Goal: Task Accomplishment & Management: Use online tool/utility

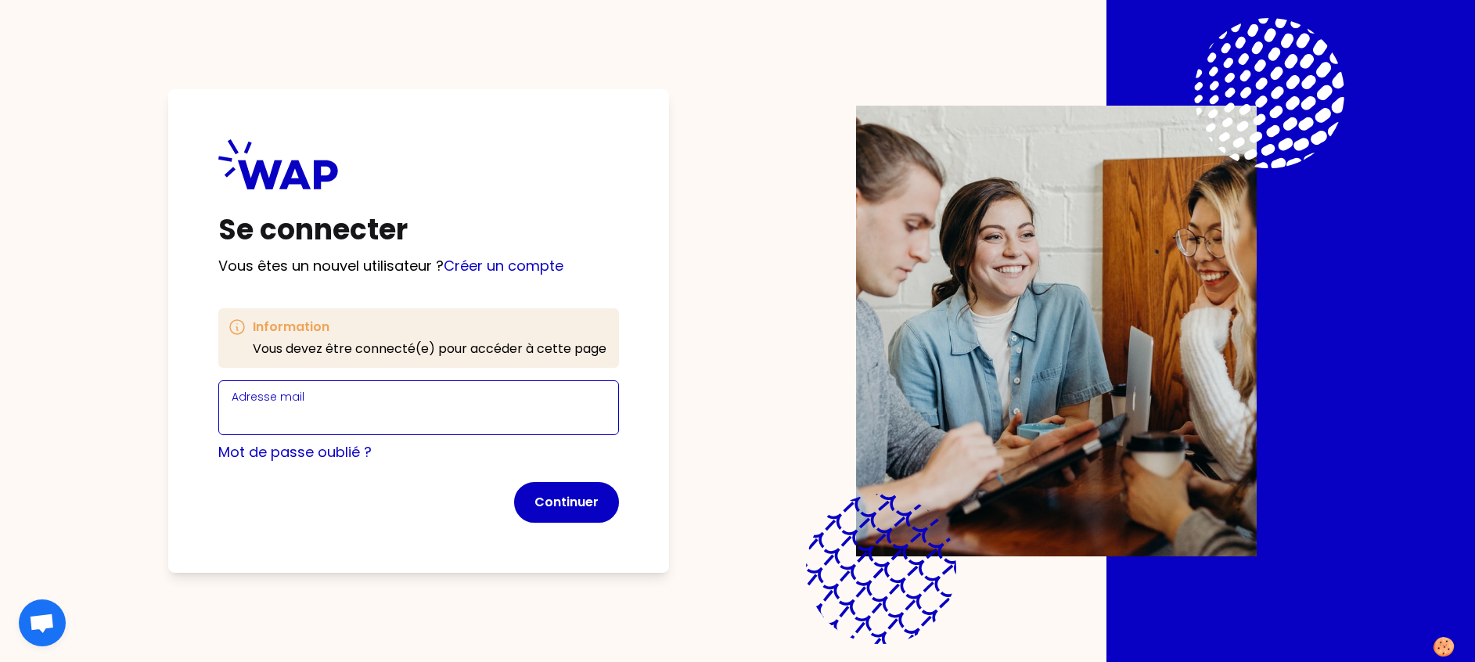
click at [291, 415] on input "Adresse mail" at bounding box center [419, 417] width 374 height 22
type input "[PERSON_NAME][EMAIL_ADDRESS][PERSON_NAME][DOMAIN_NAME]"
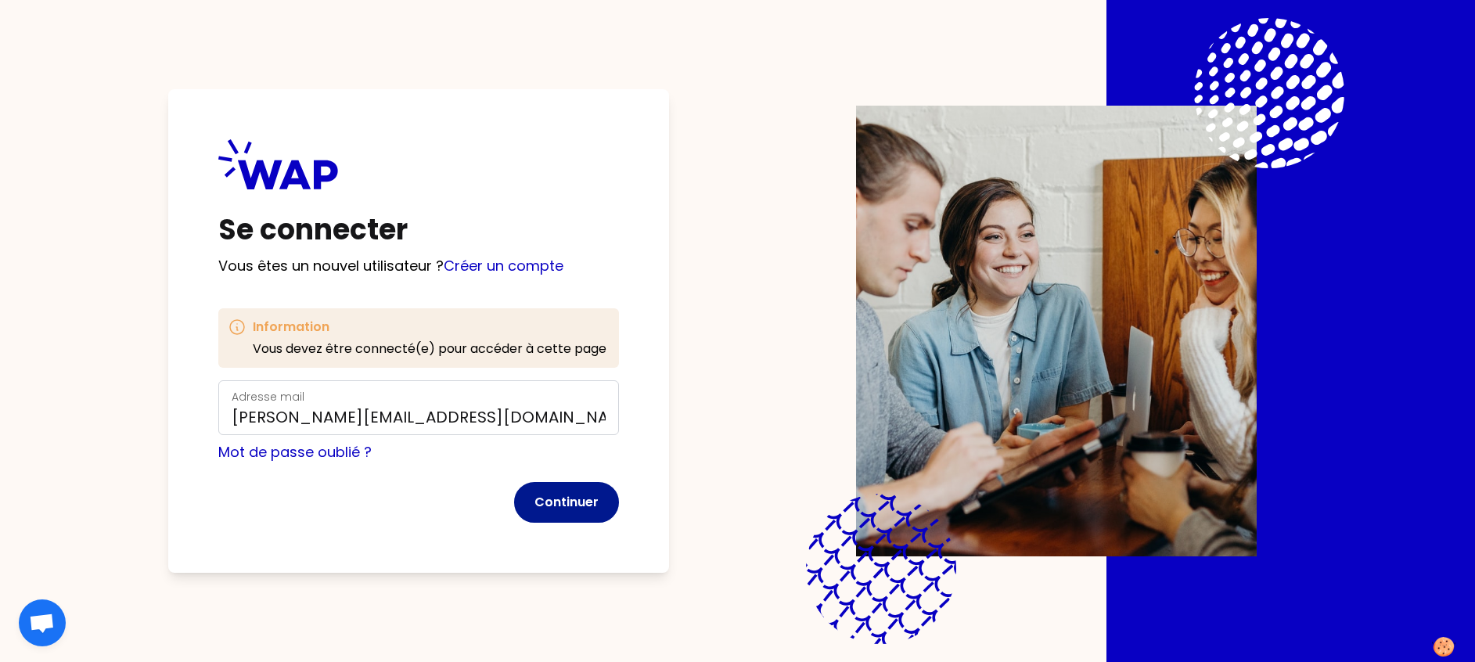
click at [567, 503] on button "Continuer" at bounding box center [566, 502] width 105 height 41
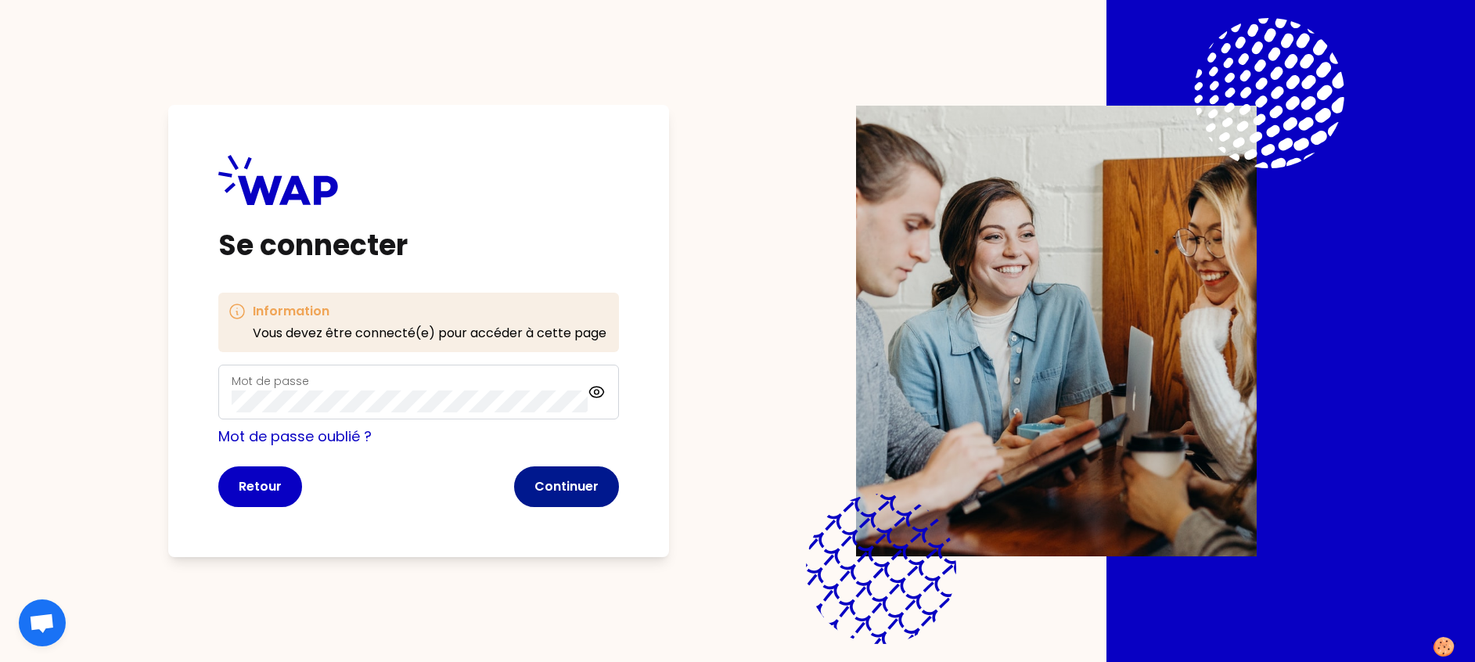
click at [569, 484] on button "Continuer" at bounding box center [566, 486] width 105 height 41
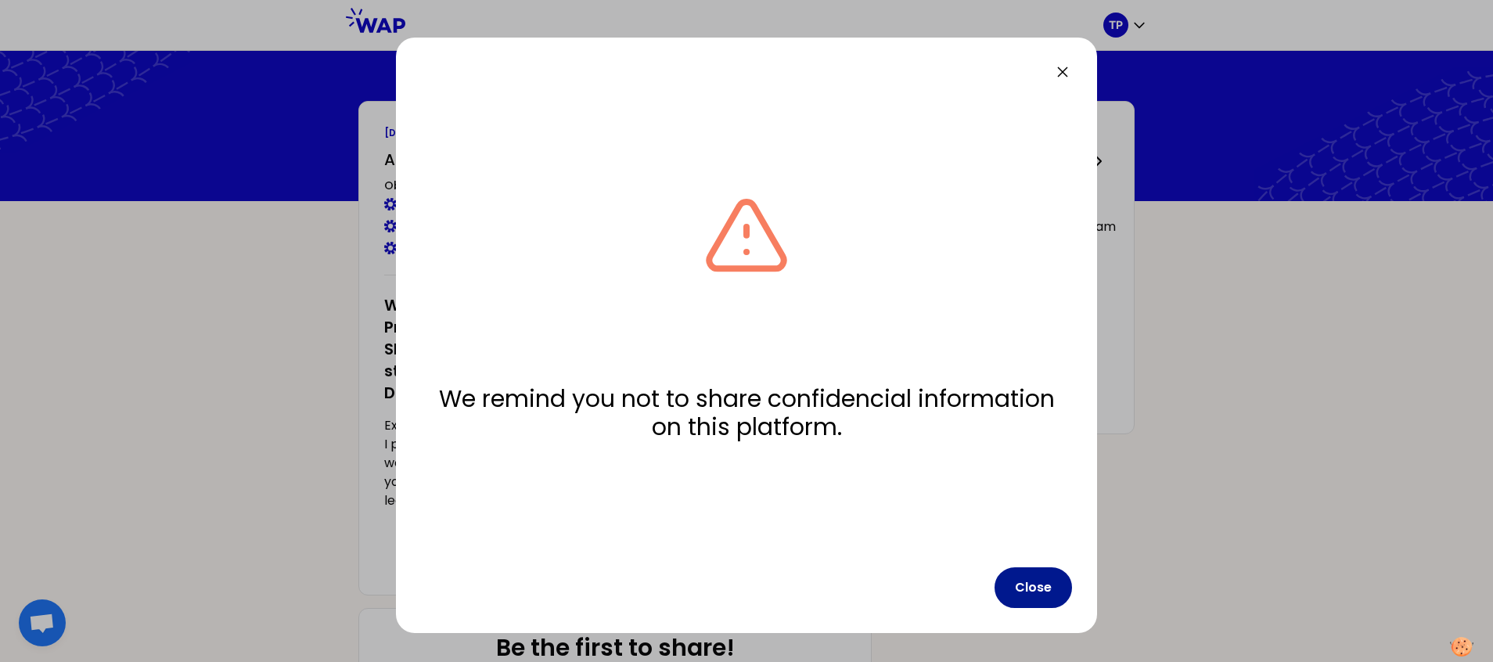
click at [1025, 585] on button "Close" at bounding box center [1033, 587] width 77 height 41
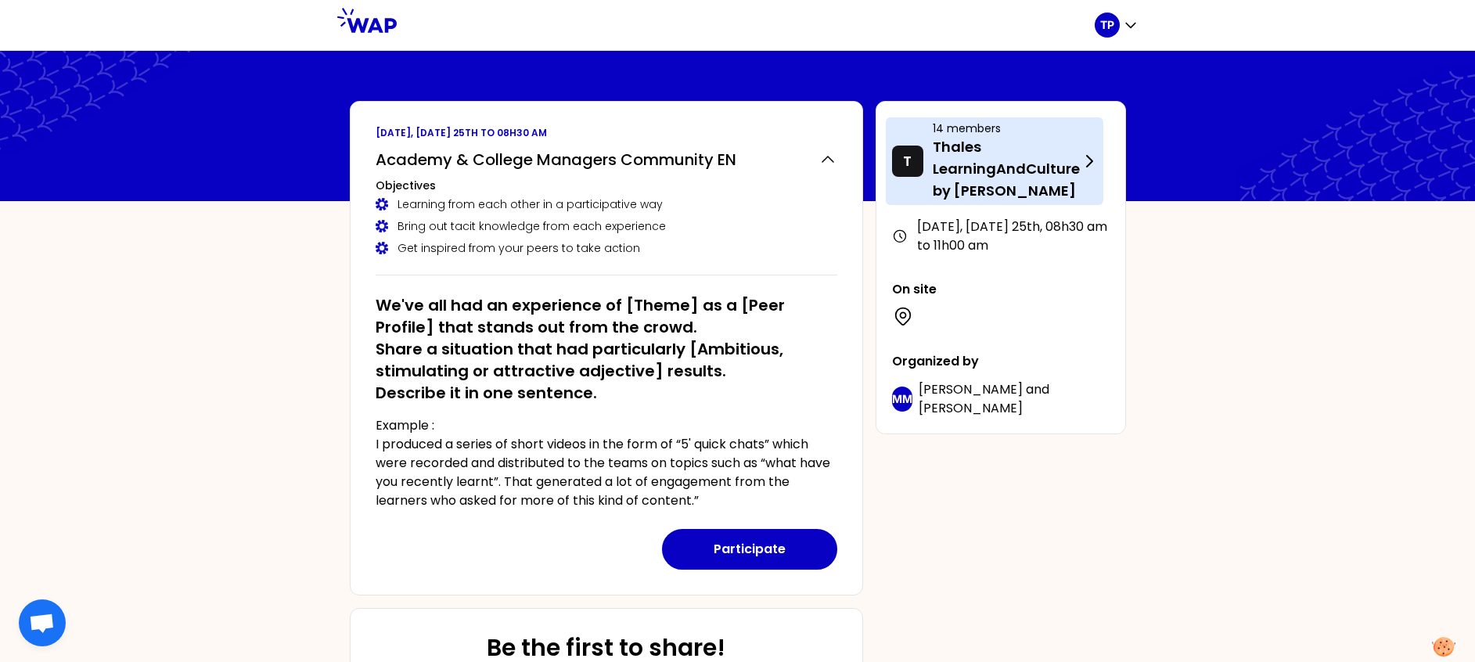
click at [958, 171] on p "Thales LearningAndCulture by [PERSON_NAME]" at bounding box center [1006, 169] width 147 height 66
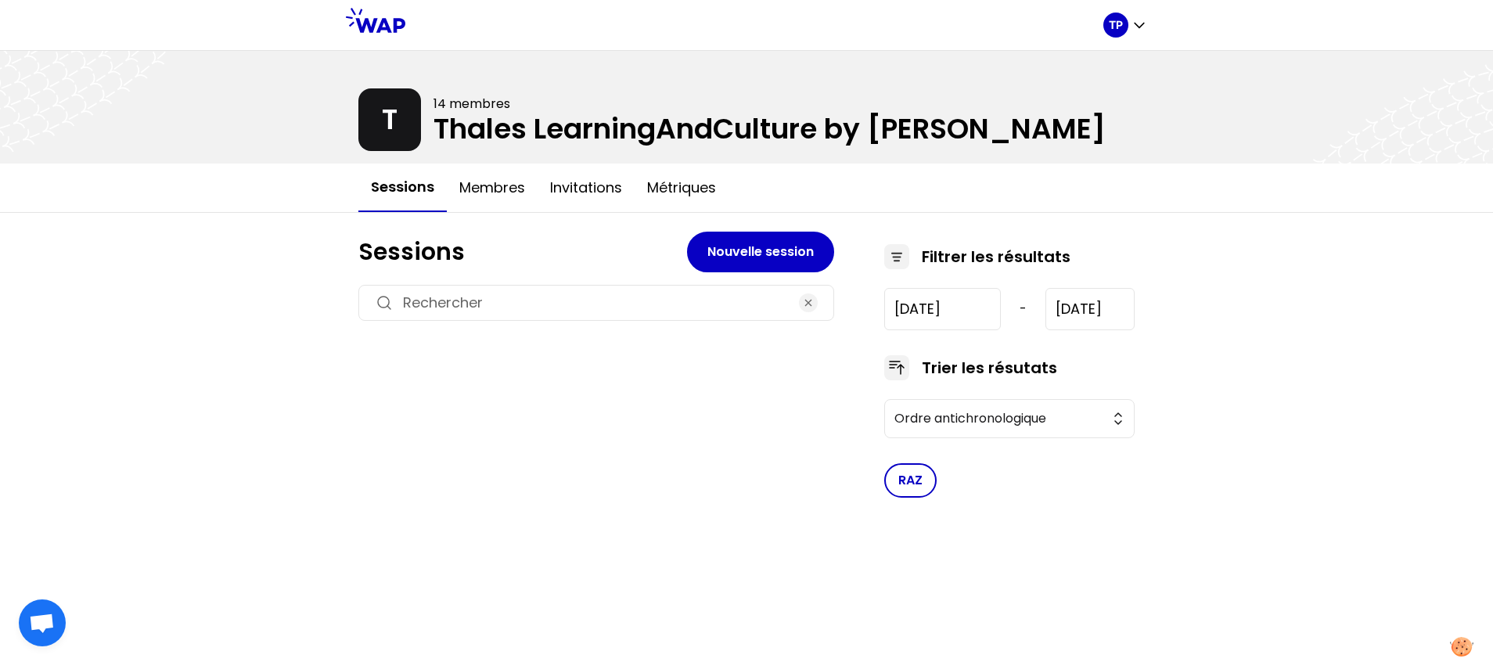
type input "[DATE]"
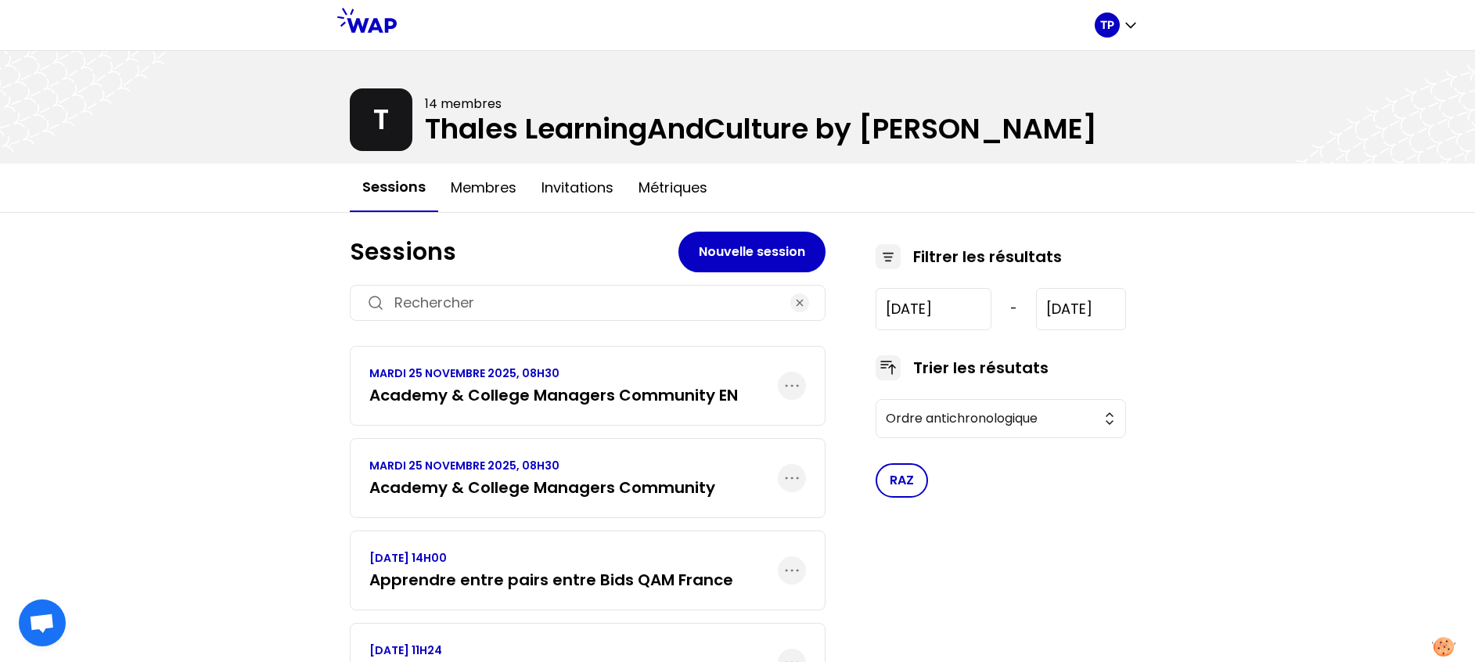
click at [651, 401] on h3 "Academy & College Managers Community EN" at bounding box center [553, 395] width 369 height 22
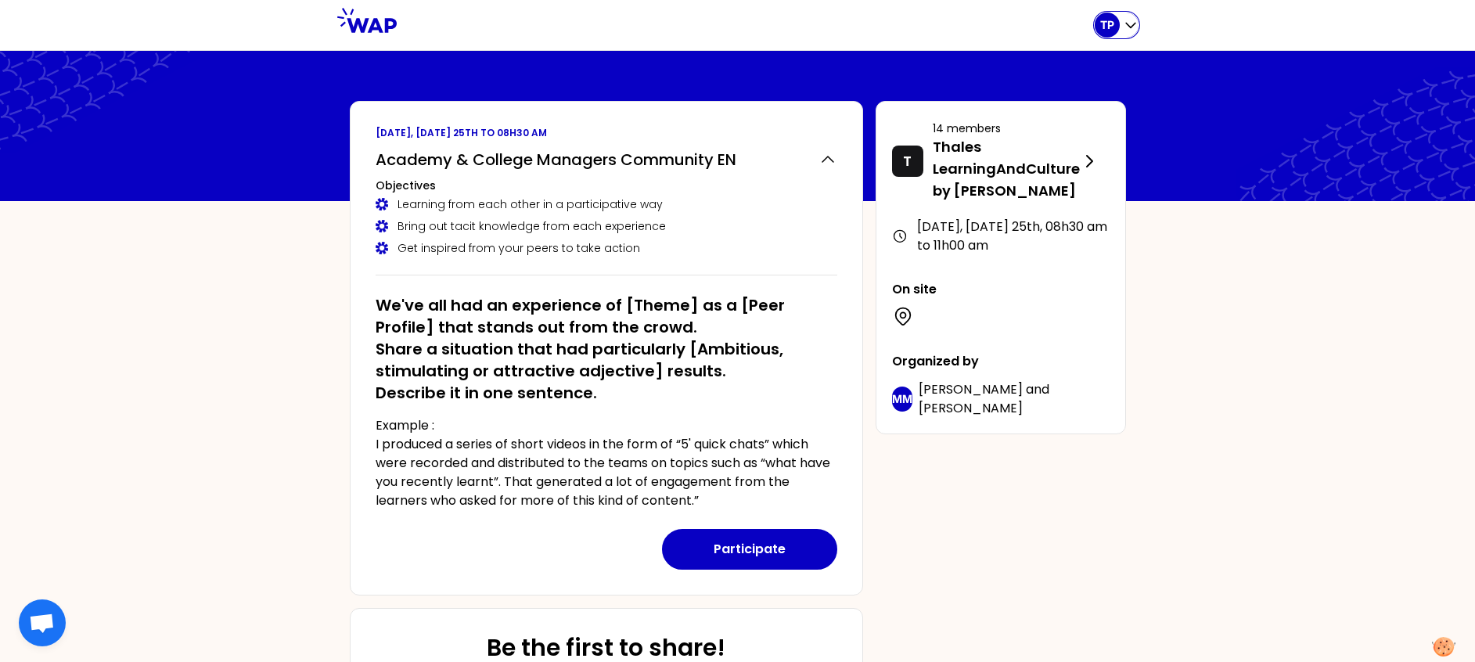
click at [1118, 20] on div "TP" at bounding box center [1107, 25] width 25 height 25
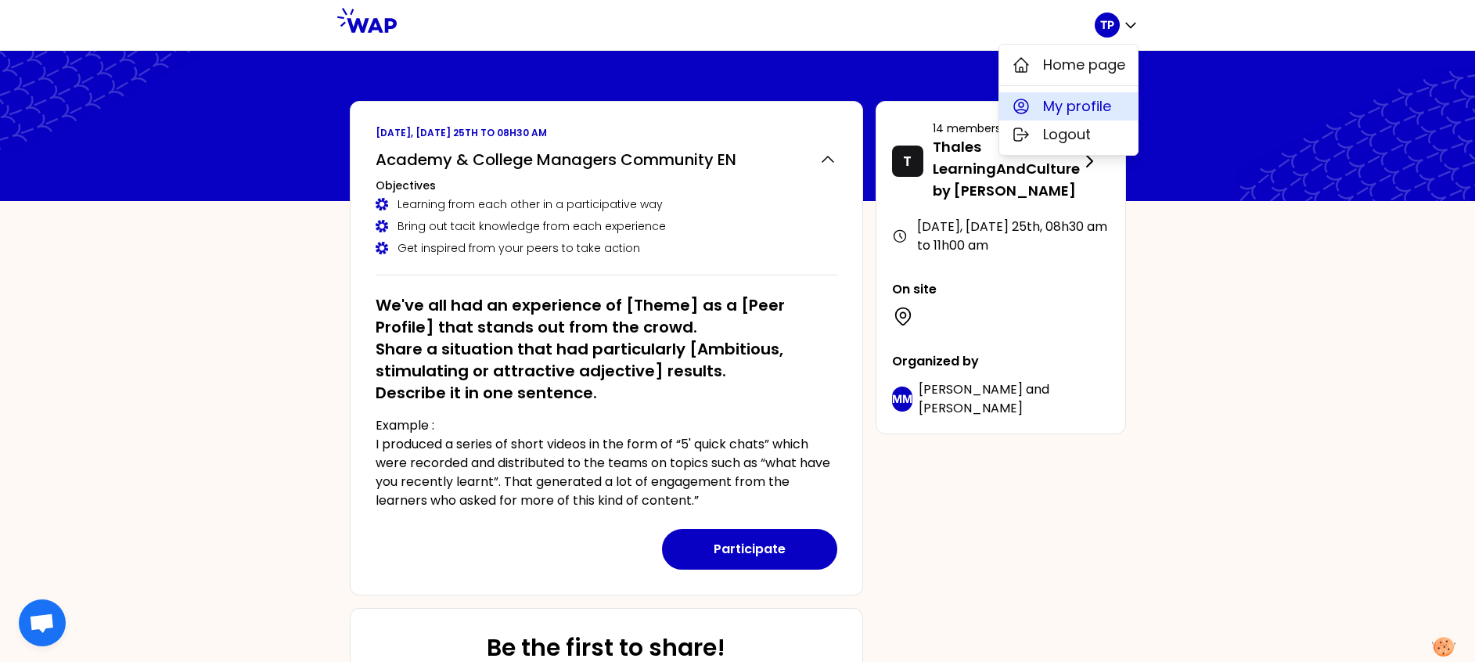
click at [1090, 97] on span "My profile" at bounding box center [1077, 106] width 68 height 22
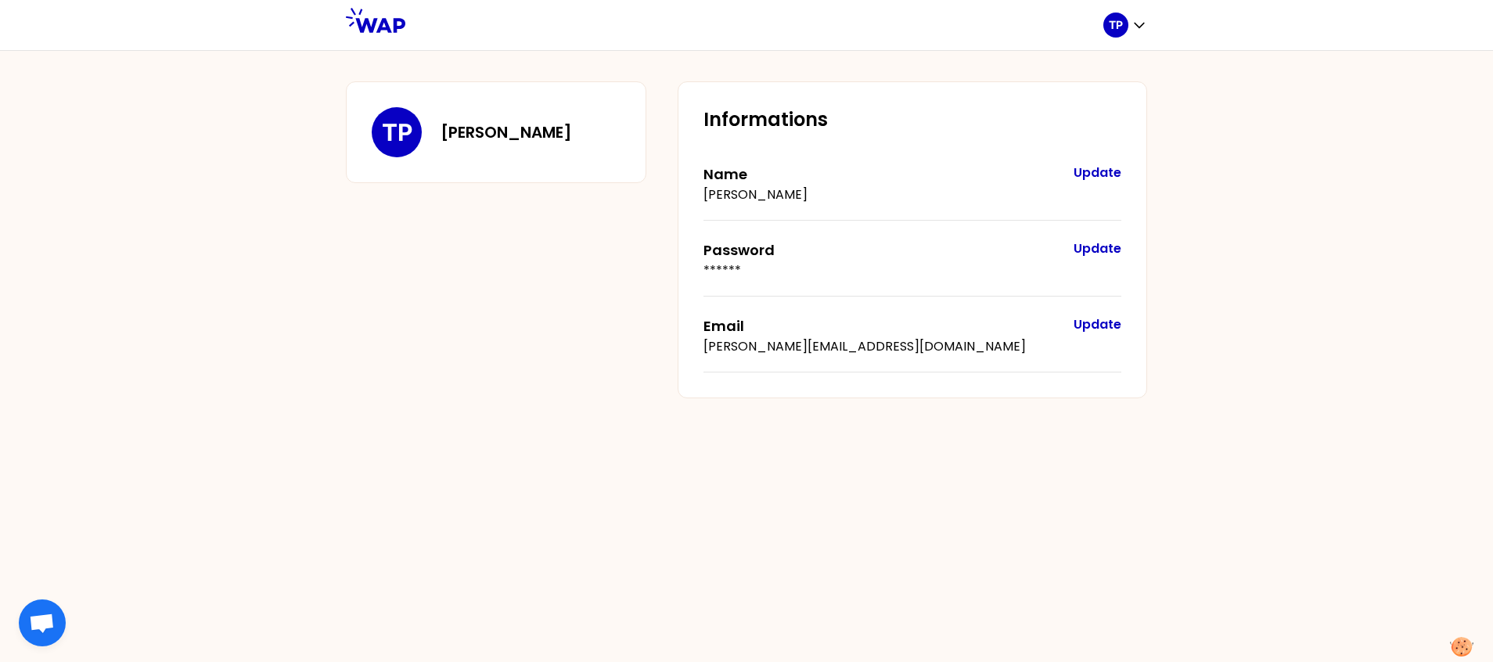
click at [385, 130] on p "TP" at bounding box center [397, 132] width 31 height 28
click at [1147, 23] on icon "button" at bounding box center [1140, 25] width 16 height 16
click at [1117, 61] on span "Home page" at bounding box center [1093, 65] width 82 height 22
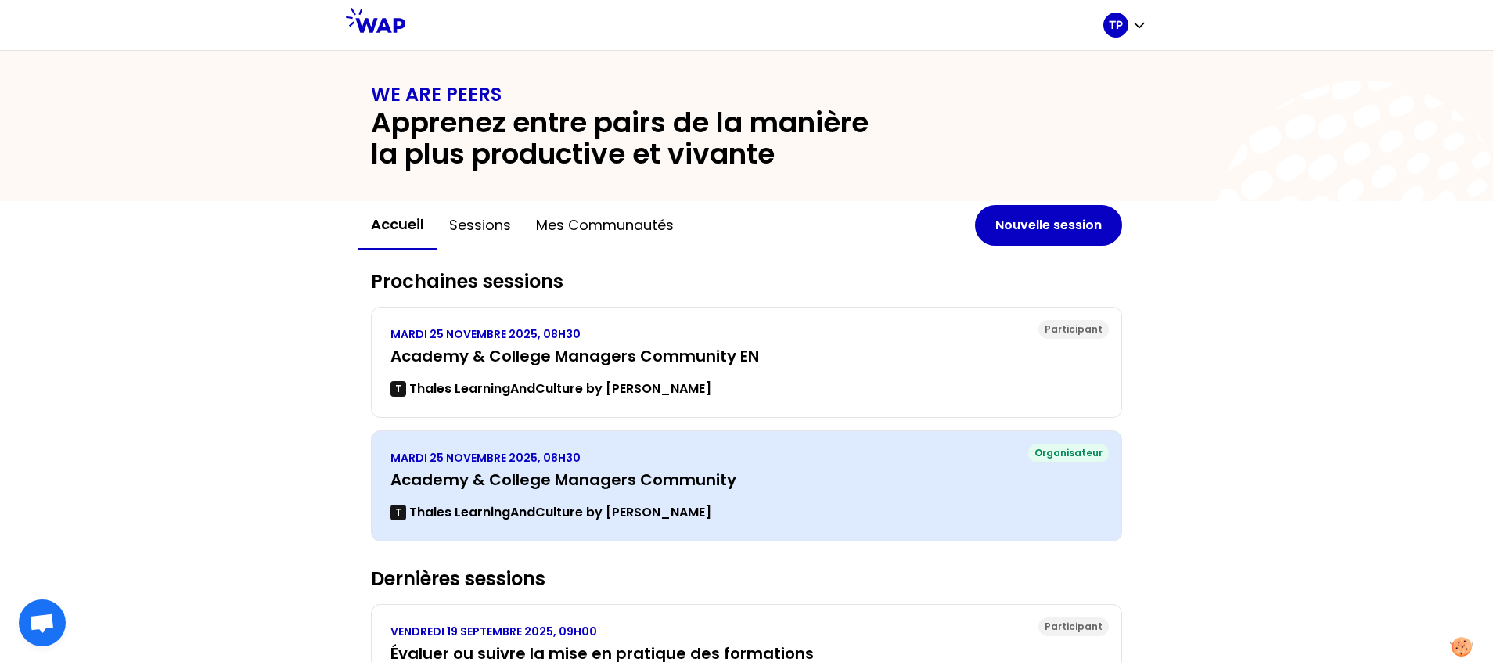
click at [649, 460] on p "MARDI 25 NOVEMBRE 2025, 08H30" at bounding box center [747, 458] width 712 height 16
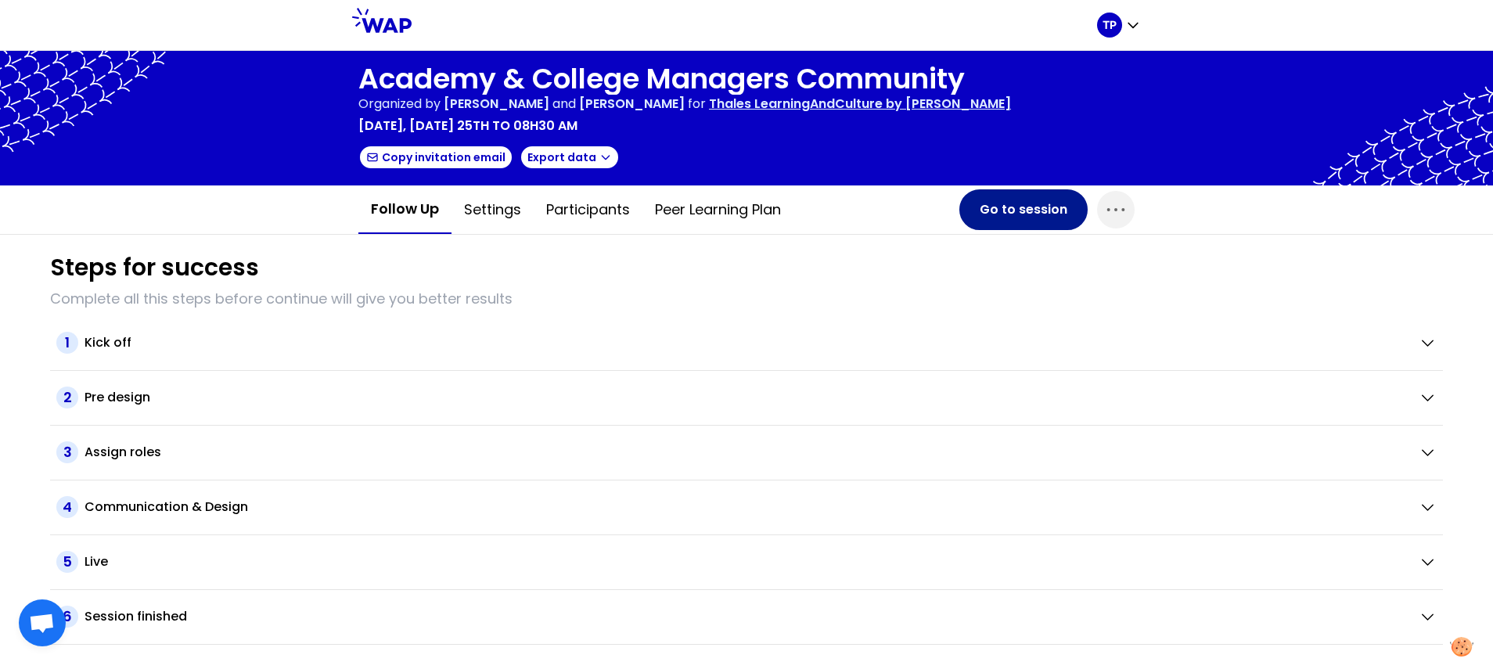
click at [998, 218] on button "Go to session" at bounding box center [1024, 209] width 128 height 41
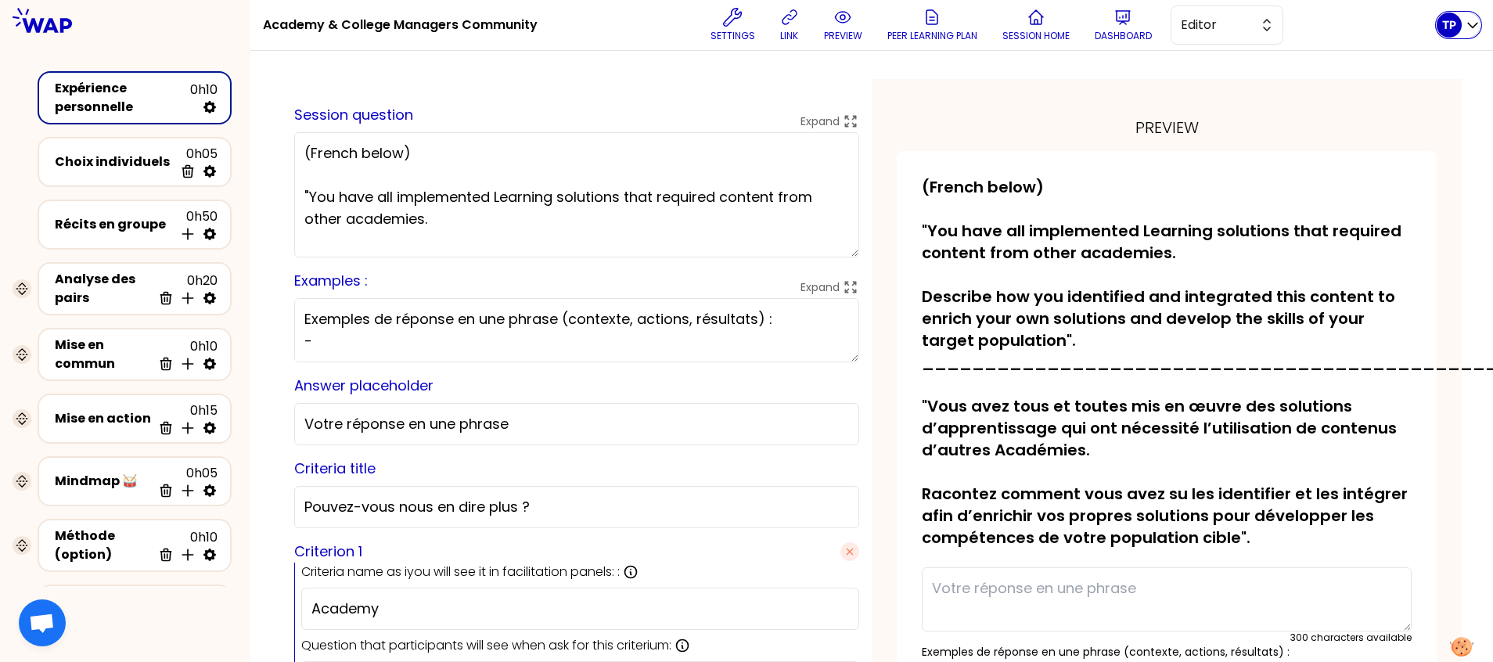
click at [1447, 27] on p "TP" at bounding box center [1450, 25] width 14 height 16
click at [1436, 56] on span "Home page" at bounding box center [1426, 65] width 82 height 22
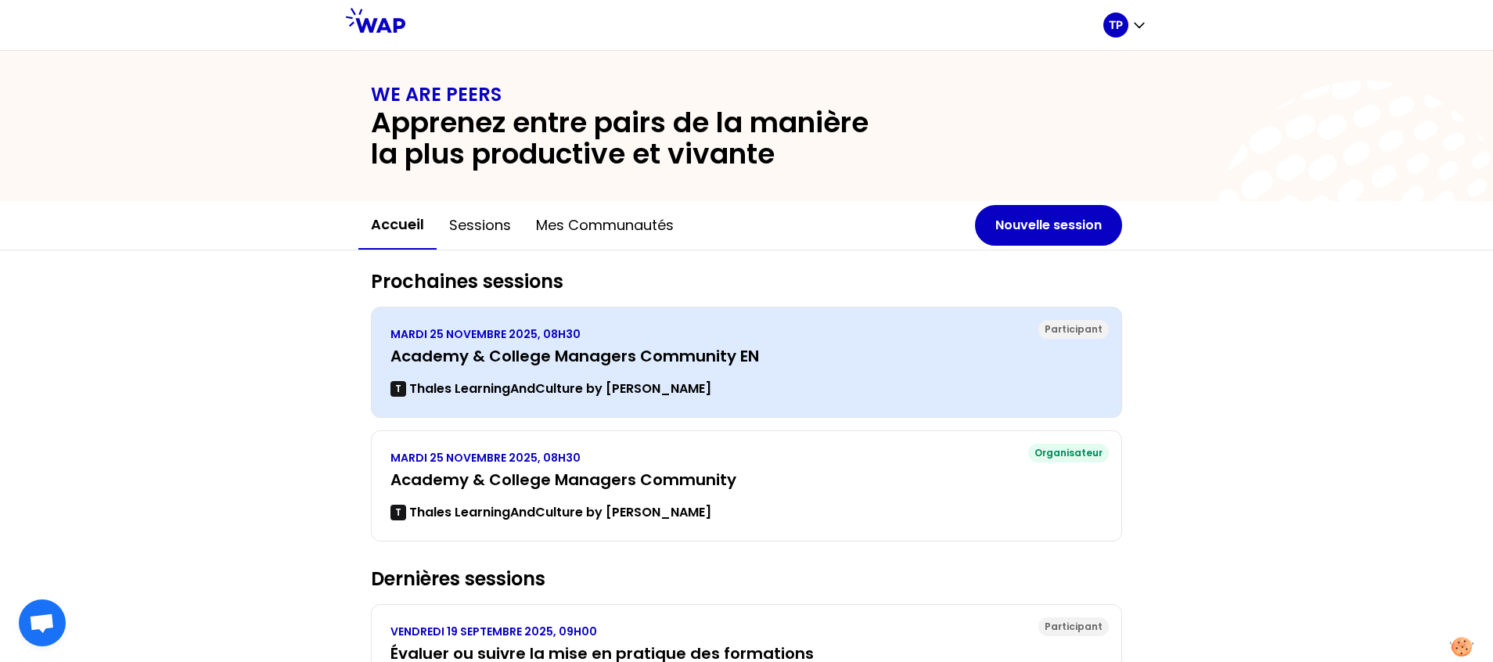
click at [629, 366] on h3 "Academy & College Managers Community EN" at bounding box center [747, 356] width 712 height 22
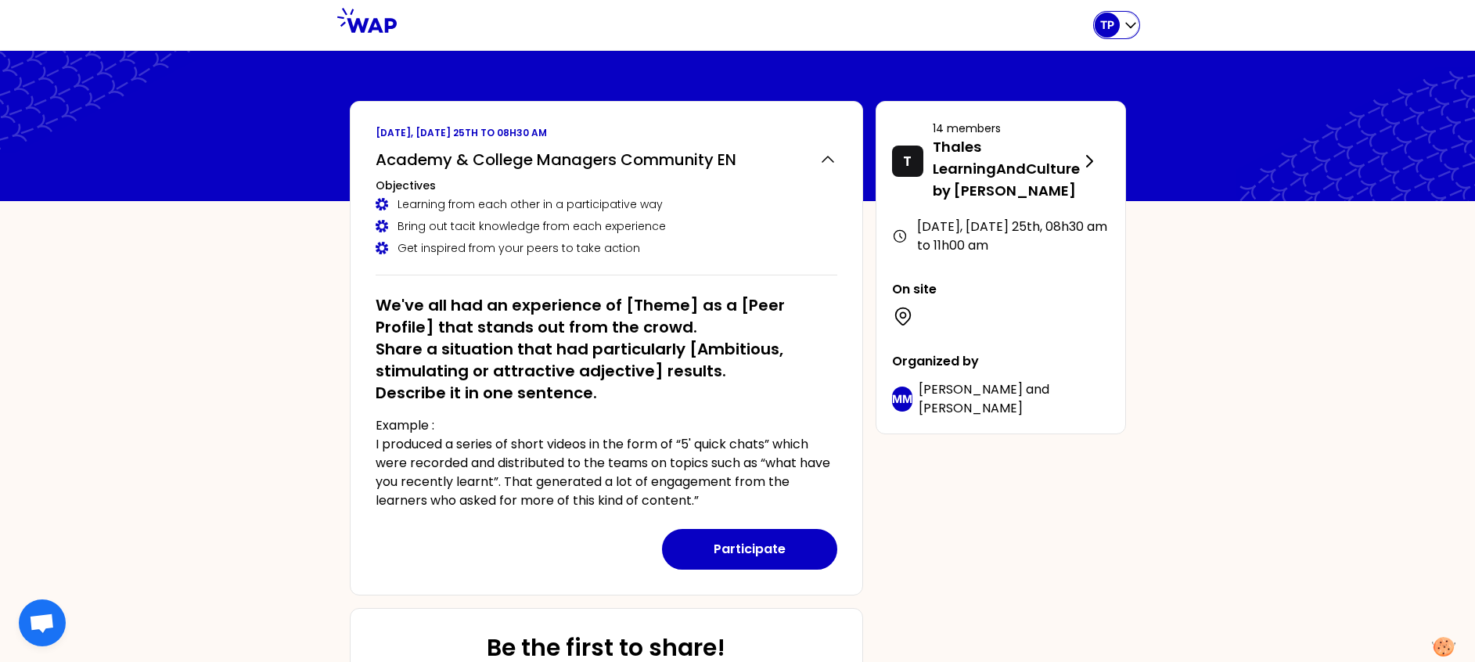
click at [1128, 21] on icon "button" at bounding box center [1131, 25] width 16 height 16
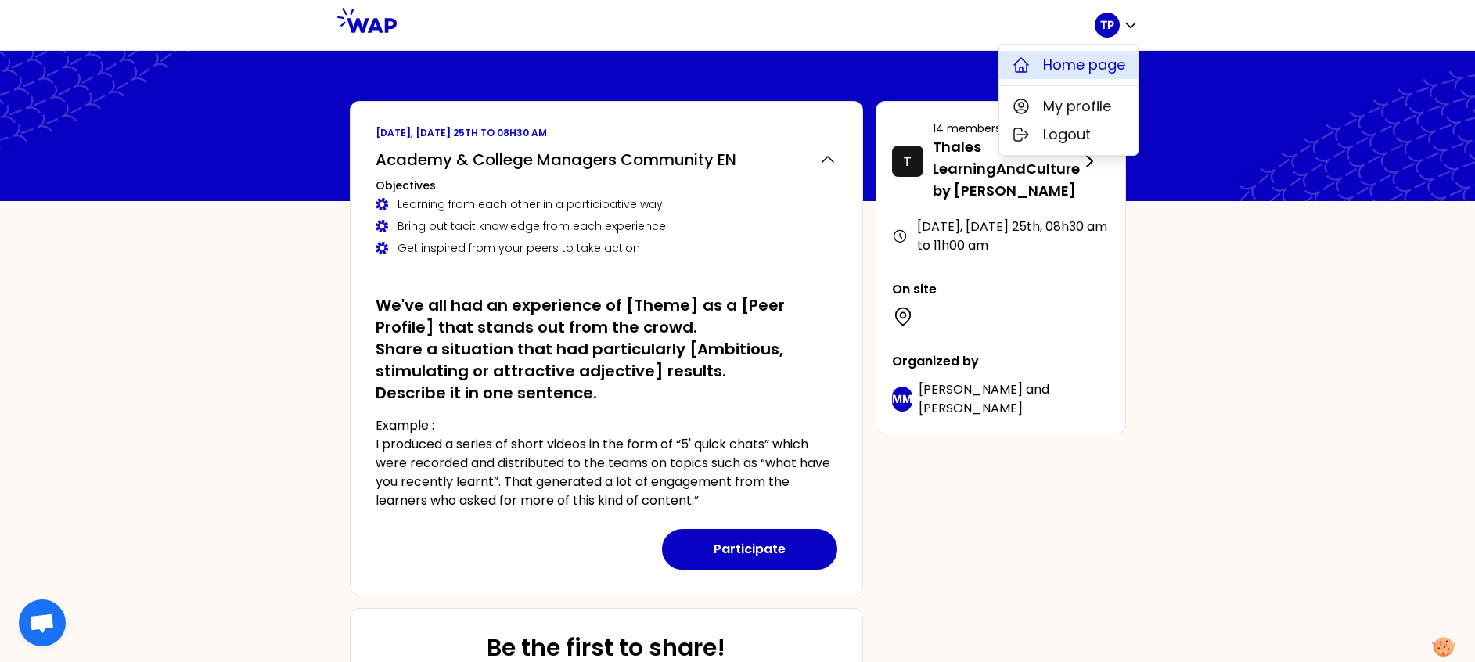
click at [1087, 73] on span "Home page" at bounding box center [1084, 65] width 82 height 22
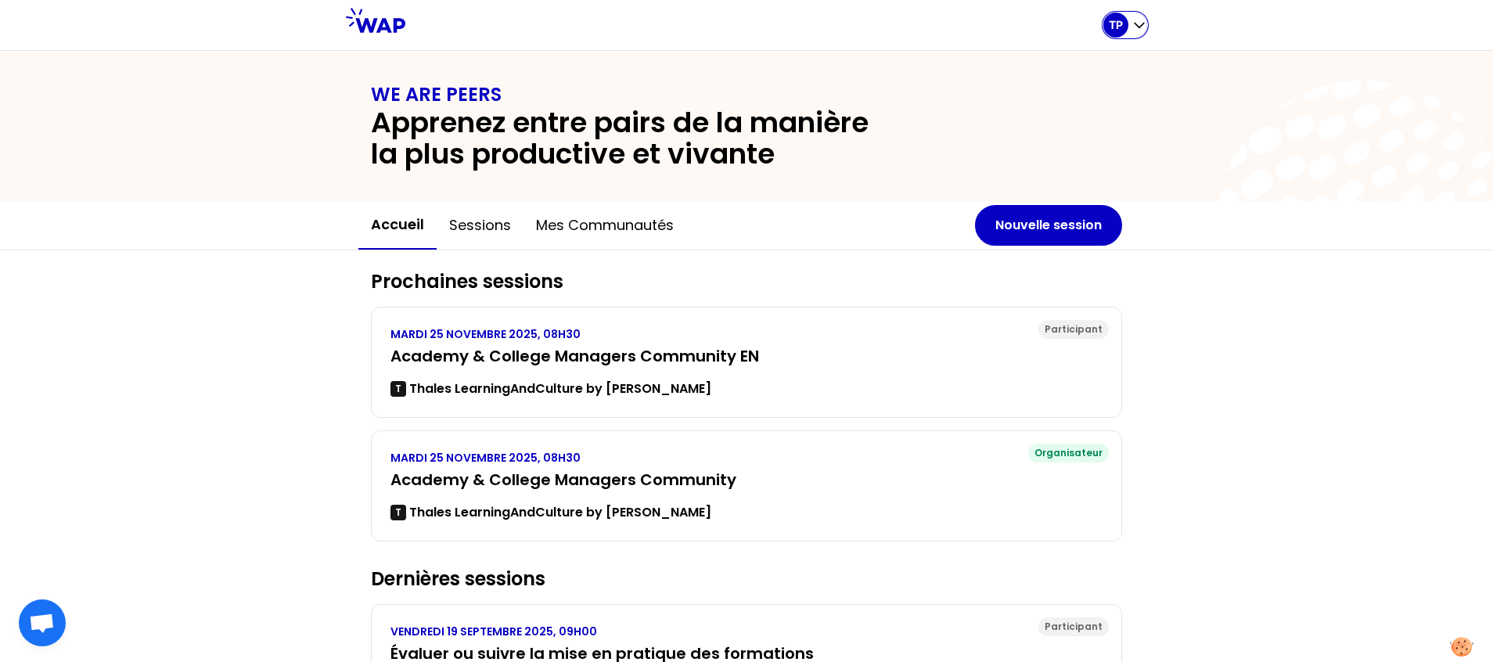
click at [1140, 32] on icon "button" at bounding box center [1140, 25] width 16 height 16
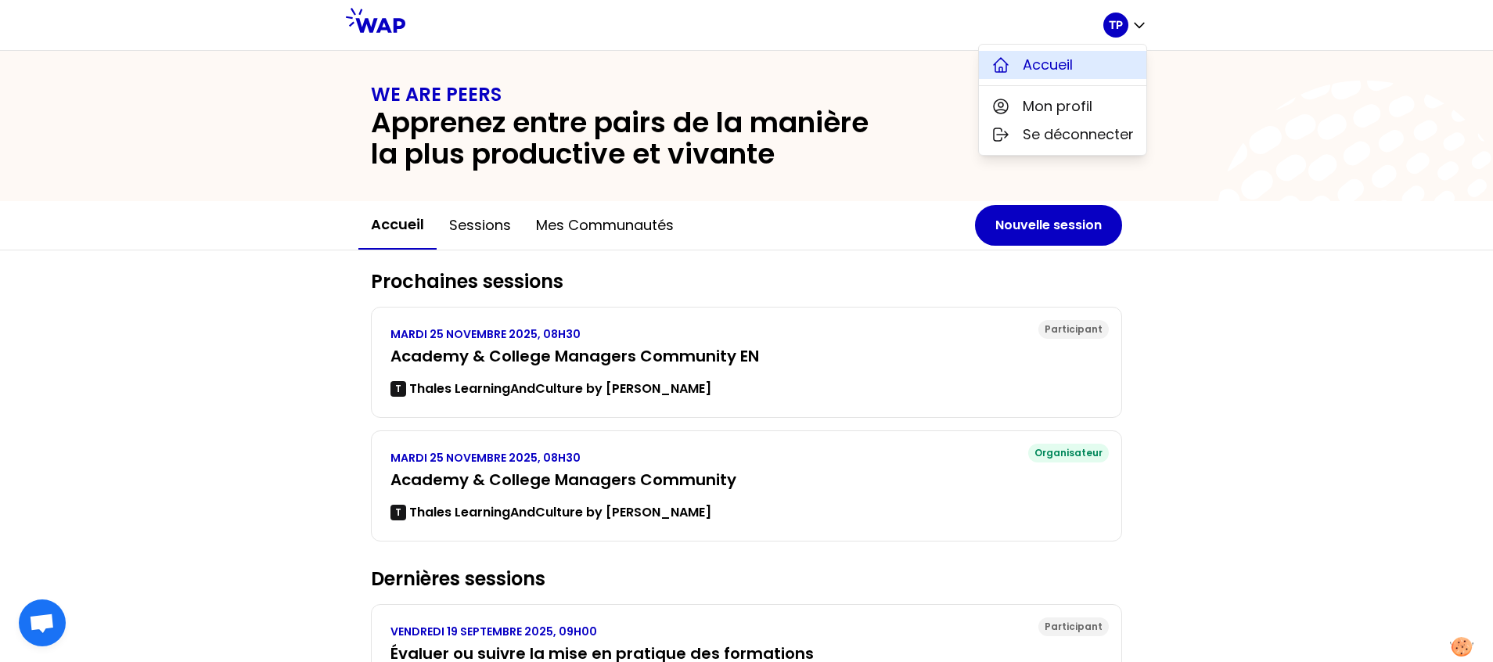
click at [1055, 69] on span "Accueil" at bounding box center [1048, 65] width 50 height 22
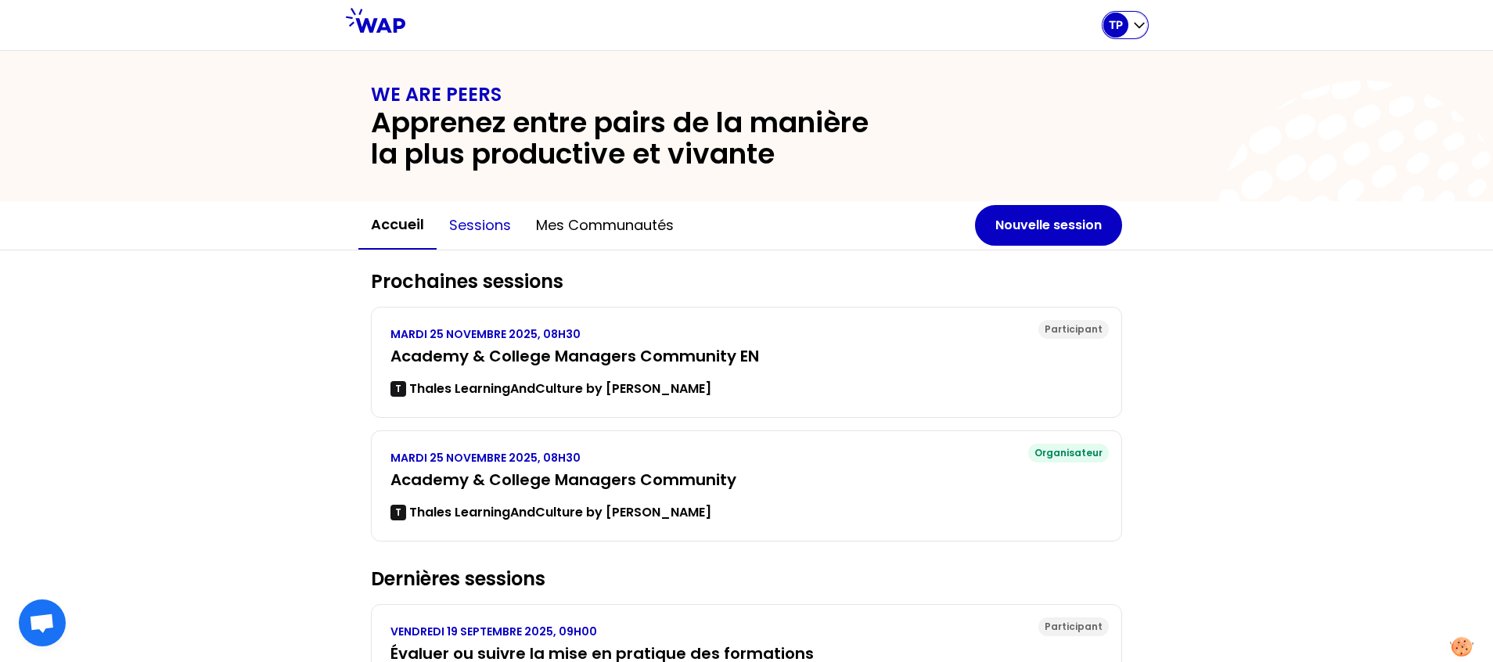
click at [480, 228] on button "Sessions" at bounding box center [480, 225] width 87 height 47
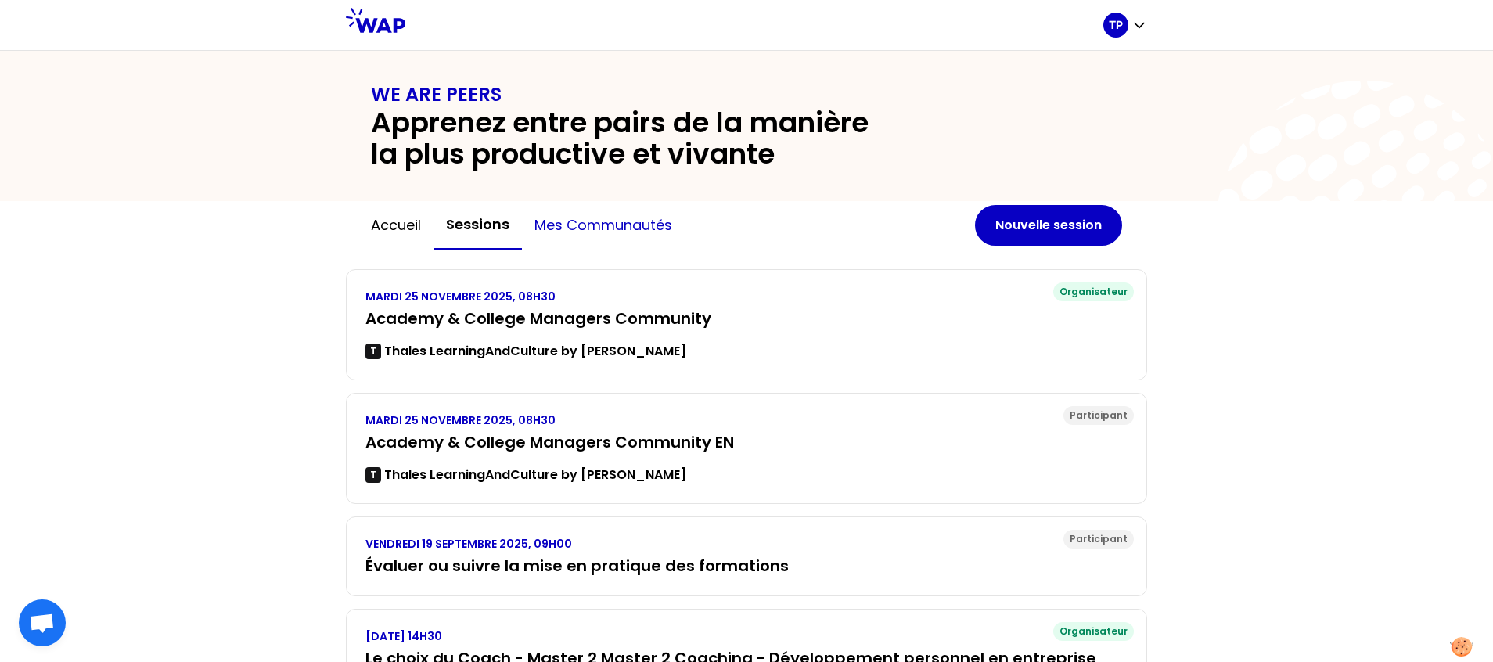
click at [604, 221] on button "Mes communautés" at bounding box center [603, 225] width 163 height 47
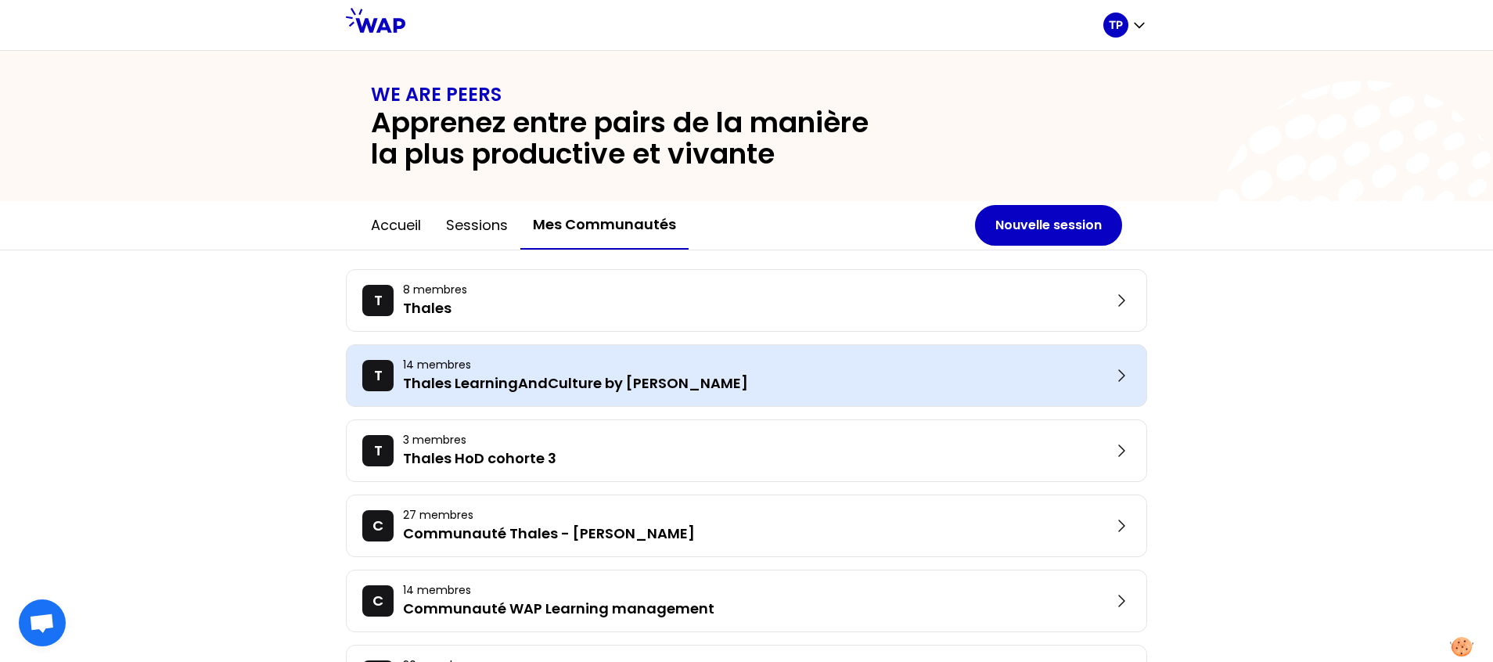
click at [559, 390] on p "Thales LearningAndCulture by [PERSON_NAME]" at bounding box center [757, 384] width 709 height 22
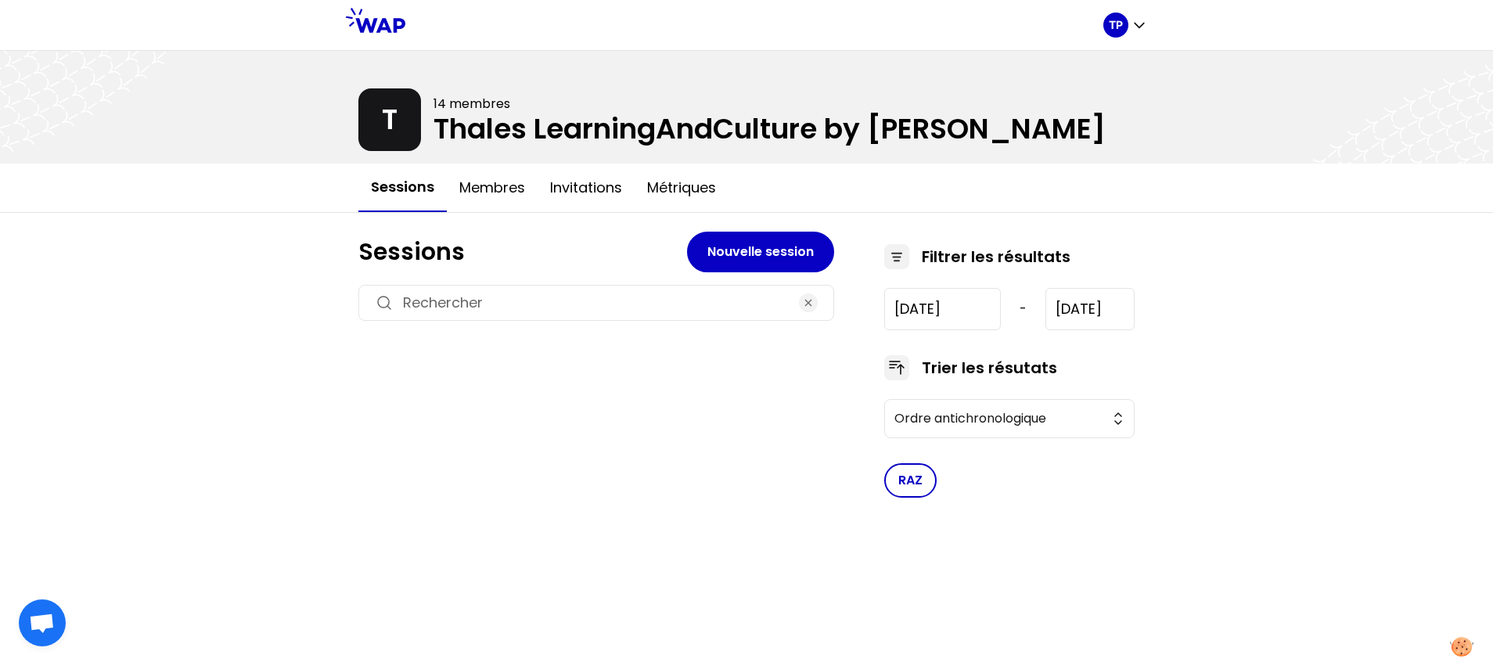
type input "2022-12-16"
type input "2025-11-25"
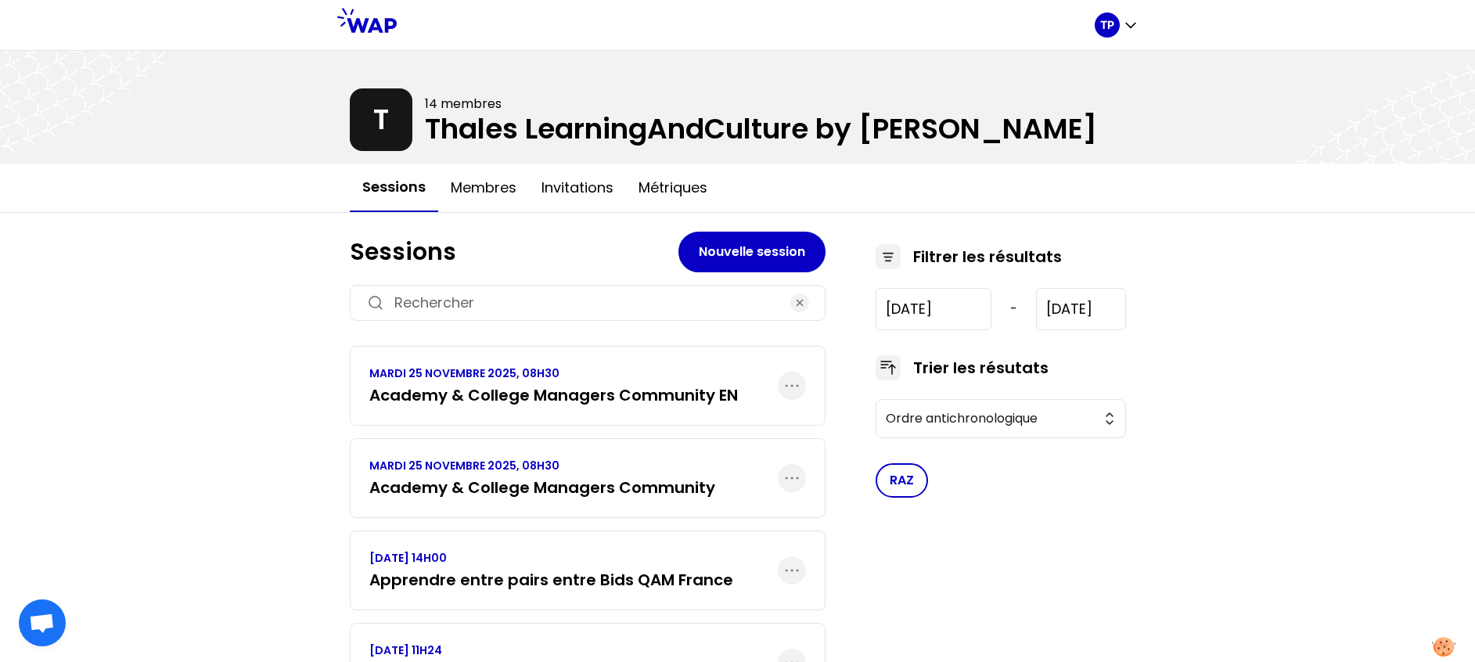
click at [518, 384] on link "MARDI 25 NOVEMBRE 2025, 08H30 Academy & College Managers Community EN" at bounding box center [553, 386] width 369 height 41
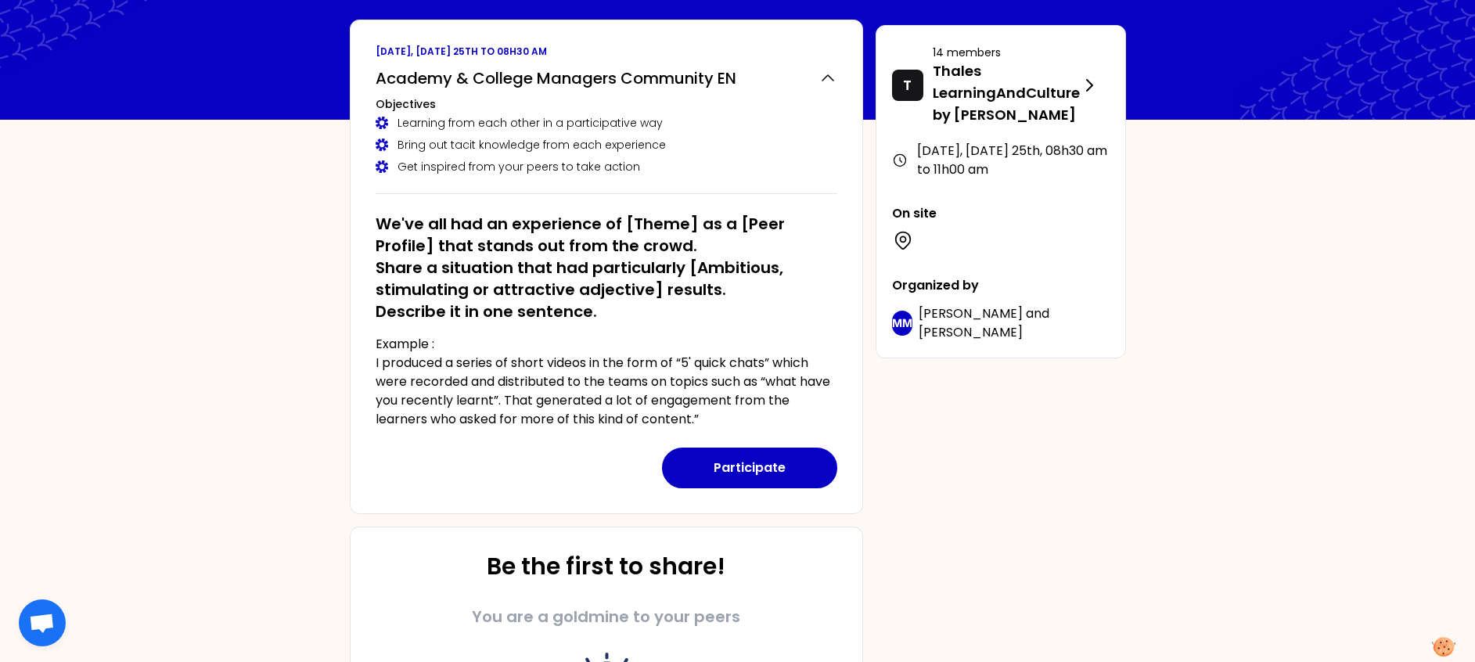
scroll to position [82, 0]
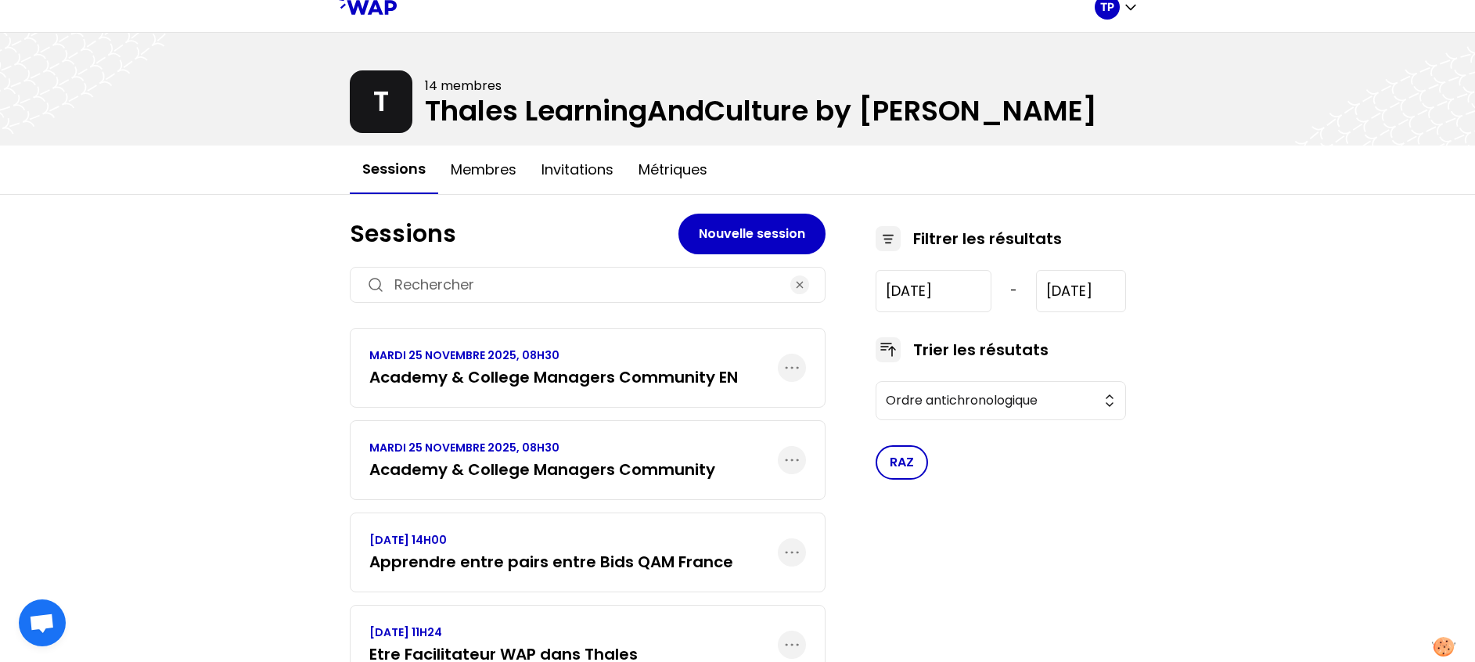
scroll to position [19, 0]
click at [797, 366] on icon "button" at bounding box center [792, 367] width 13 height 2
click at [553, 370] on h3 "Academy & College Managers Community EN" at bounding box center [553, 377] width 369 height 22
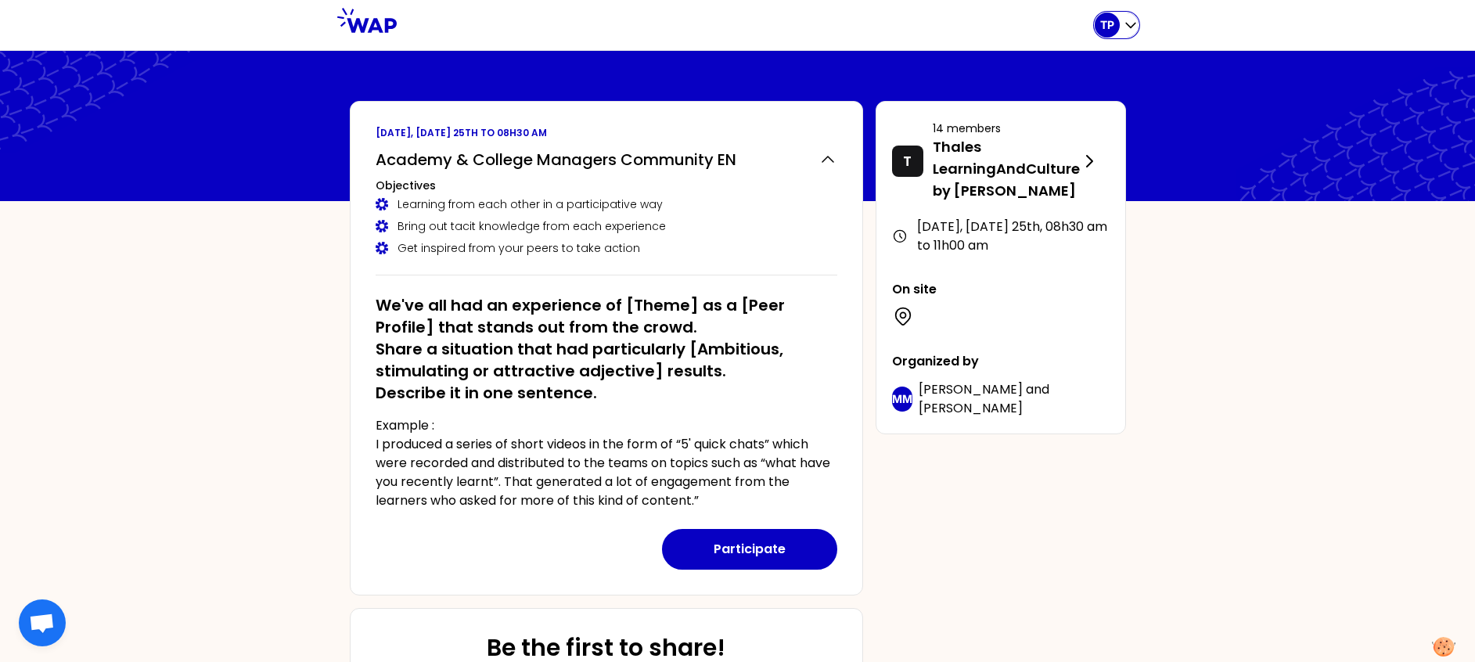
click at [1128, 29] on icon "button" at bounding box center [1131, 25] width 16 height 16
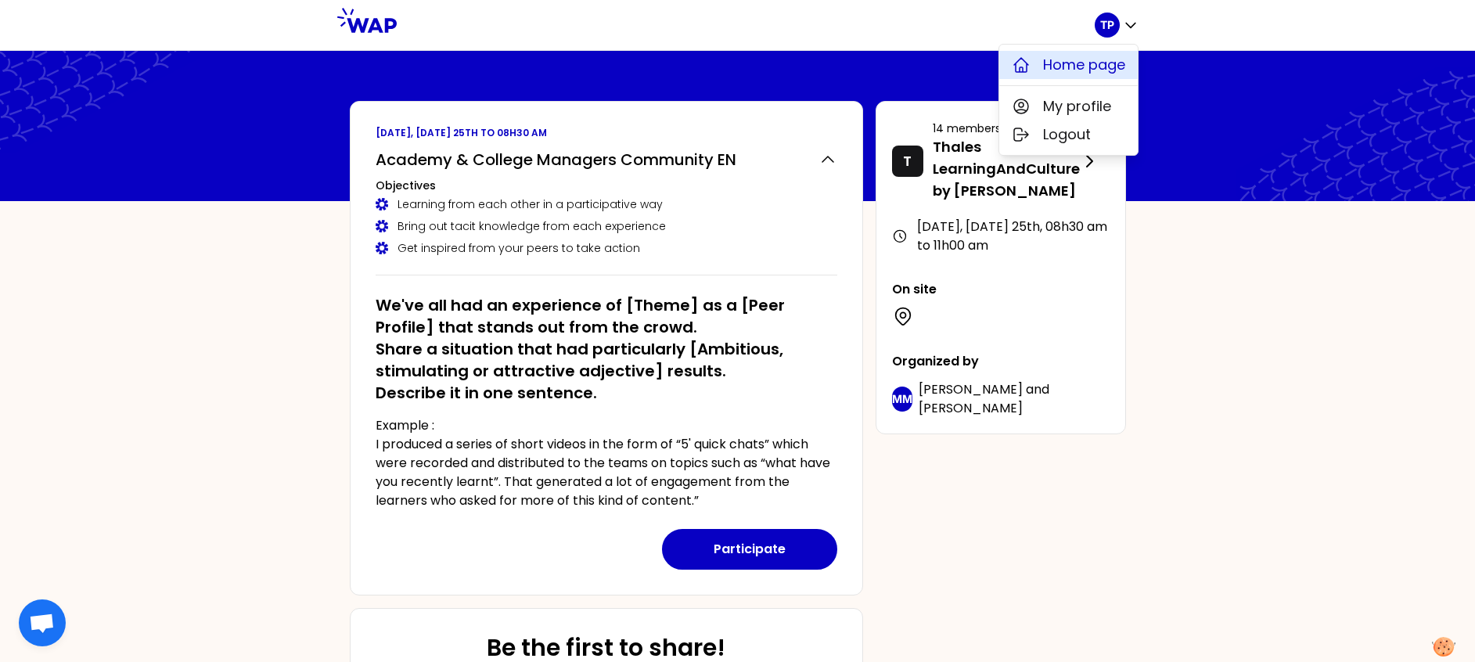
click at [1097, 53] on button "Home page" at bounding box center [1069, 65] width 139 height 28
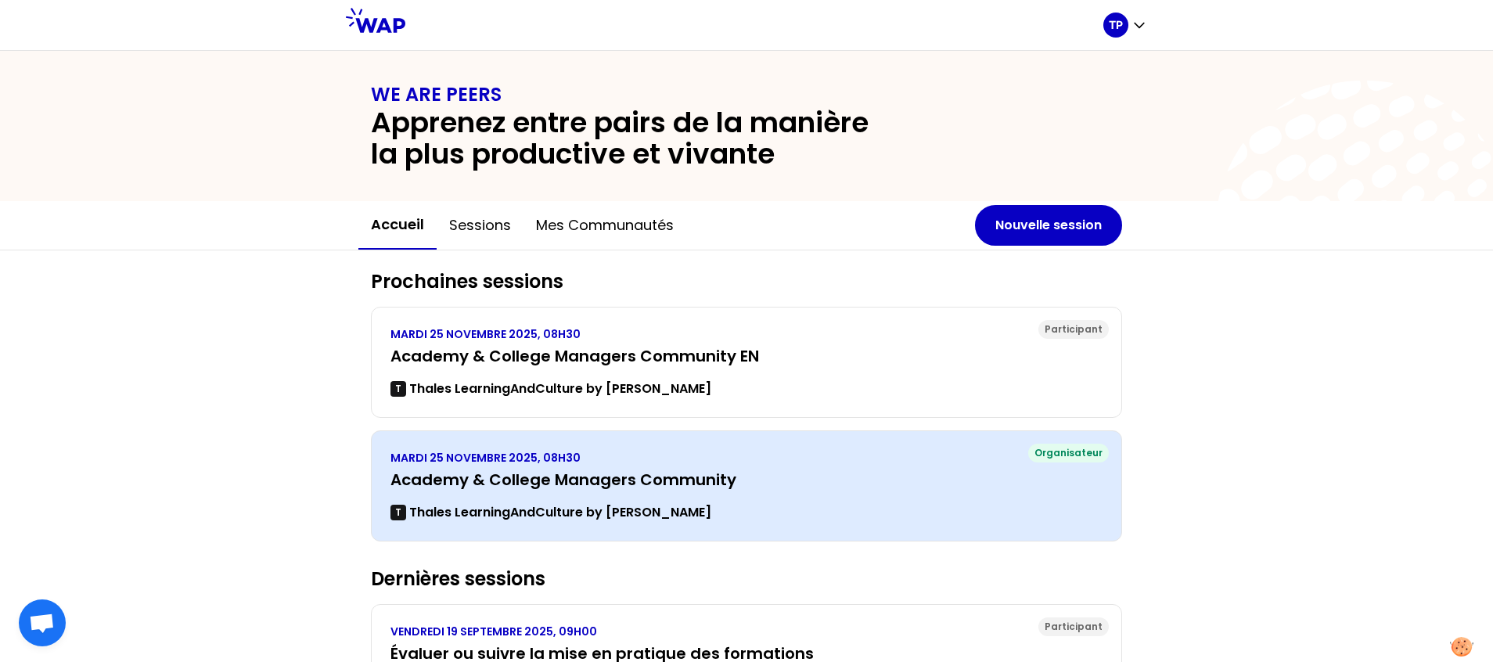
click at [557, 478] on h3 "Academy & College Managers Community" at bounding box center [747, 480] width 712 height 22
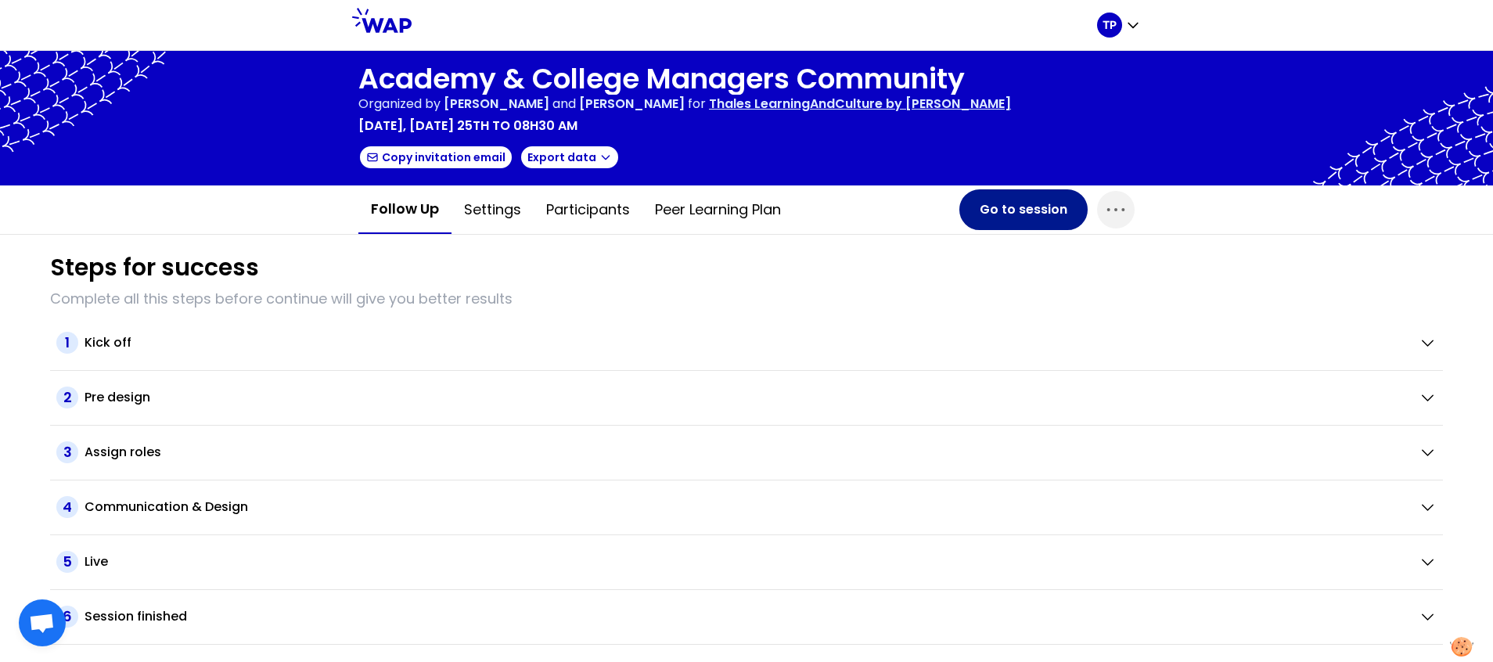
click at [1032, 225] on button "Go to session" at bounding box center [1024, 209] width 128 height 41
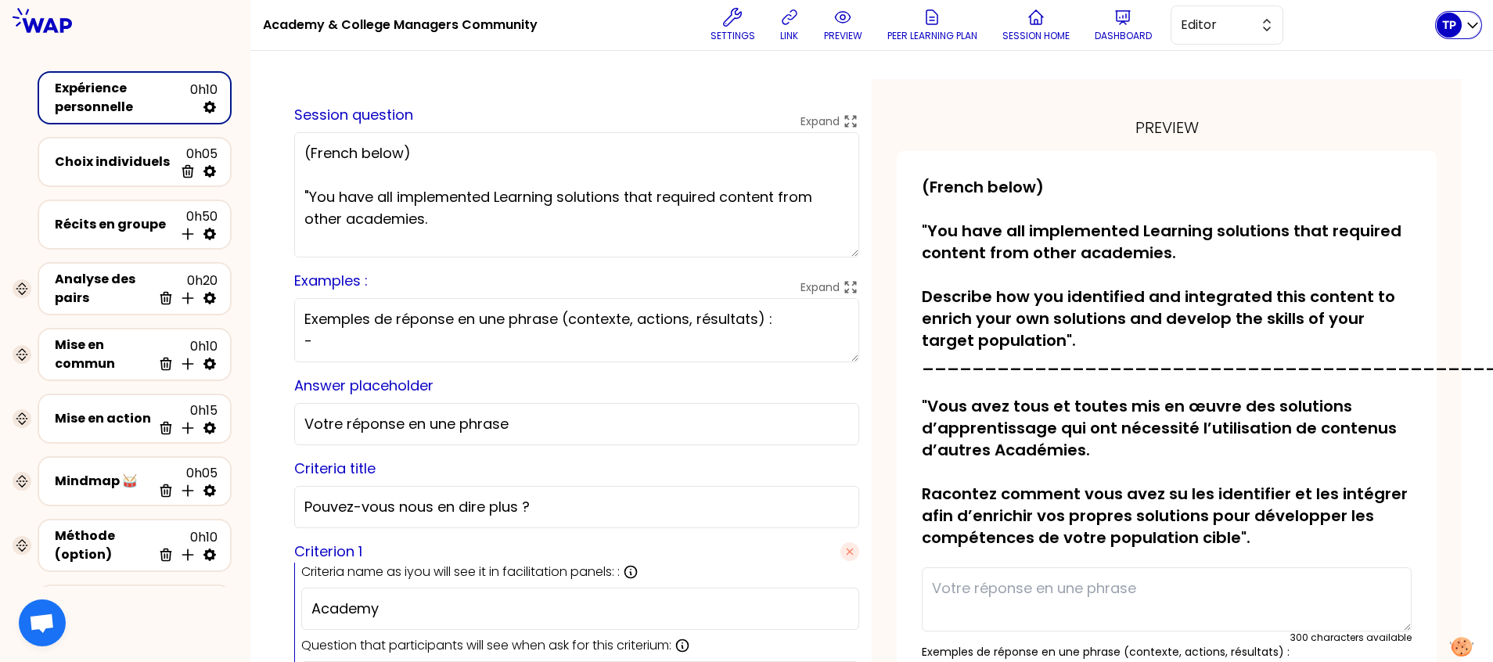
click at [1449, 30] on p "TP" at bounding box center [1450, 25] width 14 height 16
click at [1405, 56] on span "Home page" at bounding box center [1426, 65] width 82 height 22
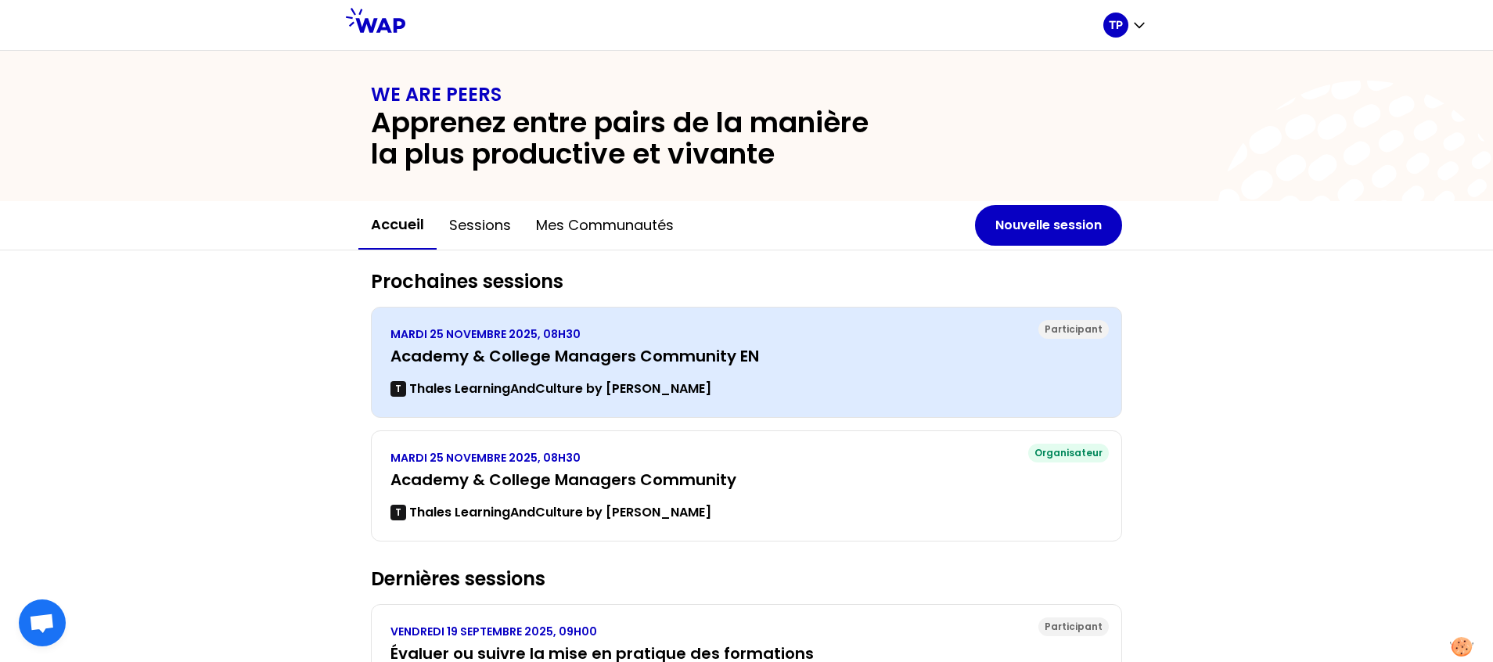
click at [661, 340] on p "MARDI 25 NOVEMBRE 2025, 08H30" at bounding box center [747, 334] width 712 height 16
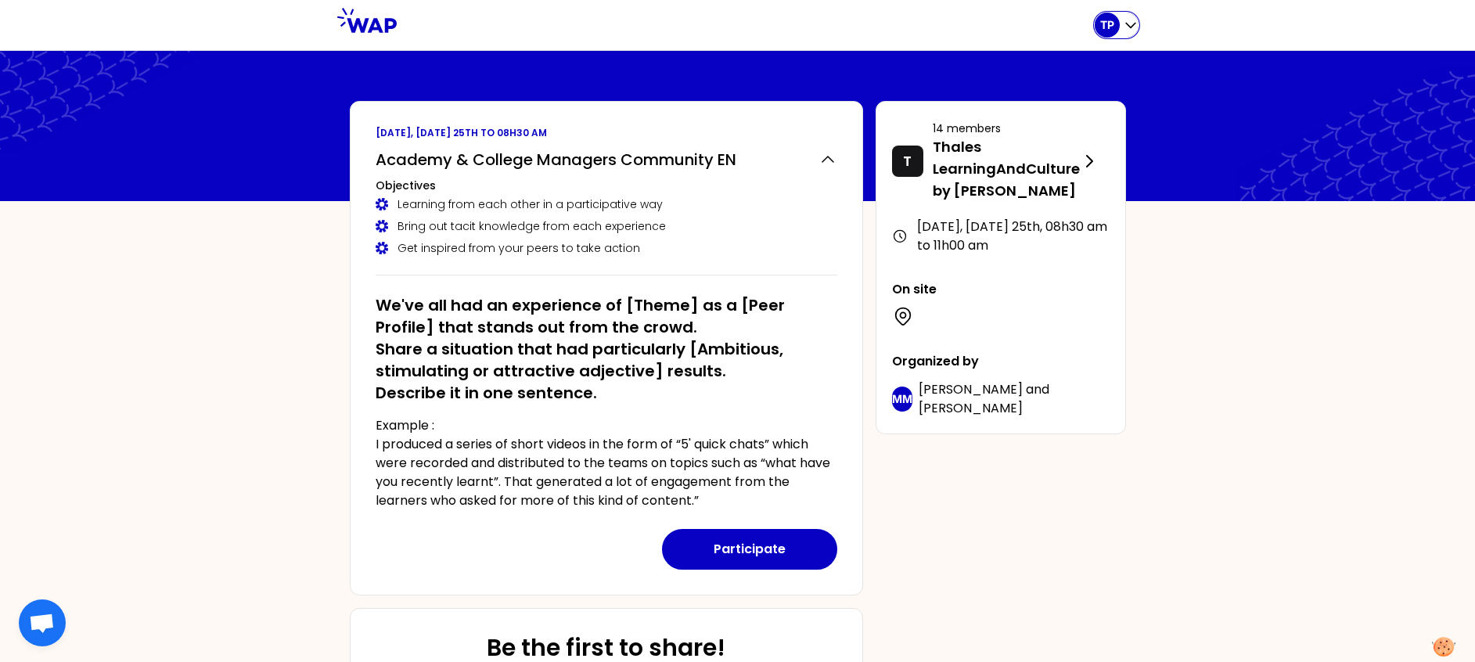
click at [1133, 27] on icon "button" at bounding box center [1130, 25] width 9 height 5
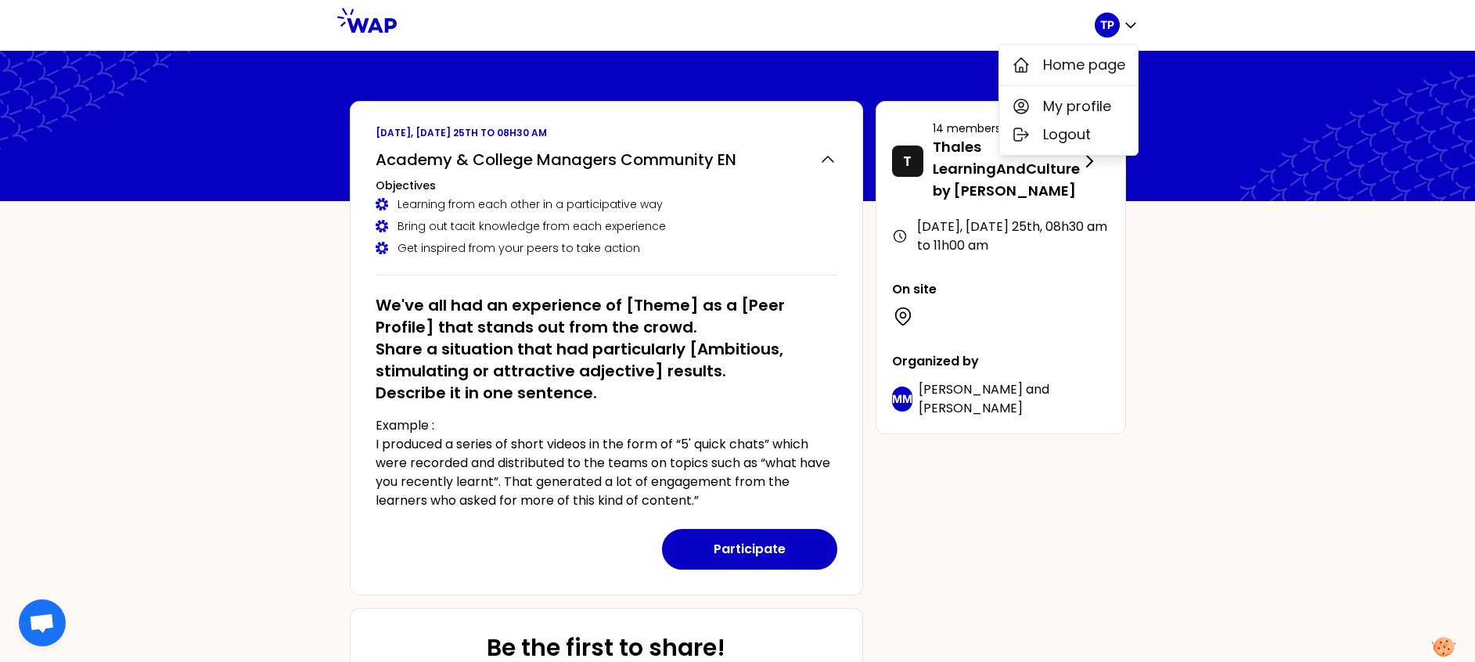
click at [816, 253] on div "Get inspired from your peers to take action" at bounding box center [607, 248] width 462 height 16
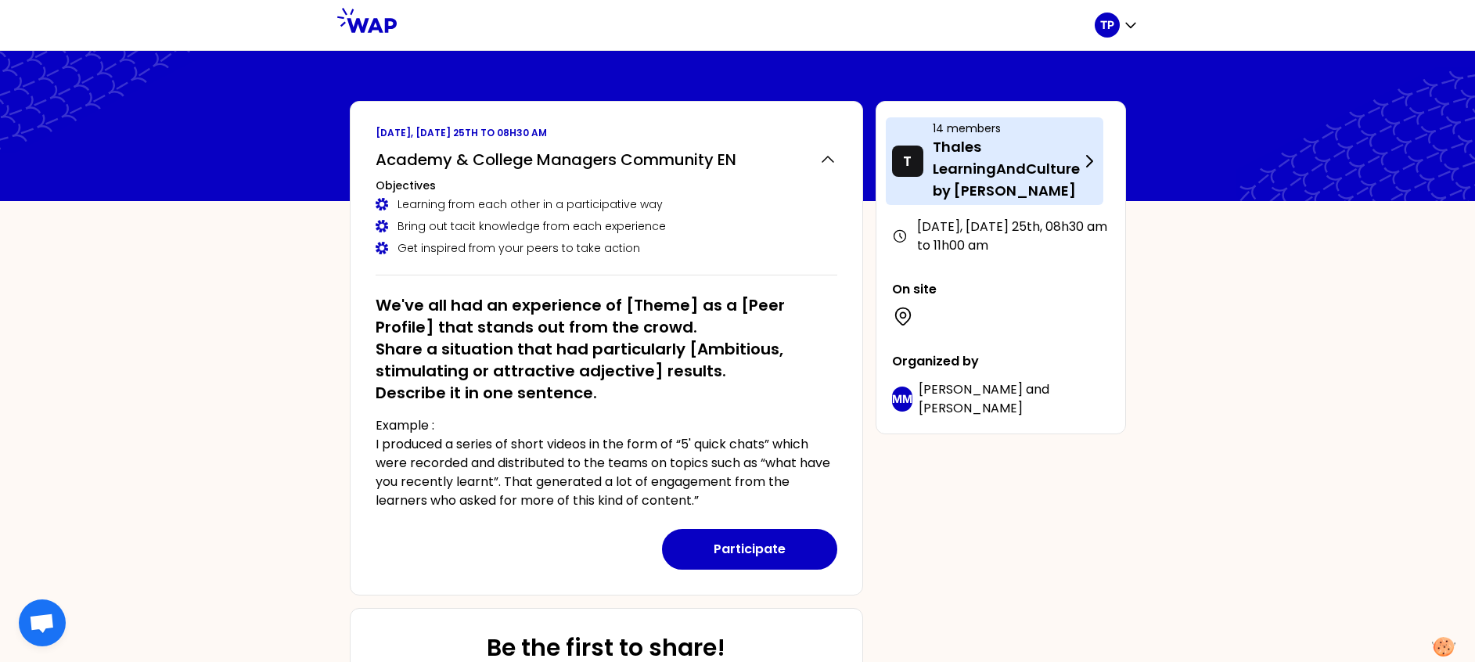
click at [963, 193] on p "Thales LearningAndCulture by [PERSON_NAME]" at bounding box center [1006, 169] width 147 height 66
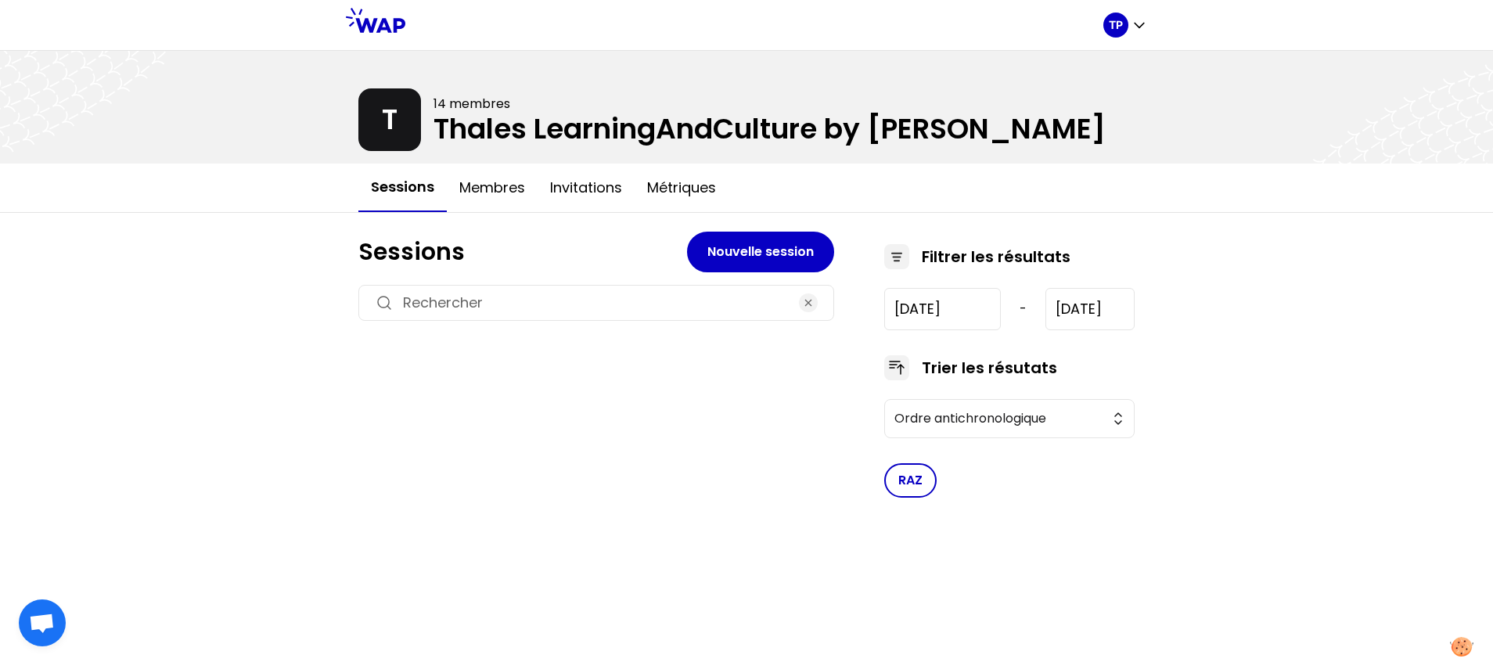
type input "2022-12-16"
type input "2025-11-25"
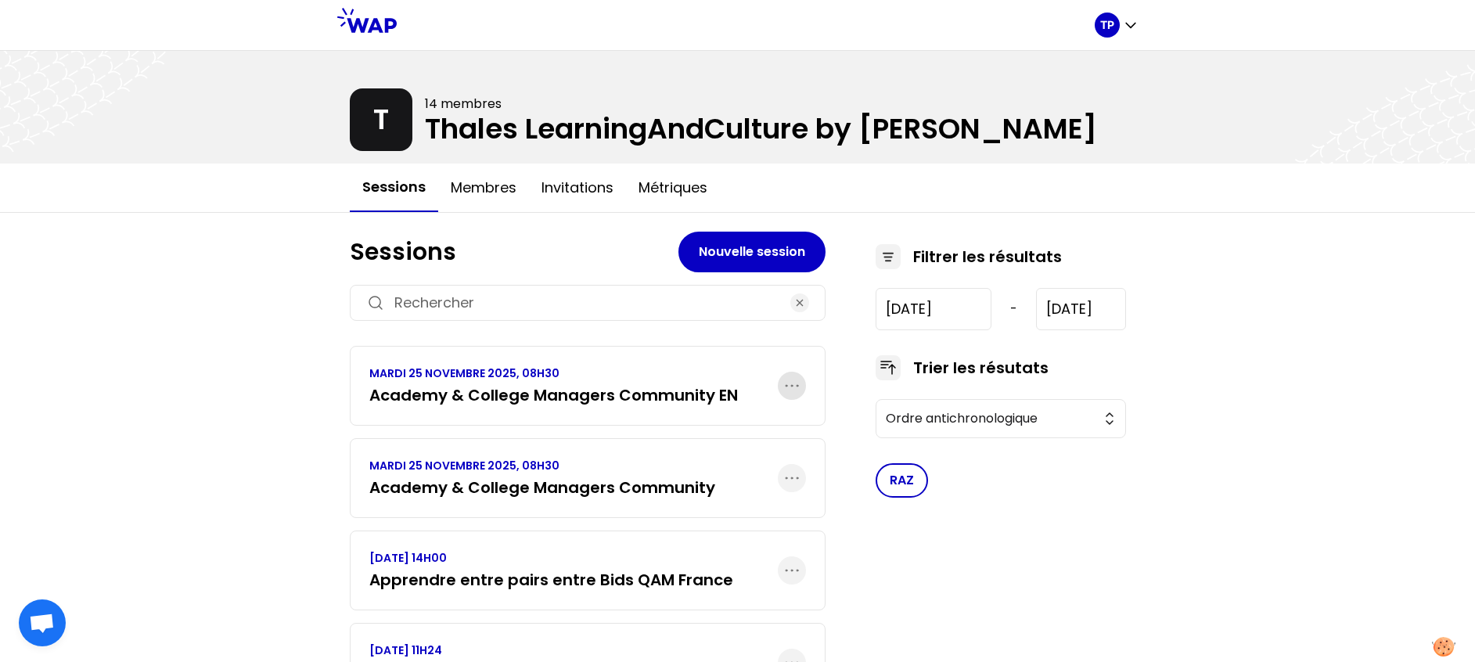
click at [795, 384] on icon "button" at bounding box center [792, 385] width 19 height 19
click at [573, 492] on h3 "Academy & College Managers Community" at bounding box center [542, 488] width 346 height 22
click at [464, 399] on h3 "Academy & College Managers Community EN" at bounding box center [553, 395] width 369 height 22
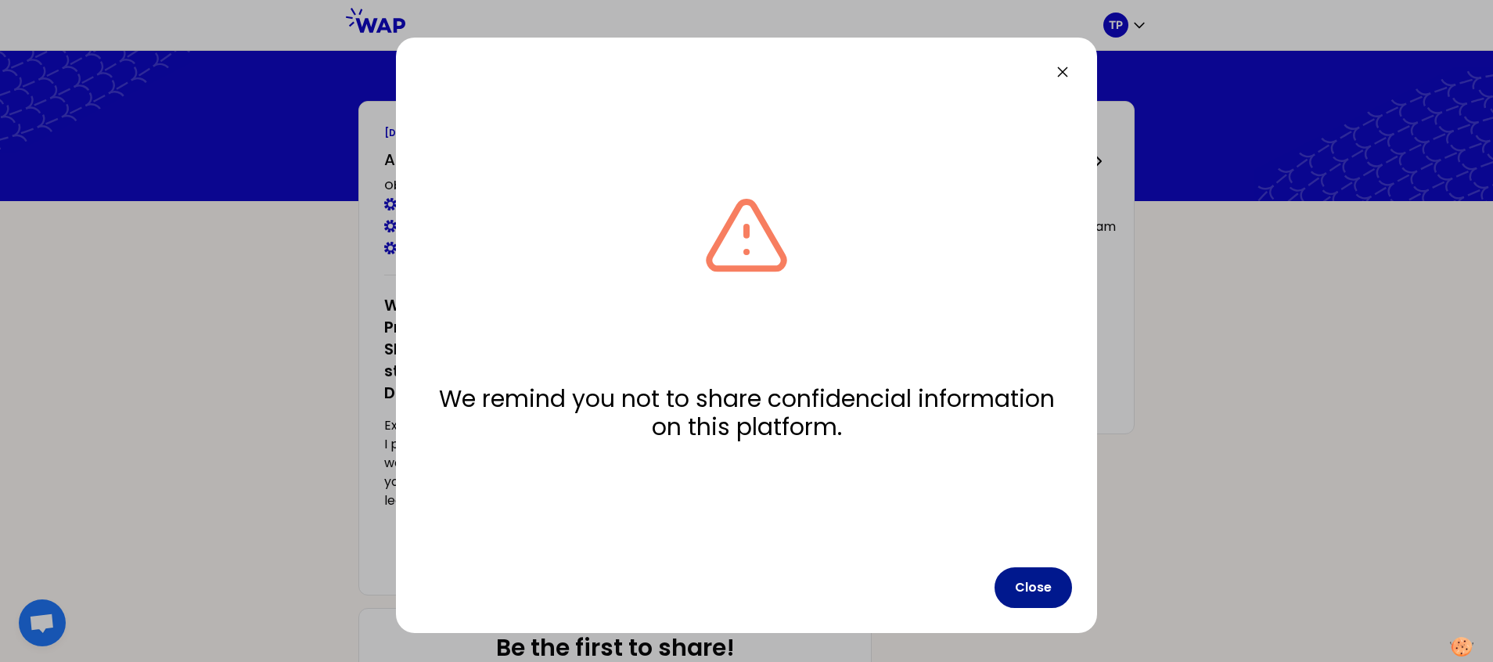
click at [1028, 591] on button "Close" at bounding box center [1033, 587] width 77 height 41
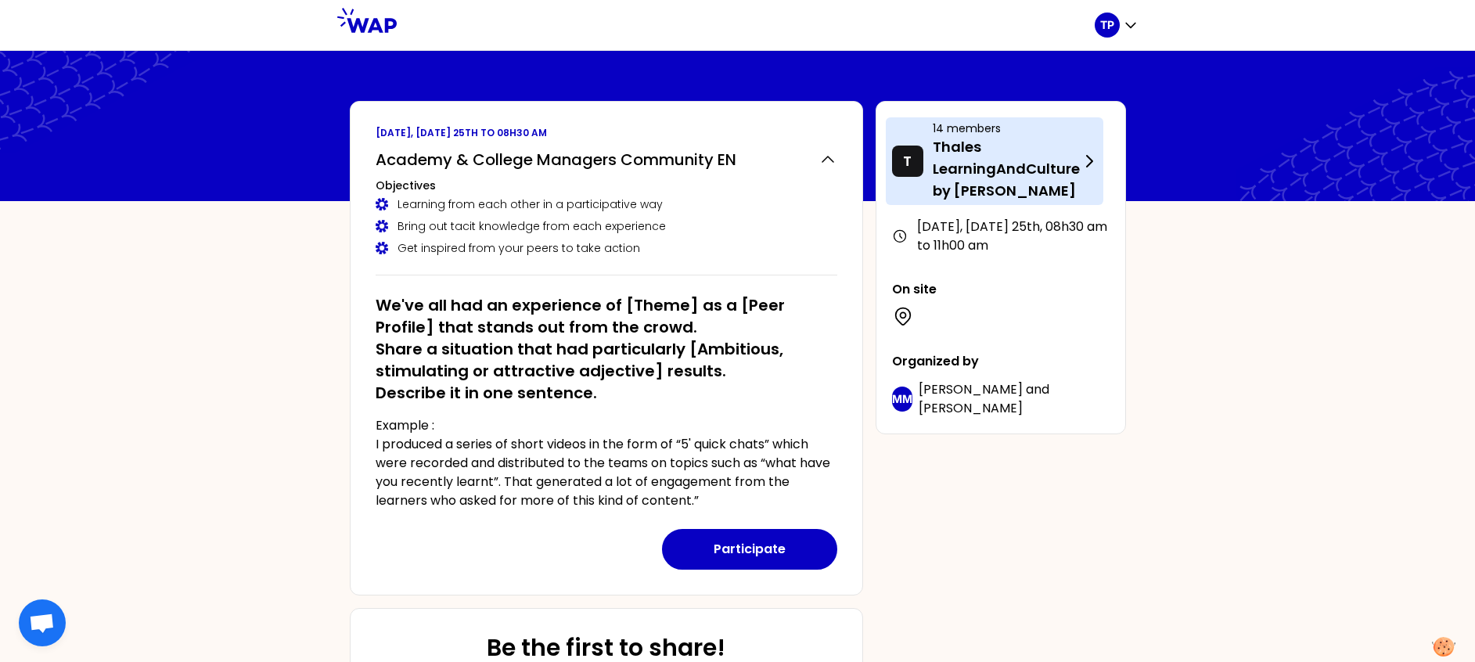
click at [1097, 156] on icon at bounding box center [1089, 161] width 19 height 19
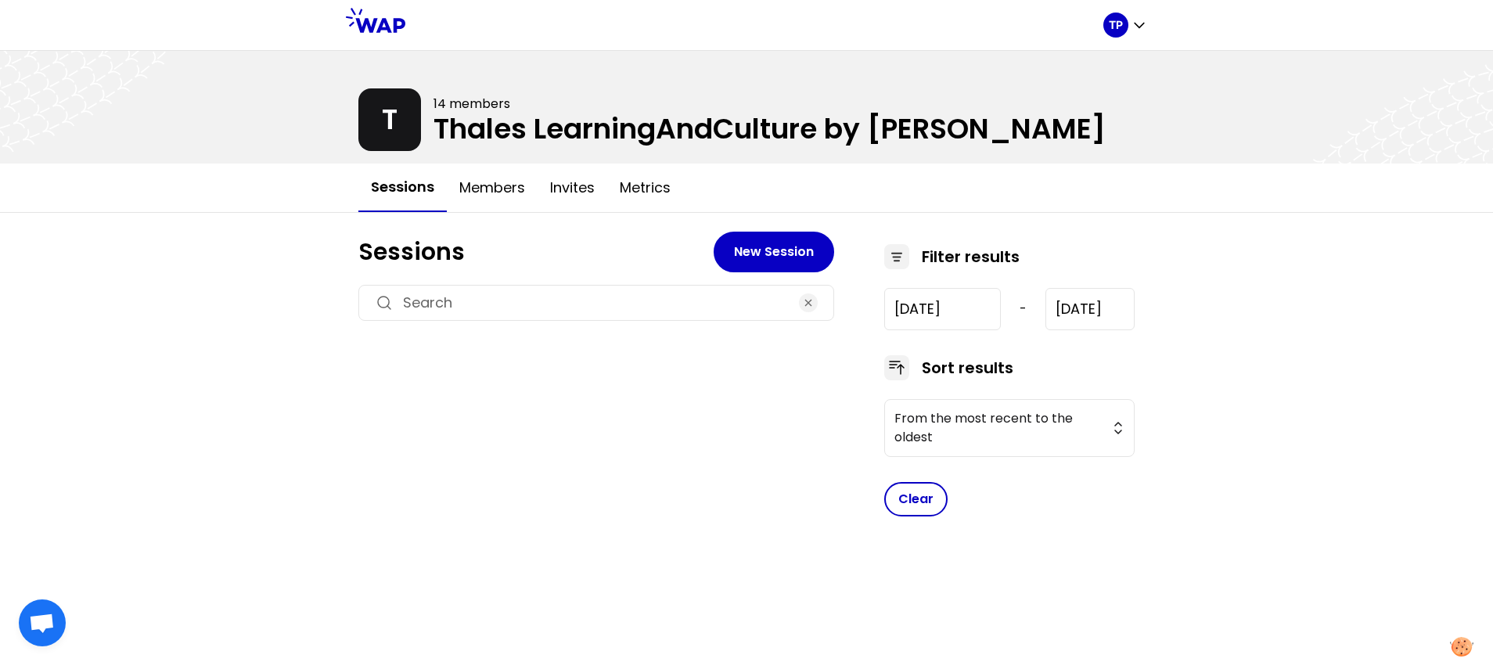
type input "[DATE]"
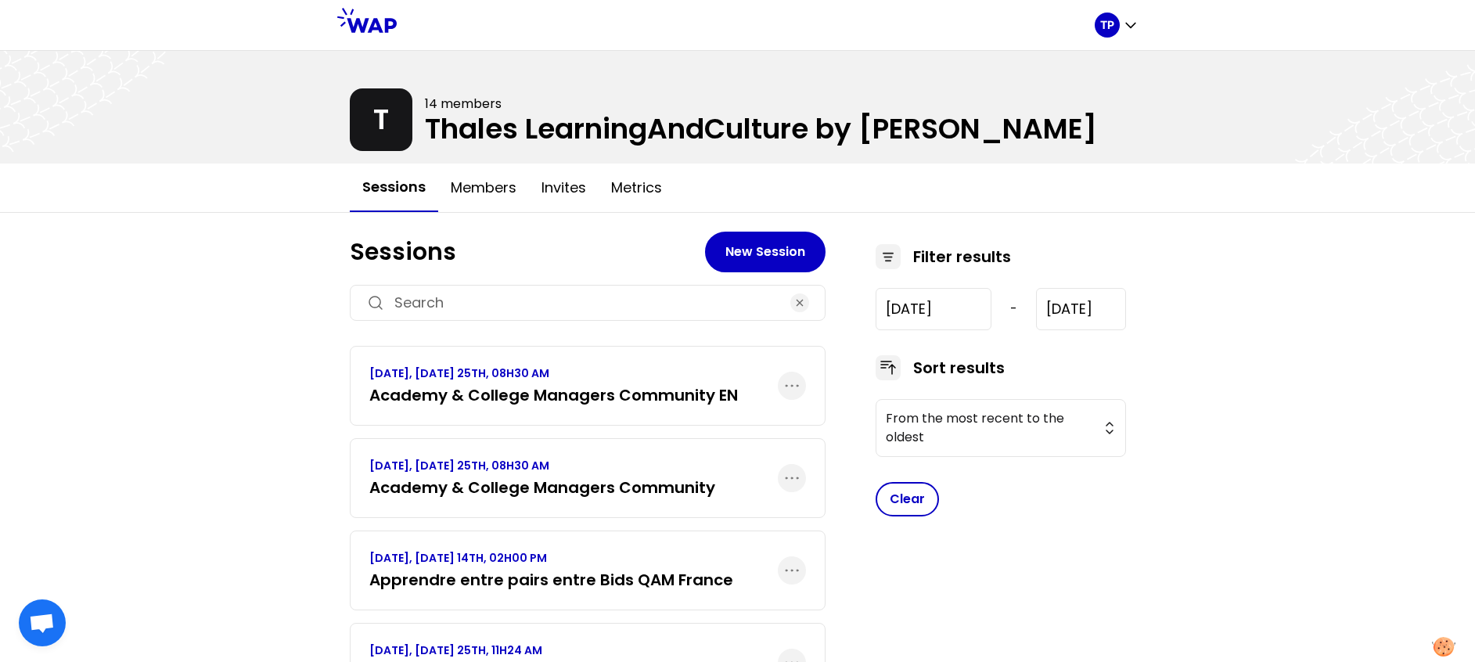
click at [640, 476] on link "[DATE], [DATE] 25TH, 08H30 AM Academy & College Managers Community" at bounding box center [542, 478] width 346 height 41
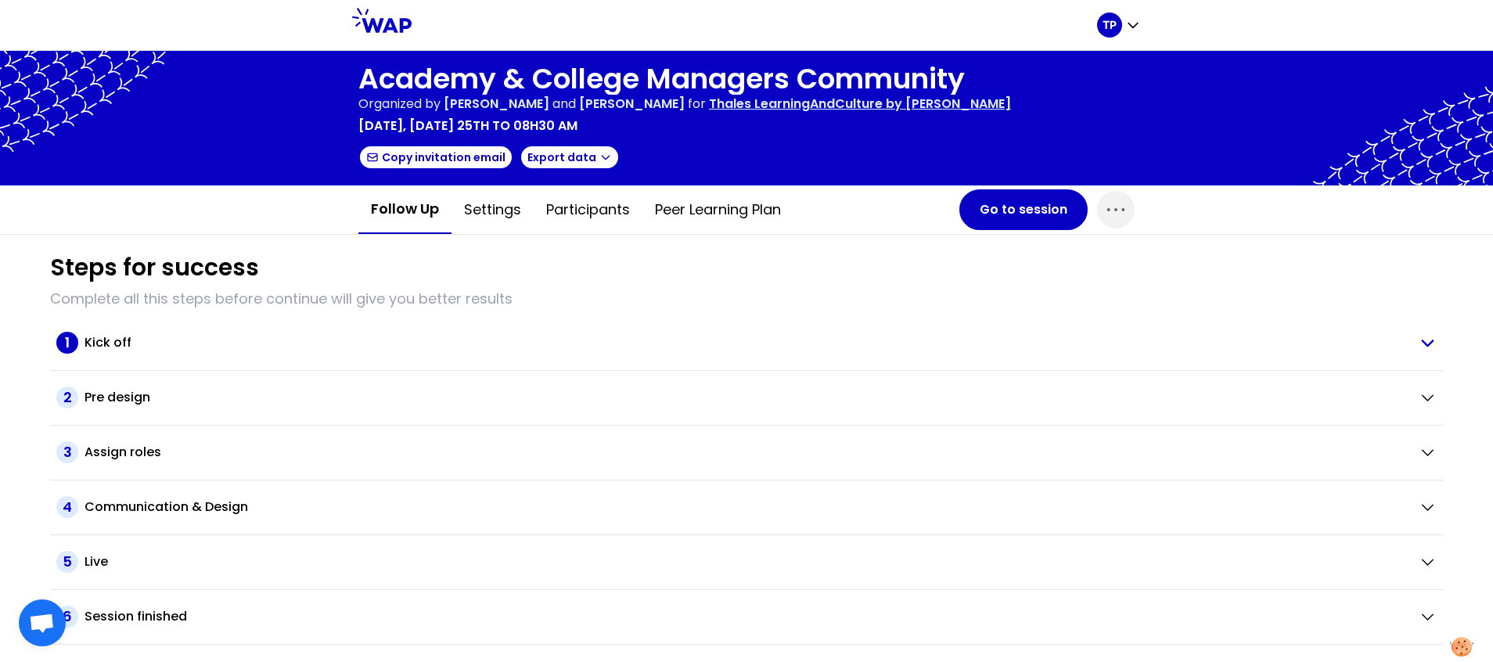
click at [135, 344] on div "Kick off" at bounding box center [746, 342] width 1322 height 19
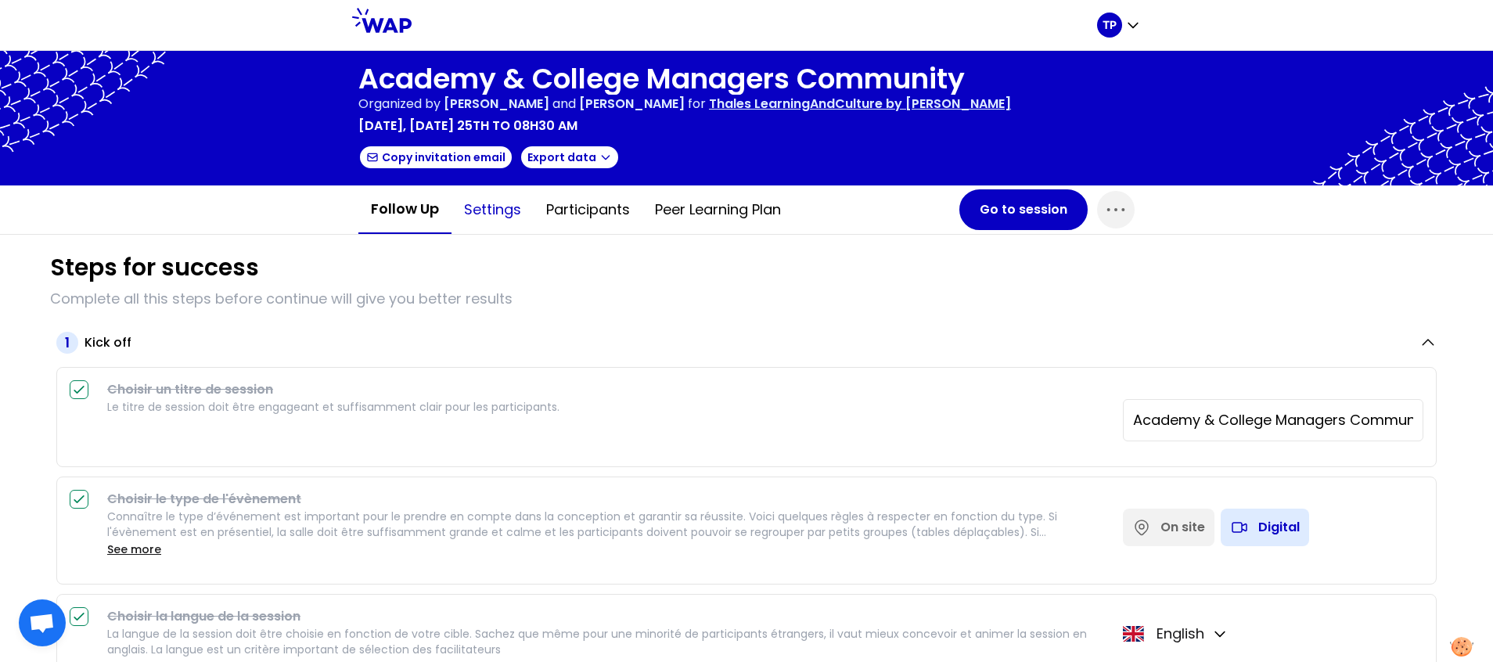
click at [497, 212] on button "Settings" at bounding box center [493, 209] width 82 height 47
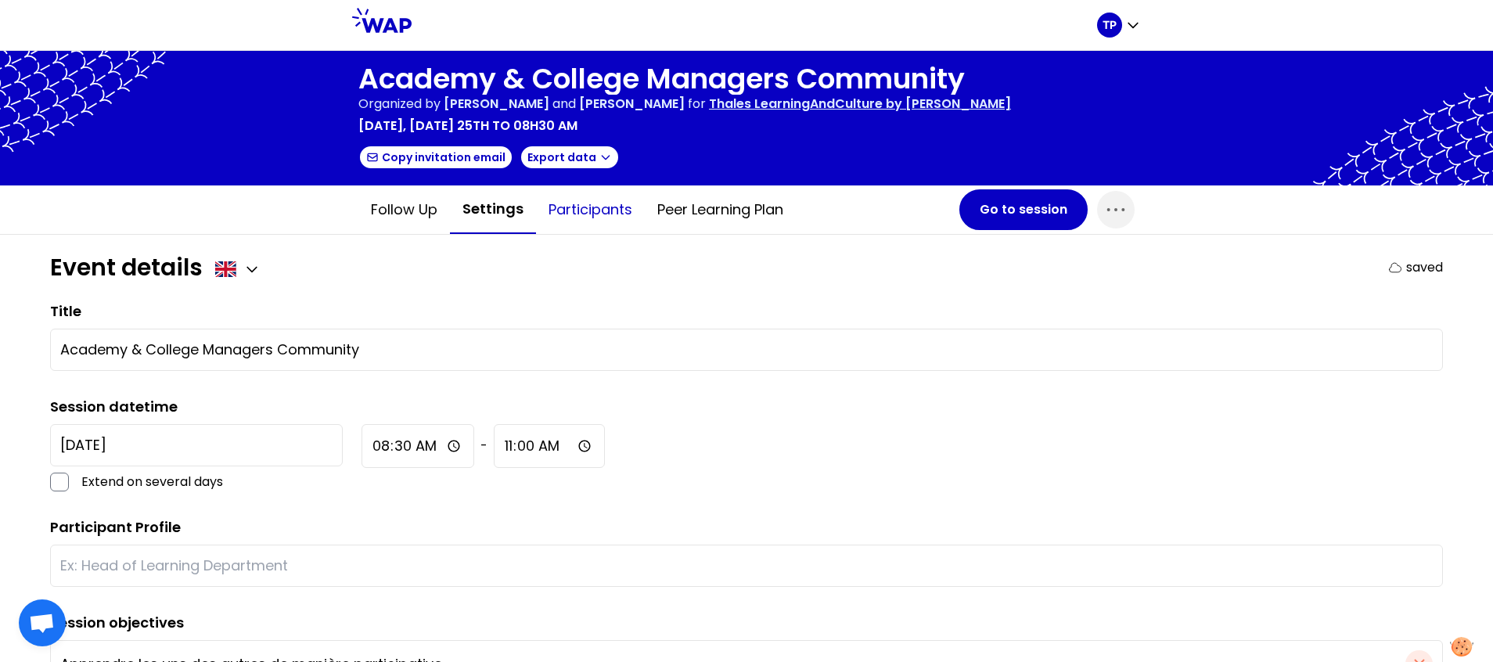
click at [567, 207] on button "Participants" at bounding box center [590, 209] width 109 height 47
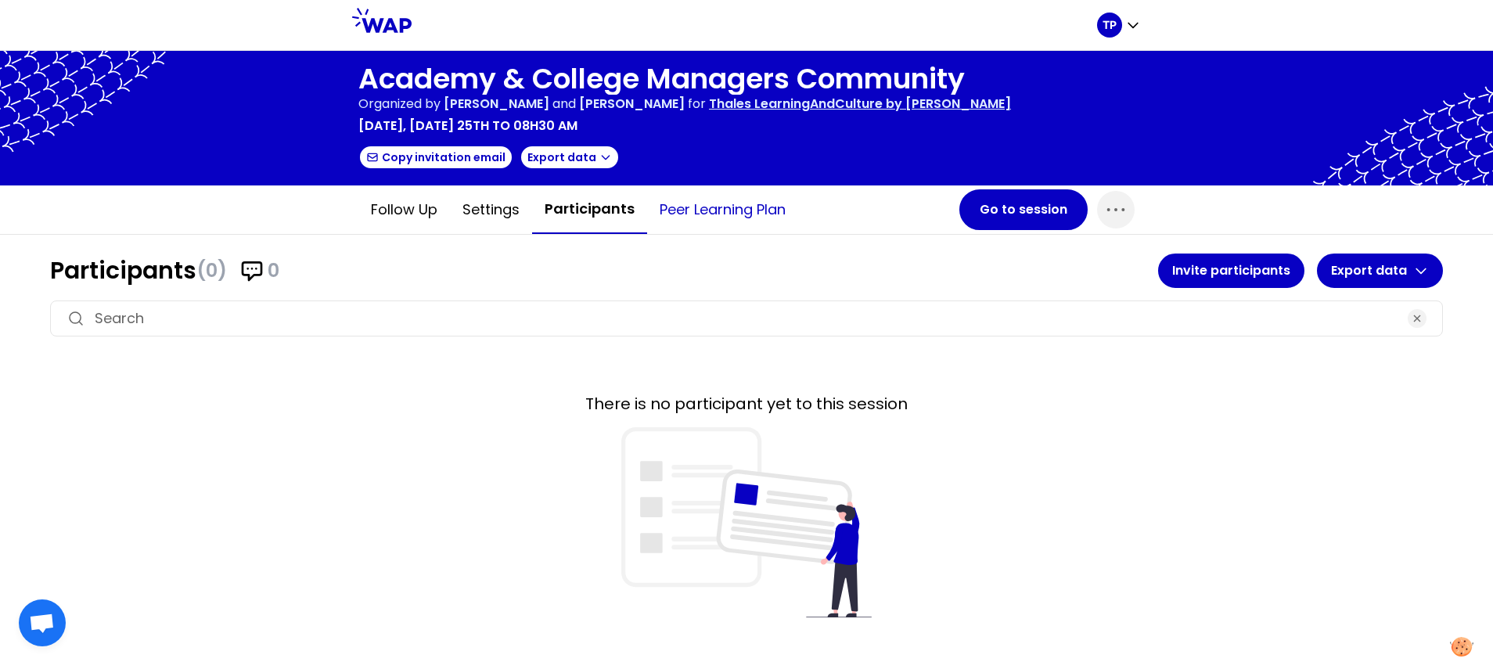
click at [688, 214] on button "Peer learning plan" at bounding box center [722, 209] width 151 height 47
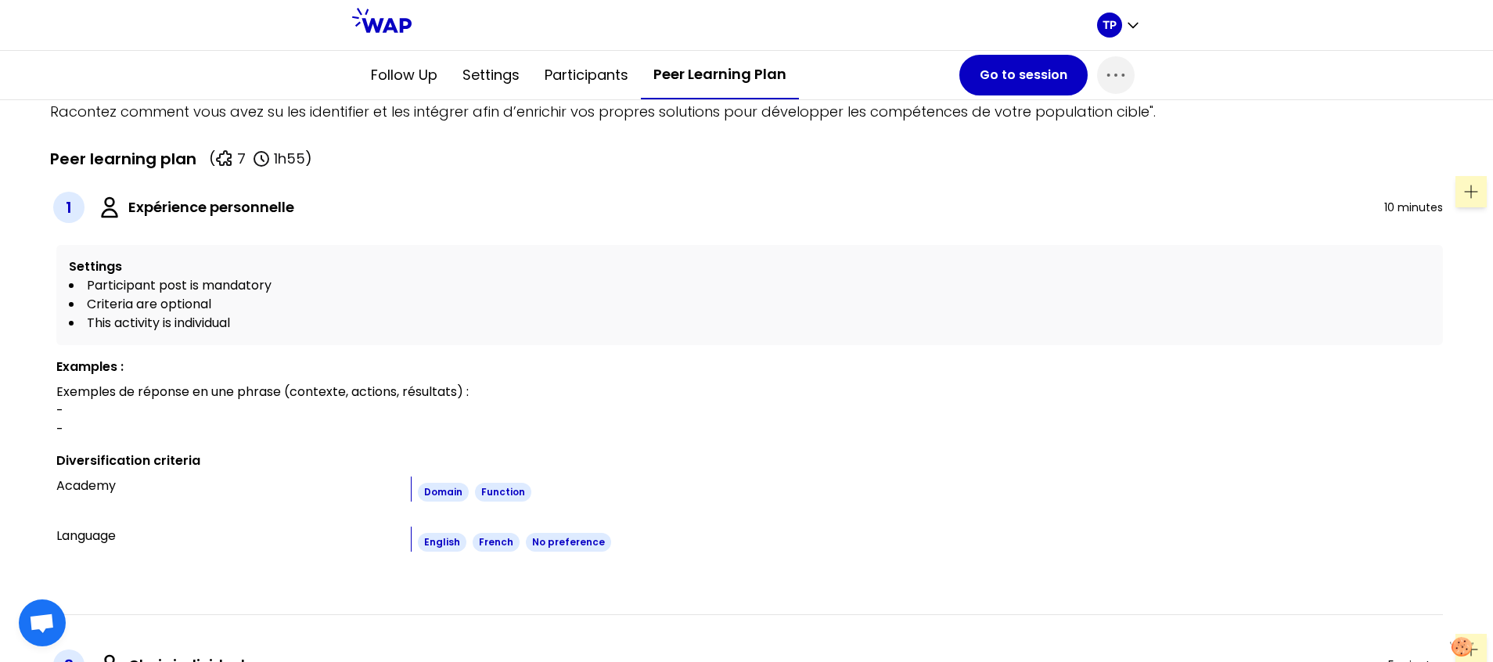
scroll to position [740, 0]
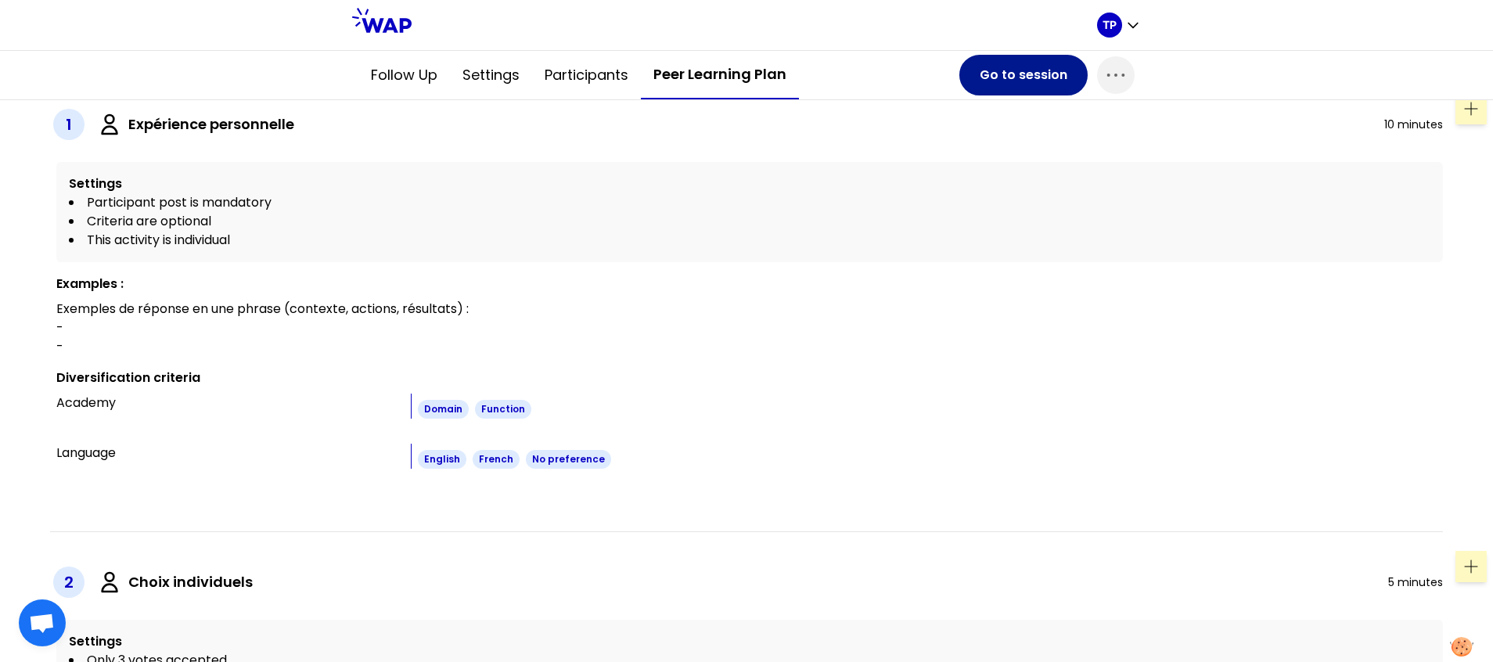
click at [1022, 70] on button "Go to session" at bounding box center [1024, 75] width 128 height 41
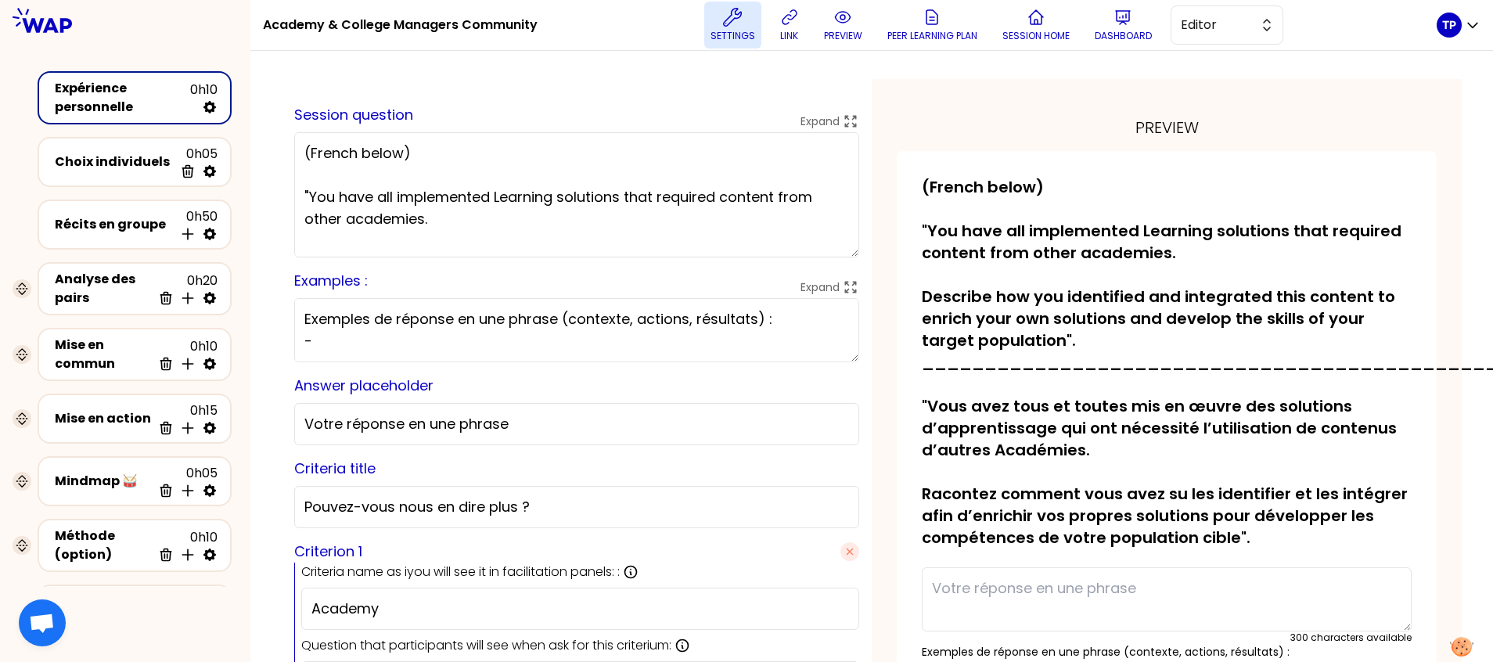
click at [742, 26] on icon at bounding box center [732, 17] width 19 height 19
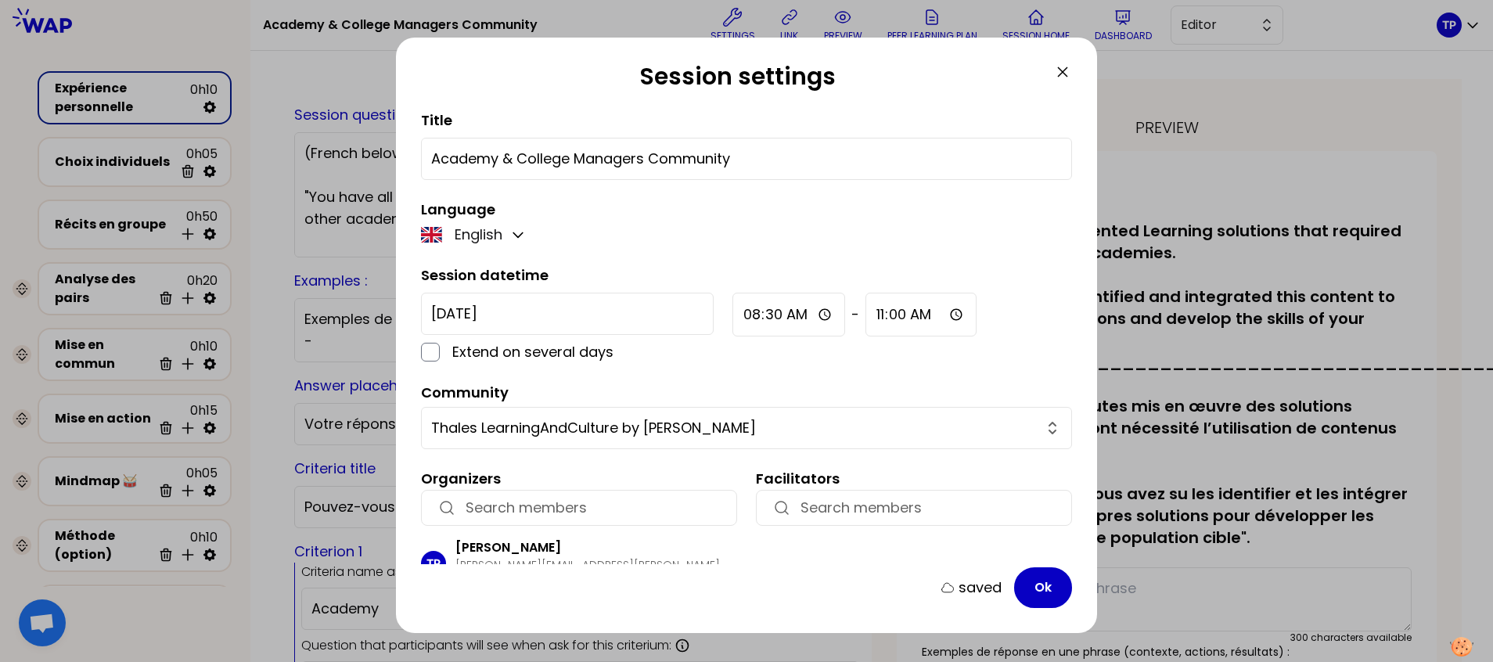
scroll to position [81, 0]
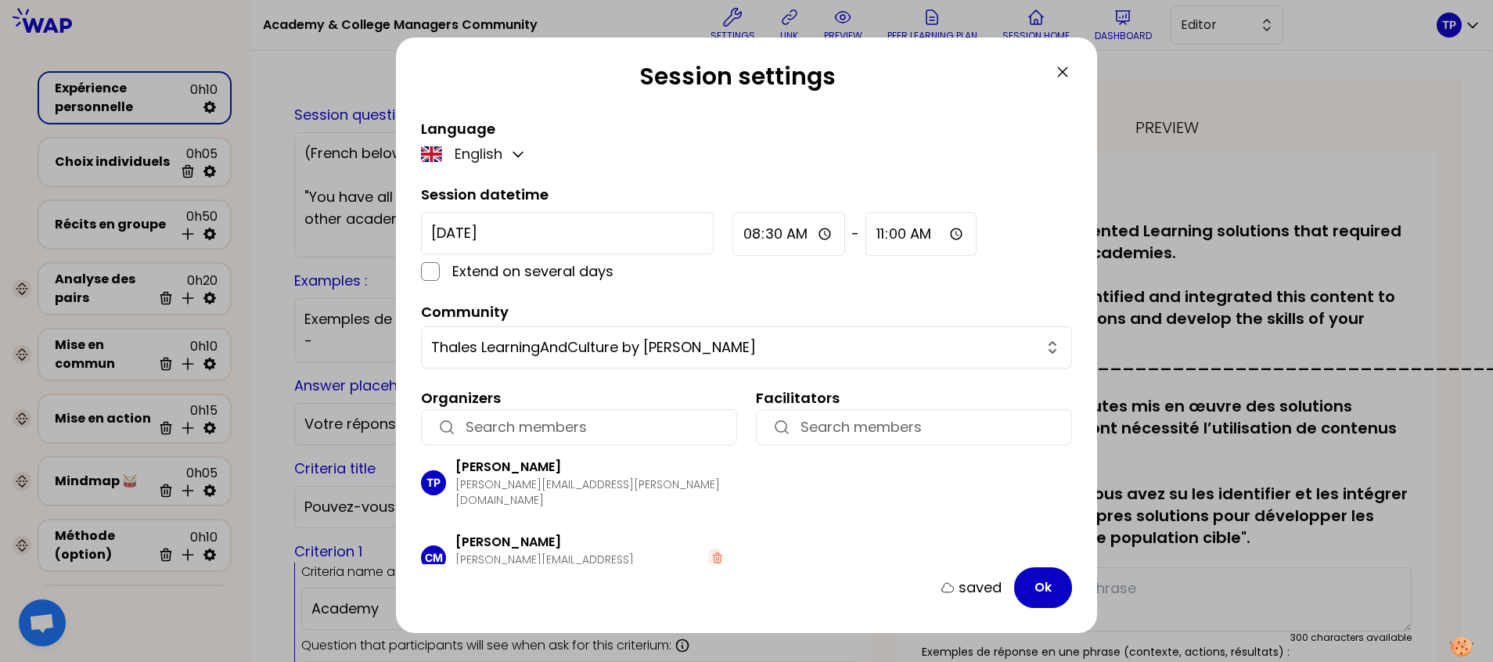
click at [1059, 75] on icon at bounding box center [1062, 71] width 9 height 9
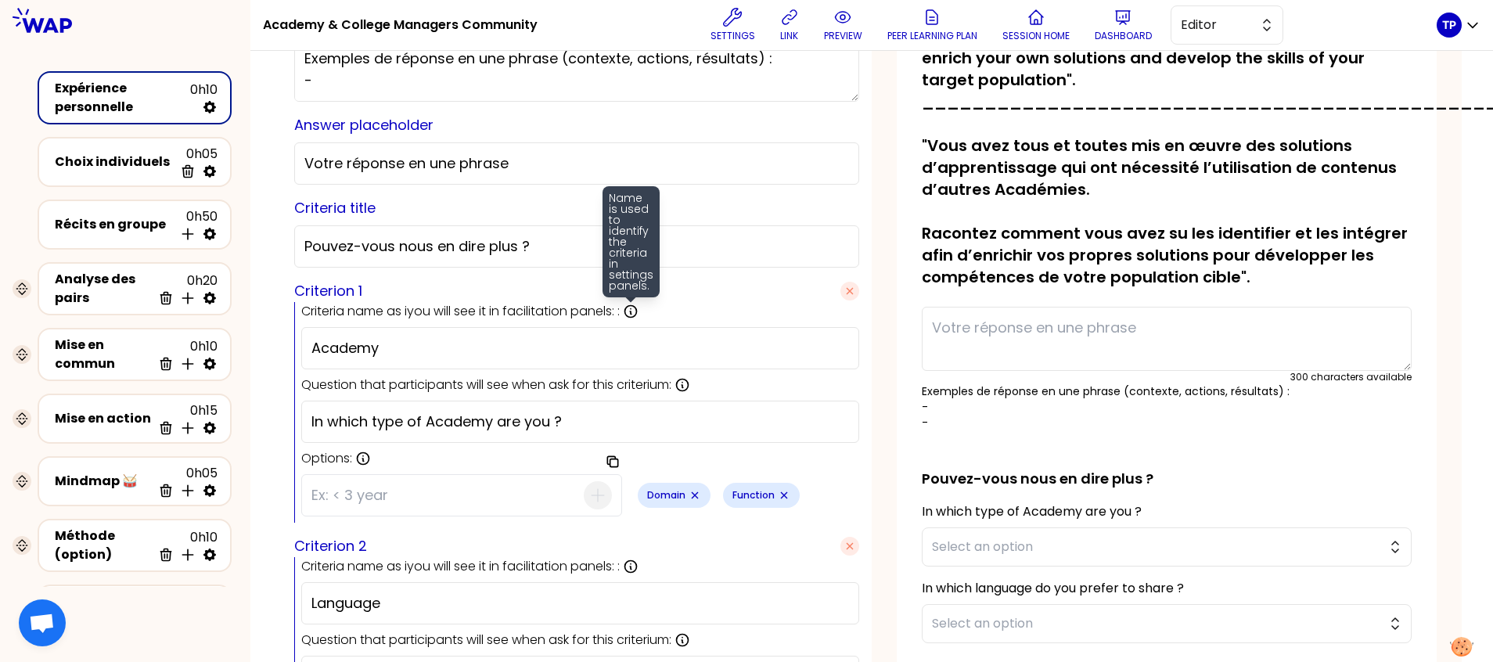
scroll to position [272, 0]
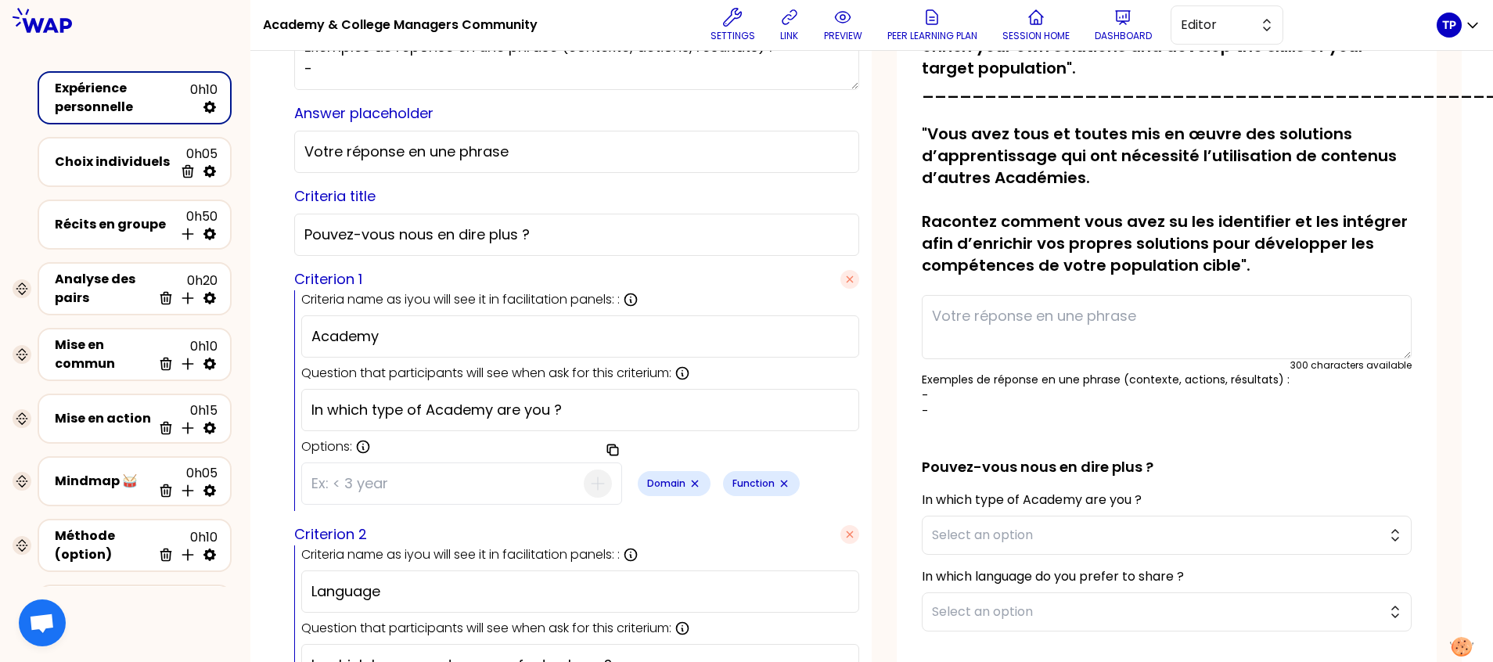
drag, startPoint x: 621, startPoint y: 416, endPoint x: 301, endPoint y: 417, distance: 320.1
click at [301, 417] on div "saved Session question Expand (French below) "You have all implemented Learning…" at bounding box center [577, 339] width 590 height 1064
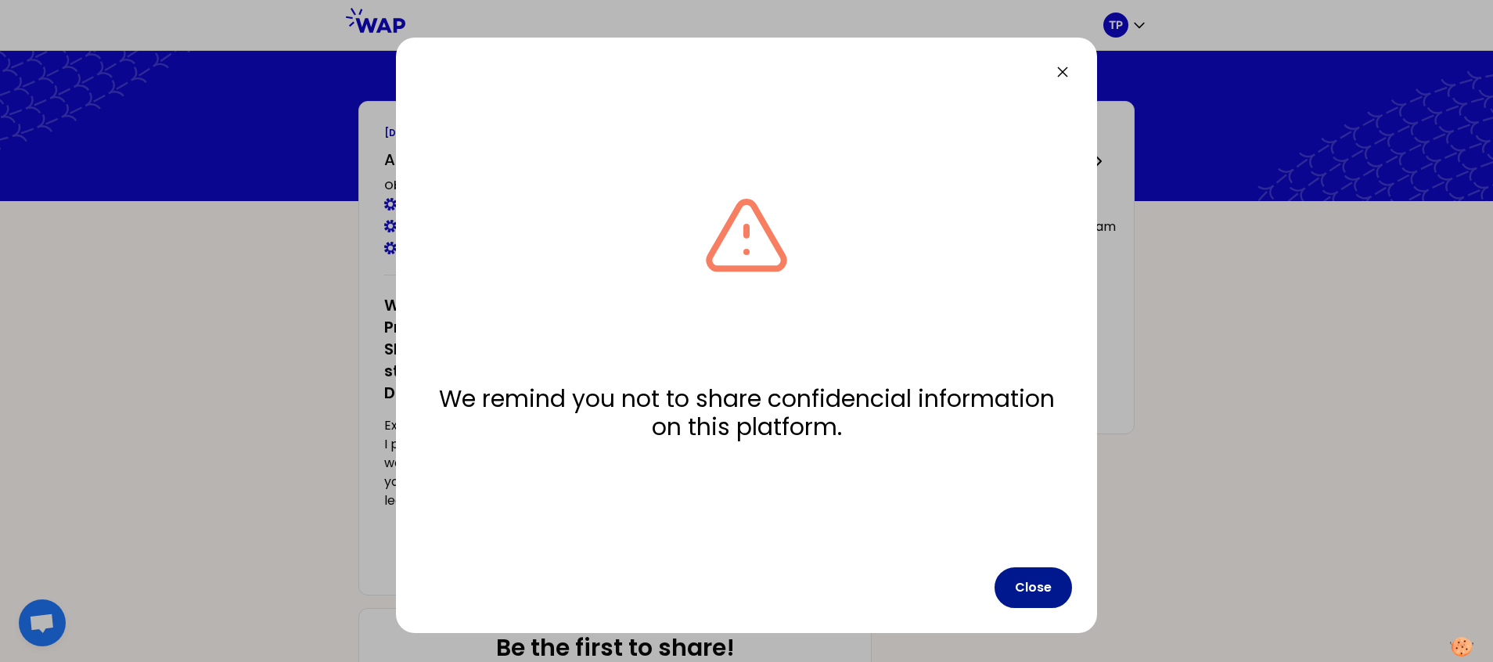
click at [1043, 592] on button "Close" at bounding box center [1033, 587] width 77 height 41
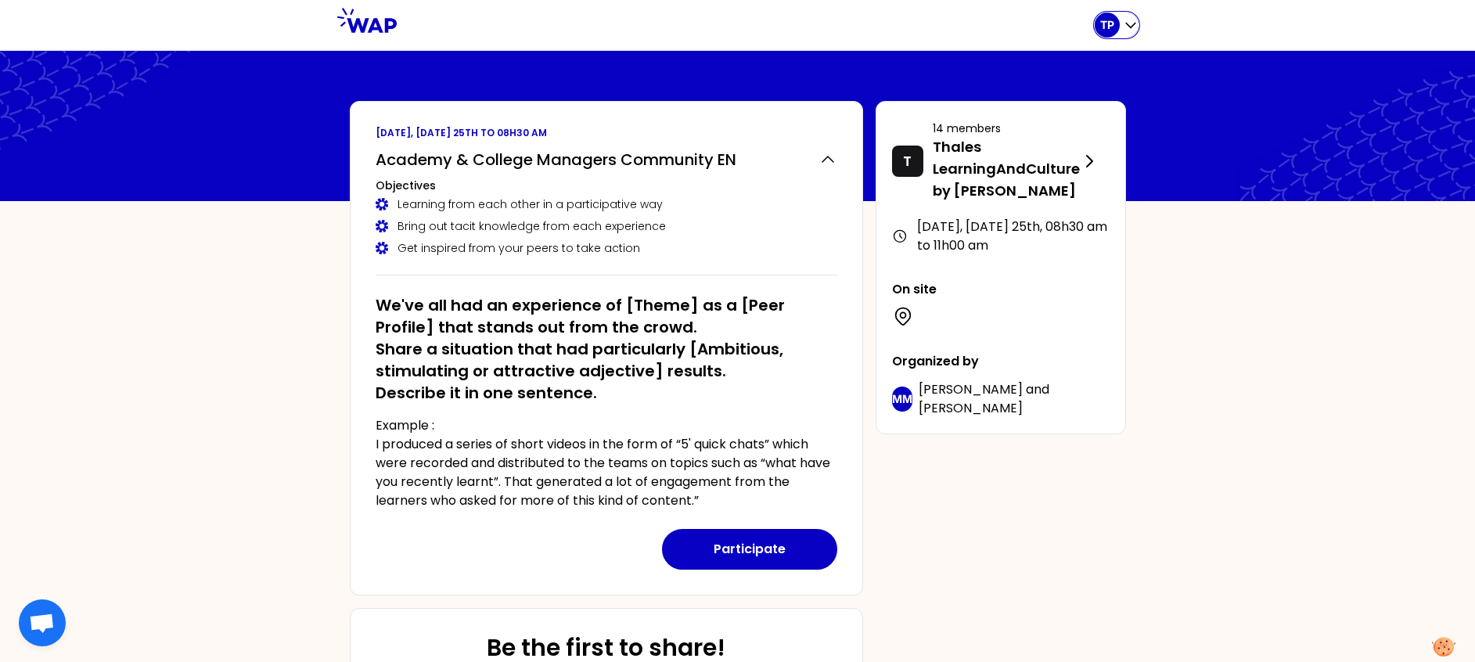
click at [1133, 20] on icon "button" at bounding box center [1131, 25] width 16 height 16
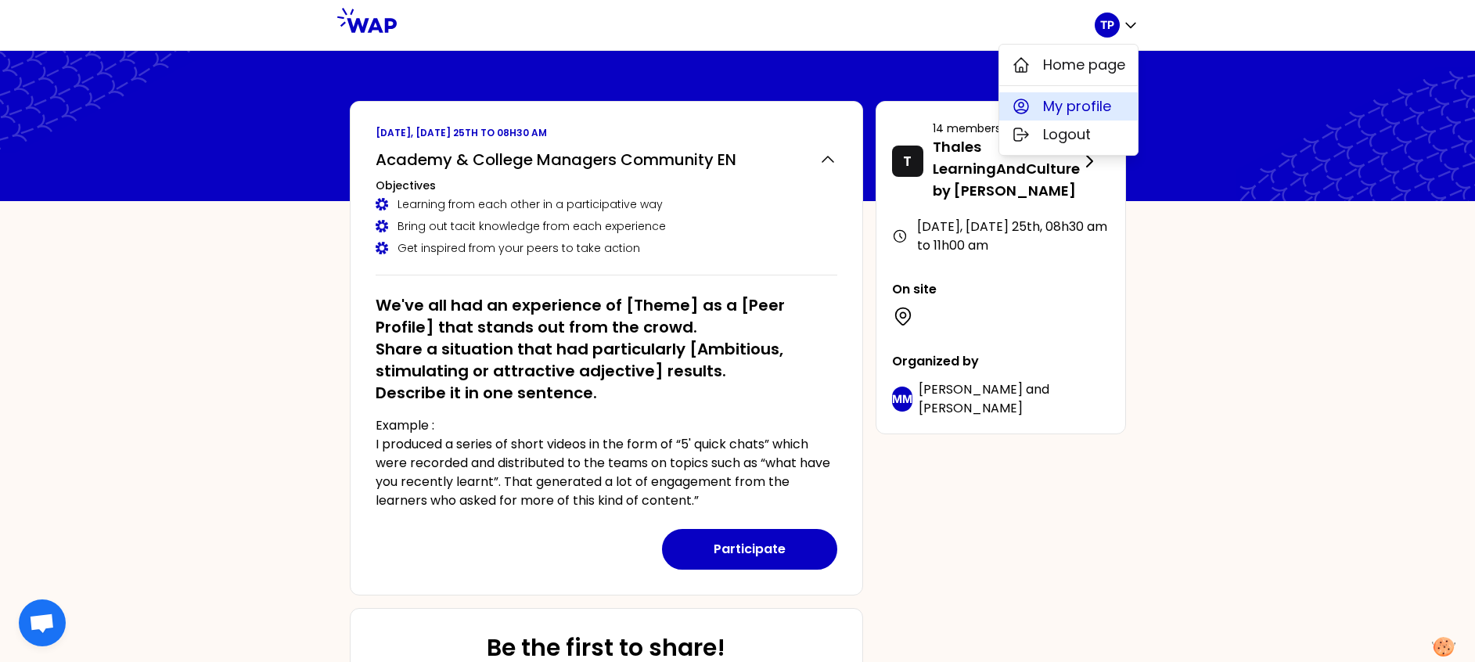
click at [1080, 103] on span "My profile" at bounding box center [1077, 106] width 68 height 22
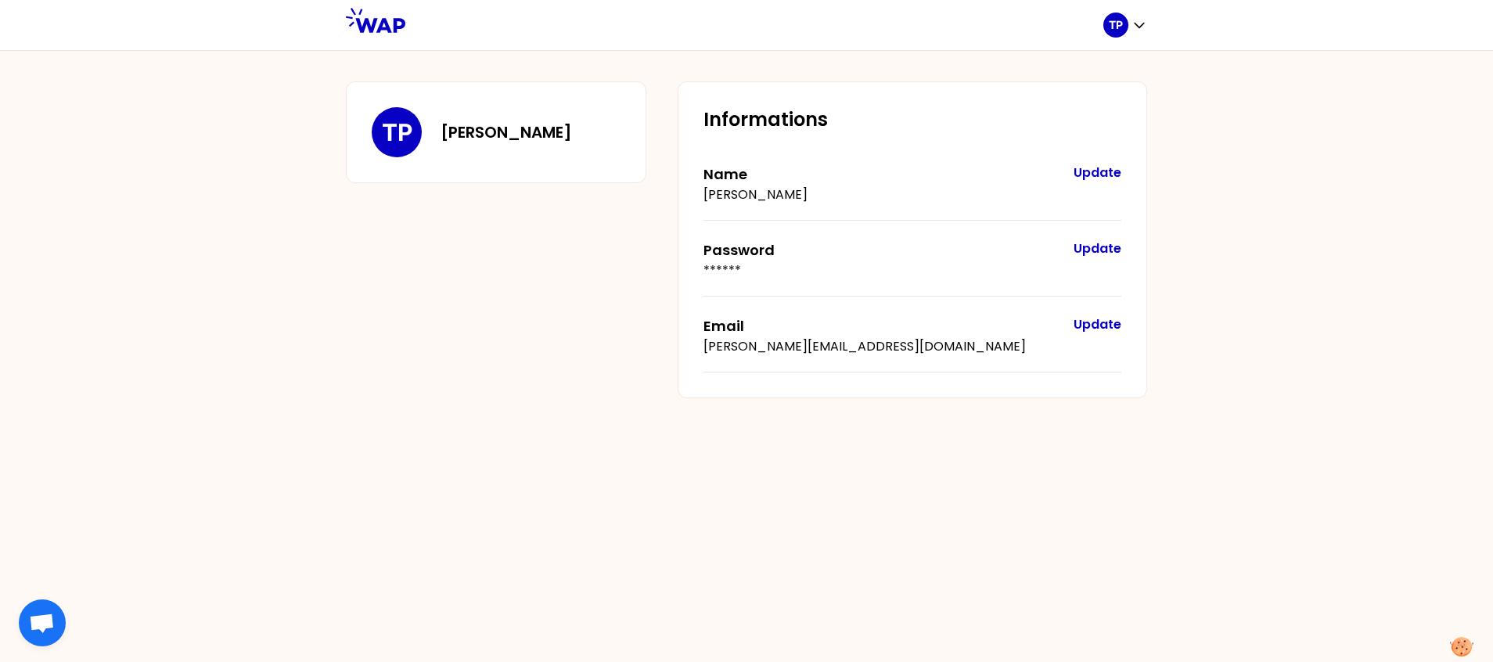
click at [395, 136] on p "TP" at bounding box center [397, 132] width 31 height 28
click at [1133, 27] on icon "button" at bounding box center [1140, 25] width 16 height 16
click at [1087, 74] on span "Home page" at bounding box center [1093, 65] width 82 height 22
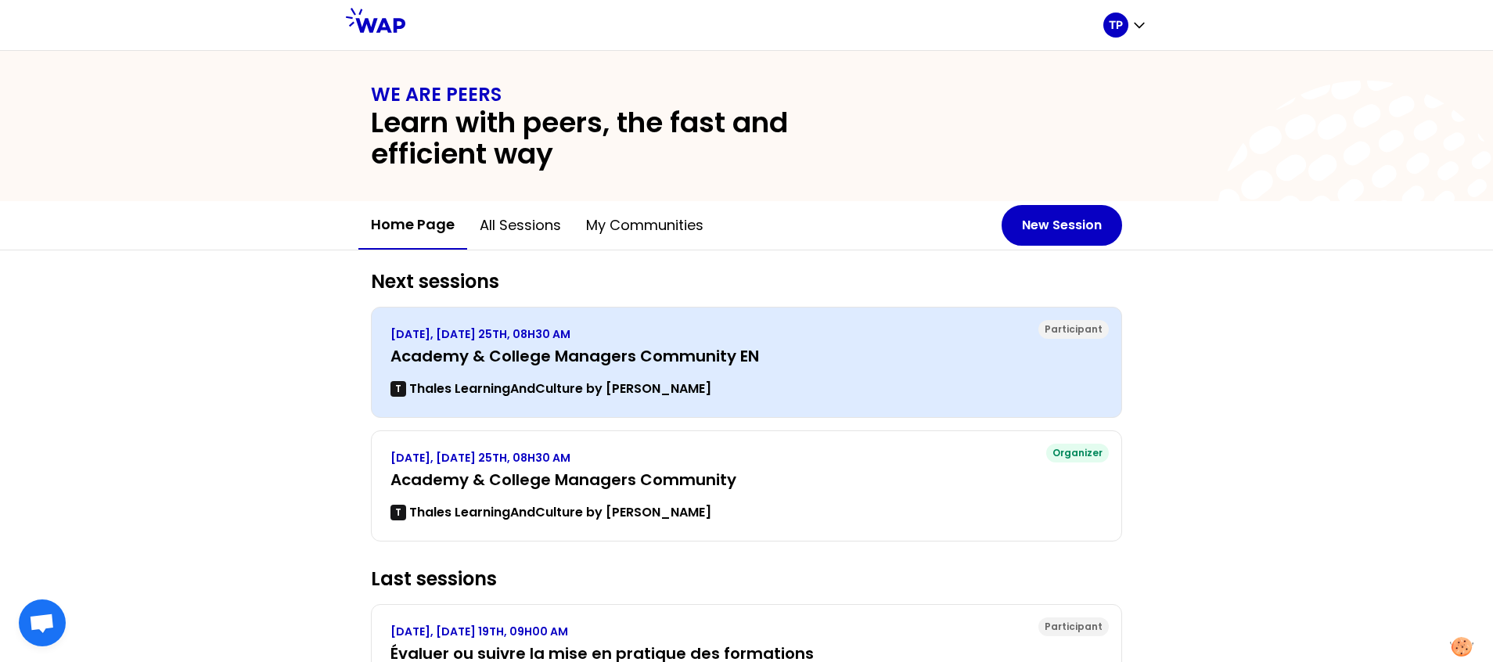
click at [691, 366] on h3 "Academy & College Managers Community EN" at bounding box center [747, 356] width 712 height 22
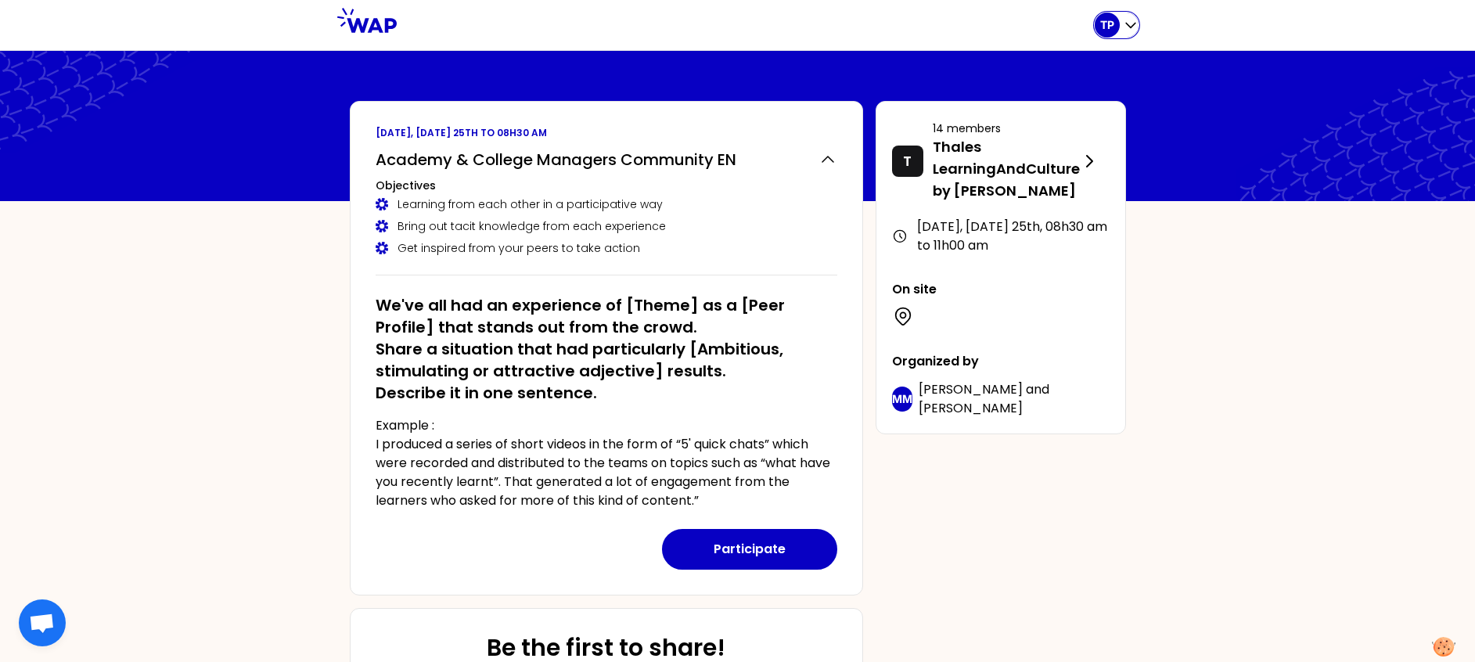
click at [1127, 16] on div "TP" at bounding box center [1117, 25] width 44 height 25
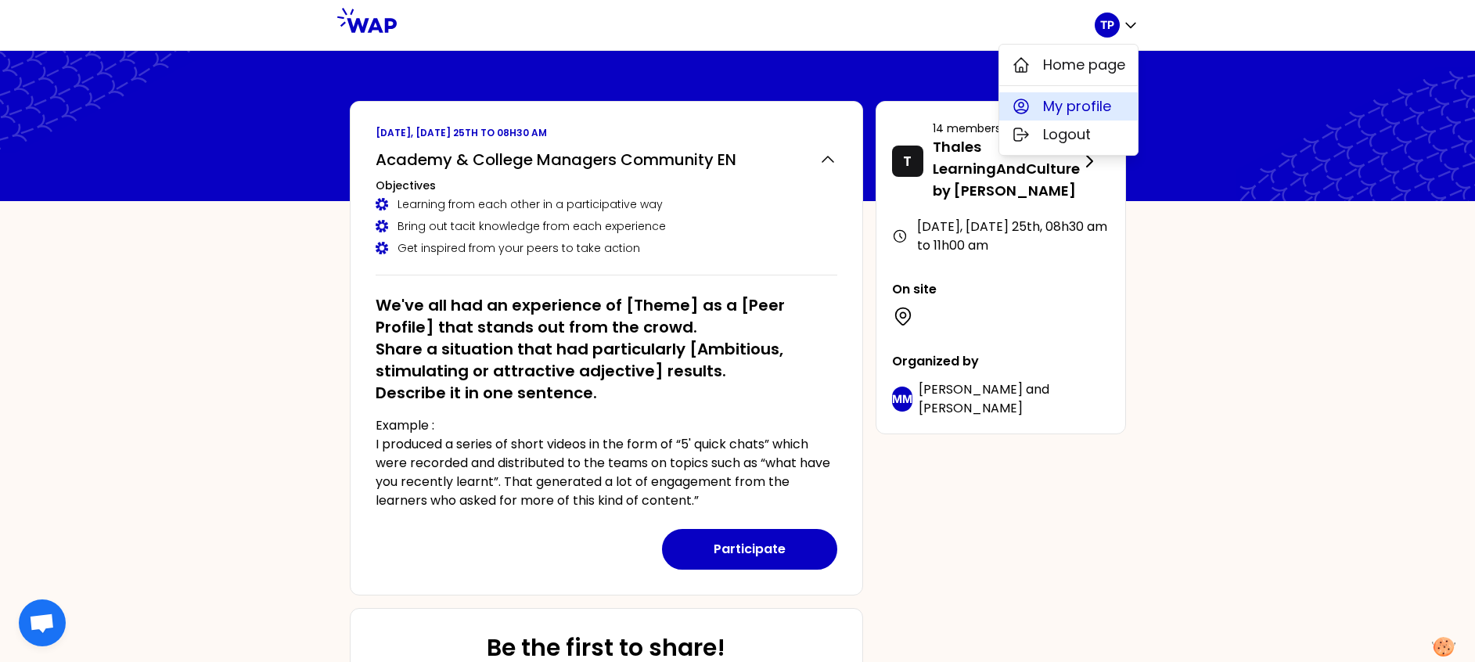
click at [1090, 100] on span "My profile" at bounding box center [1077, 106] width 68 height 22
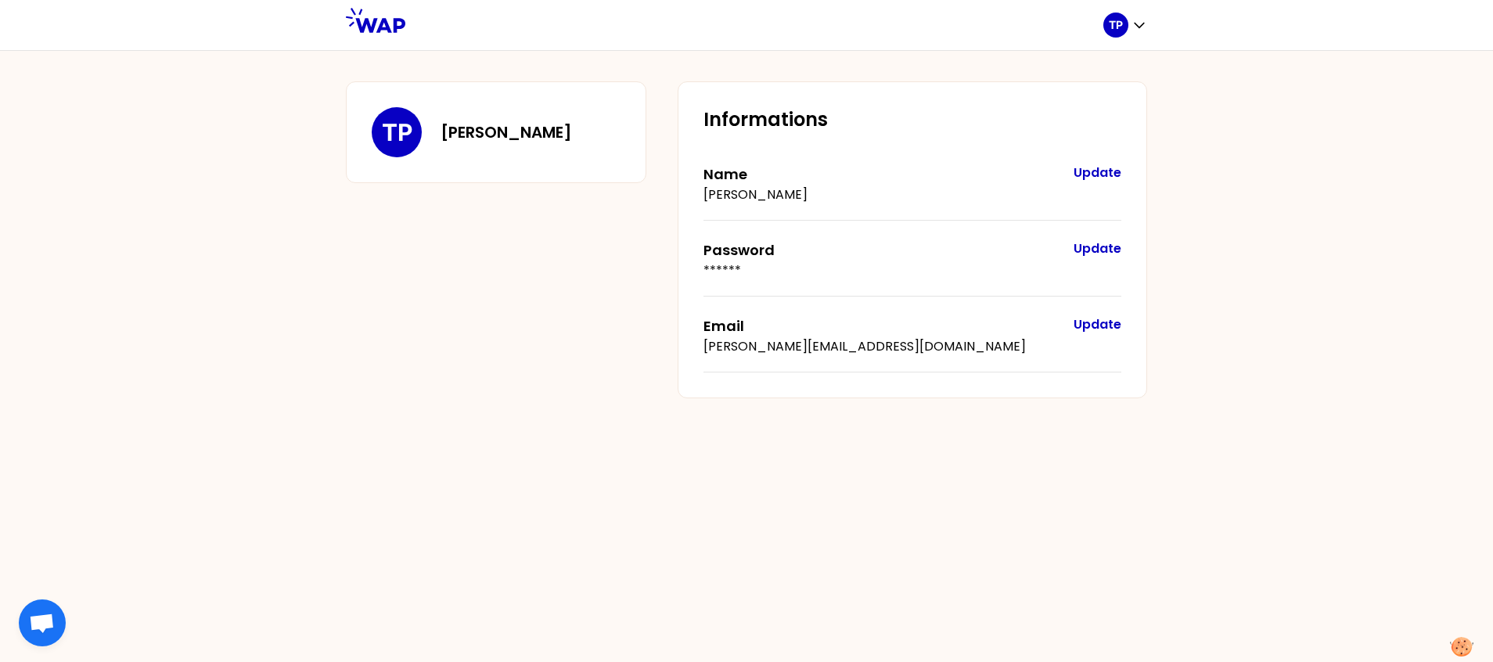
click at [409, 140] on p "TP" at bounding box center [397, 132] width 31 height 28
click at [1134, 25] on icon "button" at bounding box center [1140, 25] width 16 height 16
click at [1086, 107] on span "My profile" at bounding box center [1086, 106] width 68 height 22
click at [1123, 27] on p "TP" at bounding box center [1116, 25] width 14 height 16
click at [1107, 64] on span "Home page" at bounding box center [1093, 65] width 82 height 22
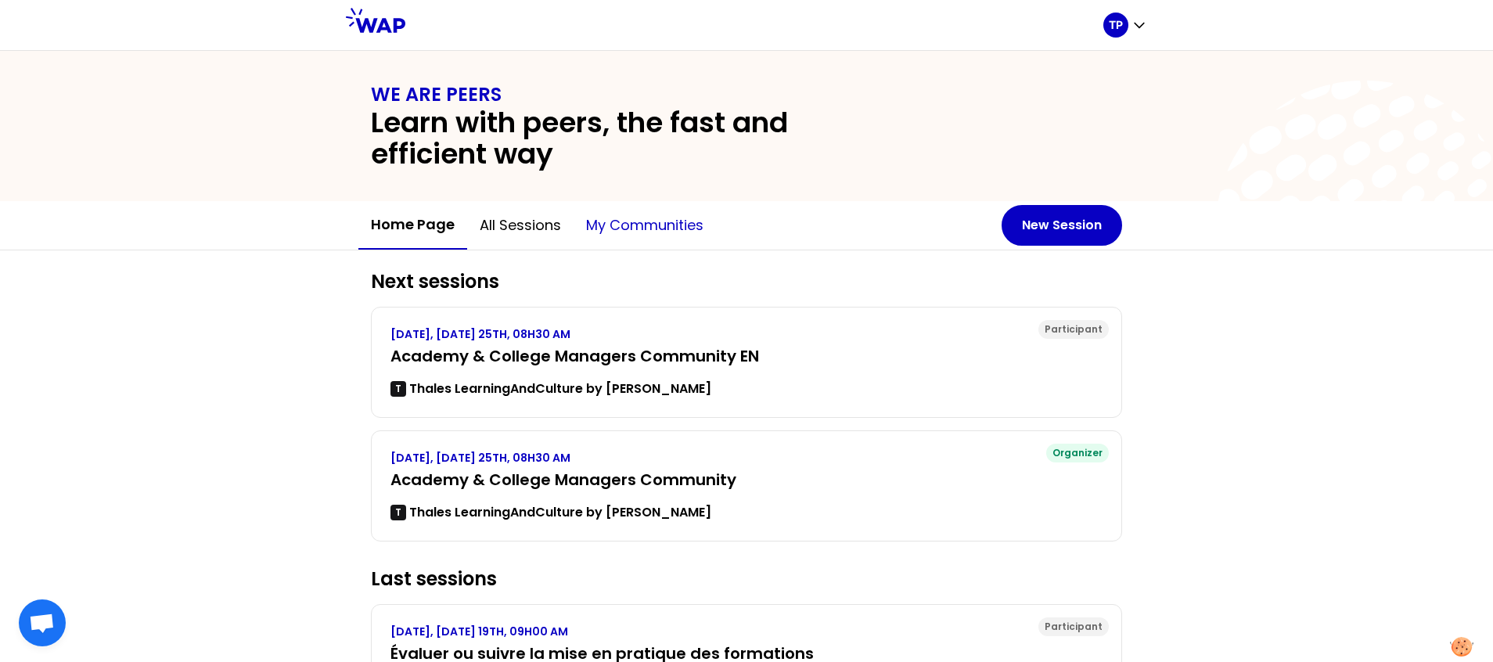
click at [607, 220] on button "My communities" at bounding box center [645, 225] width 142 height 47
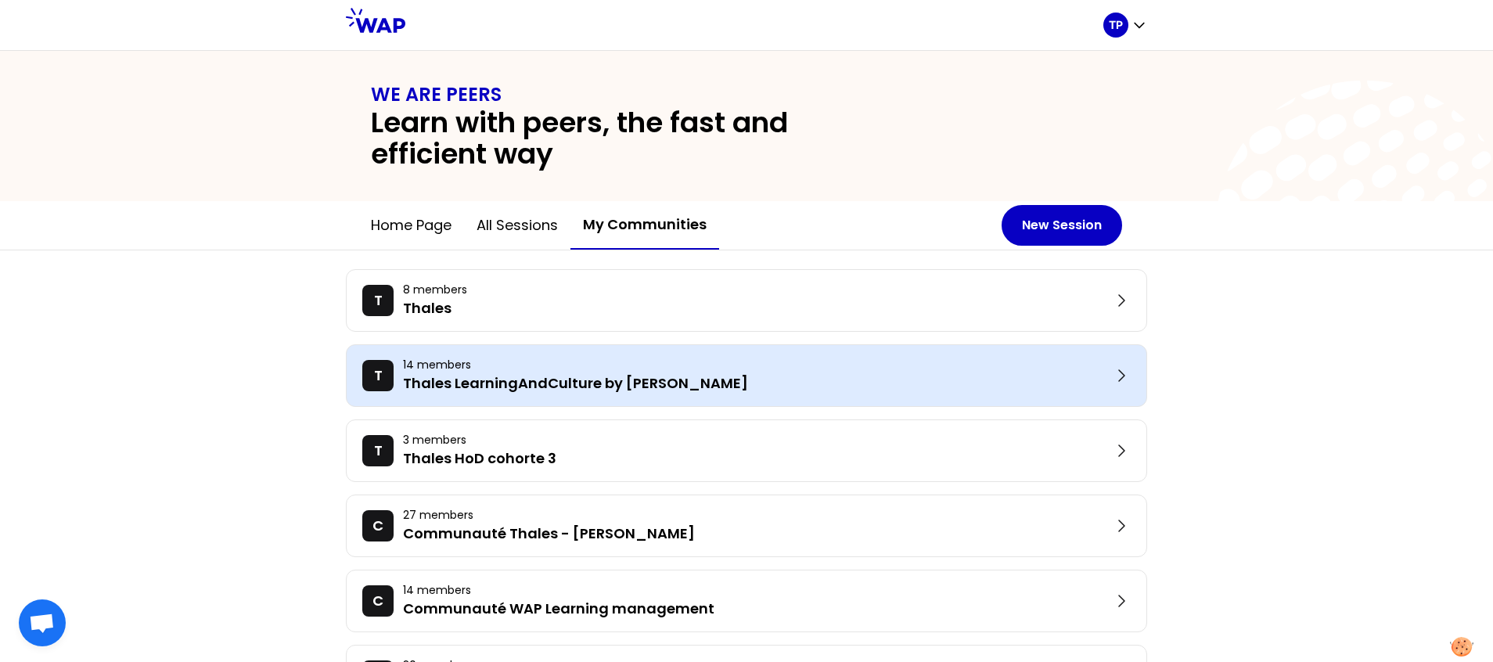
click at [586, 372] on p "14 members" at bounding box center [757, 365] width 709 height 16
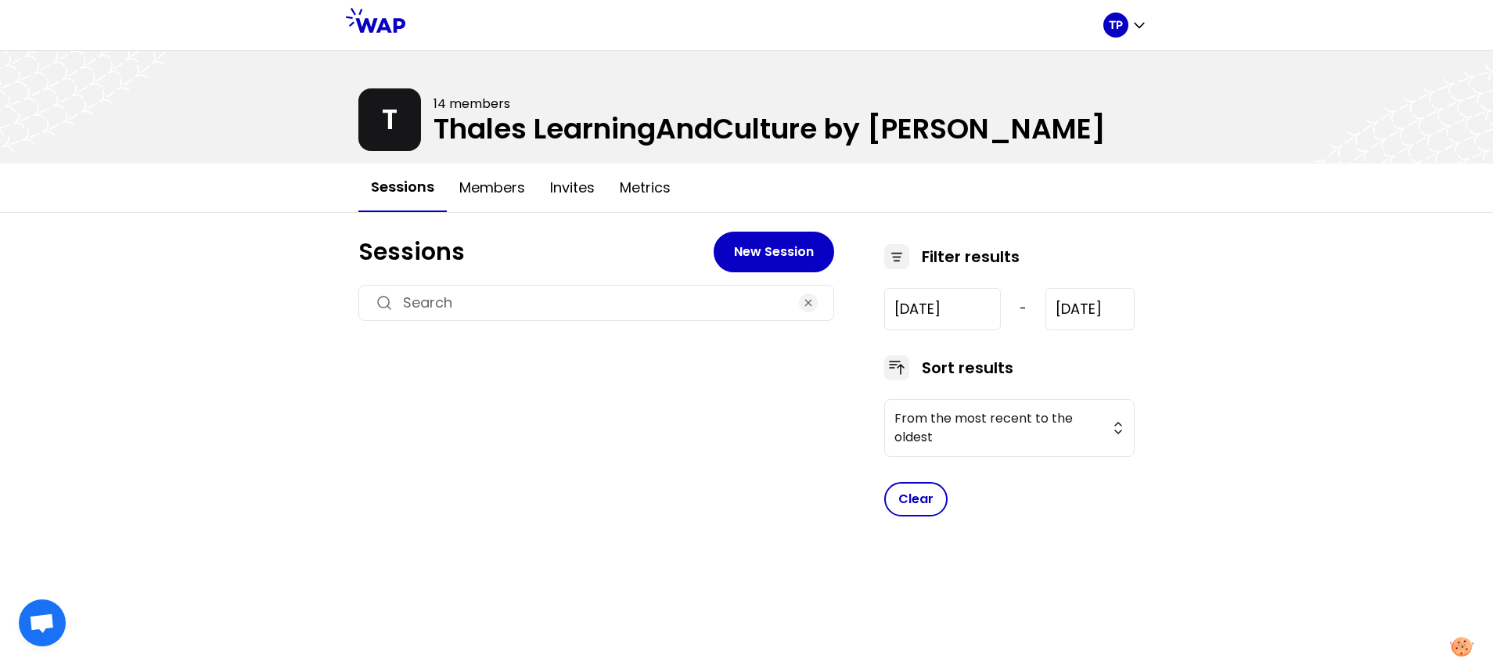
type input "[DATE]"
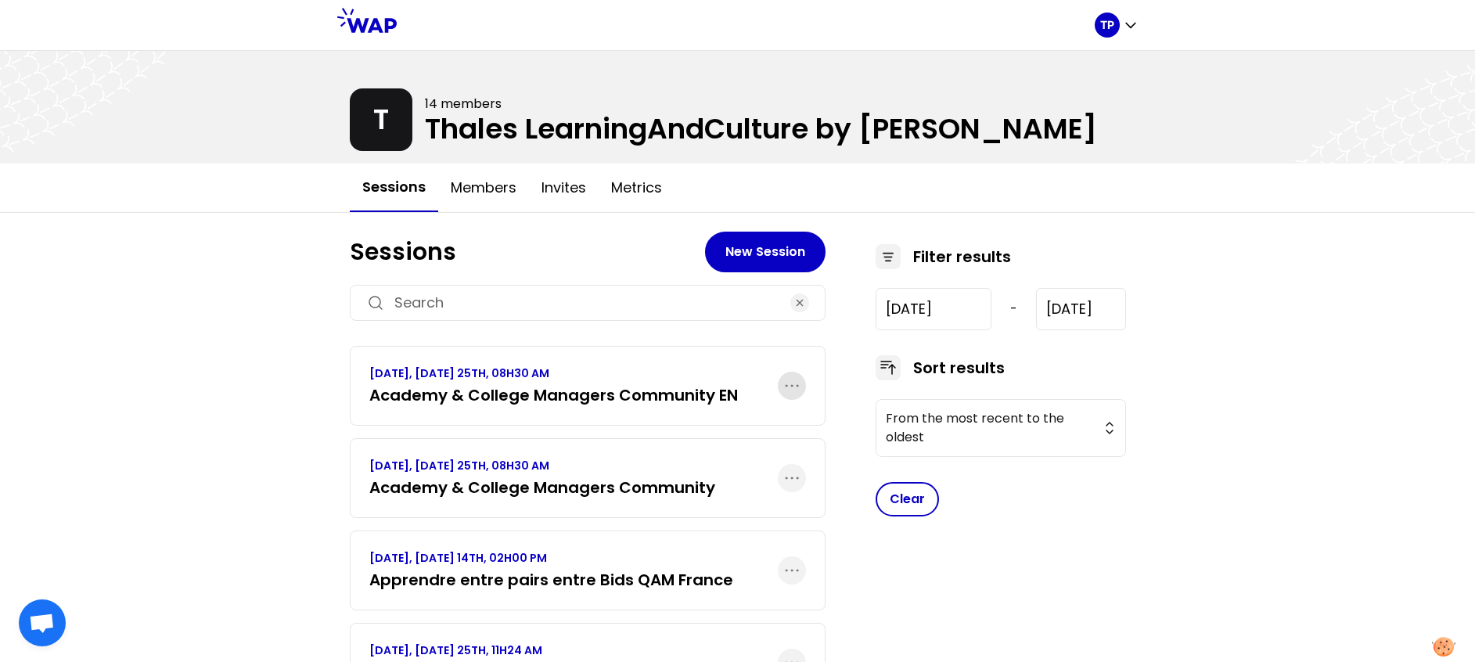
click at [796, 384] on icon "button" at bounding box center [792, 385] width 19 height 19
click at [735, 429] on p "Duplicate" at bounding box center [732, 434] width 66 height 22
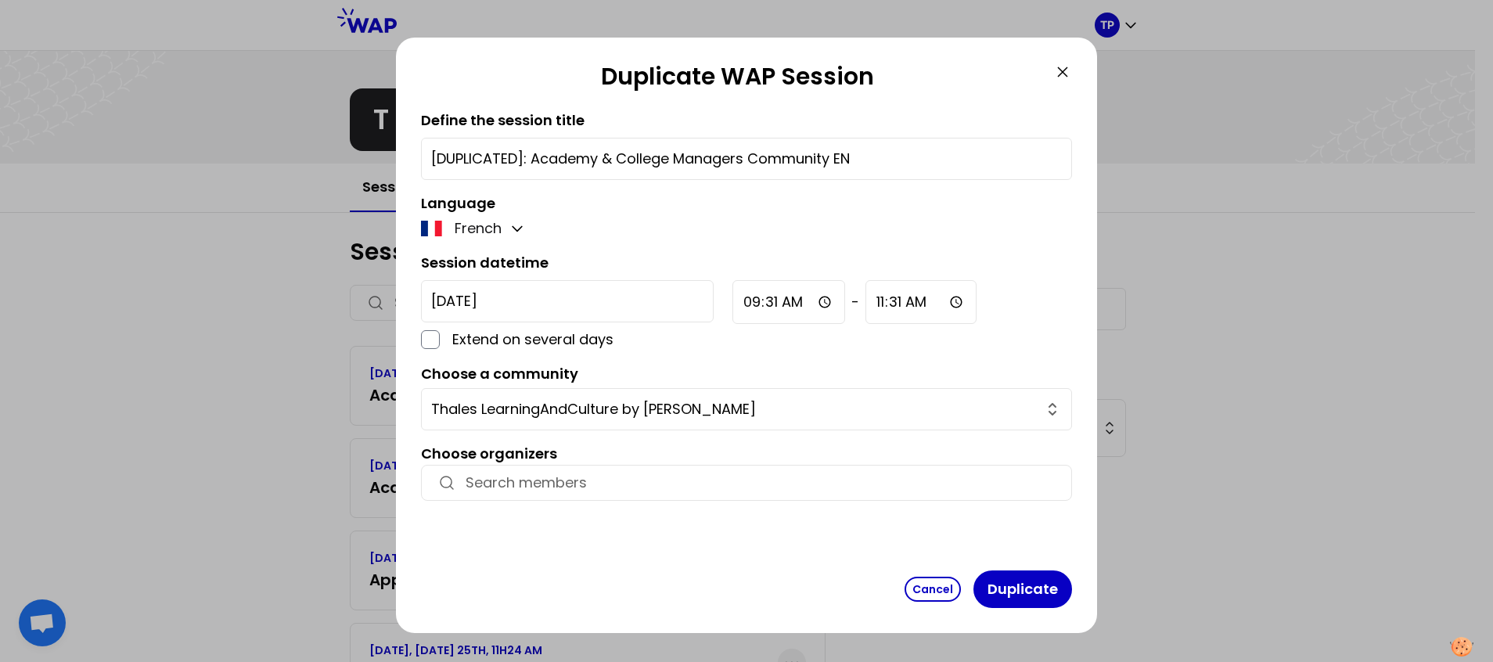
click at [864, 157] on input "[DUPLICATED]: Academy & College Managers Community EN" at bounding box center [746, 159] width 631 height 22
type input "[DUPLICATED]: Academy & College Managers Community"
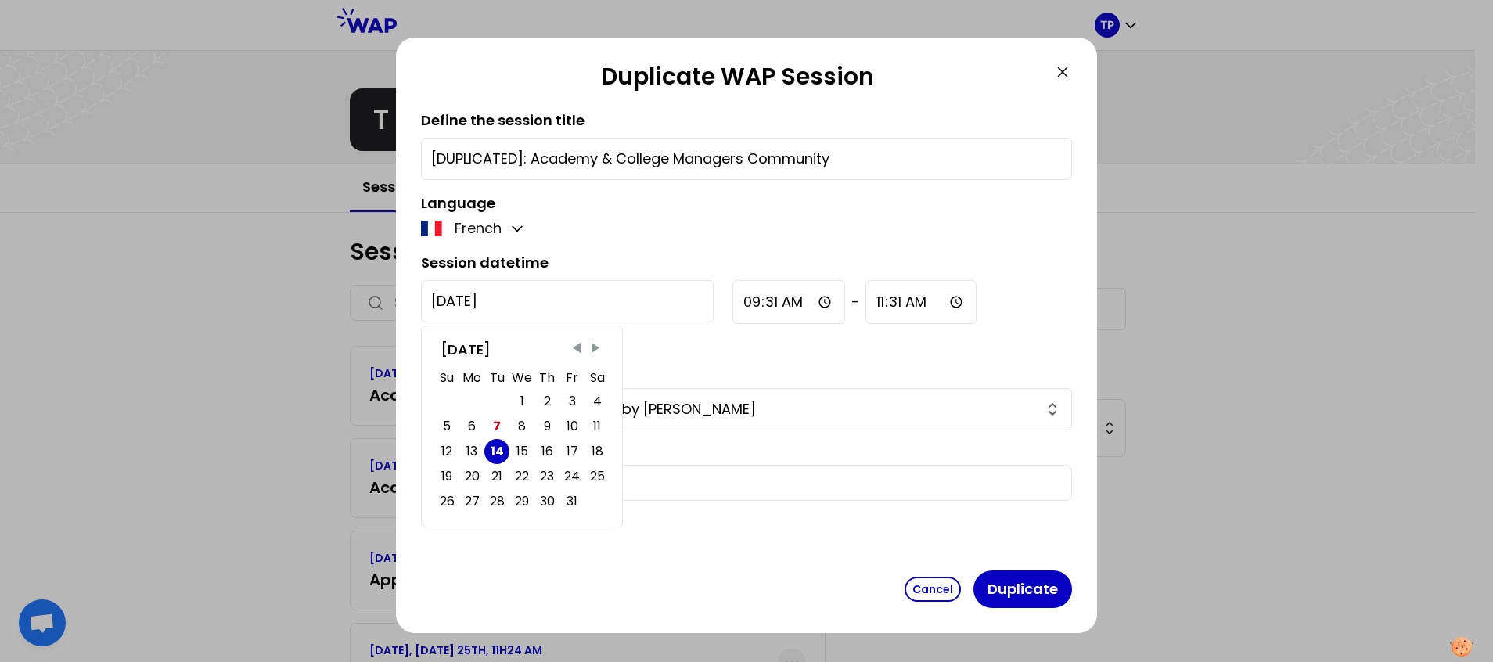
click at [520, 299] on input "2025-10-14" at bounding box center [567, 301] width 293 height 42
click at [594, 341] on span "Next Month" at bounding box center [596, 348] width 16 height 16
click at [495, 502] on div "25" at bounding box center [497, 502] width 15 height 22
type input "[DATE]"
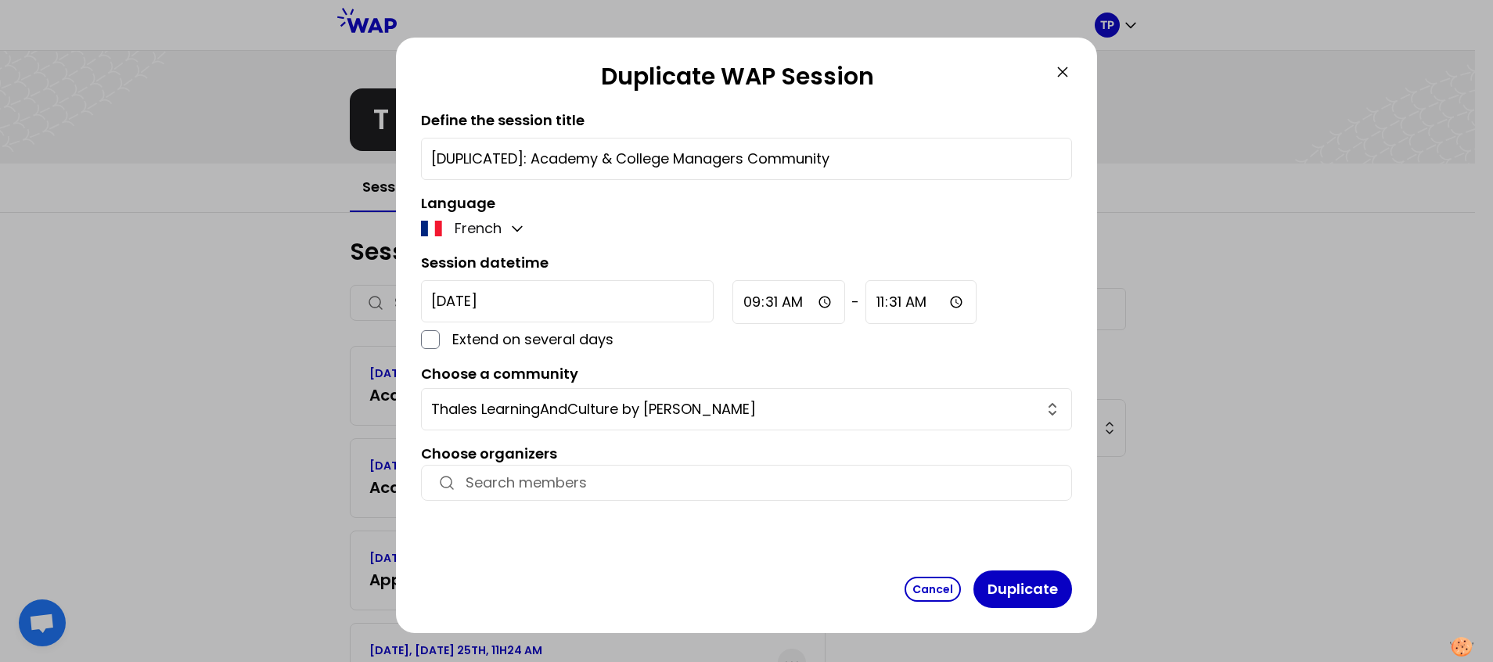
click at [733, 304] on input "09:31" at bounding box center [789, 302] width 113 height 44
click at [733, 308] on input "09:31" at bounding box center [789, 302] width 113 height 44
click at [733, 303] on input "09:31" at bounding box center [789, 302] width 113 height 44
type input "08:30"
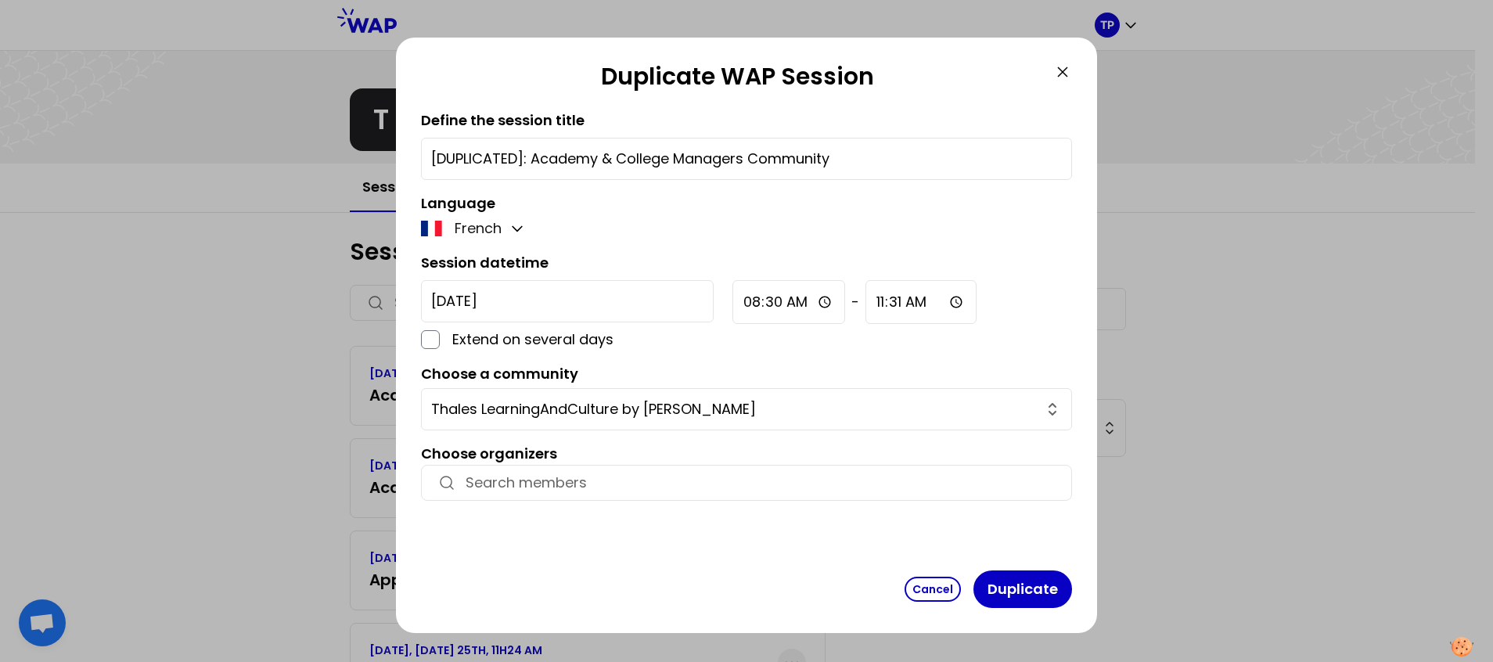
click at [866, 303] on input "11:31" at bounding box center [921, 302] width 111 height 44
type input "11:00"
click at [938, 282] on div "2025-11-25 Extend on several days 08:30 - 11:00" at bounding box center [746, 315] width 651 height 70
click at [570, 475] on input "button" at bounding box center [761, 483] width 590 height 22
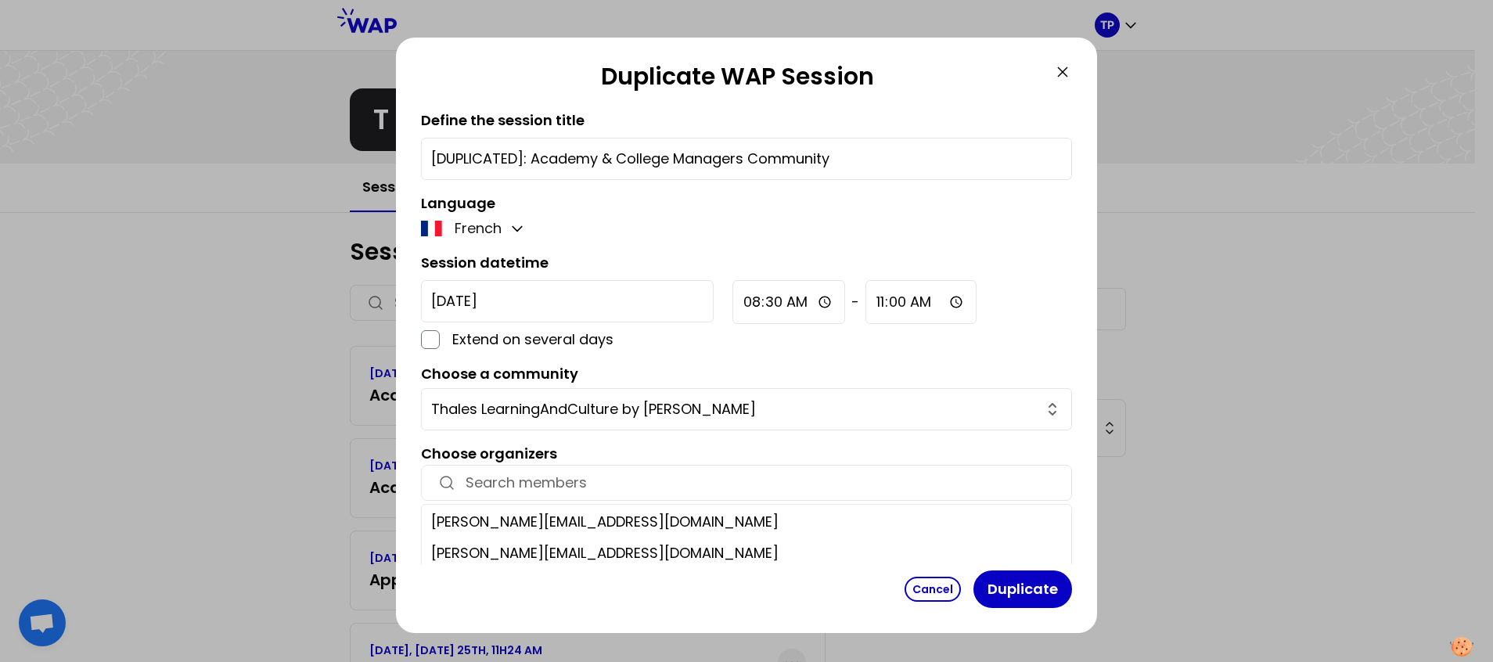
click at [557, 490] on input at bounding box center [761, 483] width 590 height 22
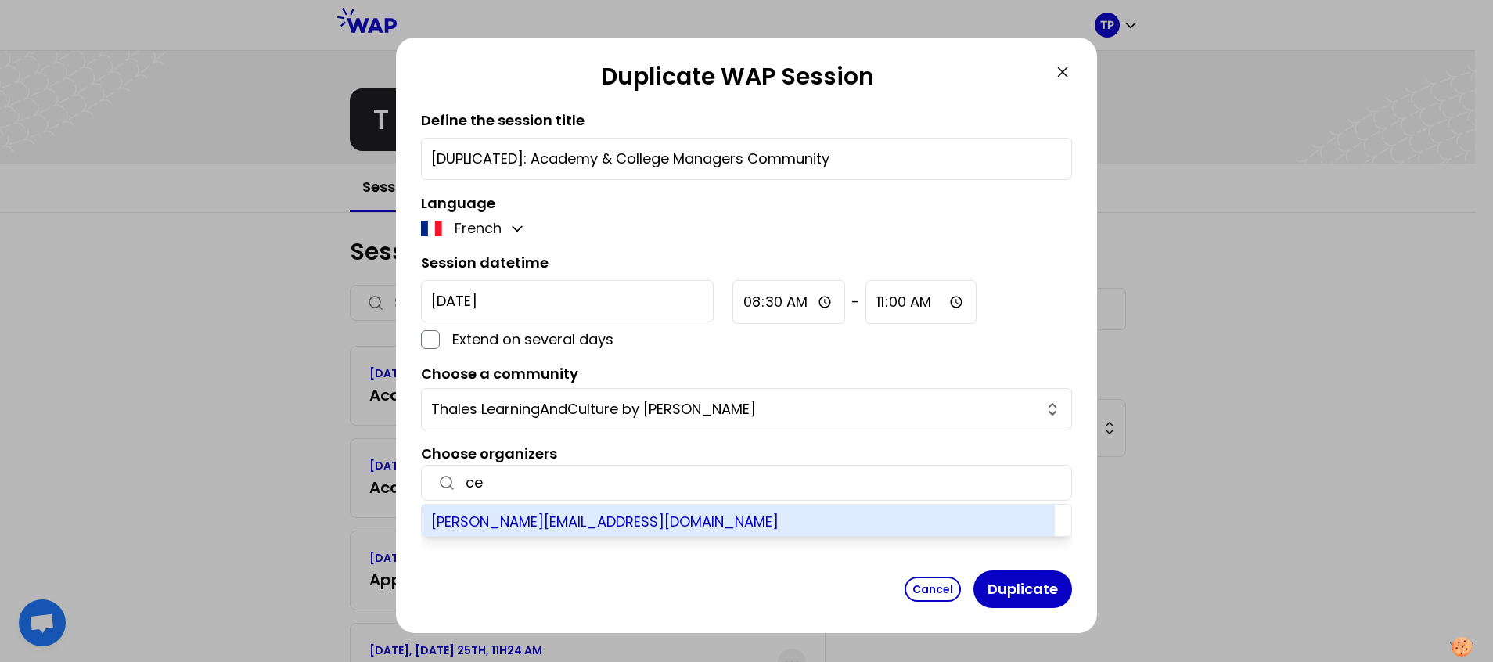
type input "ce"
click at [537, 524] on div "[PERSON_NAME][EMAIL_ADDRESS][PERSON_NAME][DOMAIN_NAME]" at bounding box center [738, 520] width 633 height 31
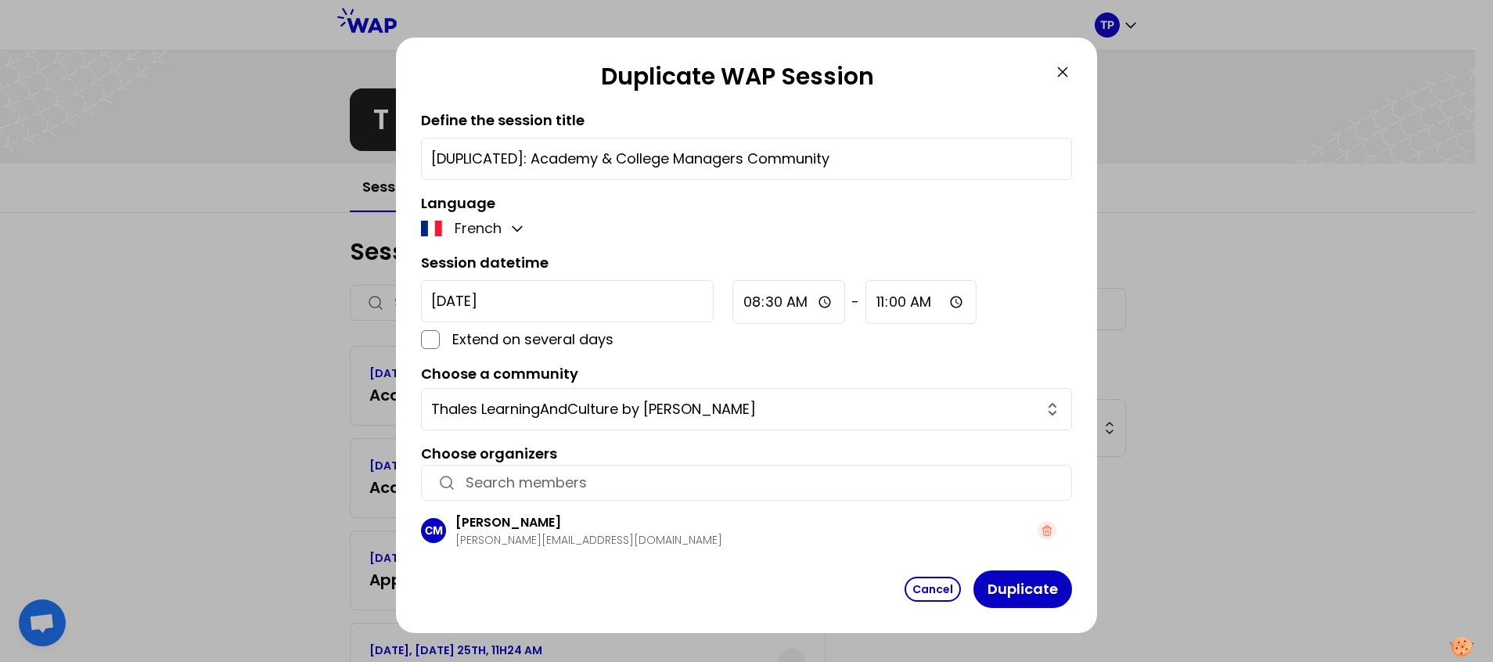
click at [528, 482] on input "button" at bounding box center [761, 483] width 590 height 22
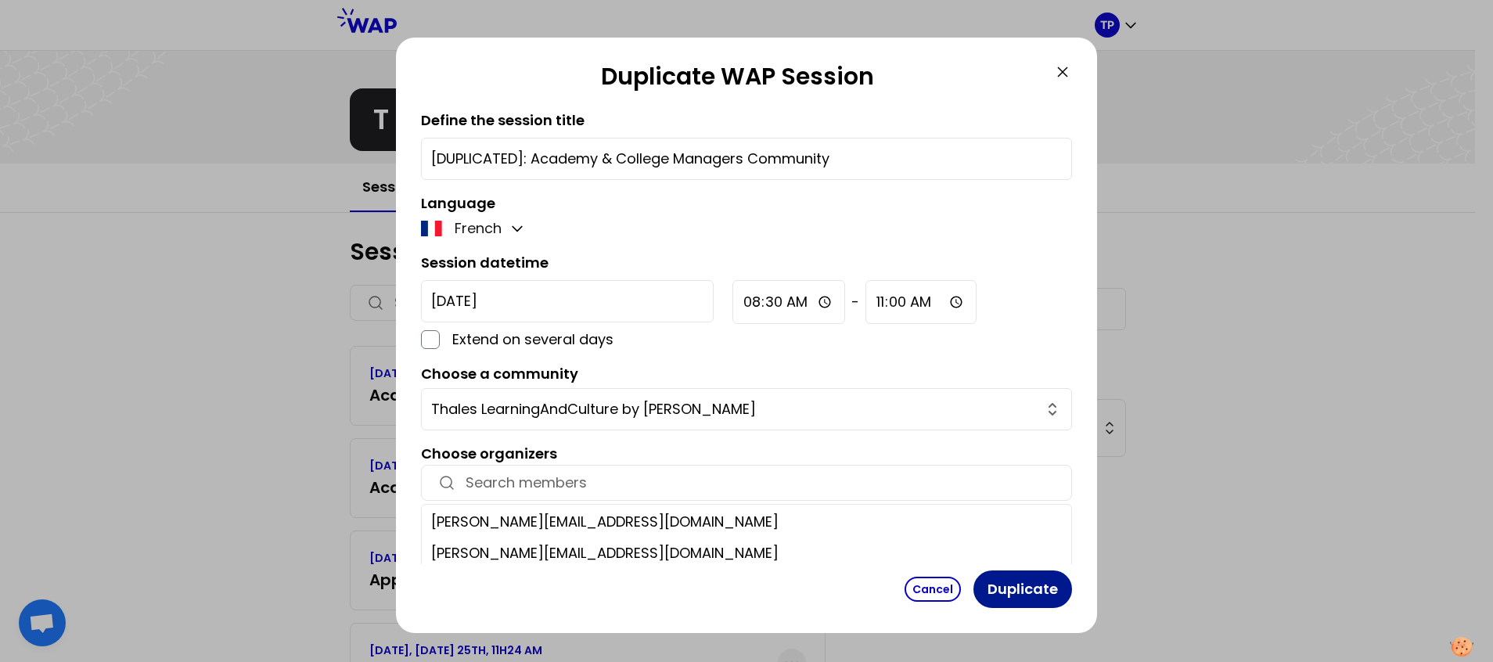
click at [1023, 581] on button "Duplicate" at bounding box center [1023, 590] width 99 height 38
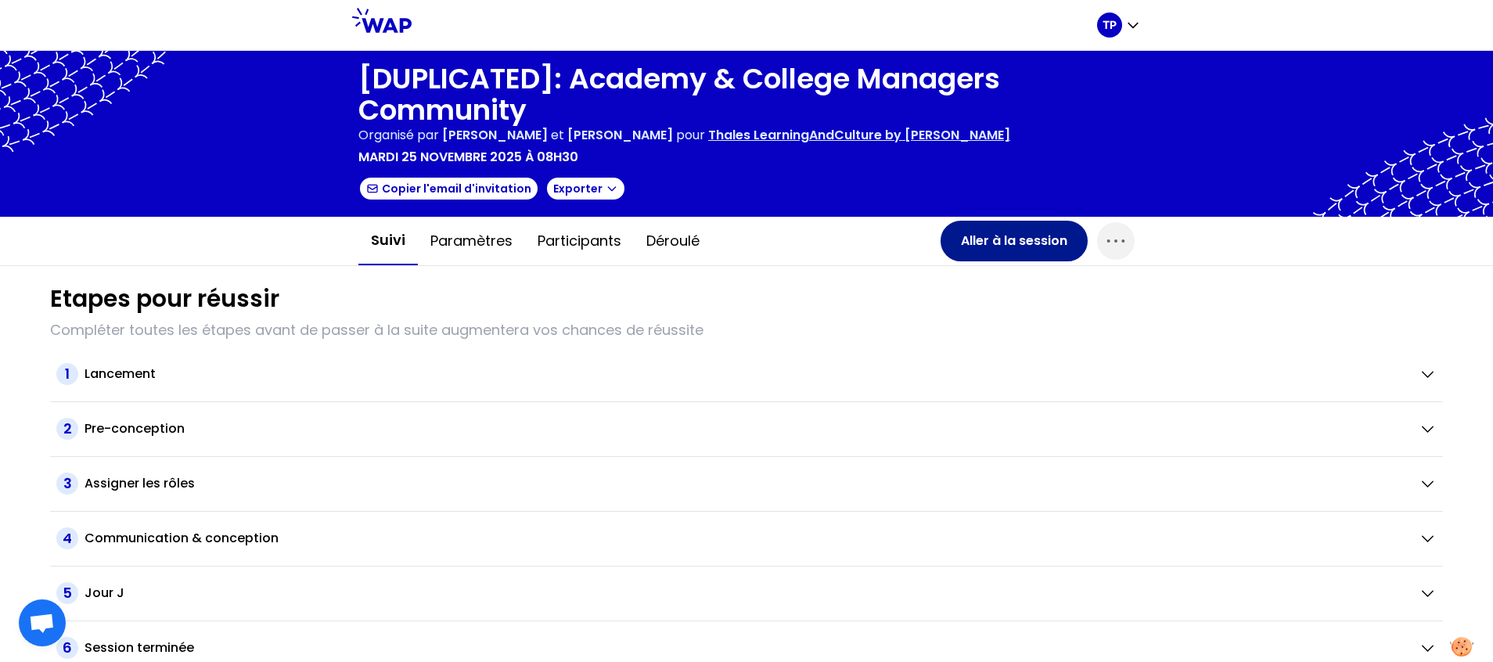
click at [1010, 245] on button "Aller à la session" at bounding box center [1014, 241] width 147 height 41
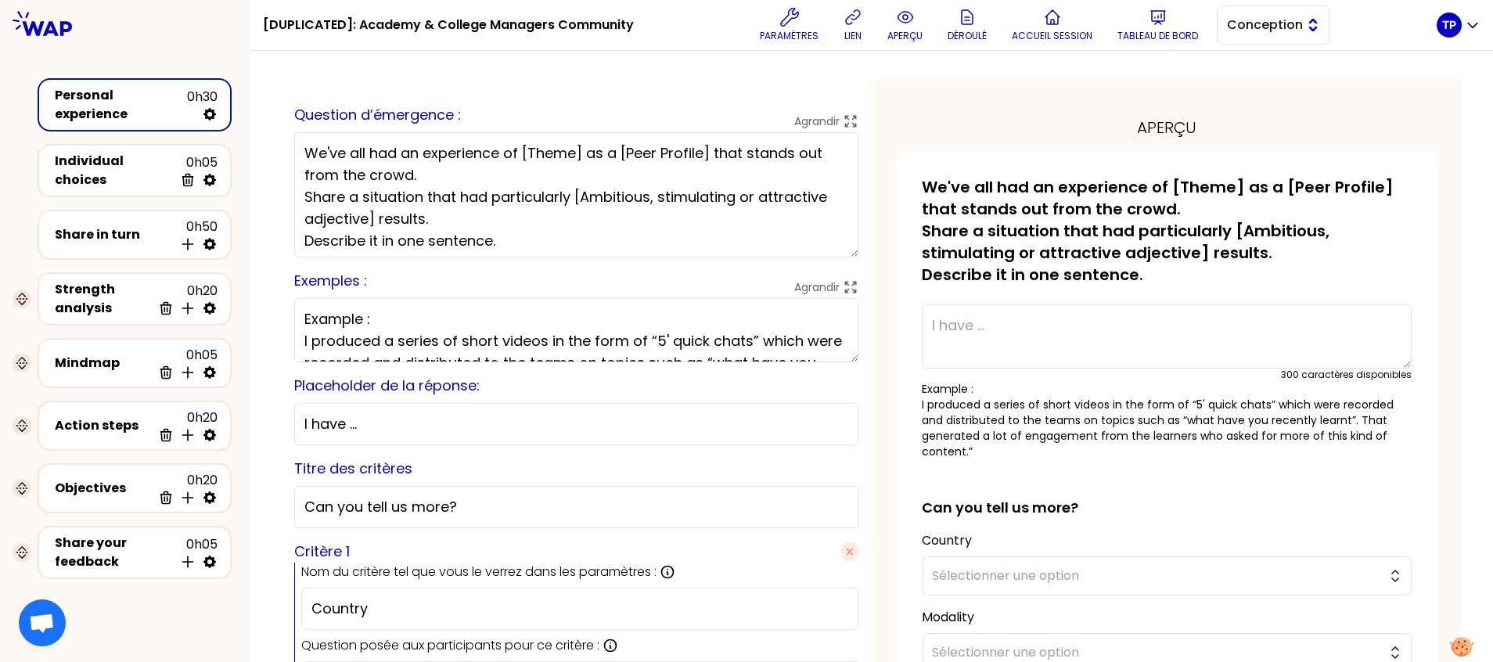
click at [1268, 19] on span "Conception" at bounding box center [1262, 25] width 70 height 19
click at [1258, 57] on span "Conception" at bounding box center [1282, 64] width 67 height 19
drag, startPoint x: 534, startPoint y: 239, endPoint x: 305, endPoint y: 119, distance: 258.0
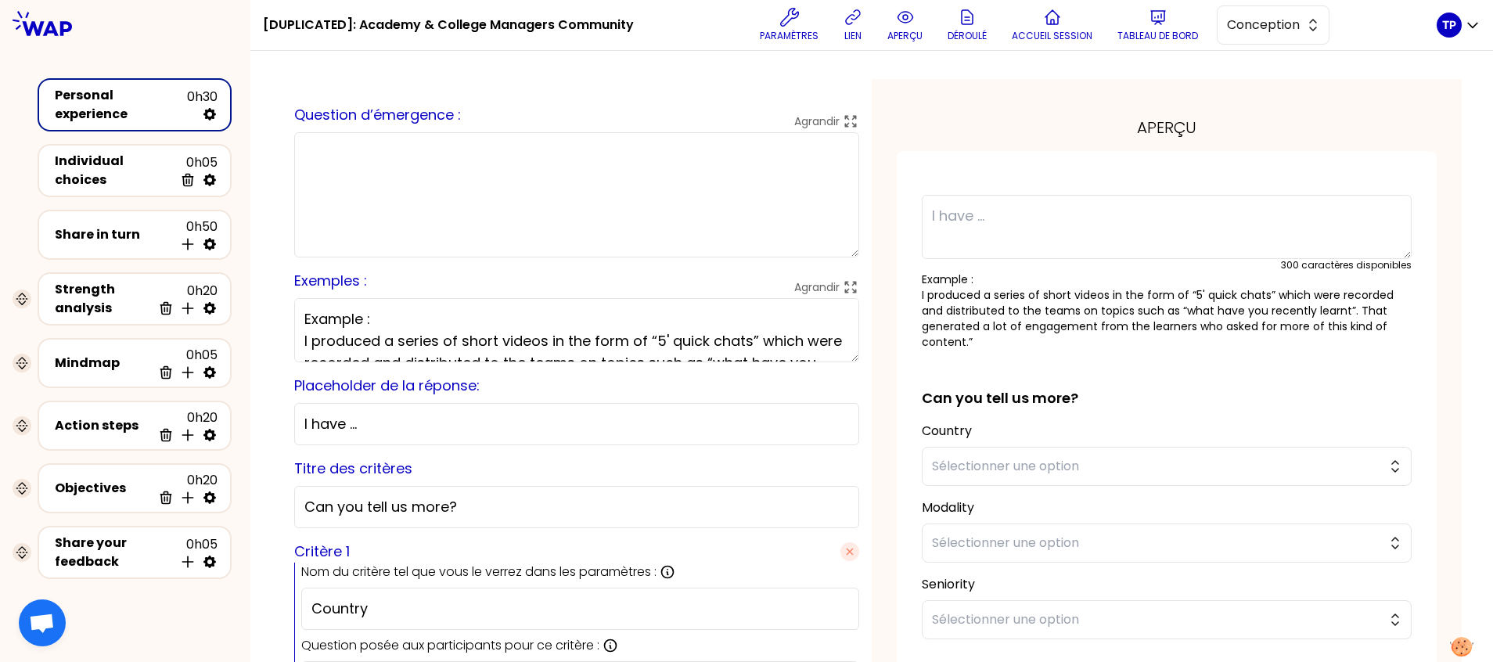
paste textarea "(French below) "You have all implemented Learning solutions that required conte…"
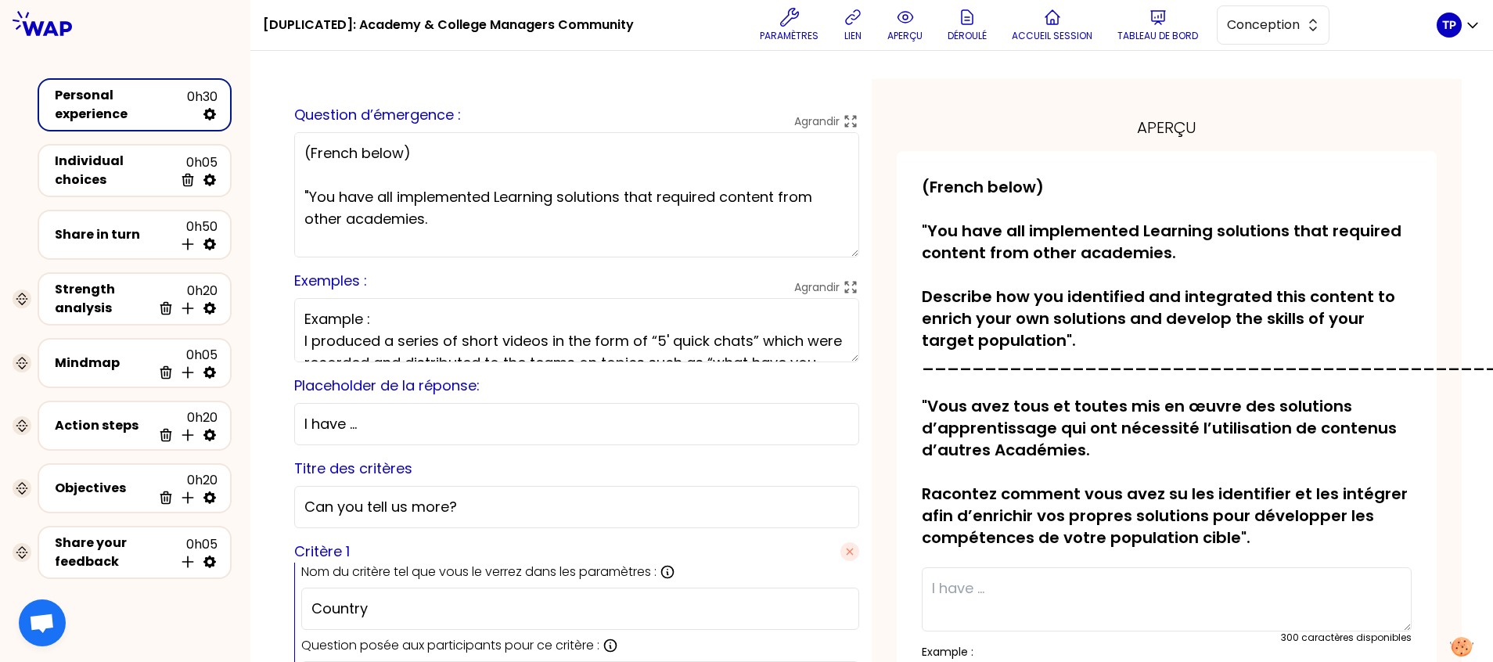
type textarea "(French below) "You have all implemented Learning solutions that required conte…"
click at [1159, 37] on p "Tableau de bord" at bounding box center [1158, 36] width 81 height 13
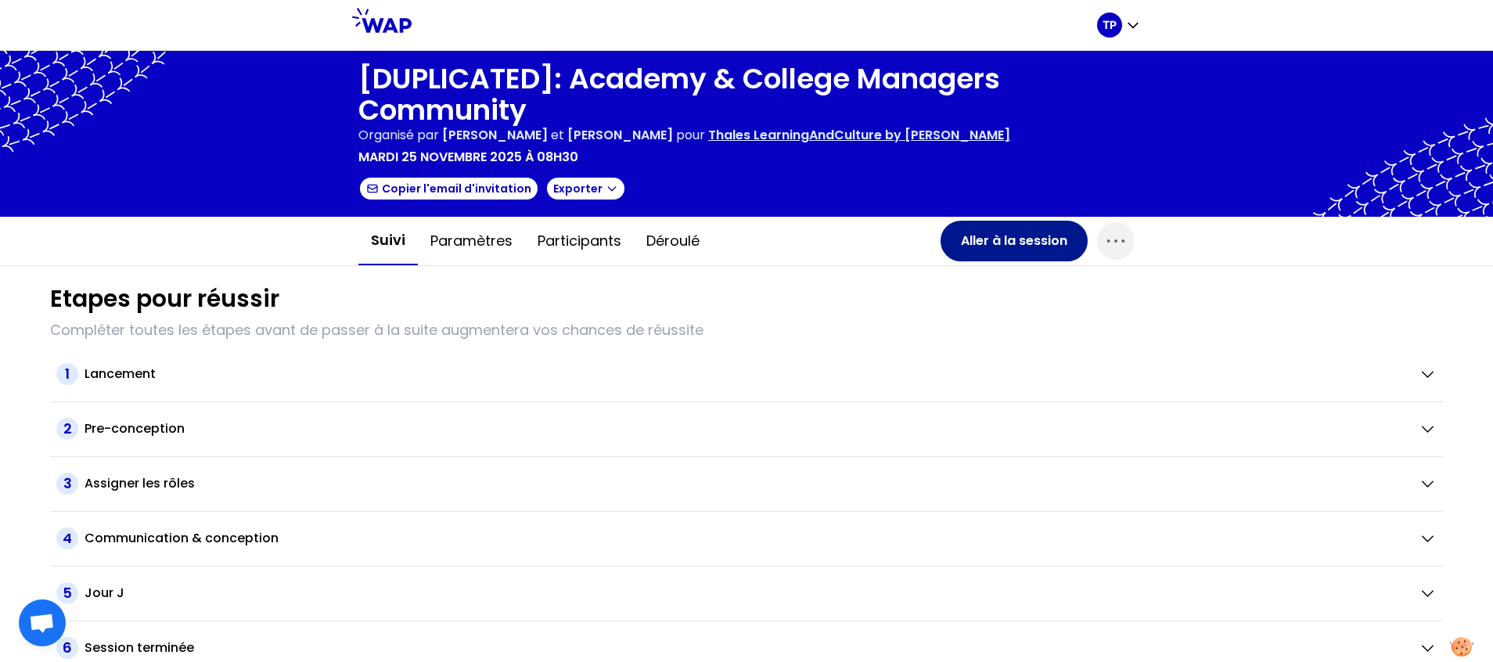
click at [1024, 242] on button "Aller à la session" at bounding box center [1014, 241] width 147 height 41
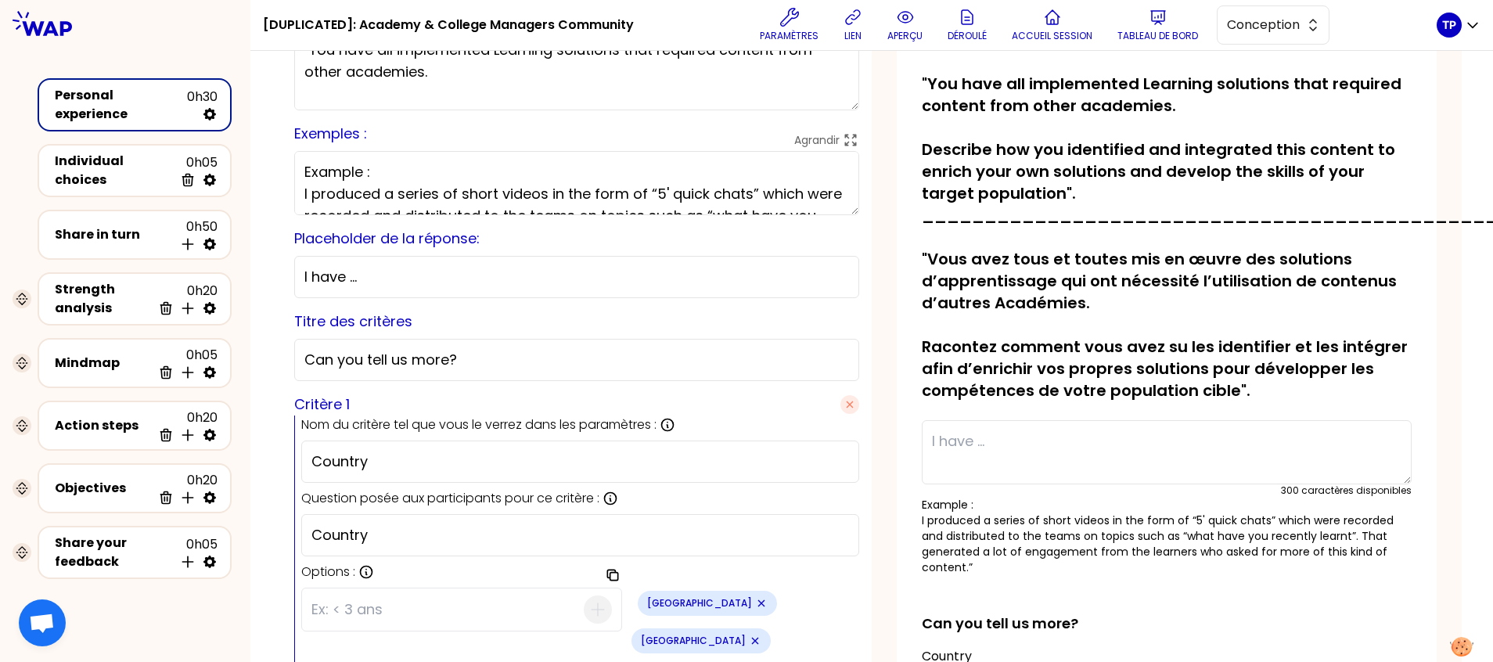
scroll to position [157, 0]
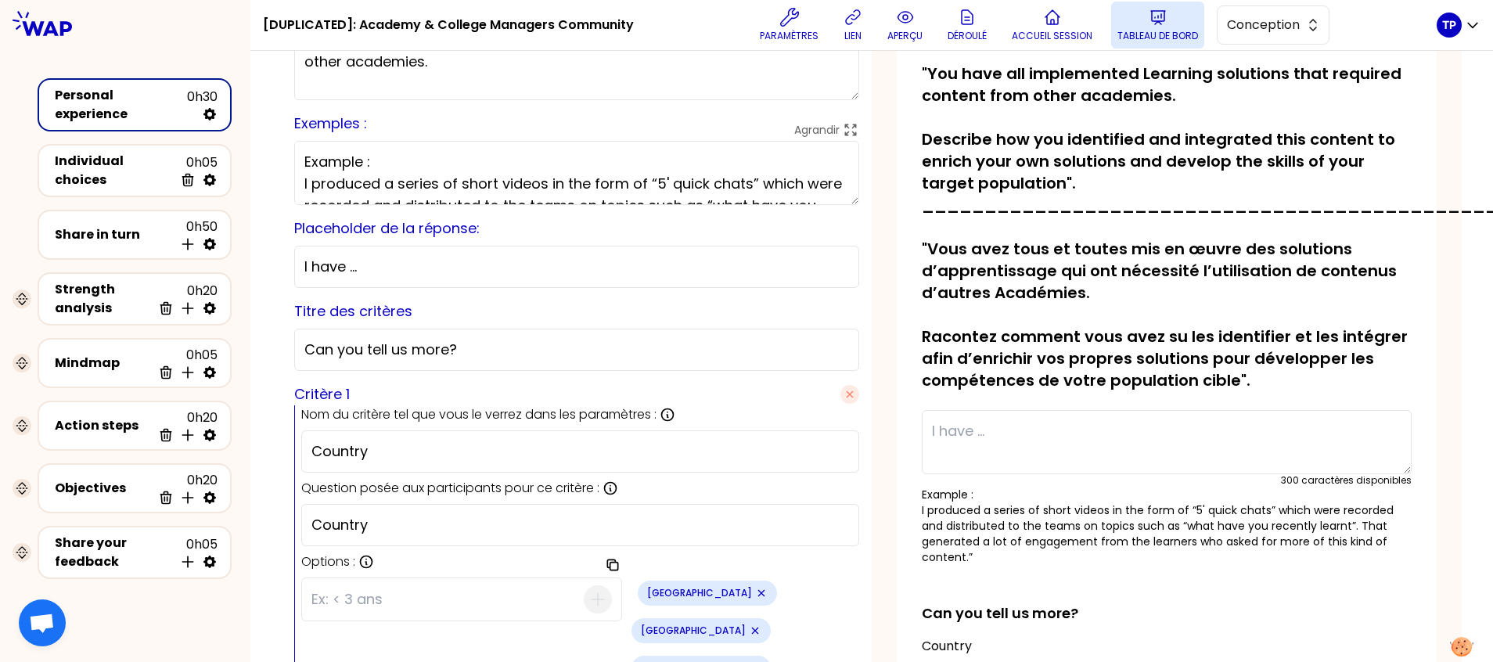
click at [1169, 35] on p "Tableau de bord" at bounding box center [1158, 36] width 81 height 13
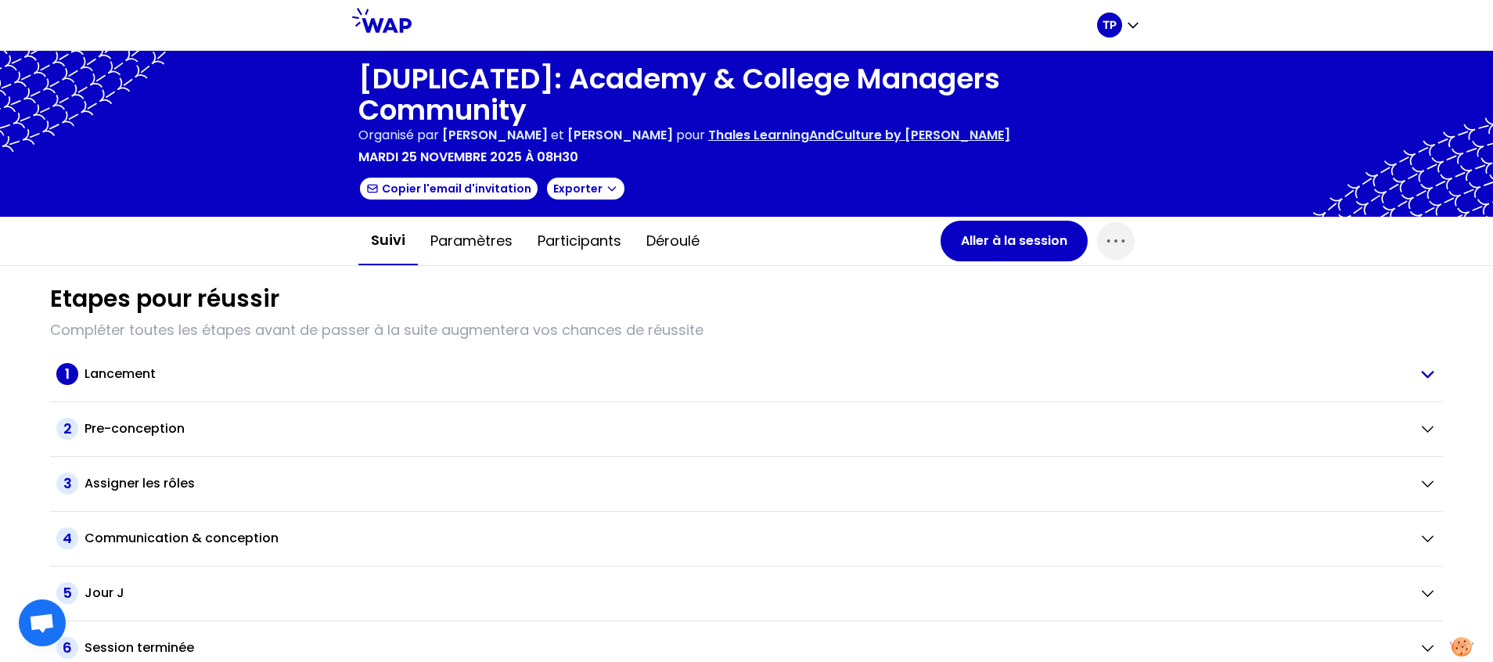
click at [163, 376] on div "Lancement" at bounding box center [746, 374] width 1322 height 19
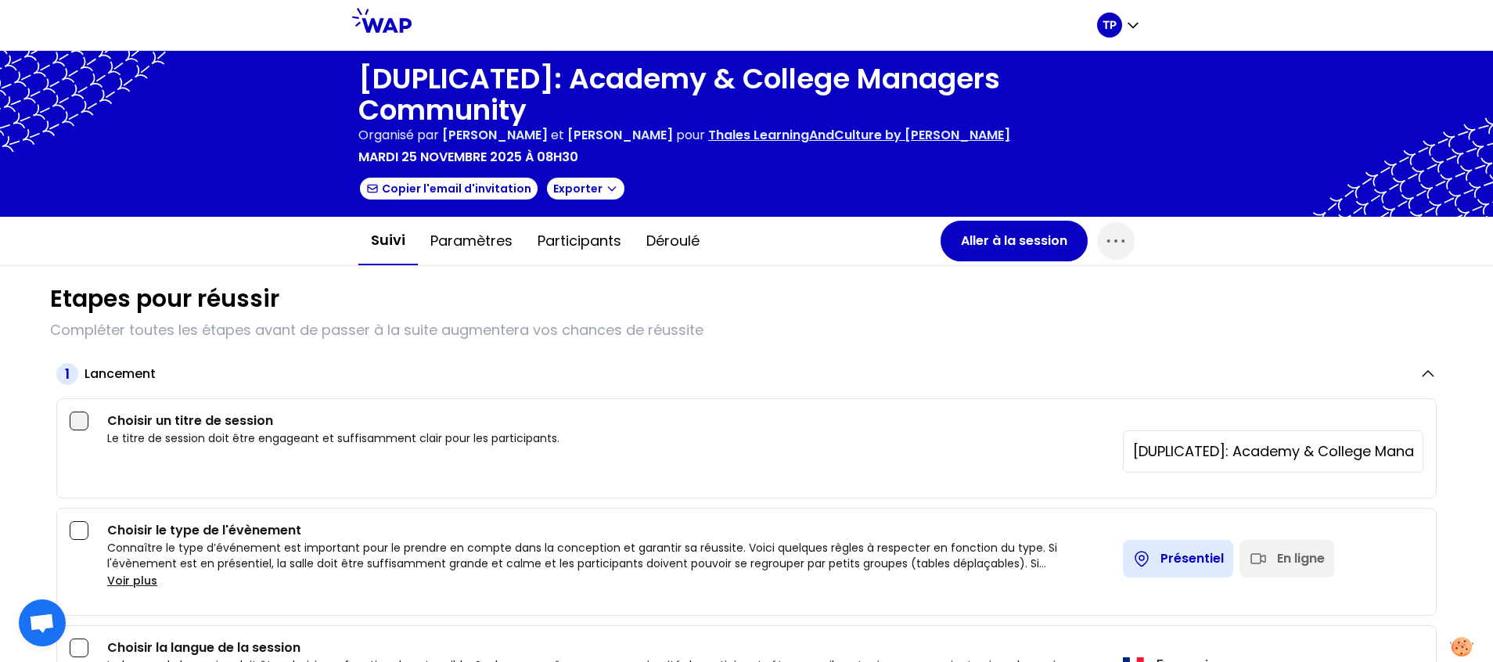
click at [84, 424] on div at bounding box center [79, 421] width 19 height 19
click at [1257, 549] on div "En ligne" at bounding box center [1287, 559] width 95 height 38
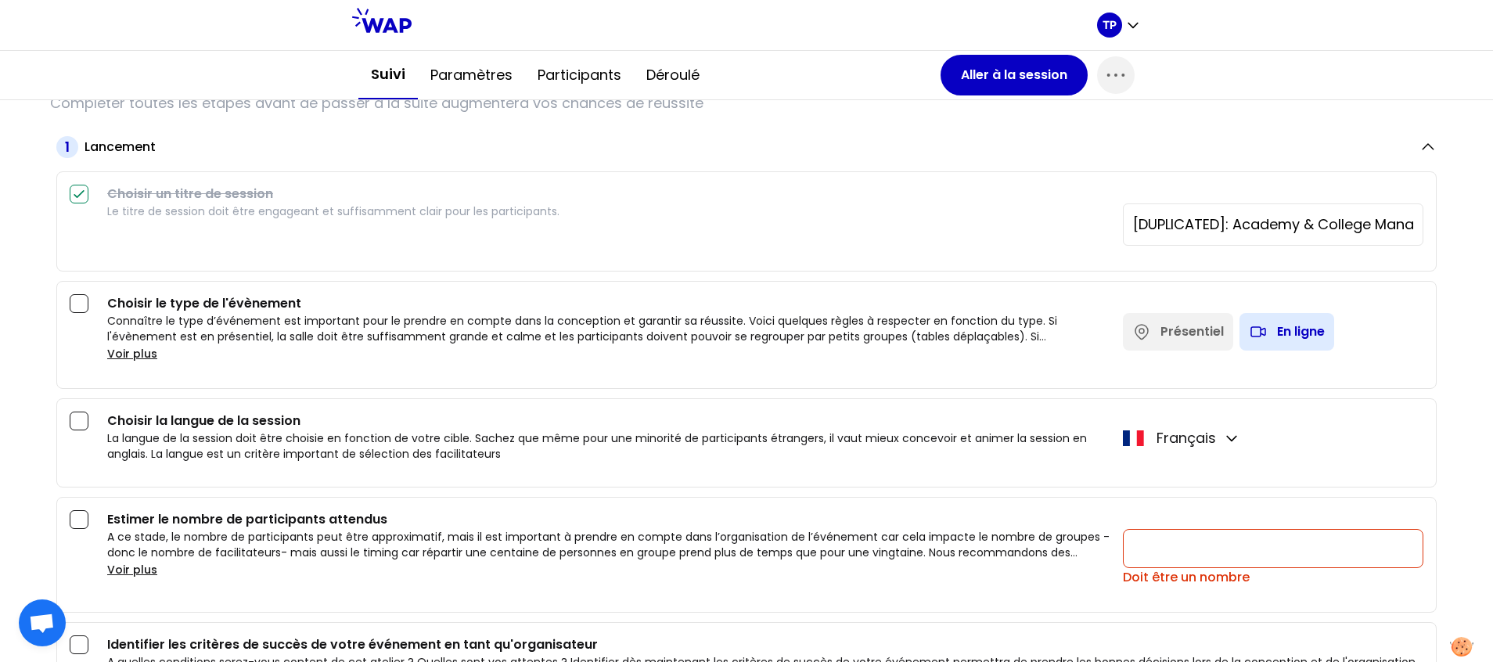
scroll to position [352, 0]
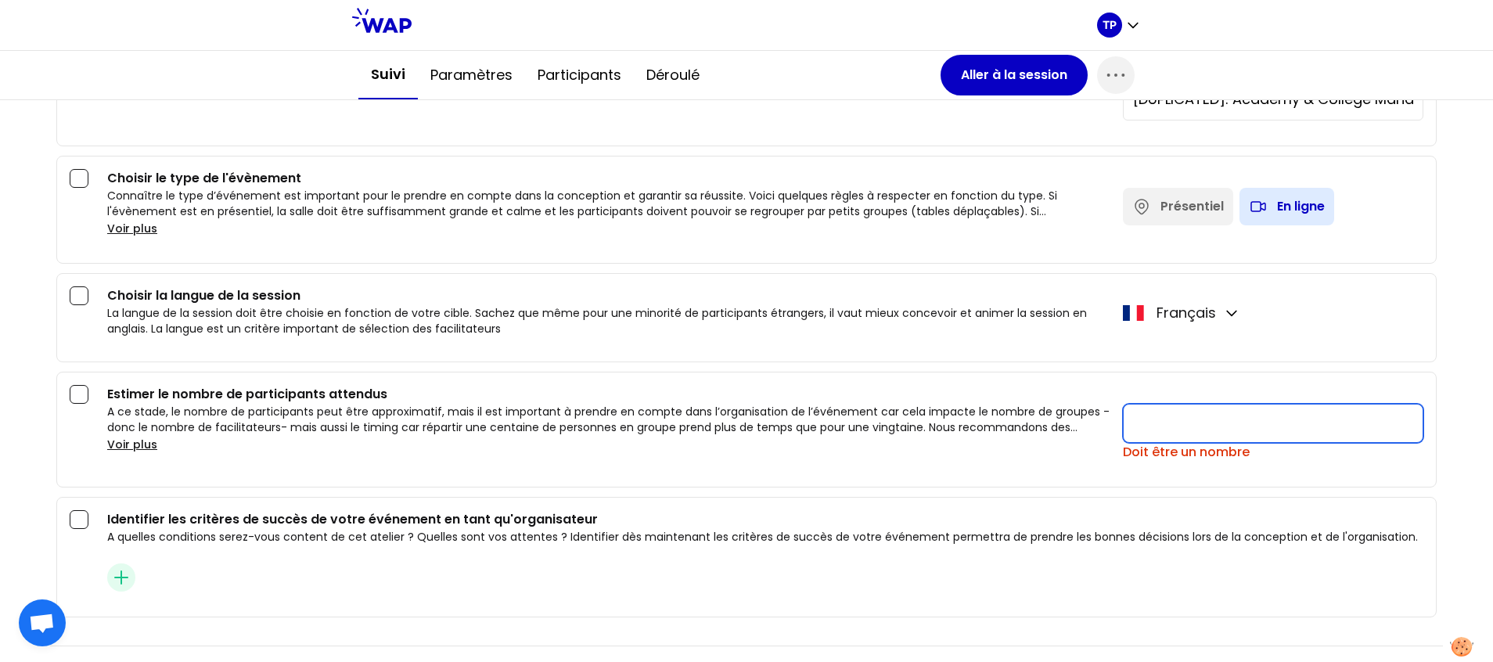
click at [1140, 415] on input "number" at bounding box center [1273, 423] width 301 height 39
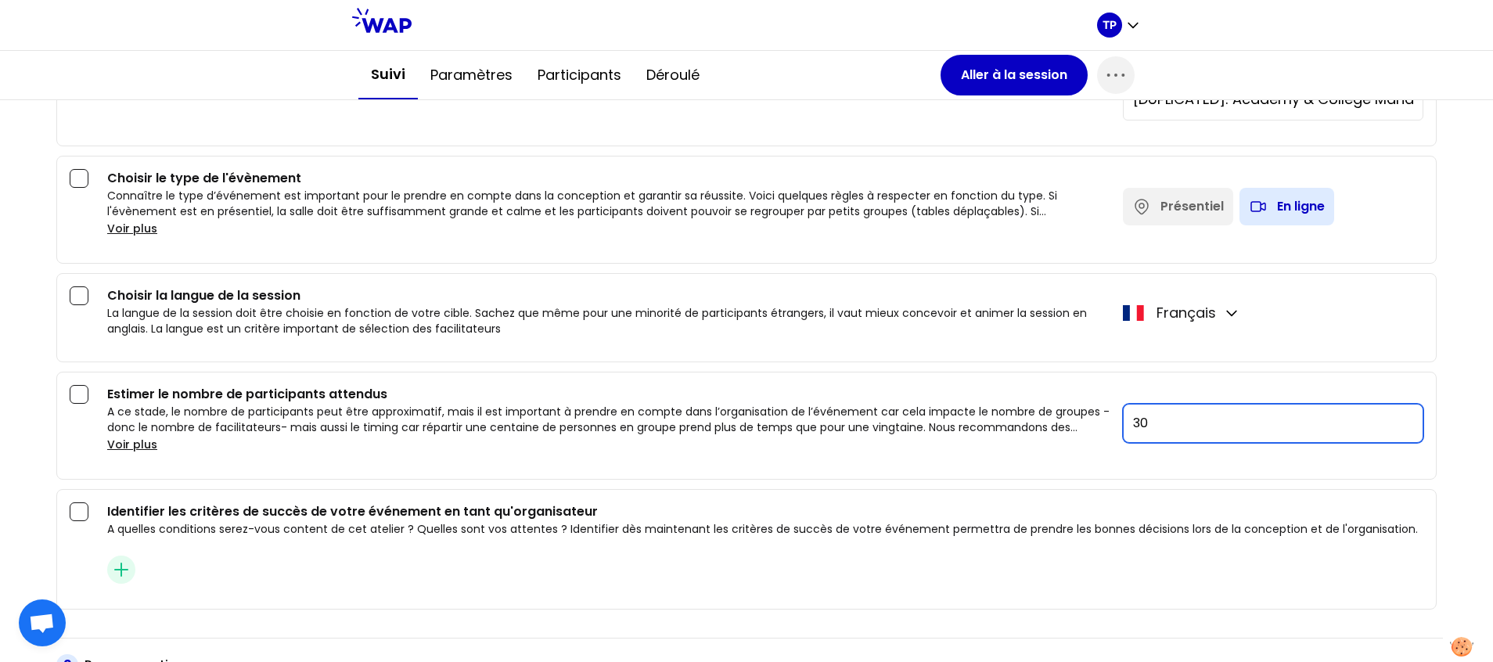
type input "3"
type input "40"
click at [71, 294] on div at bounding box center [79, 295] width 19 height 19
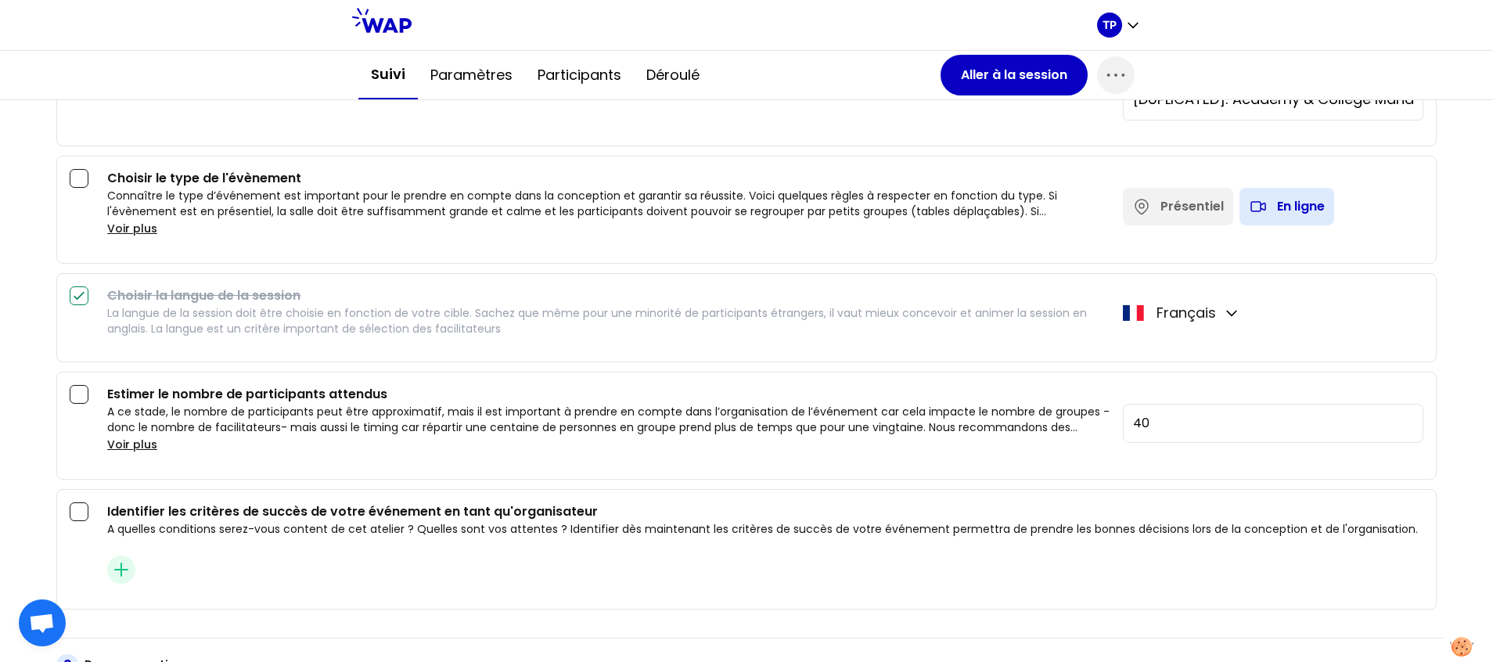
click at [89, 184] on div "Choisir le type de l'évènement Connaître le type d’événement est important pour…" at bounding box center [747, 203] width 1354 height 69
click at [79, 180] on div at bounding box center [79, 178] width 19 height 19
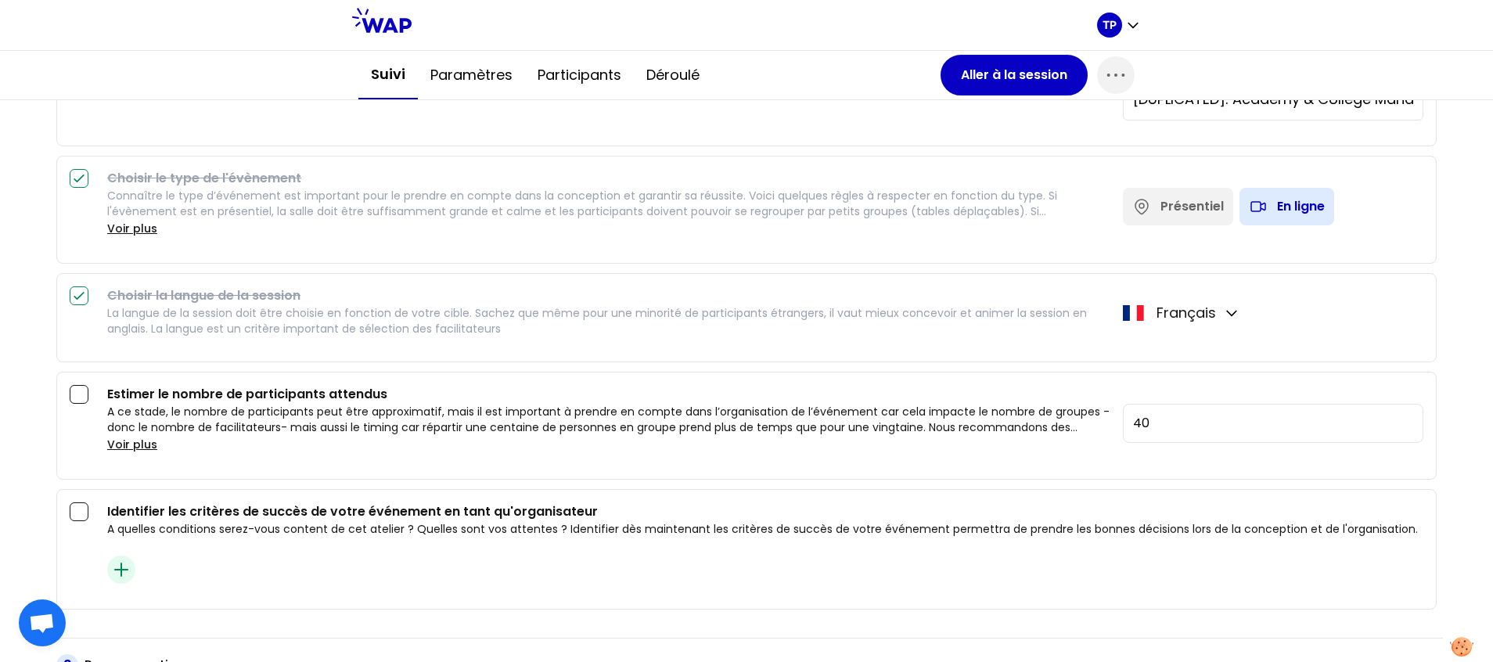
click at [124, 572] on icon "button" at bounding box center [121, 569] width 19 height 19
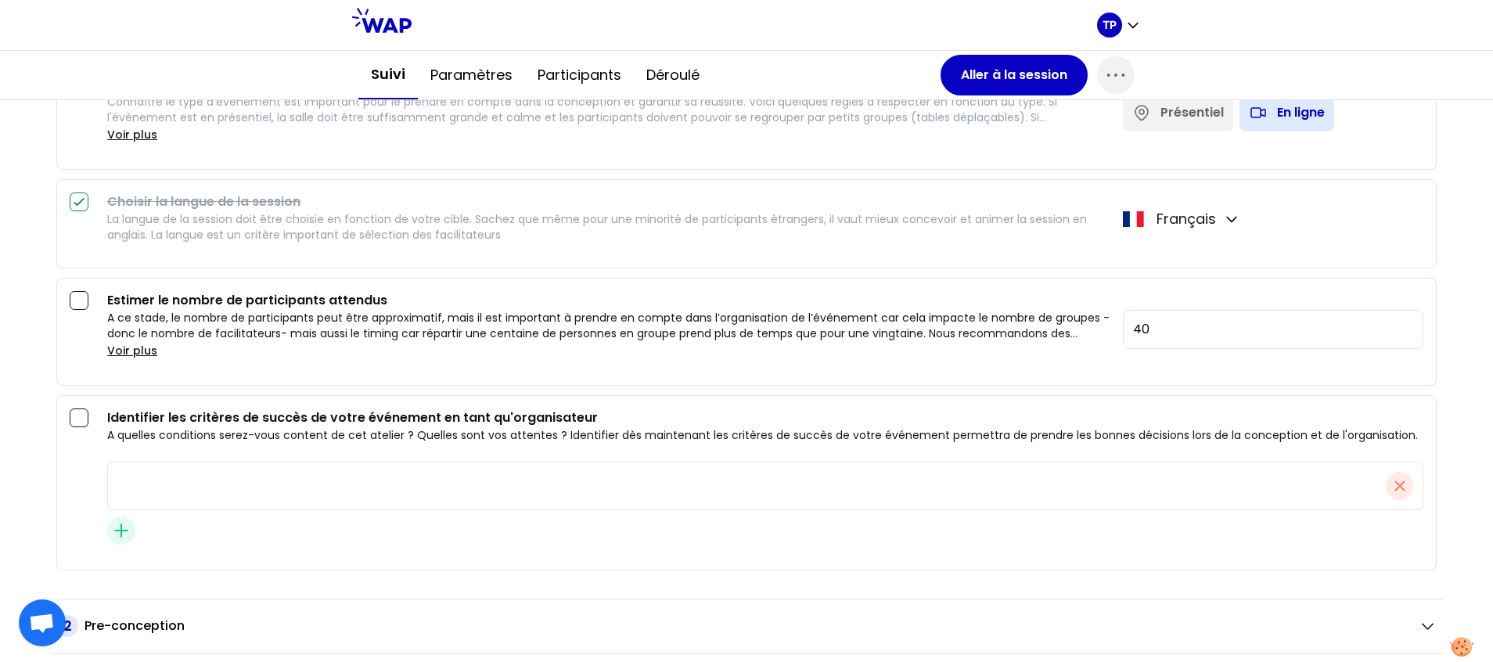
scroll to position [657, 0]
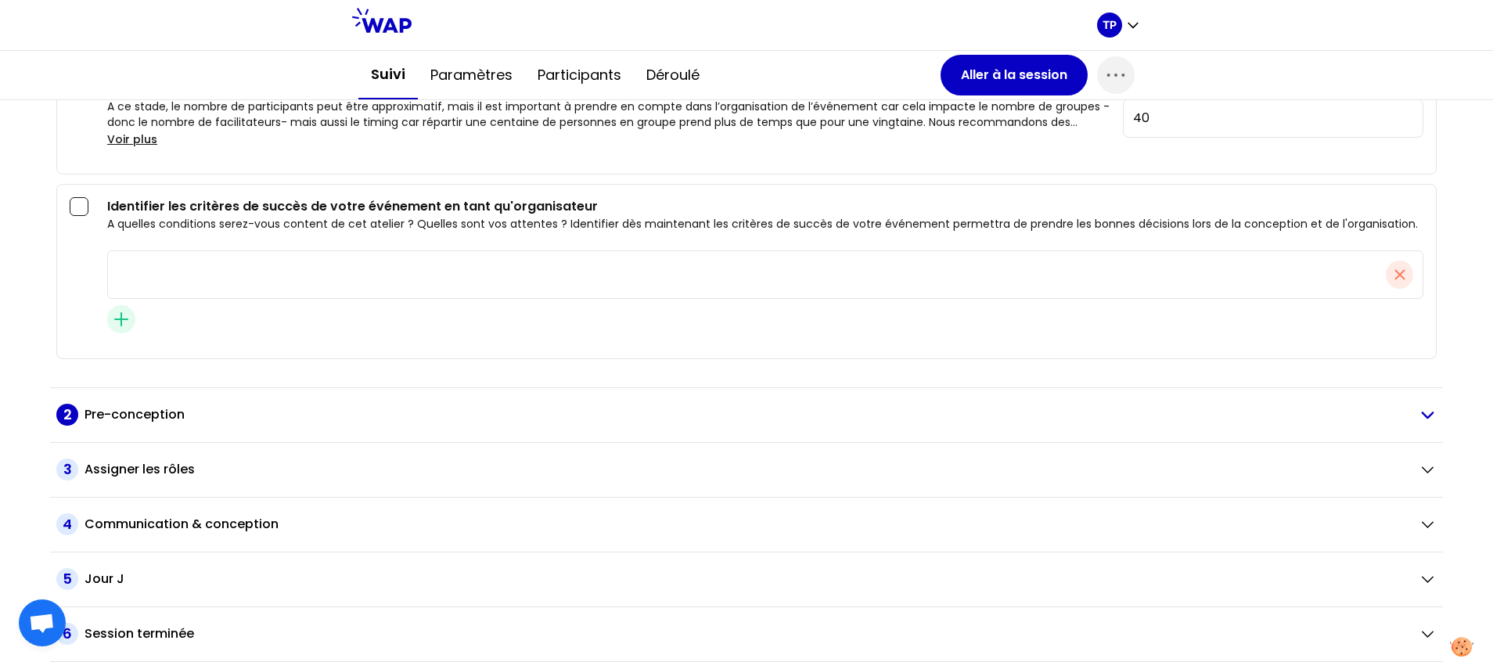
click at [142, 413] on h2 "Pre-conception" at bounding box center [135, 414] width 100 height 19
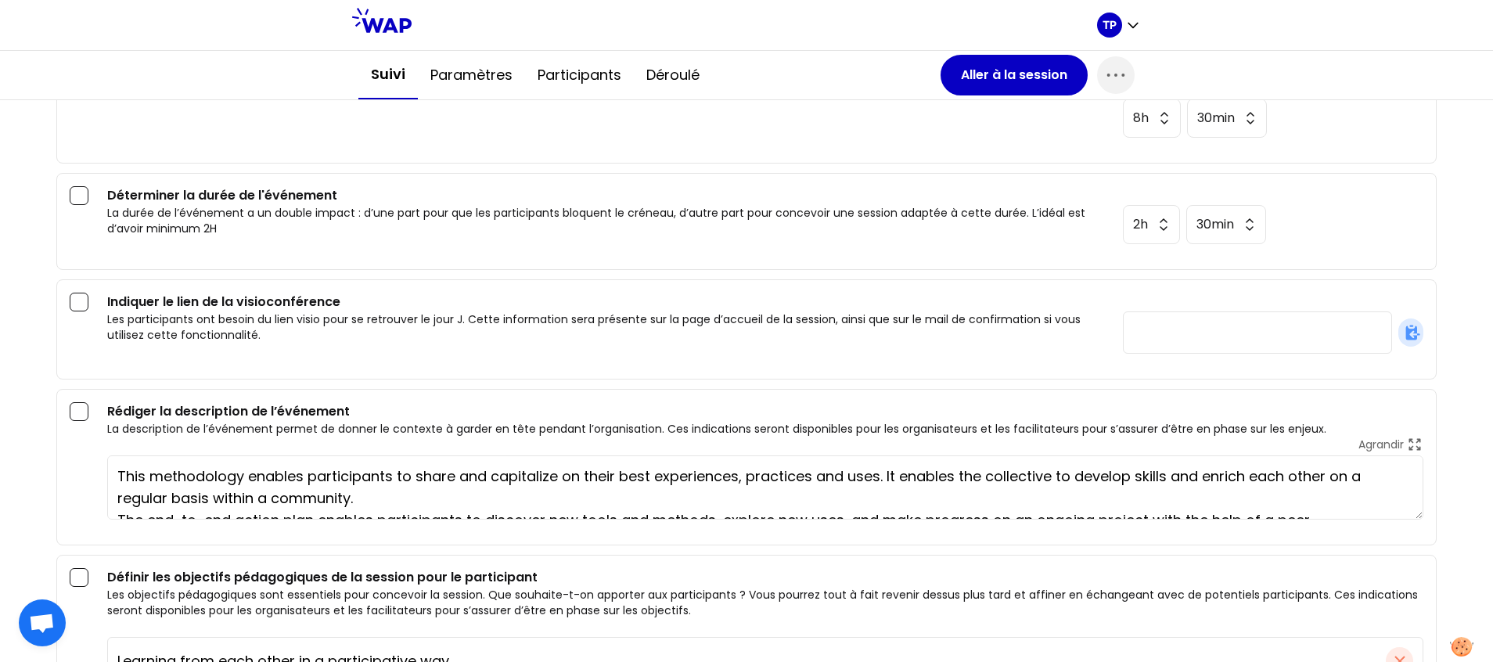
scroll to position [1085, 0]
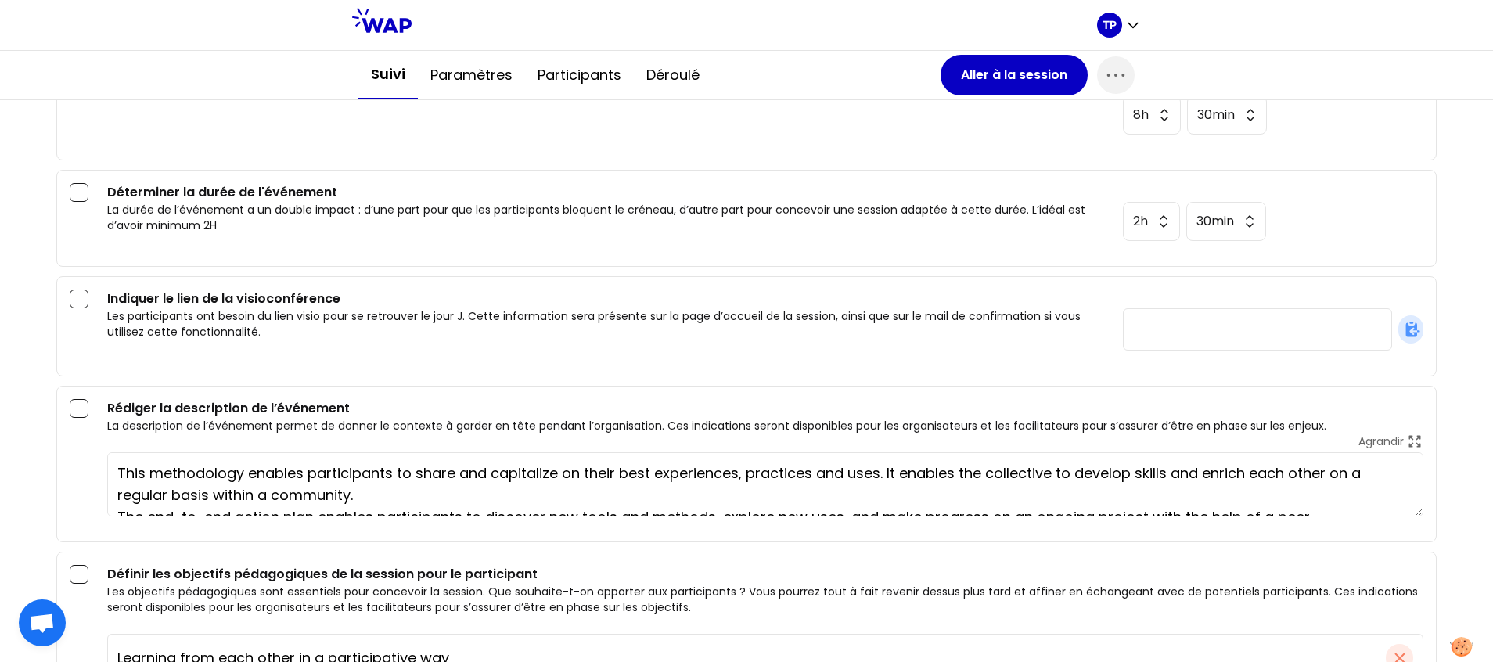
click at [1256, 340] on div at bounding box center [1257, 329] width 269 height 42
click at [1231, 325] on input "text" at bounding box center [1257, 330] width 249 height 22
paste input "https://teams.microsoft.com/l/meetup-join/19%3ameeting_OGNiODU2MDAtYjhlZi00YWE1…"
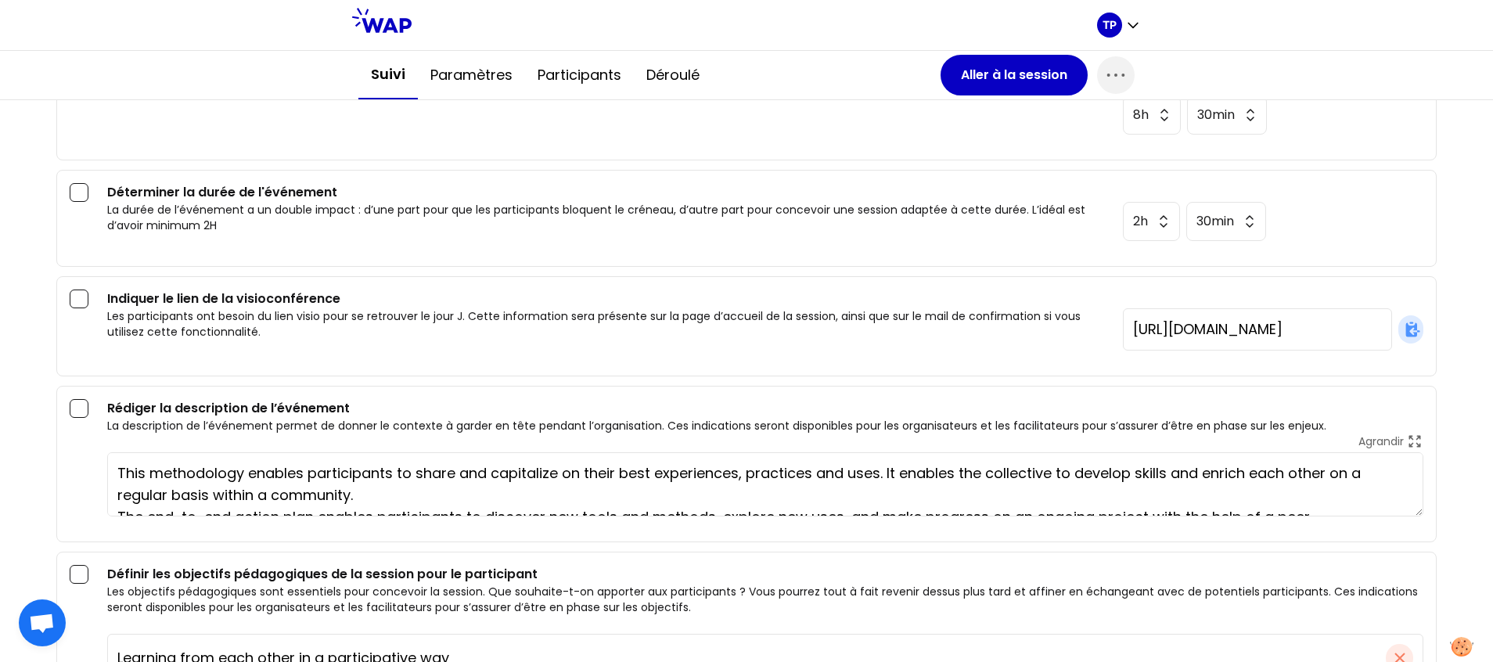
type input "https://teams.microsoft.com/l/meetup-join/19%3ameeting_OGNiODU2MDAtYjhlZi00YWE1…"
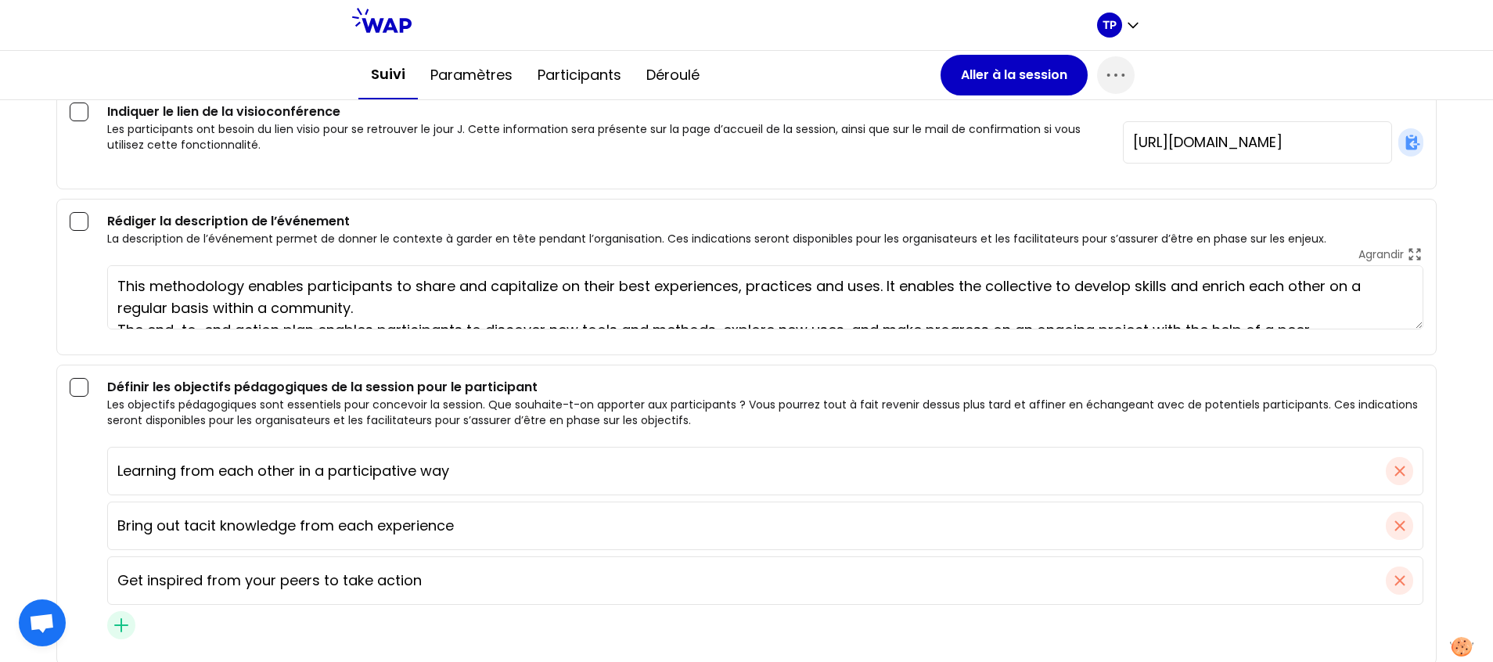
scroll to position [22, 0]
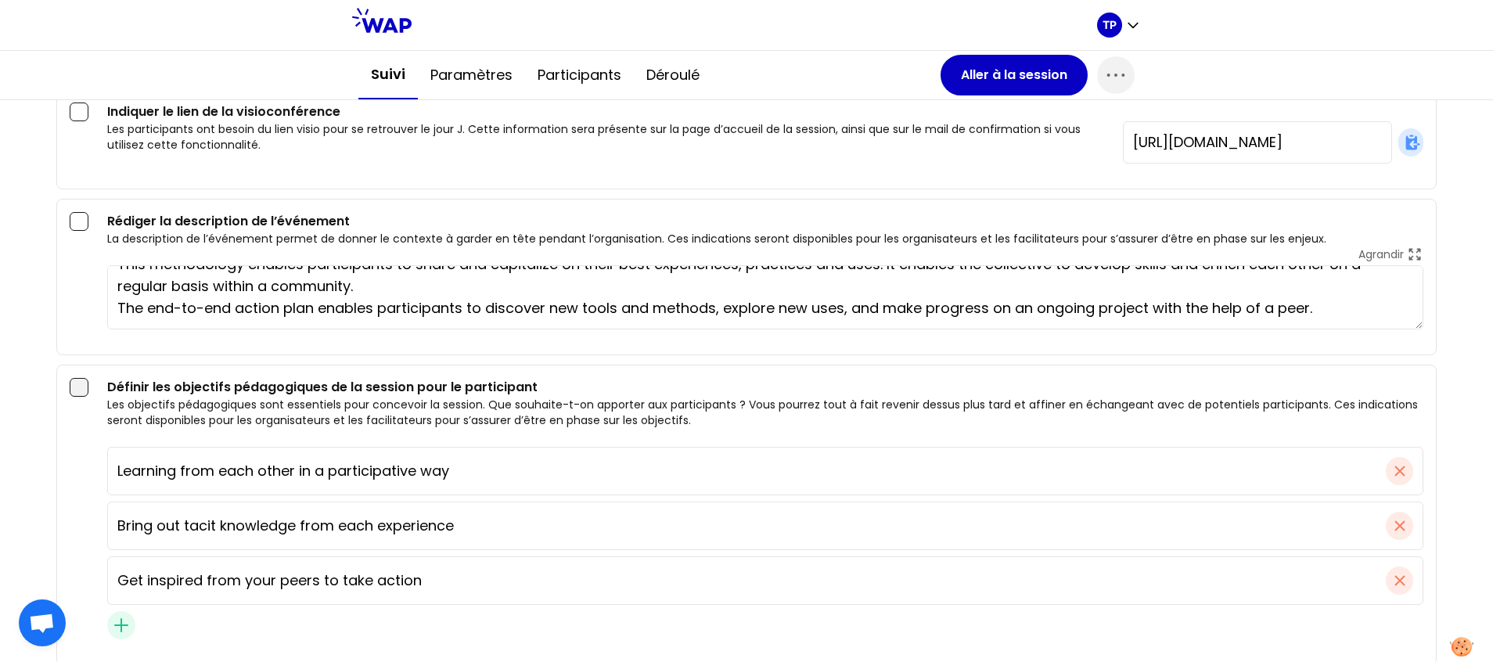
click at [84, 383] on div at bounding box center [79, 387] width 19 height 19
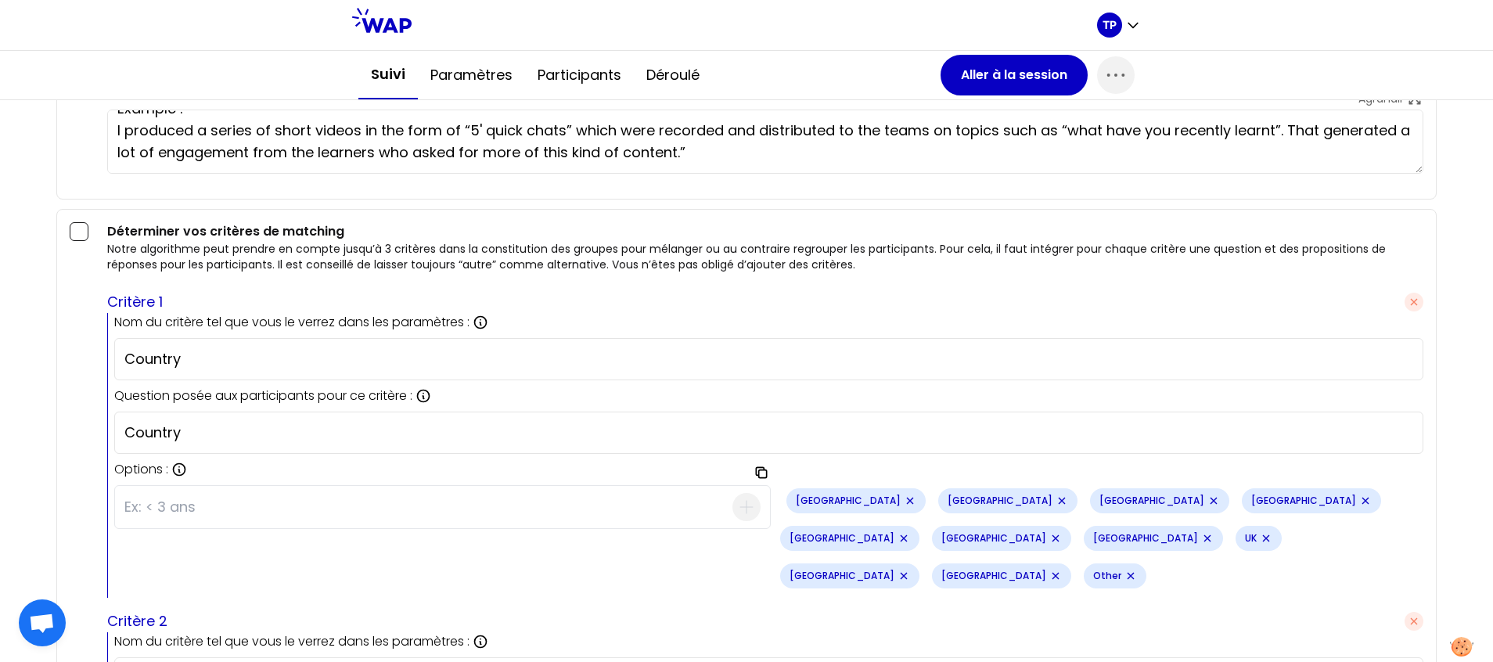
scroll to position [2292, 0]
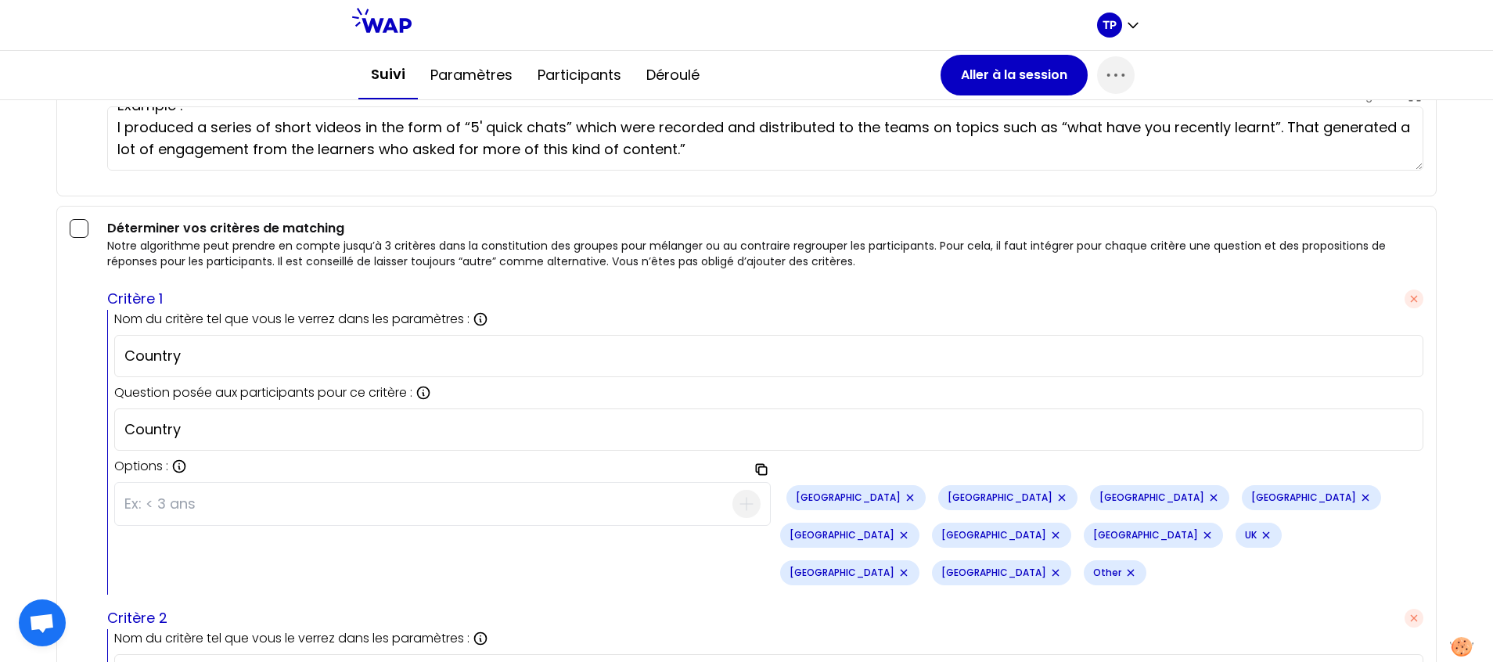
drag, startPoint x: 205, startPoint y: 362, endPoint x: 85, endPoint y: 357, distance: 120.6
type input "Academy"
click at [194, 433] on input "Country" at bounding box center [768, 430] width 1289 height 22
type input "C"
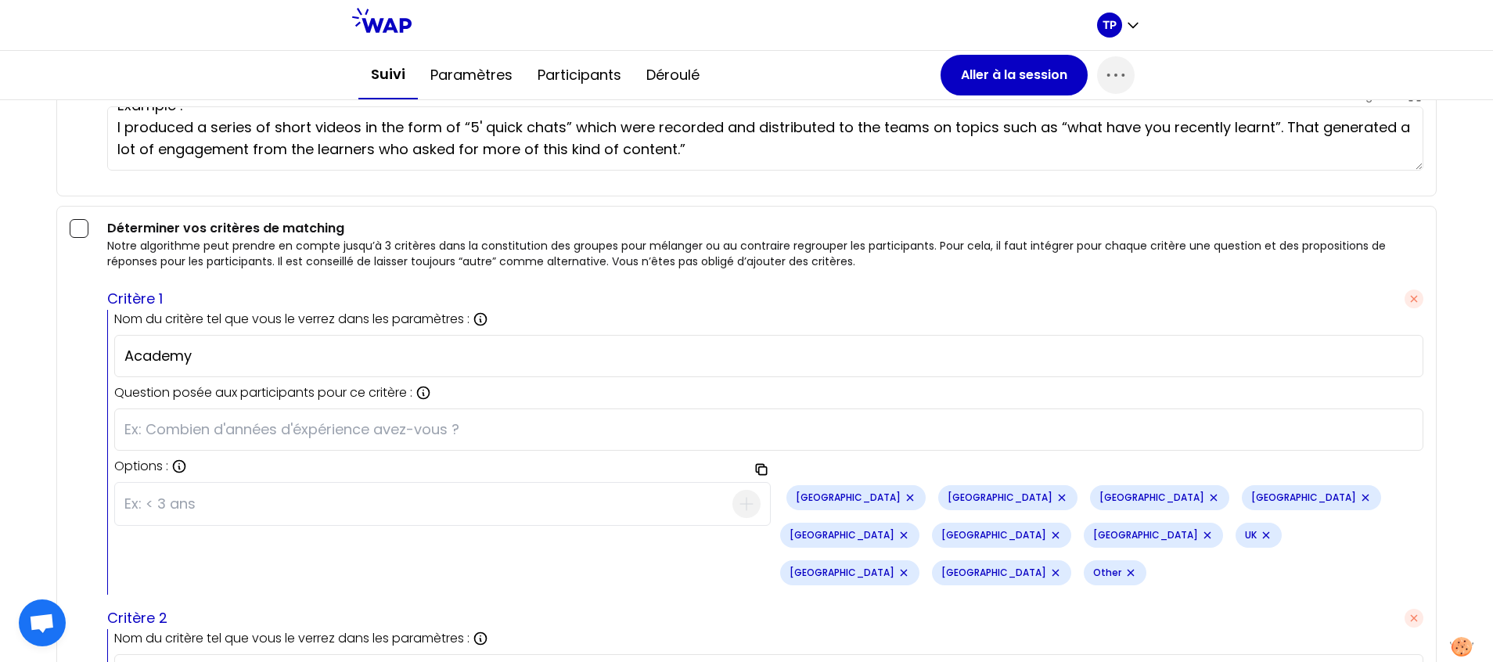
paste input "In which type of Academy are you ?"
type input "In which type of Academy are you ?"
click at [349, 508] on input at bounding box center [428, 504] width 608 height 41
click at [904, 501] on icon "Remove small badge" at bounding box center [910, 498] width 13 height 13
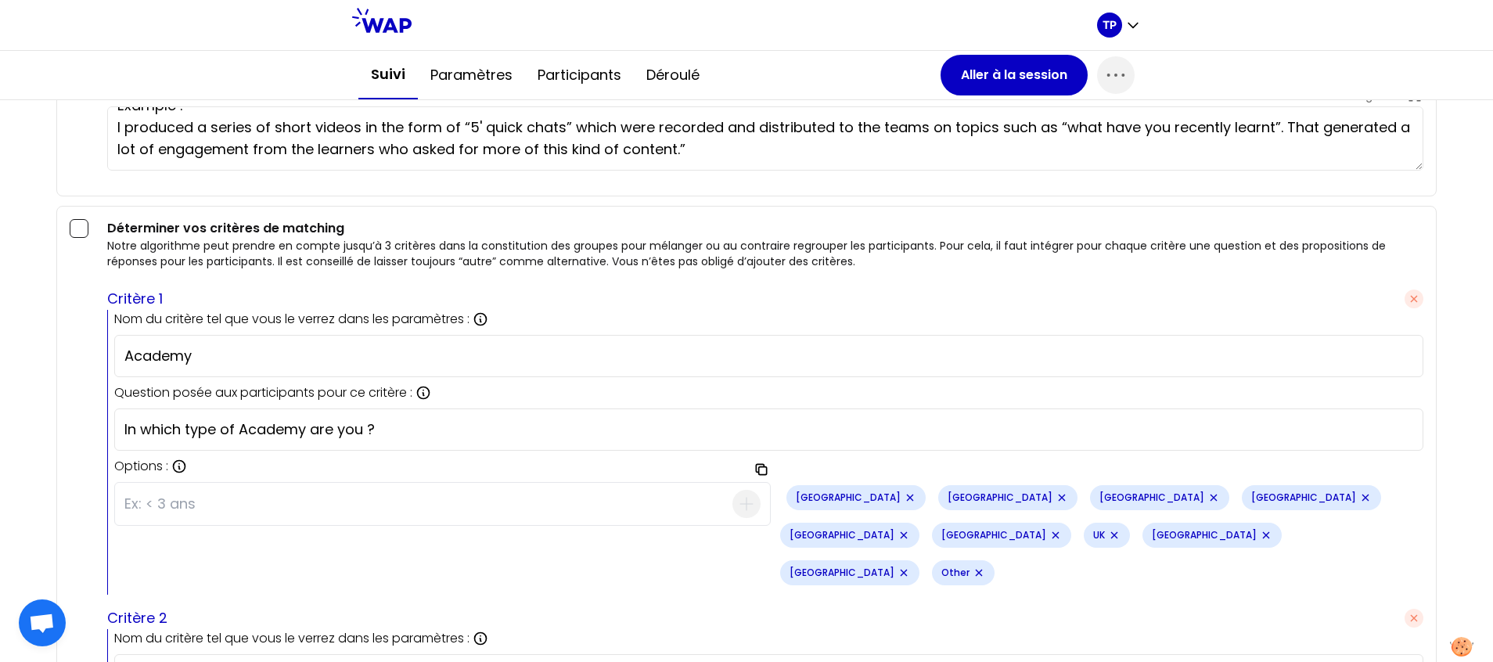
click at [838, 501] on div "Ireland" at bounding box center [856, 497] width 139 height 25
click at [907, 499] on icon "Remove small badge" at bounding box center [910, 498] width 6 height 6
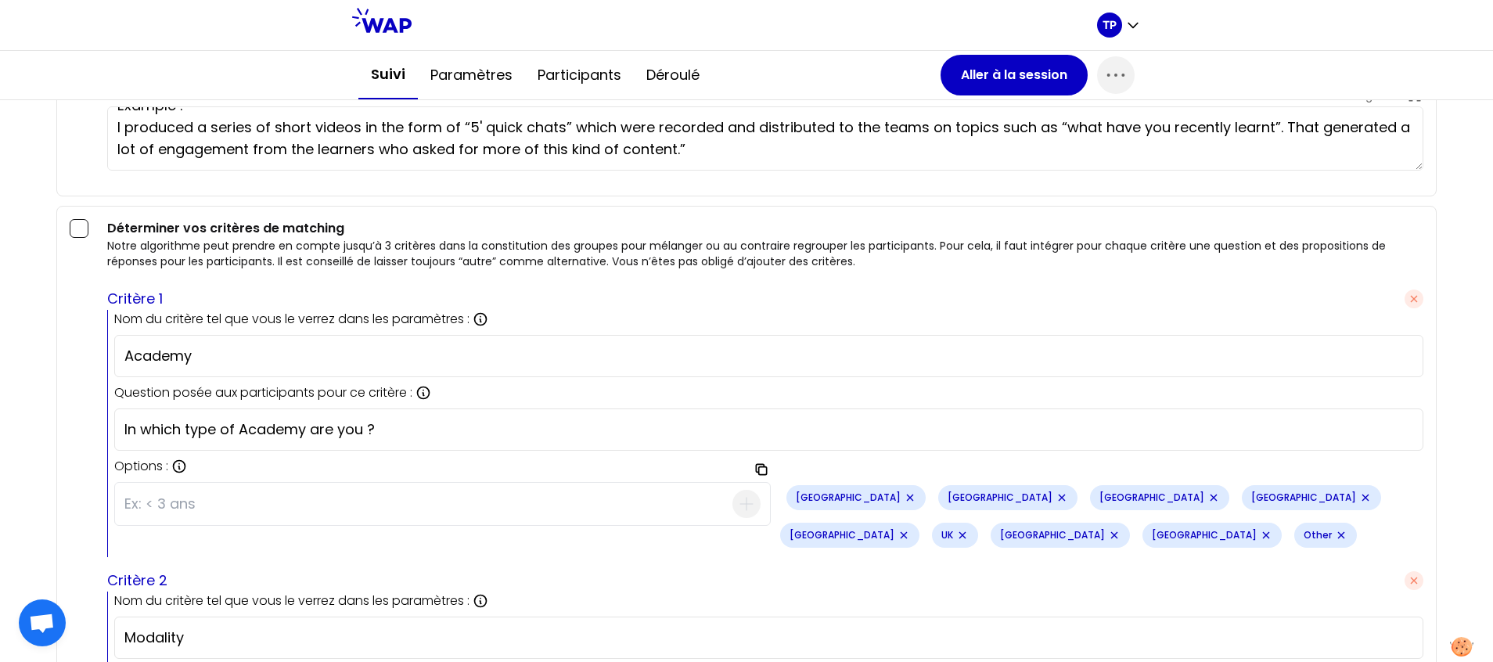
click at [904, 499] on icon "Remove small badge" at bounding box center [910, 498] width 13 height 13
click at [904, 504] on icon "Remove small badge" at bounding box center [910, 498] width 13 height 13
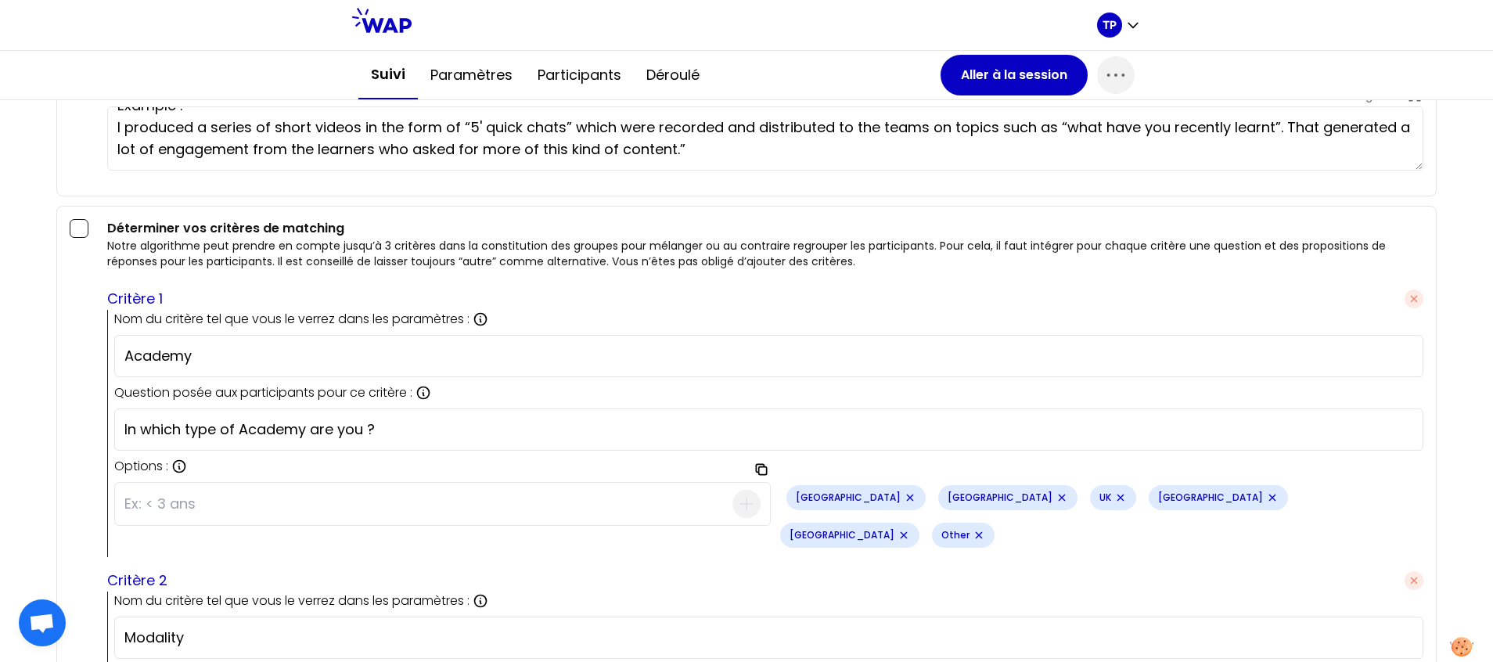
click at [1056, 504] on icon "Remove small badge" at bounding box center [1062, 498] width 13 height 13
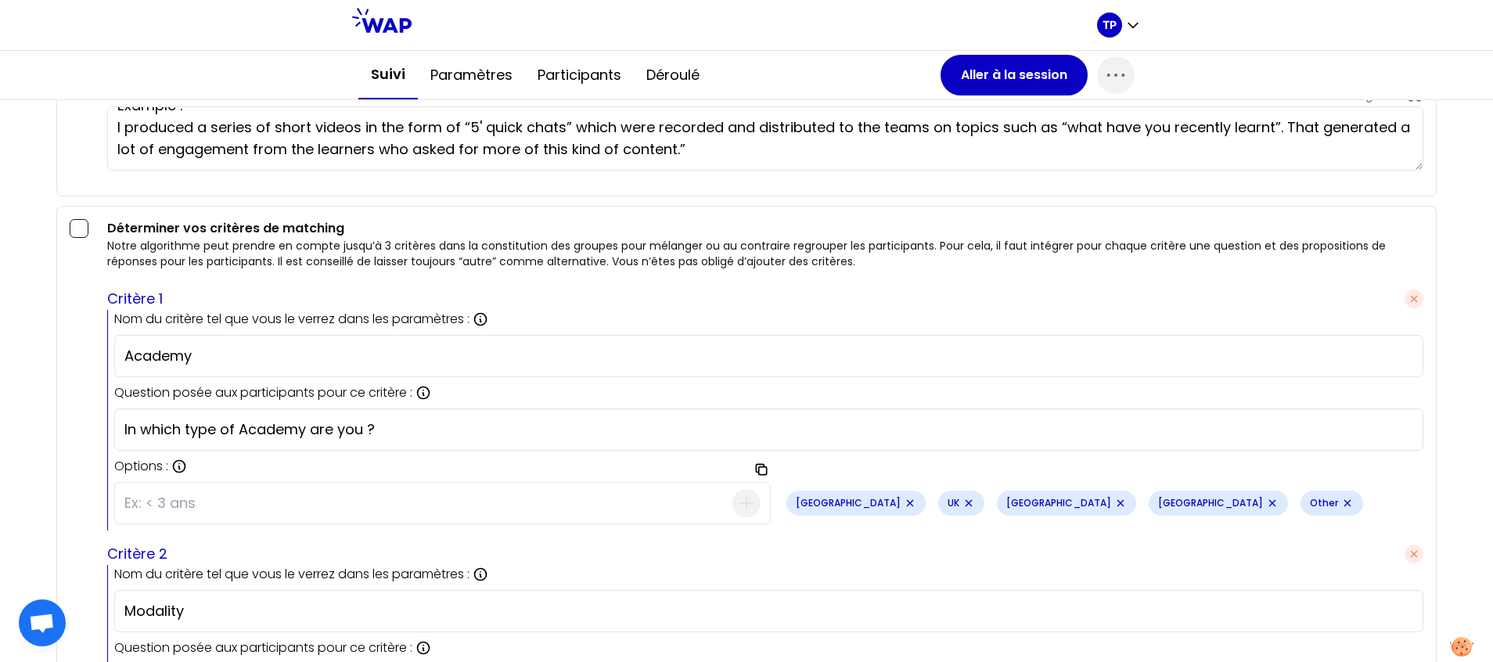
click at [963, 508] on icon "Remove small badge" at bounding box center [969, 503] width 13 height 13
click at [843, 503] on div "Belgium" at bounding box center [856, 503] width 139 height 25
click at [904, 503] on icon "Remove small badge" at bounding box center [910, 503] width 13 height 13
click at [904, 501] on icon "Remove small badge" at bounding box center [910, 503] width 13 height 13
click at [907, 503] on icon "Remove small badge" at bounding box center [910, 503] width 6 height 6
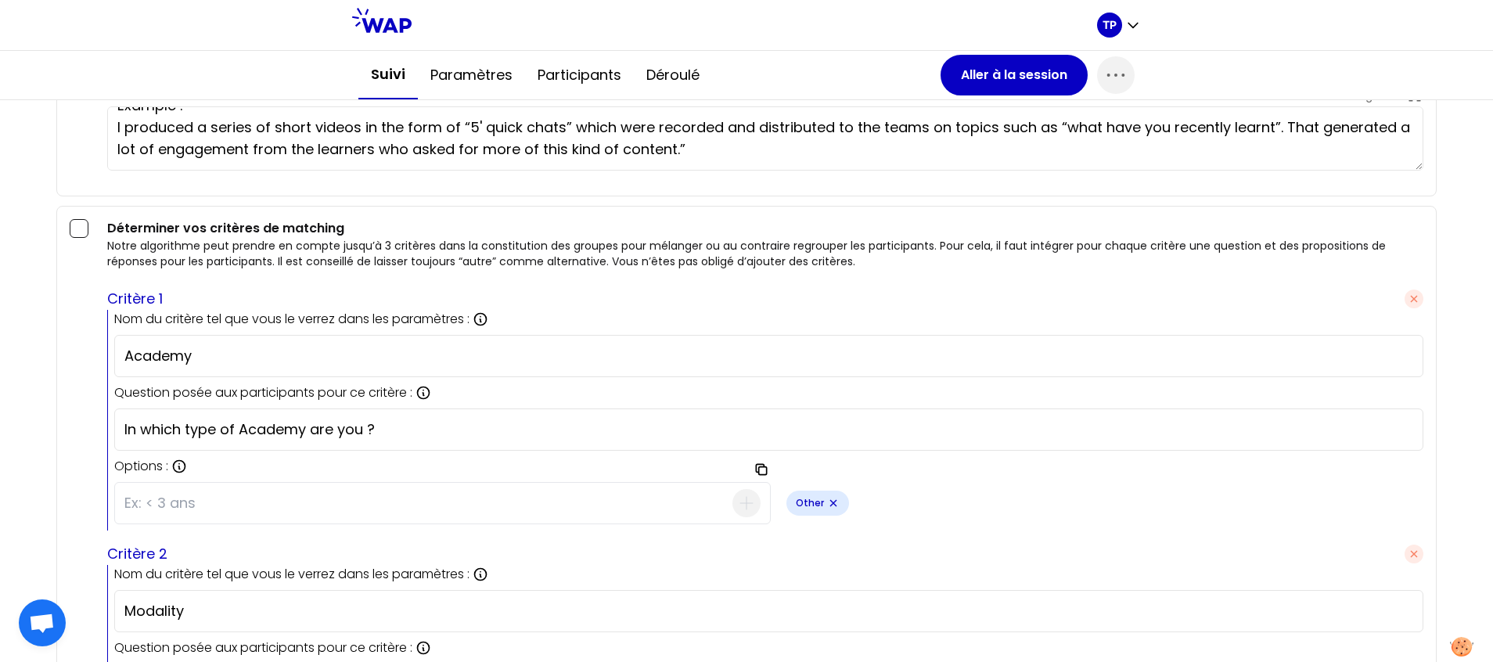
click at [830, 502] on icon "Remove small badge" at bounding box center [833, 503] width 6 height 6
click at [337, 491] on input at bounding box center [428, 503] width 608 height 41
type input "Domain"
click at [740, 510] on icon "button" at bounding box center [746, 503] width 19 height 19
click at [372, 510] on input at bounding box center [428, 503] width 608 height 41
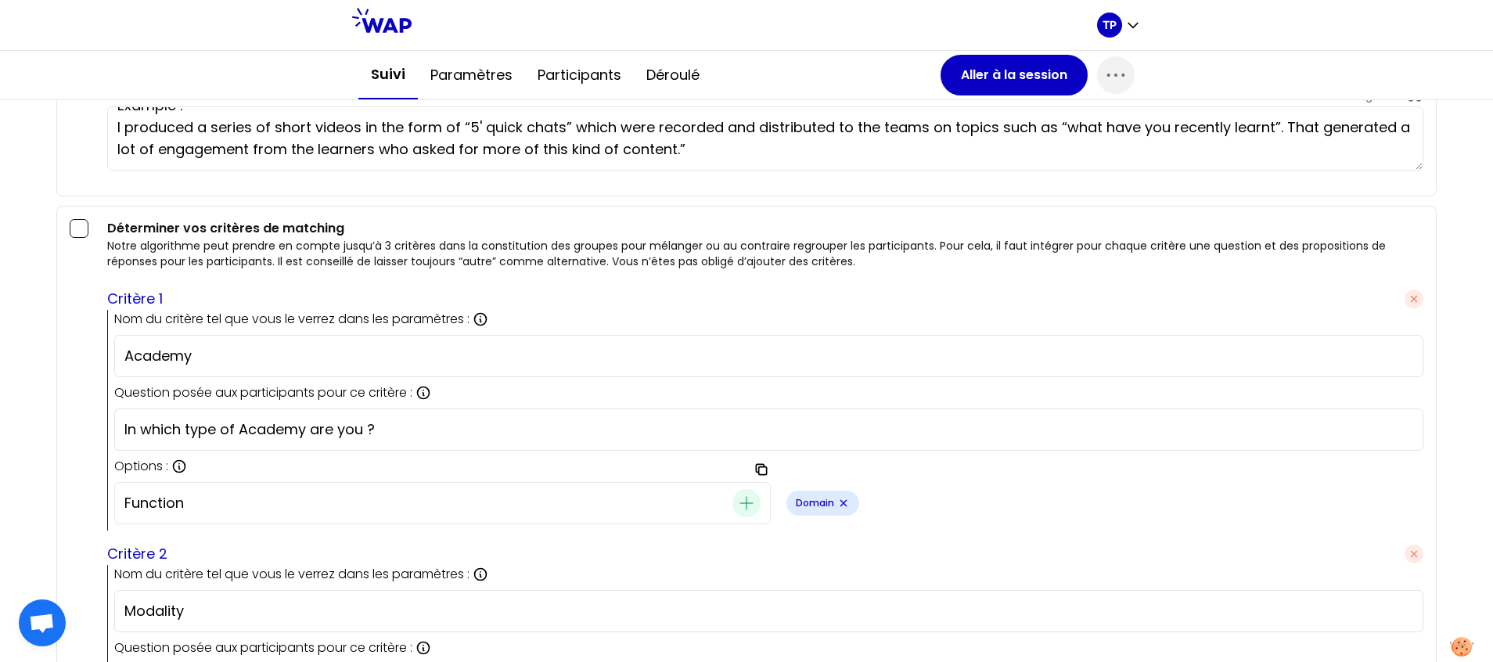
type input "Function"
click at [737, 503] on icon "button" at bounding box center [746, 503] width 19 height 19
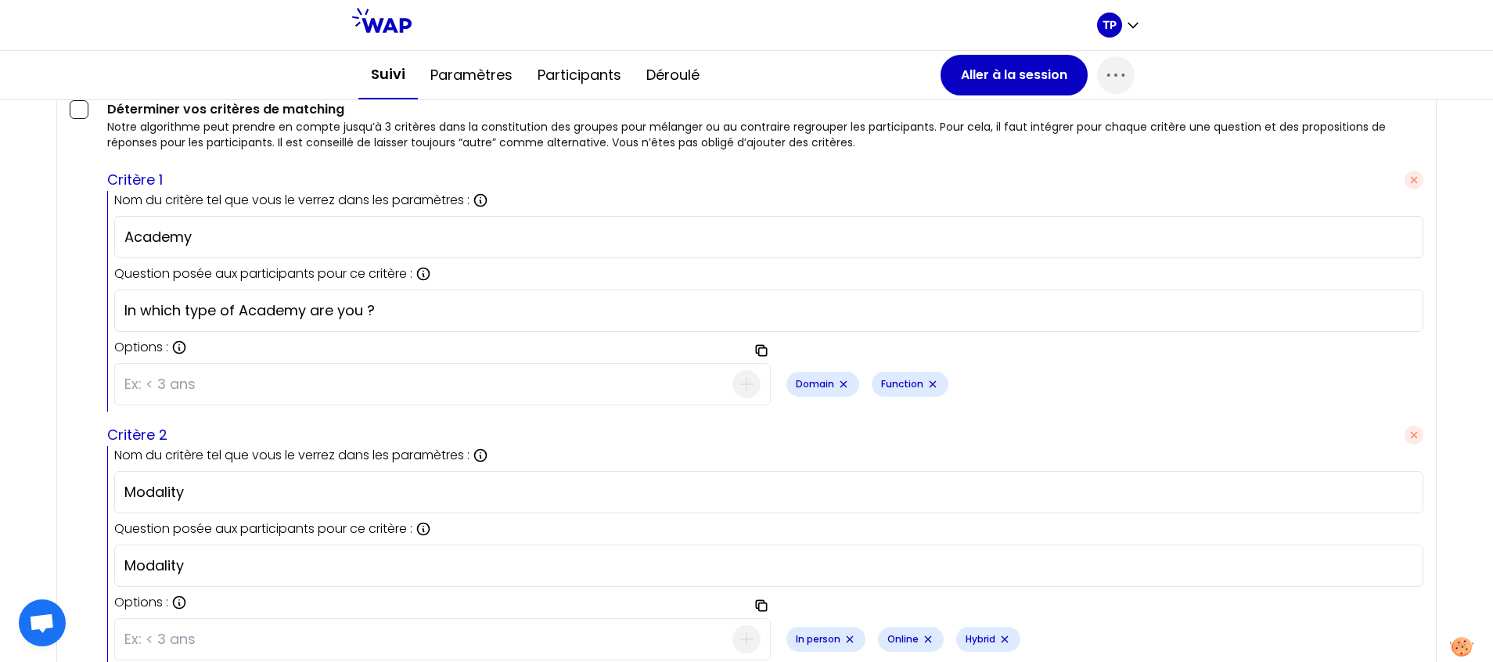
scroll to position [2412, 0]
drag, startPoint x: 210, startPoint y: 484, endPoint x: 15, endPoint y: 496, distance: 195.2
type input "Language"
drag, startPoint x: 193, startPoint y: 578, endPoint x: 147, endPoint y: 568, distance: 46.4
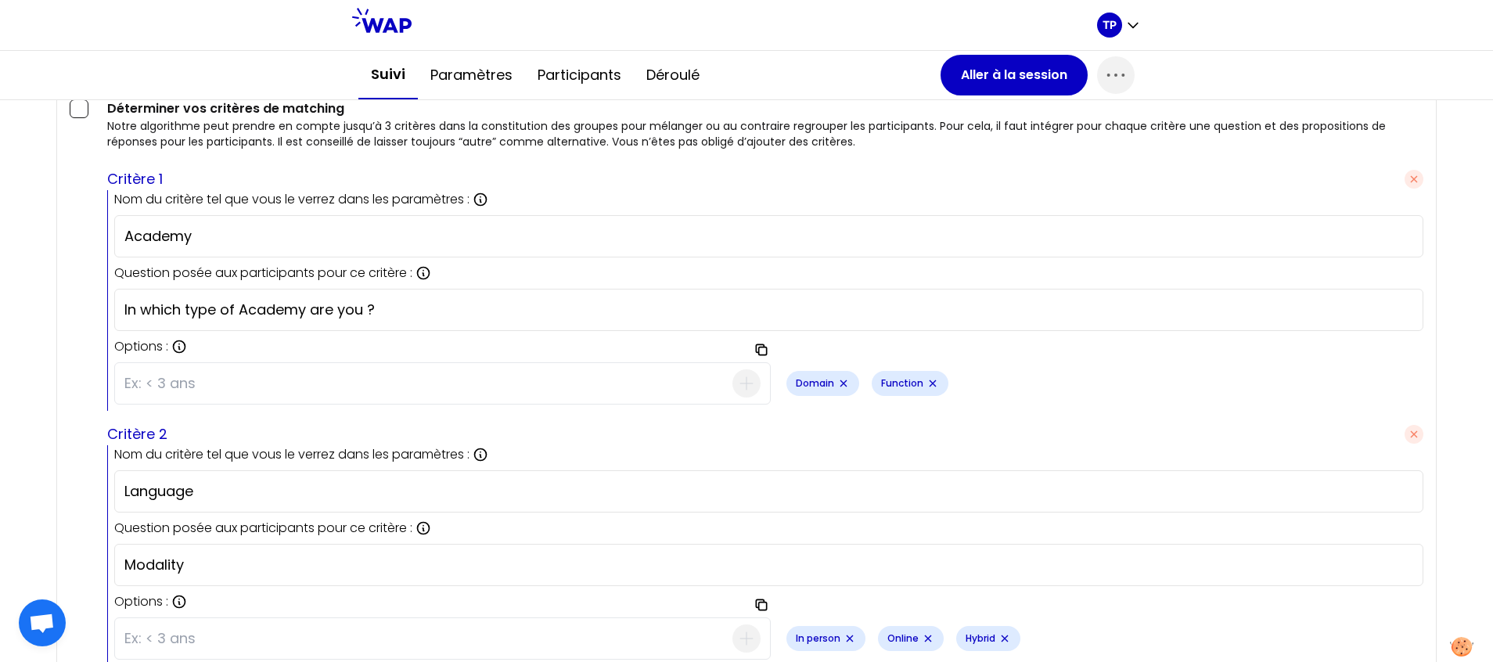
click at [147, 568] on div "Modality" at bounding box center [768, 565] width 1309 height 42
drag, startPoint x: 197, startPoint y: 566, endPoint x: -5, endPoint y: 567, distance: 201.9
click at [0, 567] on html "TP [DUPLICATED]: Academy & College Managers Community Organisé par Thomas Pasqu…" at bounding box center [746, 331] width 1493 height 662
paste input "In which language do you prefer to share ?"
type input "In which language do you prefer to share ?"
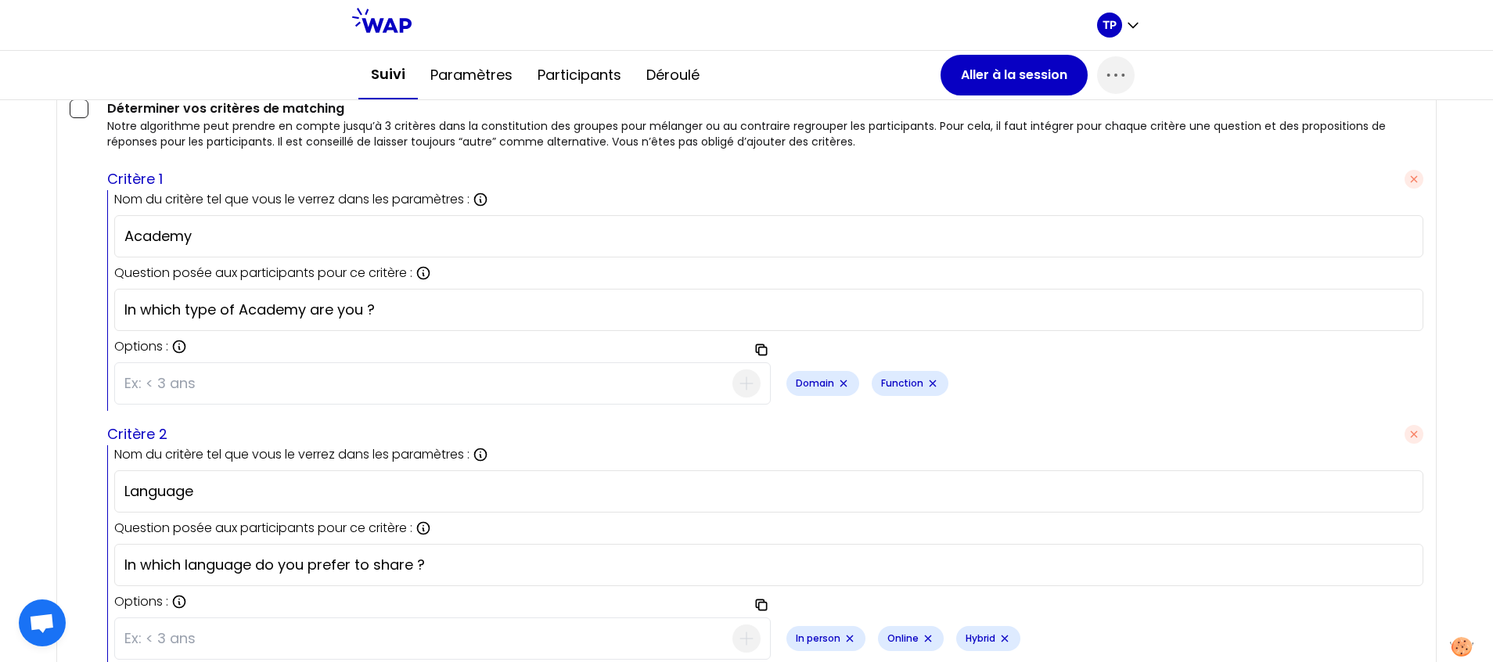
click at [186, 632] on input at bounding box center [428, 638] width 608 height 41
type input "English"
click at [739, 636] on icon "button" at bounding box center [746, 638] width 19 height 19
click at [1002, 641] on icon "Remove small badge" at bounding box center [1005, 639] width 6 height 6
click at [925, 641] on div "Online" at bounding box center [911, 638] width 66 height 25
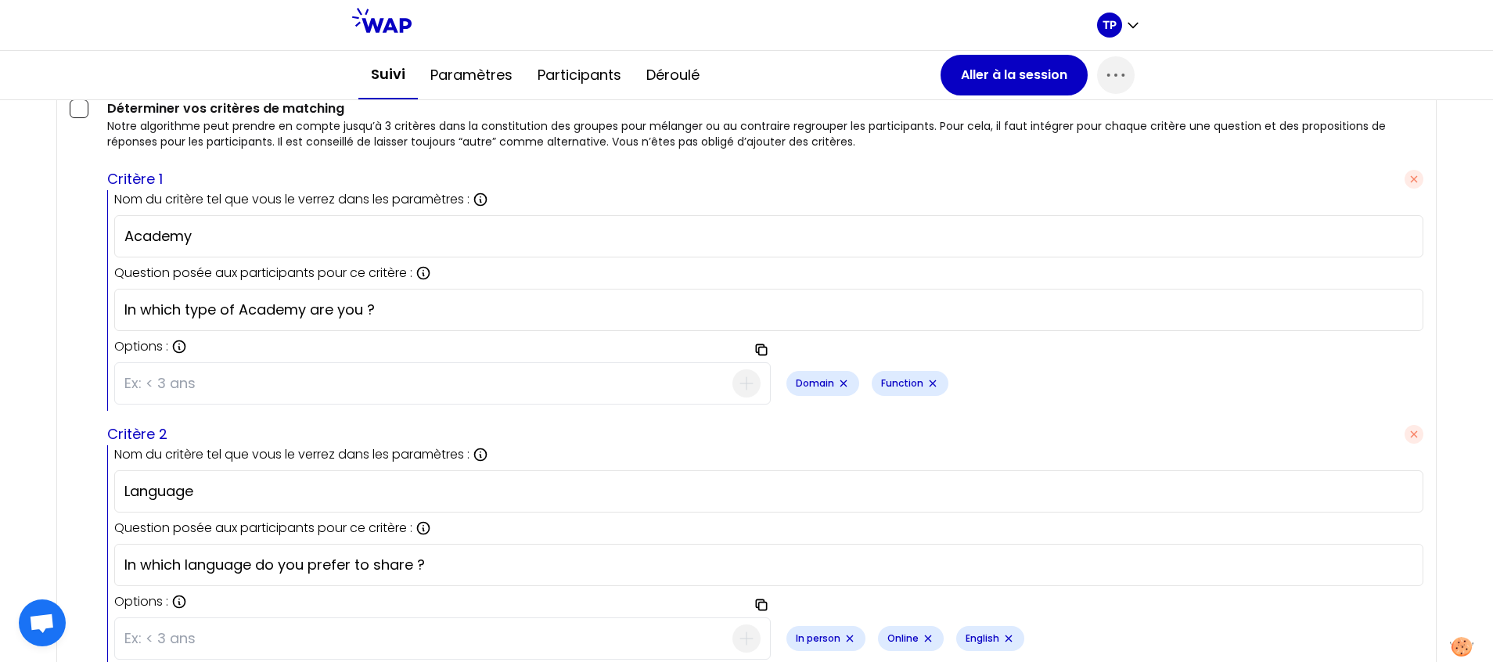
click at [925, 639] on icon "Remove small badge" at bounding box center [928, 639] width 6 height 6
click at [846, 642] on icon "Remove small badge" at bounding box center [850, 638] width 13 height 13
click at [402, 622] on input at bounding box center [428, 638] width 608 height 41
type input "French"
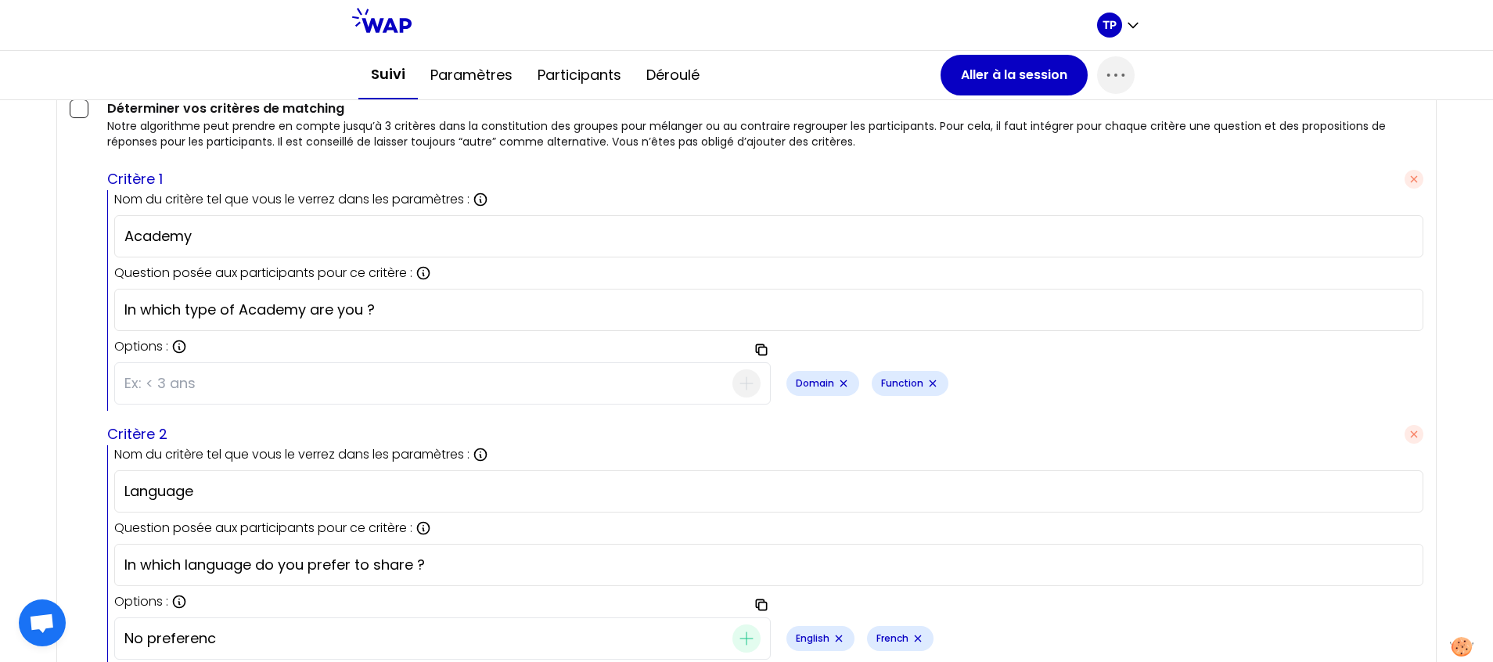
type input "No preference"
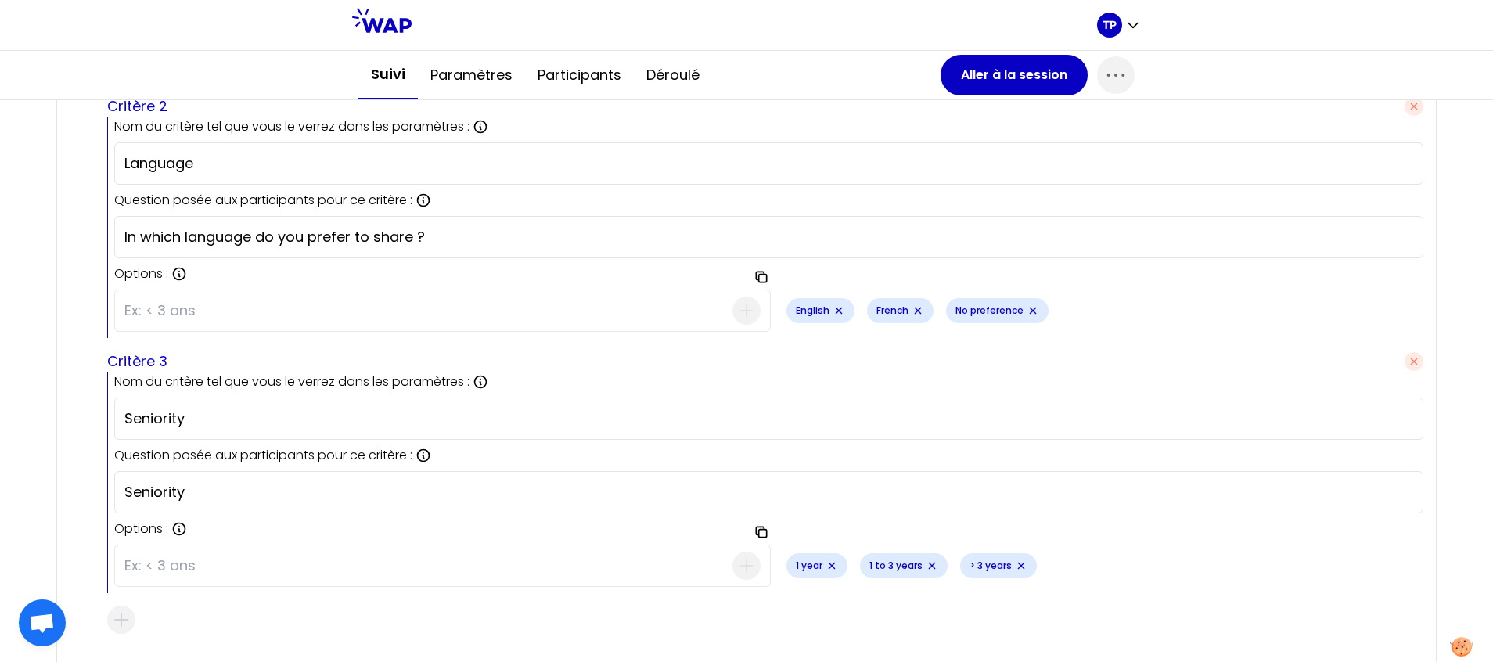
scroll to position [2785, 0]
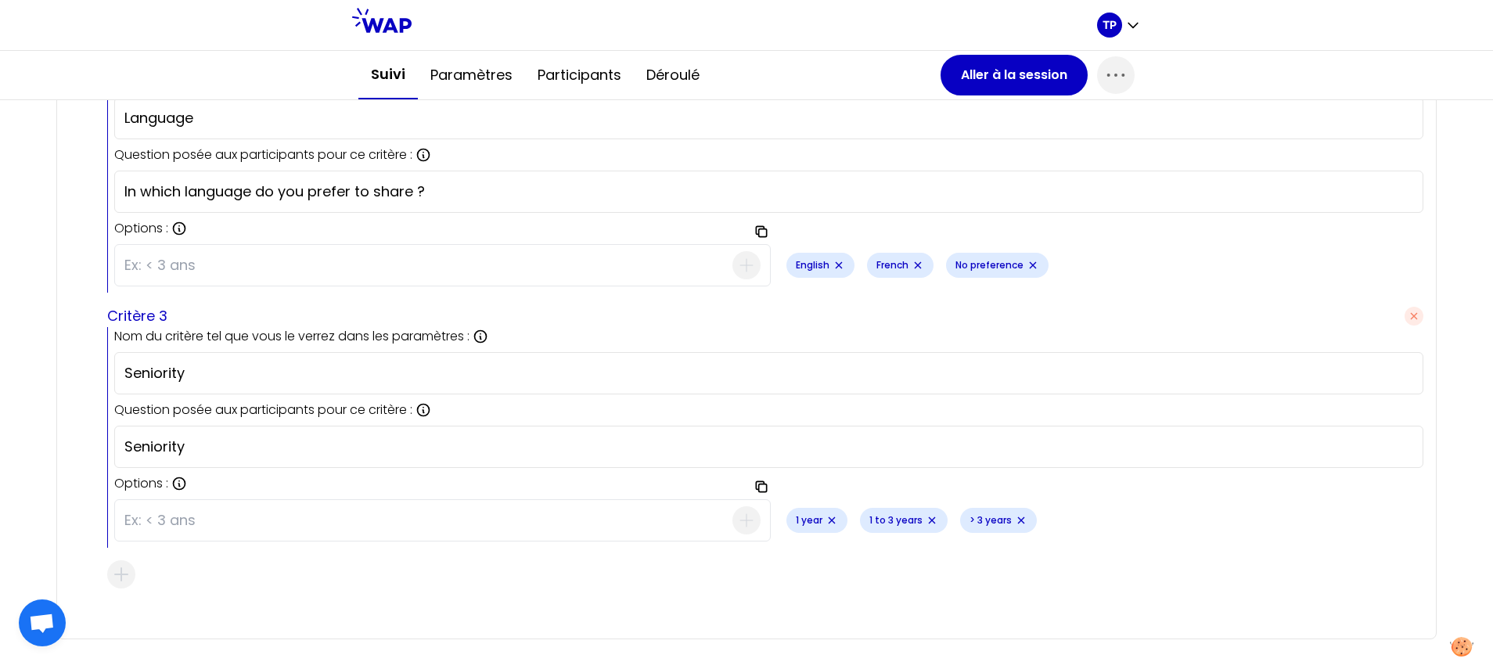
drag, startPoint x: 268, startPoint y: 368, endPoint x: 66, endPoint y: 368, distance: 202.7
click at [66, 368] on div "Déterminer vos critères de matching Notre algorithme peut prendre en compte jus…" at bounding box center [746, 176] width 1381 height 927
drag, startPoint x: 194, startPoint y: 448, endPoint x: 59, endPoint y: 445, distance: 135.4
click at [59, 445] on div "Déterminer vos critères de matching Notre algorithme peut prendre en compte jus…" at bounding box center [746, 176] width 1381 height 927
click at [829, 522] on icon "Remove small badge" at bounding box center [832, 520] width 6 height 6
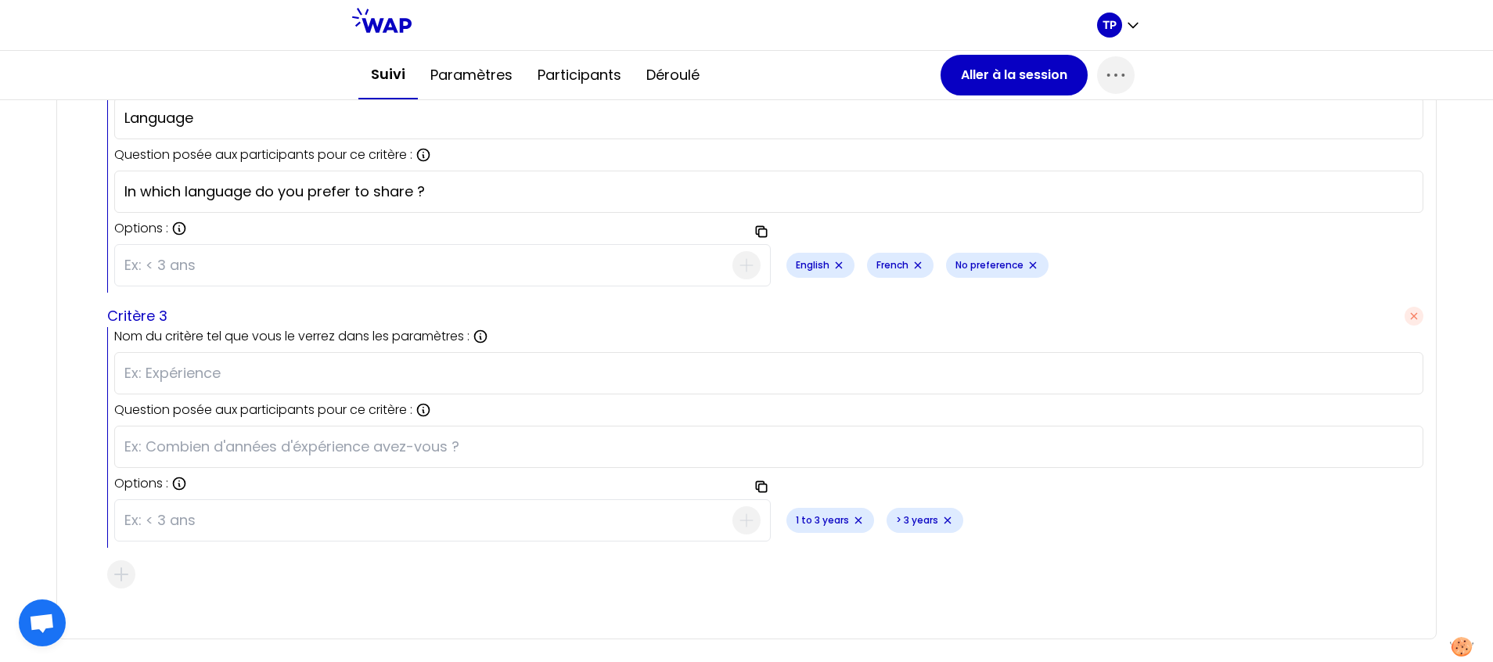
click at [852, 524] on icon "Remove small badge" at bounding box center [858, 520] width 13 height 13
click at [841, 520] on icon "Remove small badge" at bounding box center [847, 520] width 13 height 13
click at [985, 535] on div "Aucune option spécifiée" at bounding box center [1100, 520] width 647 height 55
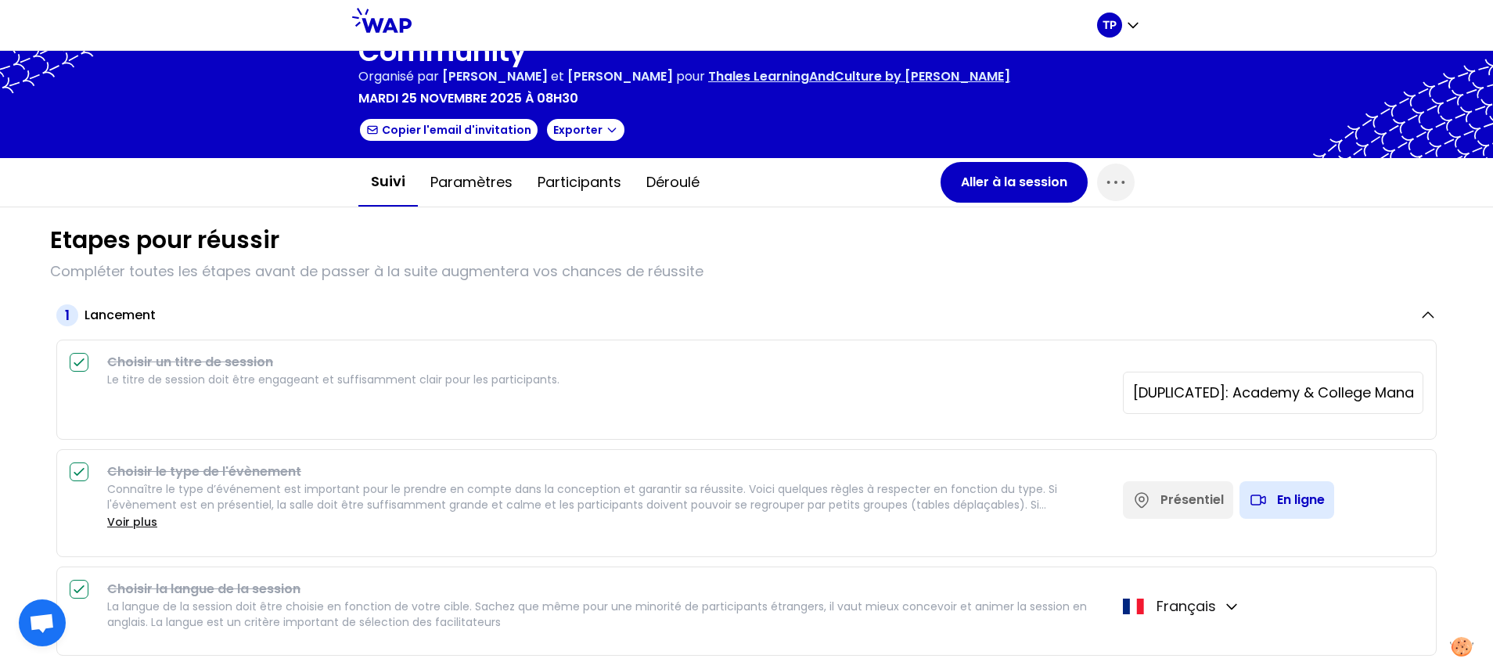
scroll to position [0, 0]
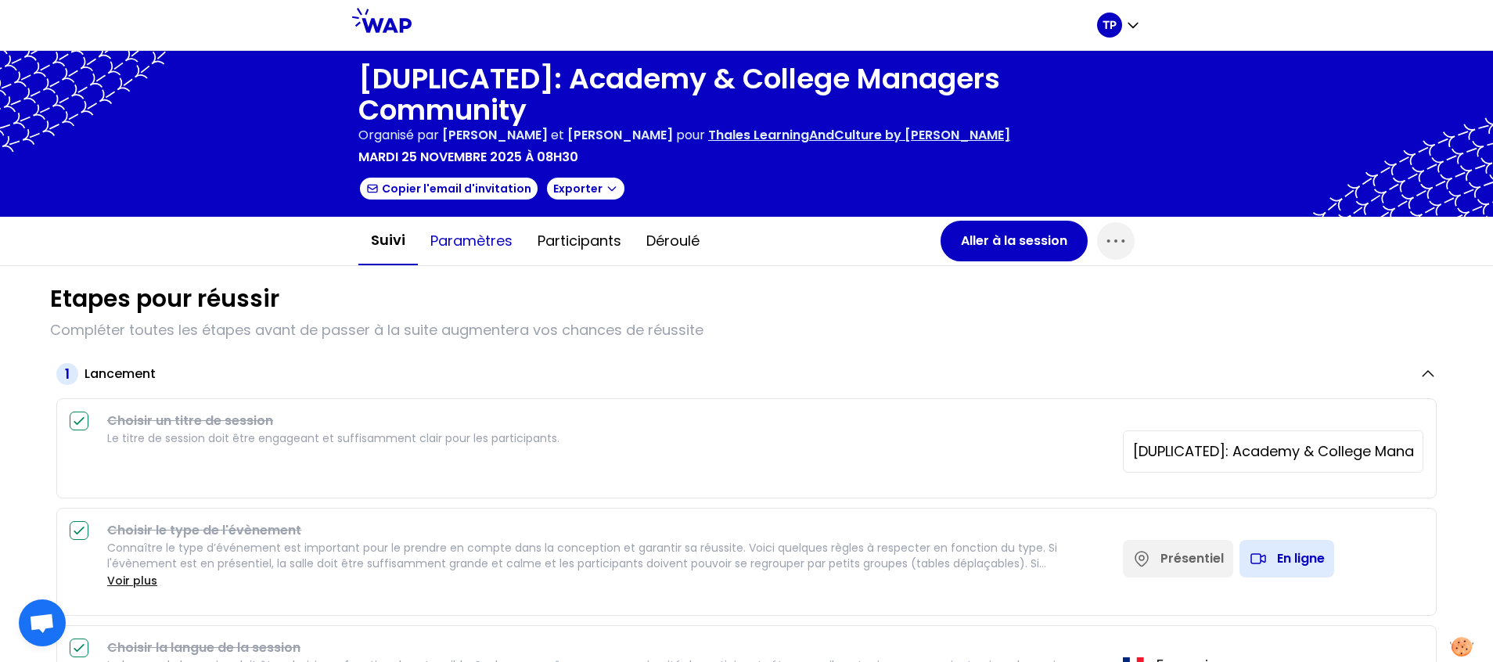
click at [501, 238] on button "Paramètres" at bounding box center [471, 241] width 107 height 47
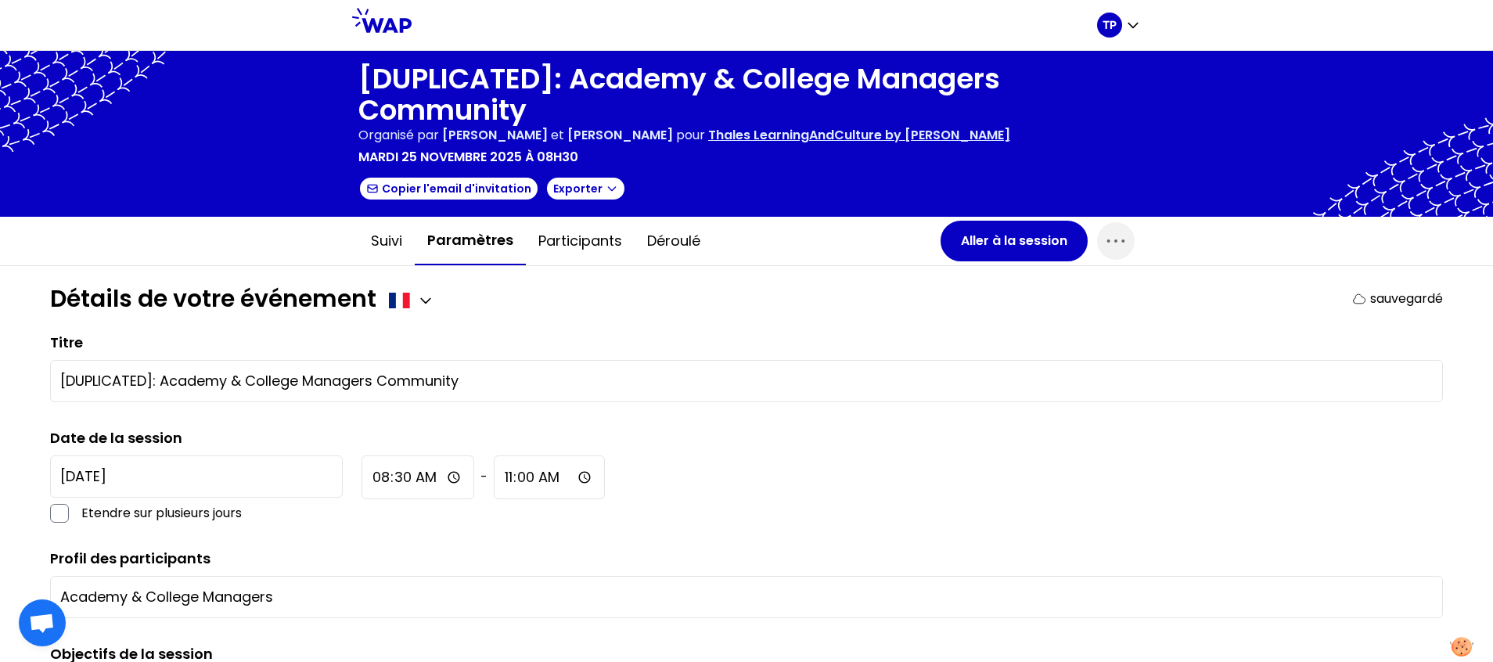
drag, startPoint x: 162, startPoint y: 384, endPoint x: -5, endPoint y: 388, distance: 166.8
click at [0, 388] on html "TP [DUPLICATED]: Academy & College Managers Community Organisé par Thomas Pasqu…" at bounding box center [746, 331] width 1493 height 662
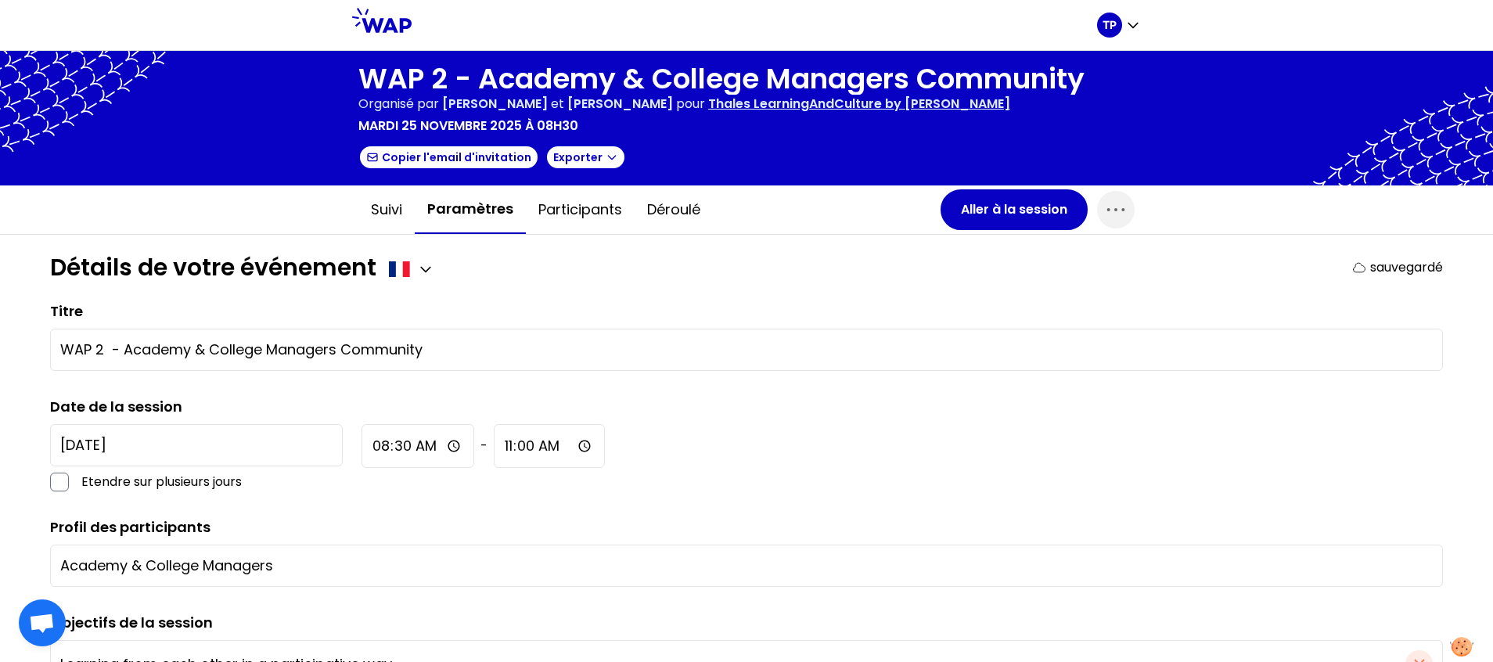
type input "WAP 2 - Academy & College Managers Community"
click at [1109, 24] on p "TP" at bounding box center [1110, 25] width 14 height 16
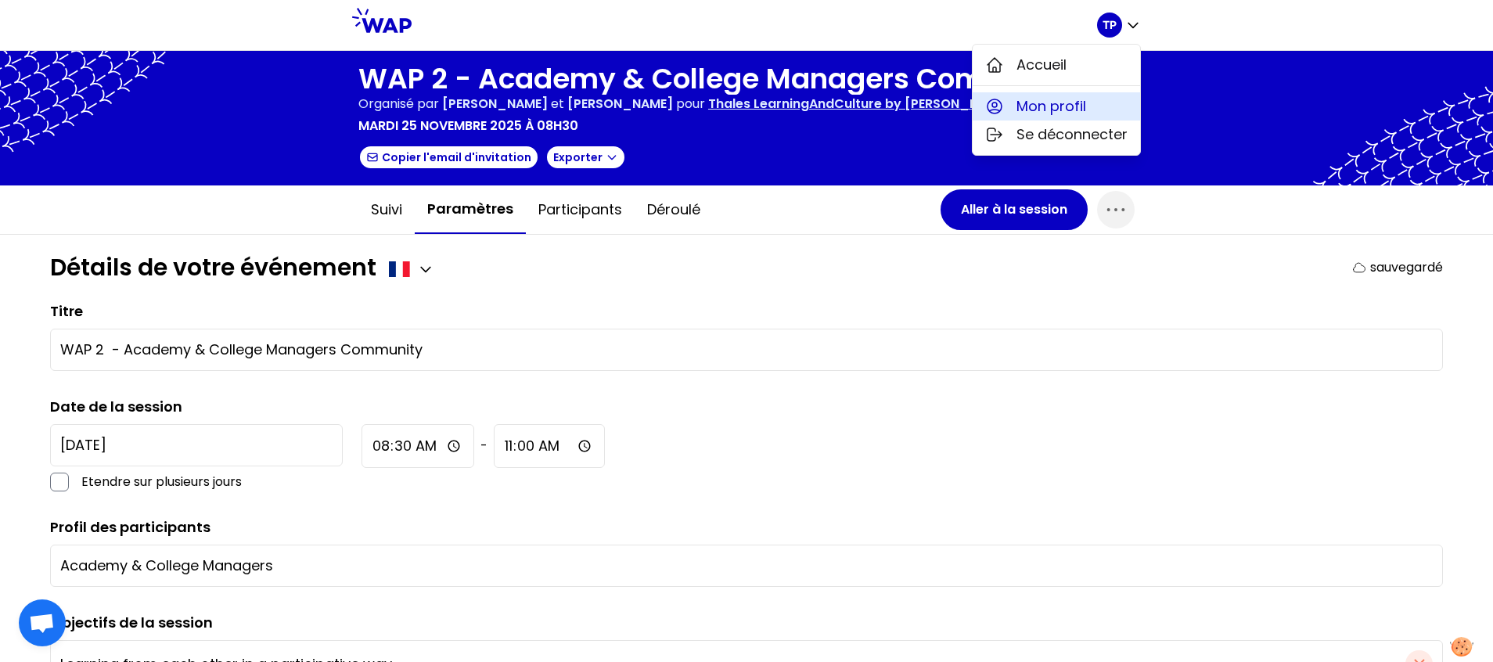
click at [1055, 104] on span "Mon profil" at bounding box center [1052, 106] width 70 height 22
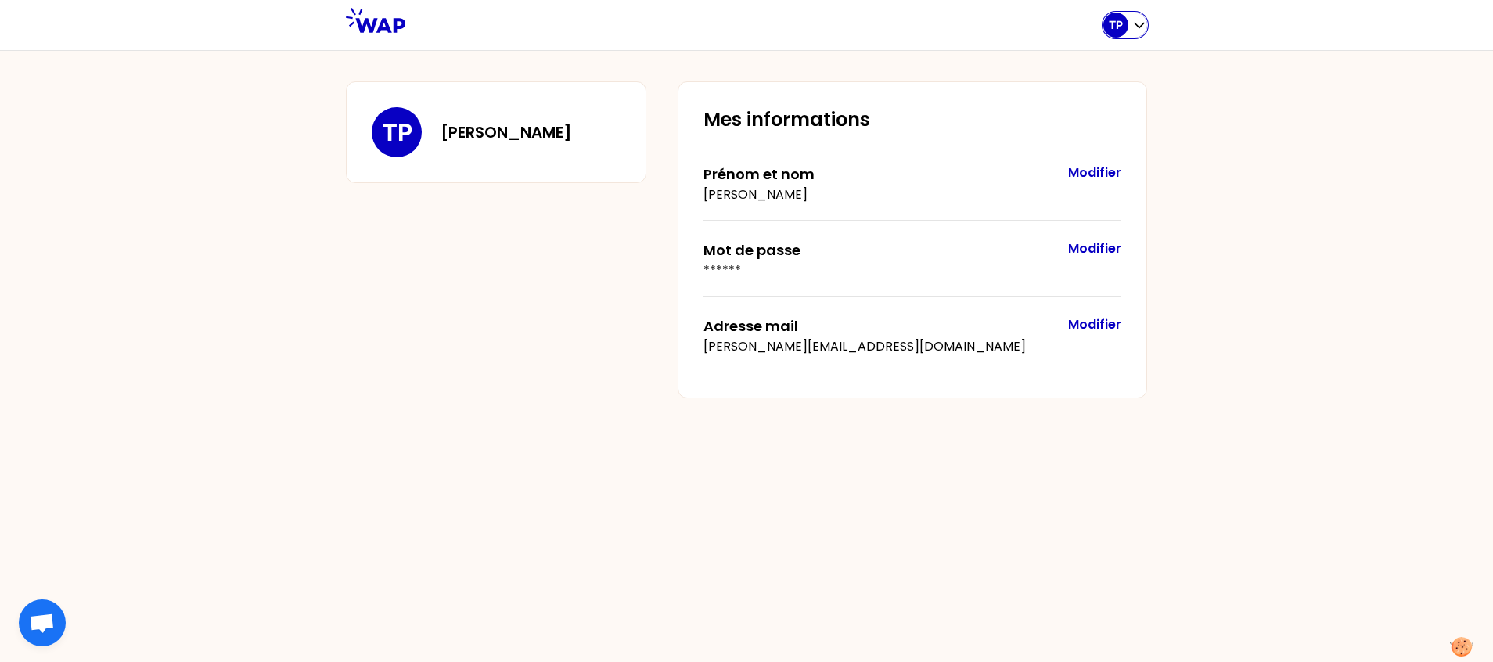
click at [1129, 31] on div "TP" at bounding box center [1126, 25] width 44 height 25
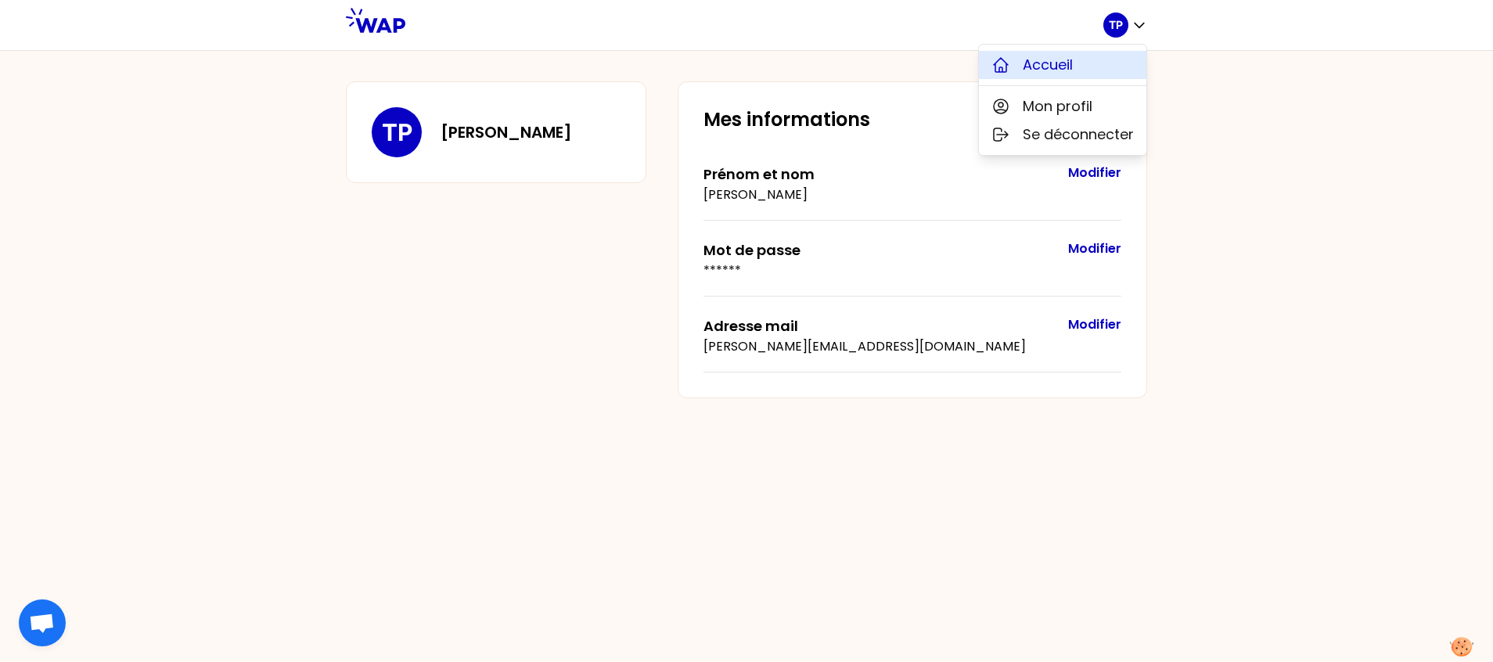
click at [1073, 70] on span "Accueil" at bounding box center [1048, 65] width 50 height 22
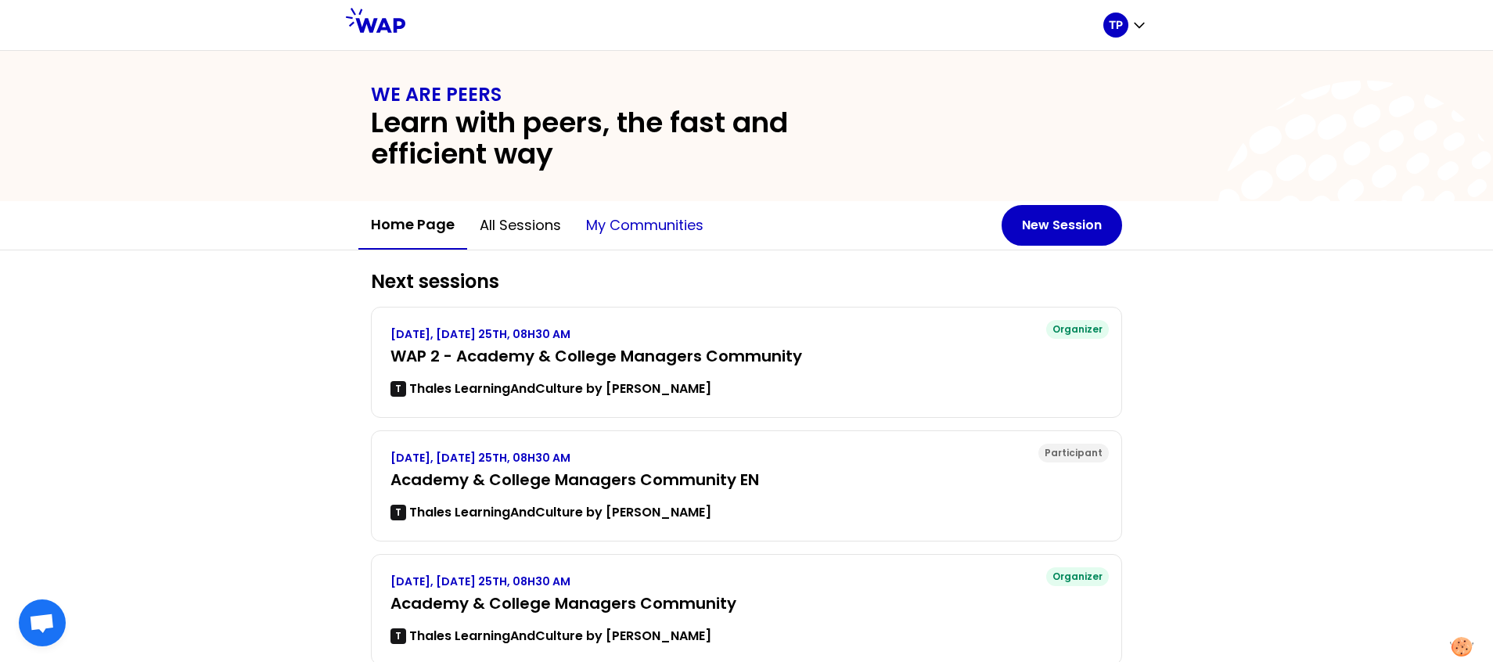
click at [616, 234] on button "My communities" at bounding box center [645, 225] width 142 height 47
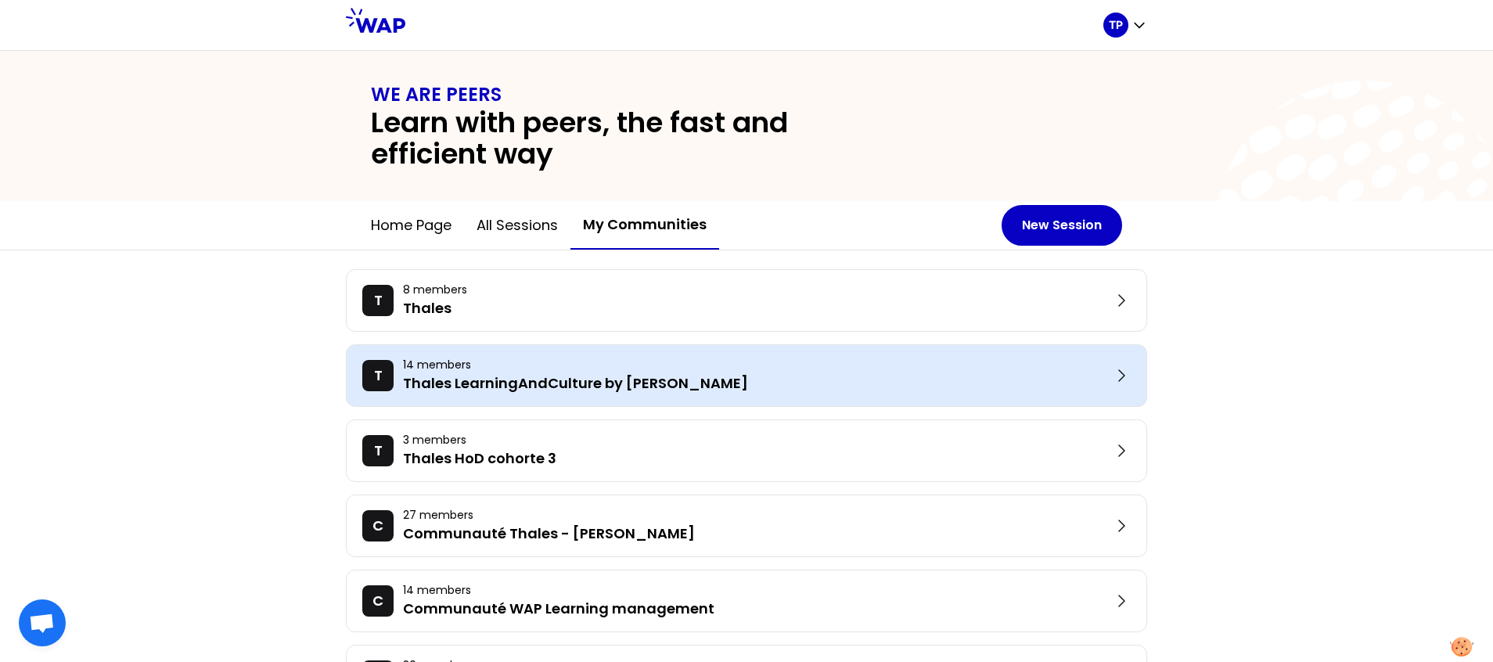
click at [639, 384] on p "Thales LearningAndCulture by [PERSON_NAME]" at bounding box center [757, 384] width 709 height 22
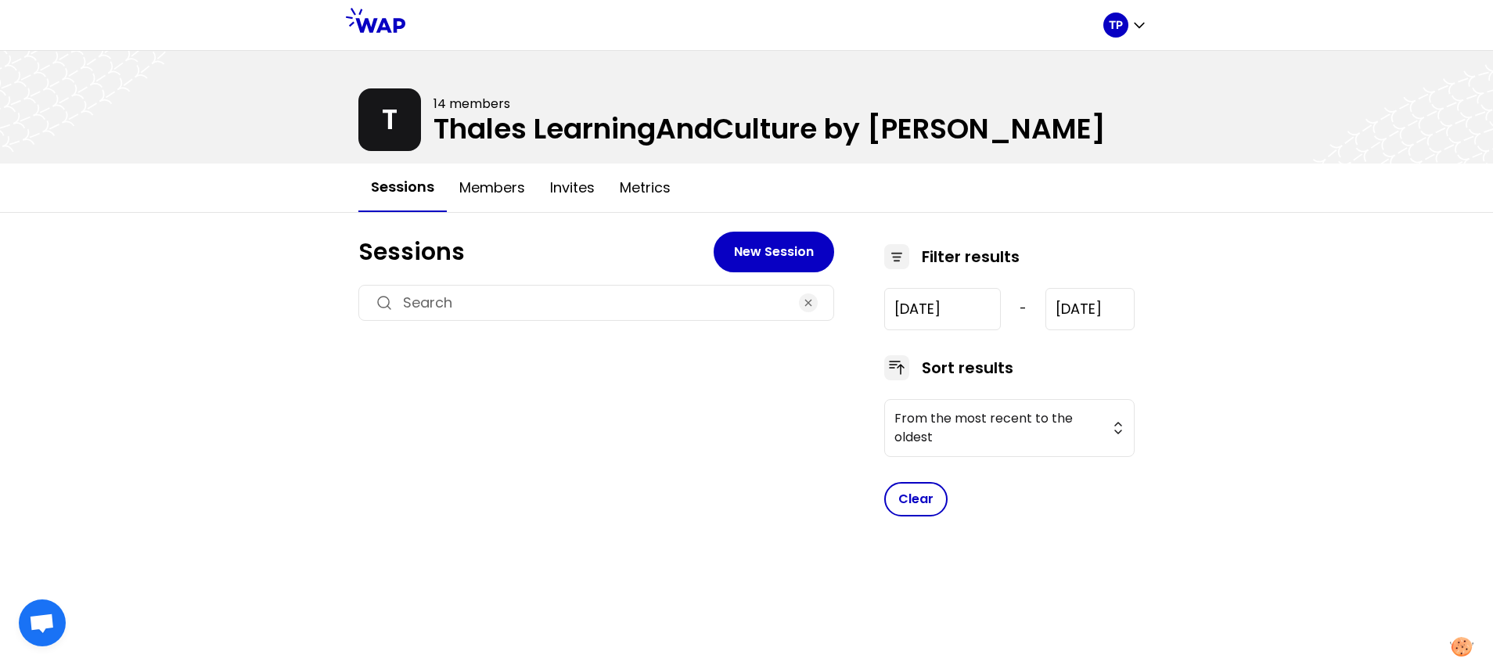
type input "2022-12-16"
type input "2025-11-25"
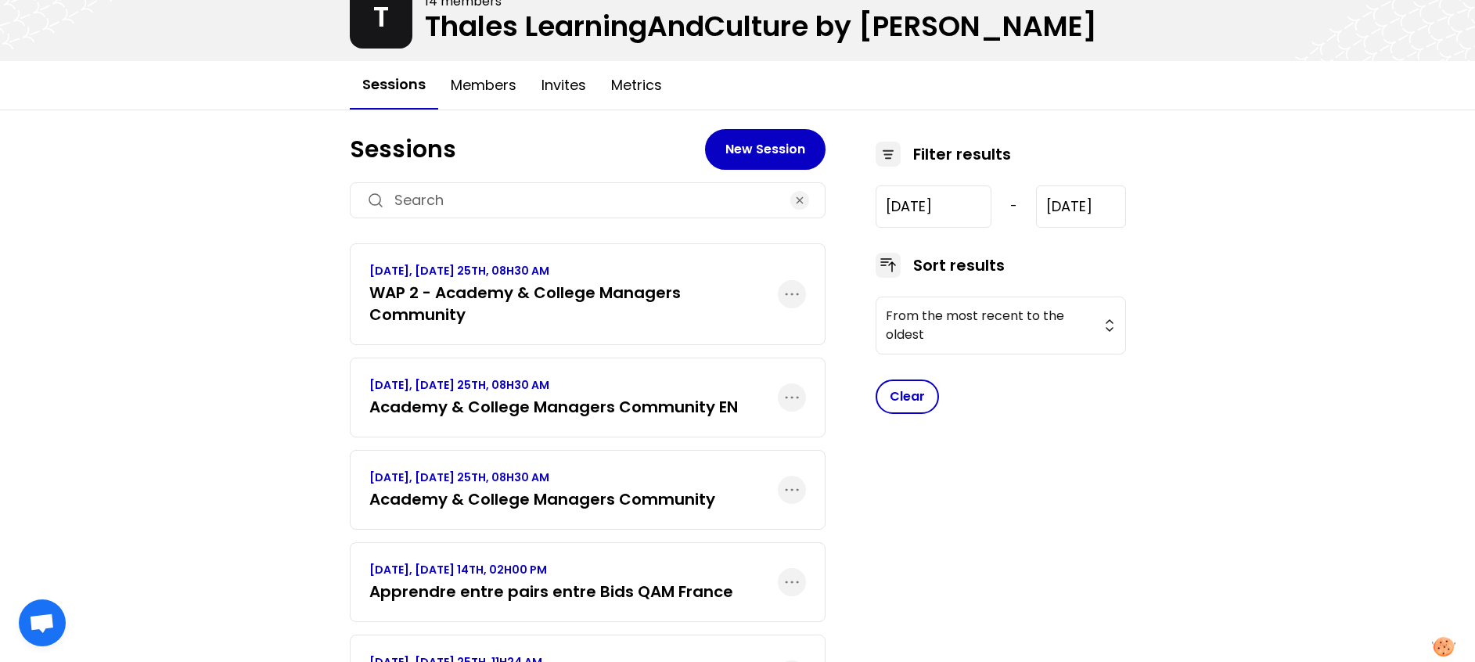
scroll to position [101, 0]
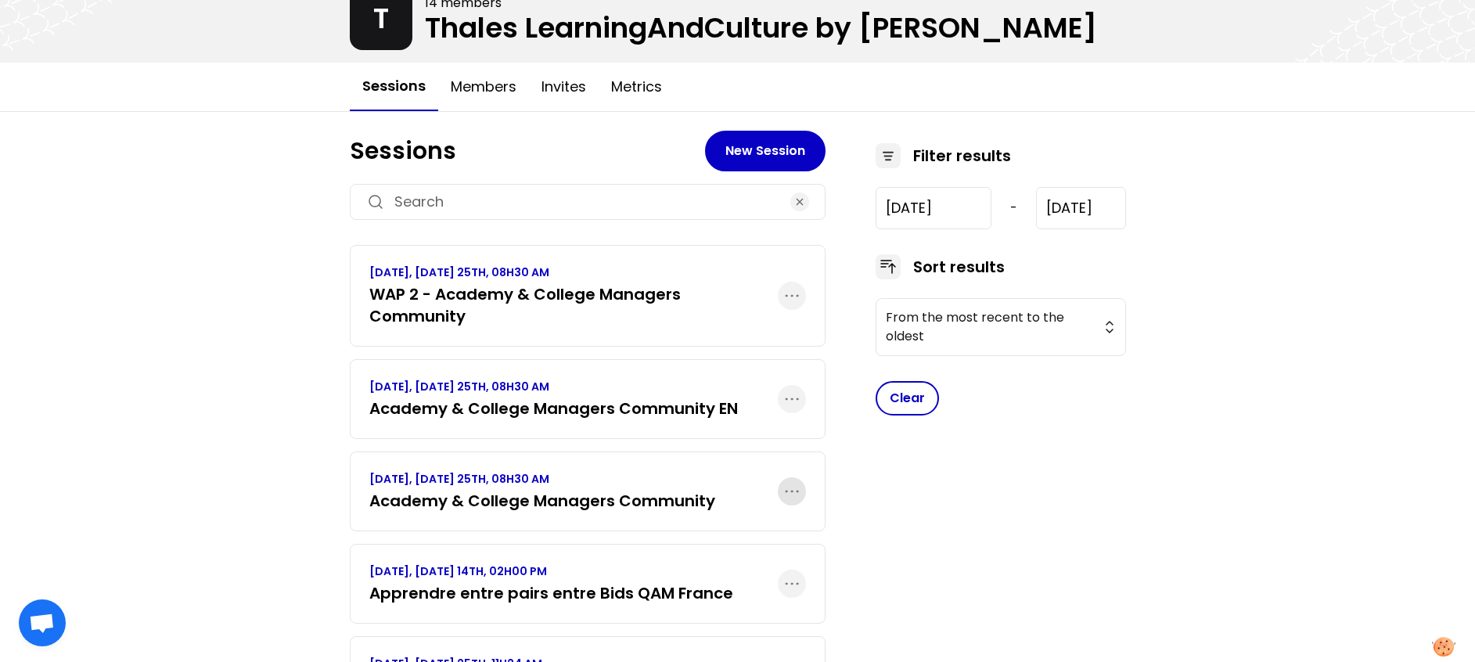
click at [792, 482] on icon "button" at bounding box center [792, 491] width 19 height 19
click at [743, 563] on div "Delete" at bounding box center [748, 580] width 116 height 34
click at [722, 285] on h3 "WAP 2 - Academy & College Managers Community" at bounding box center [573, 305] width 409 height 44
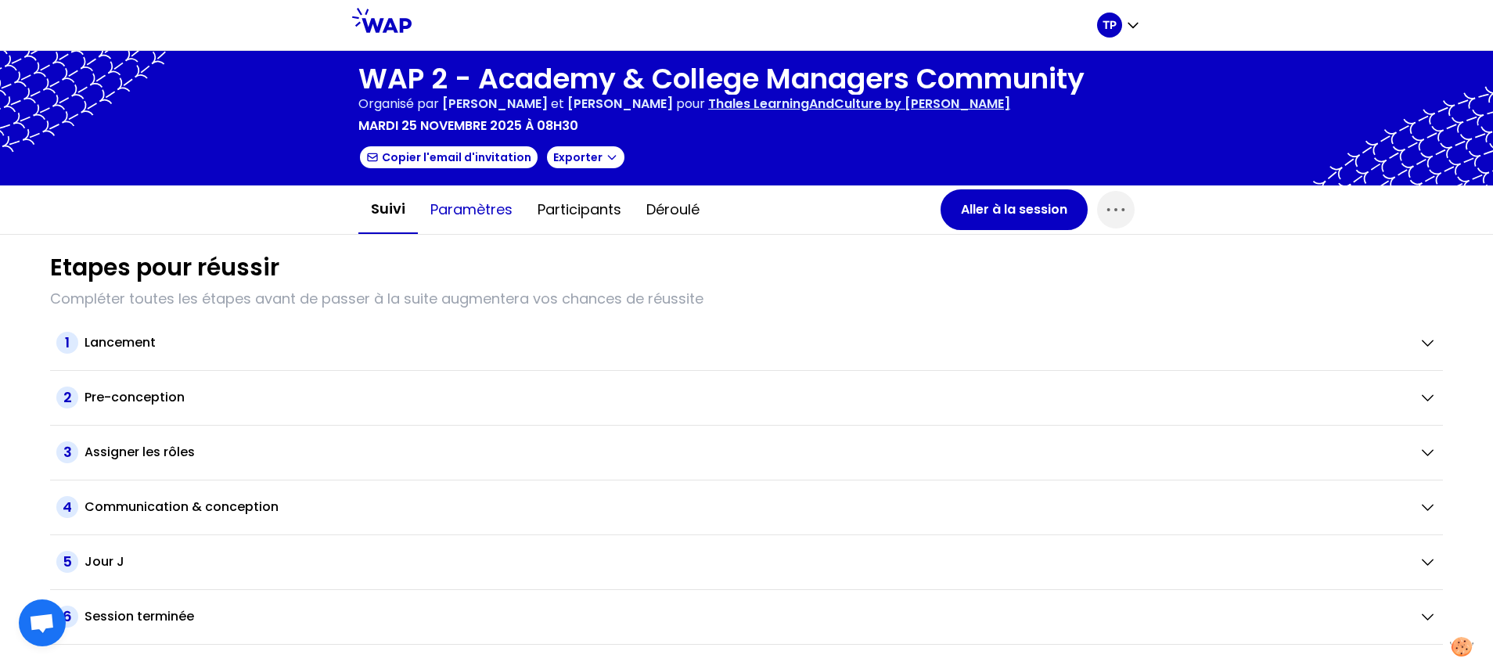
click at [508, 210] on button "Paramètres" at bounding box center [471, 209] width 107 height 47
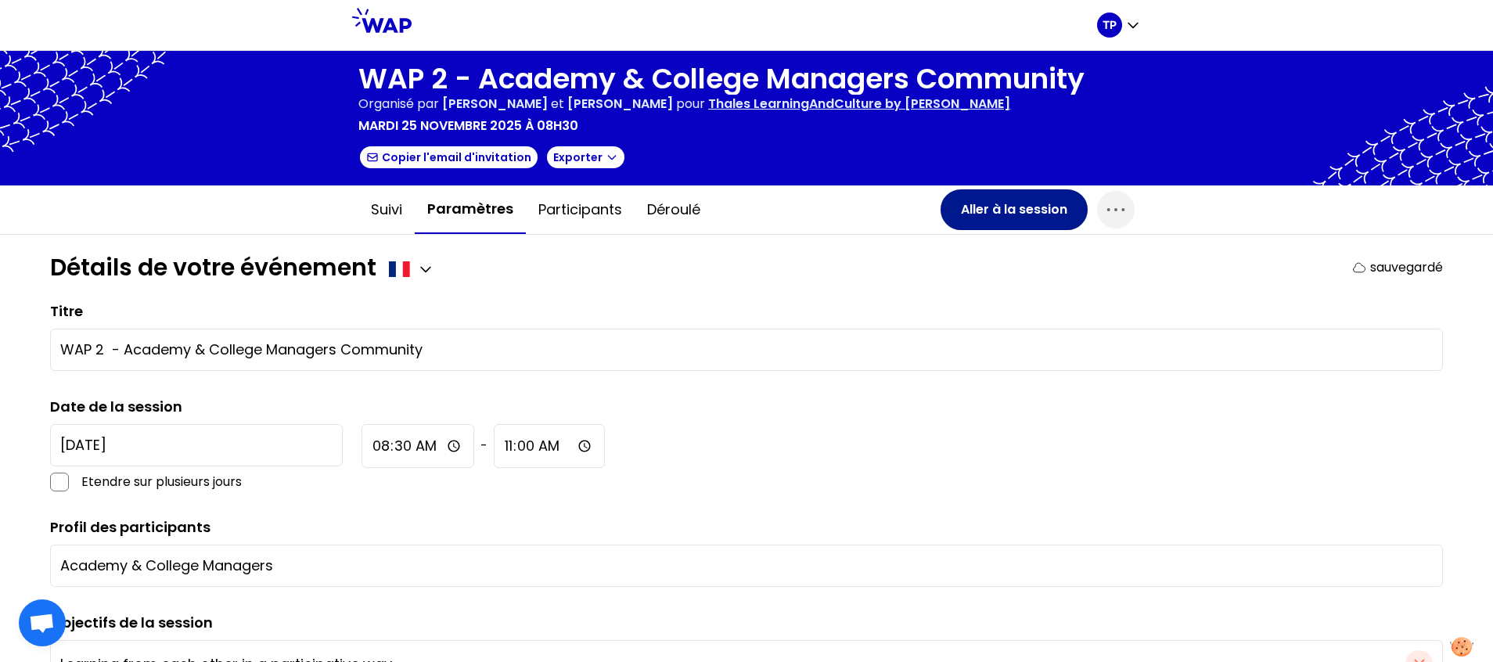
click at [1002, 207] on button "Aller à la session" at bounding box center [1014, 209] width 147 height 41
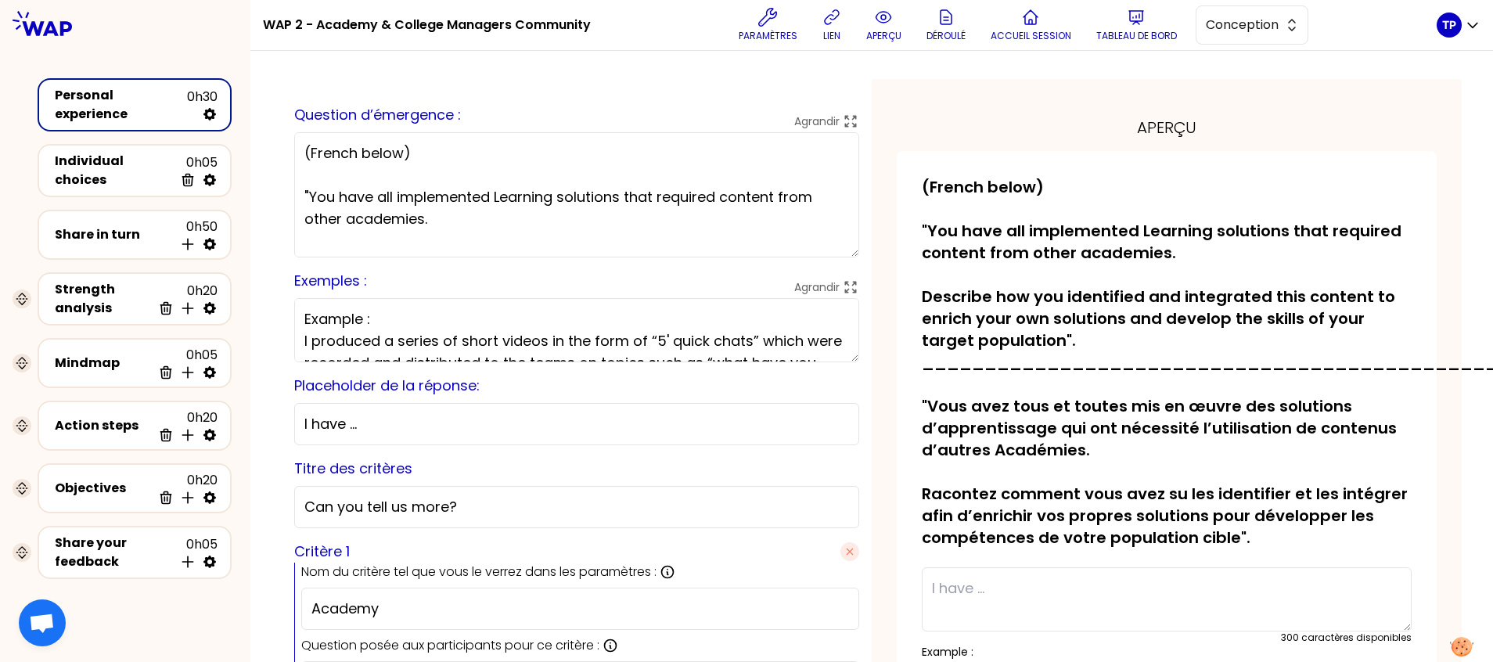
click at [147, 111] on div "Personal experience" at bounding box center [121, 105] width 132 height 38
click at [209, 113] on icon at bounding box center [210, 114] width 16 height 16
select select "false"
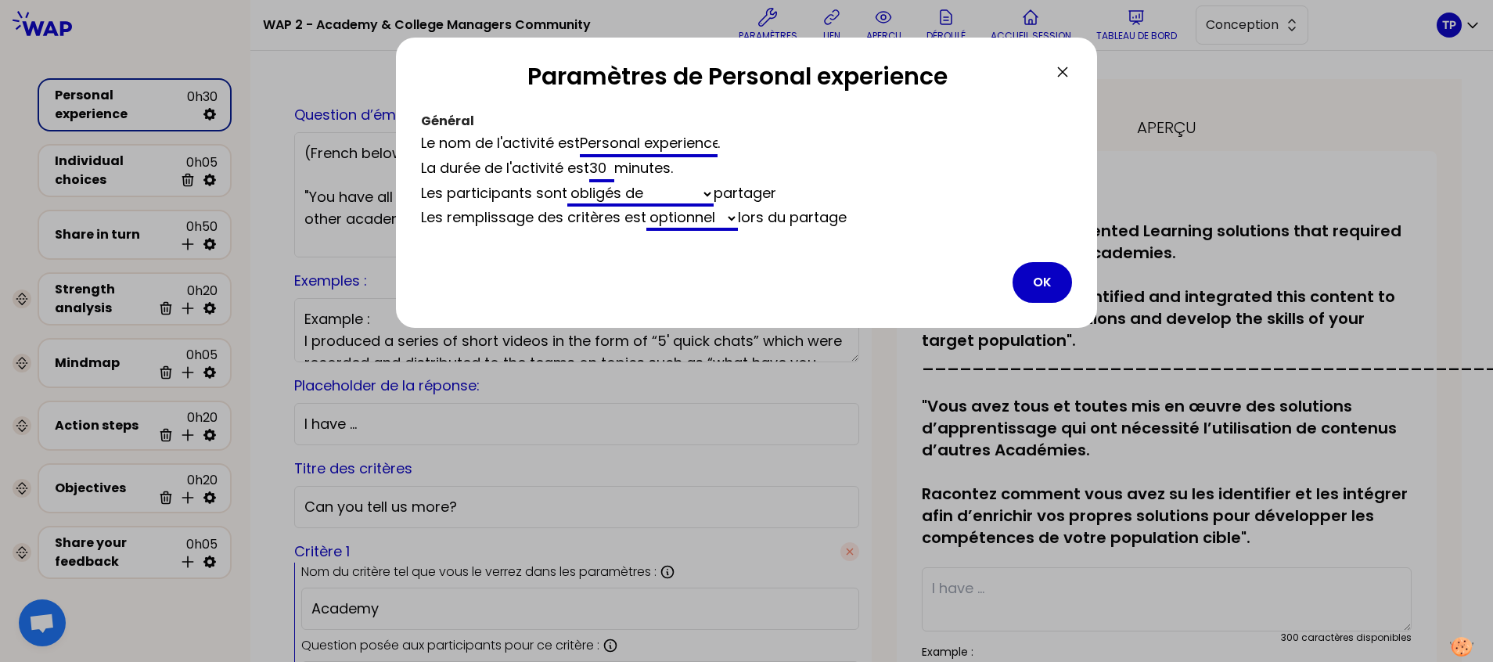
click at [636, 147] on input "Personal experience" at bounding box center [649, 144] width 138 height 25
click at [626, 172] on div "La durée de l'activité est 30 minutes ." at bounding box center [746, 169] width 651 height 25
drag, startPoint x: 611, startPoint y: 170, endPoint x: 583, endPoint y: 164, distance: 28.9
click at [583, 164] on div "La durée de l'activité est 30 minutes ." at bounding box center [746, 169] width 651 height 25
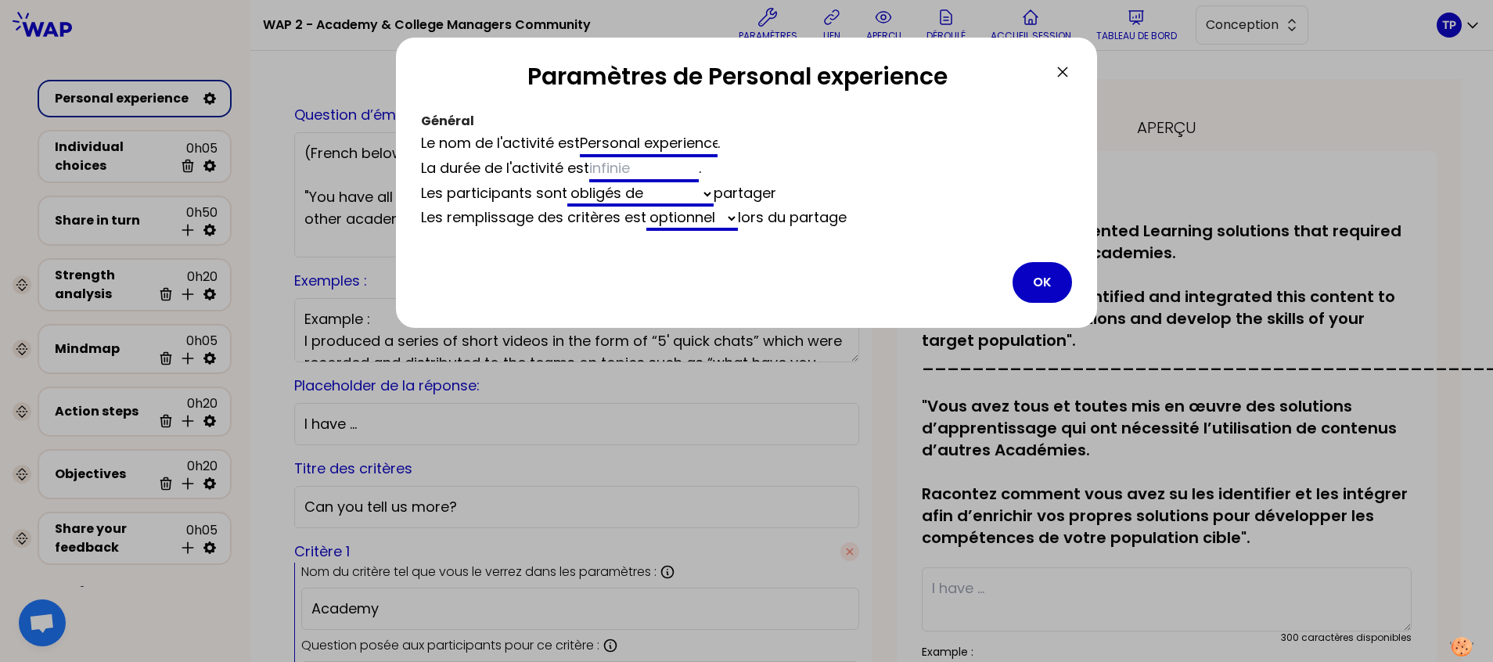
click at [841, 173] on div "La durée de l'activité est ." at bounding box center [746, 169] width 651 height 25
click at [708, 201] on select "obligés de autorisés à ne pas" at bounding box center [640, 194] width 146 height 24
click at [778, 170] on div "La durée de l'activité est ." at bounding box center [746, 169] width 651 height 25
click at [738, 219] on select "obligatoire optionnel" at bounding box center [693, 219] width 92 height 24
select select "true"
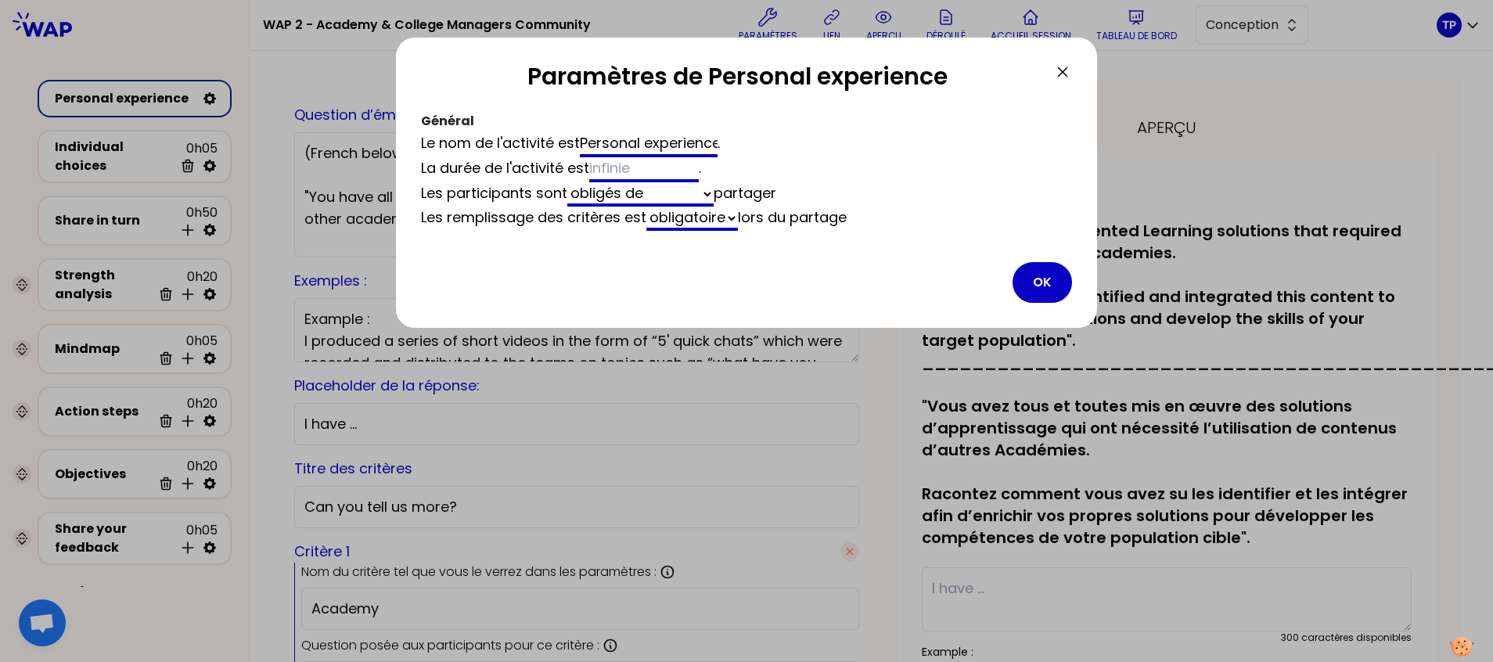
click at [648, 207] on select "obligatoire optionnel" at bounding box center [693, 219] width 92 height 24
click at [1039, 285] on button "OK" at bounding box center [1042, 282] width 59 height 41
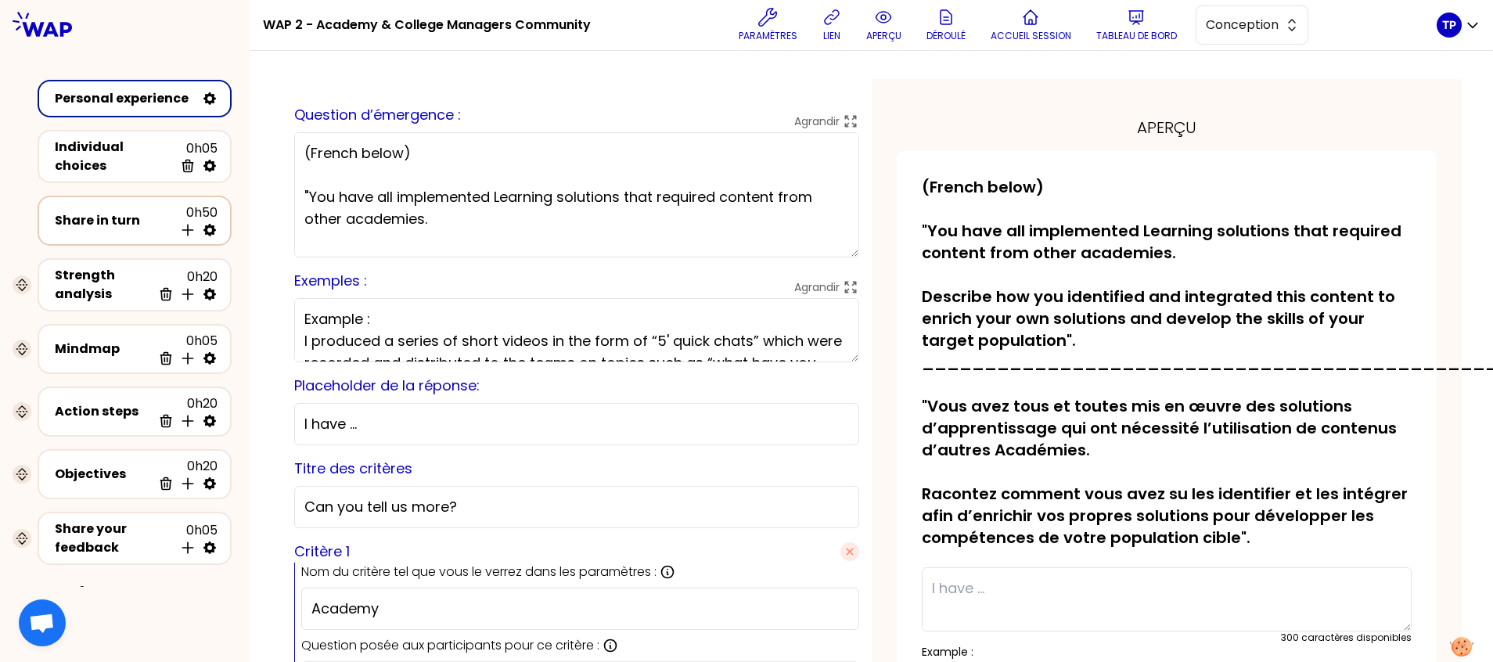
click at [136, 225] on div "Share in turn" at bounding box center [114, 220] width 119 height 19
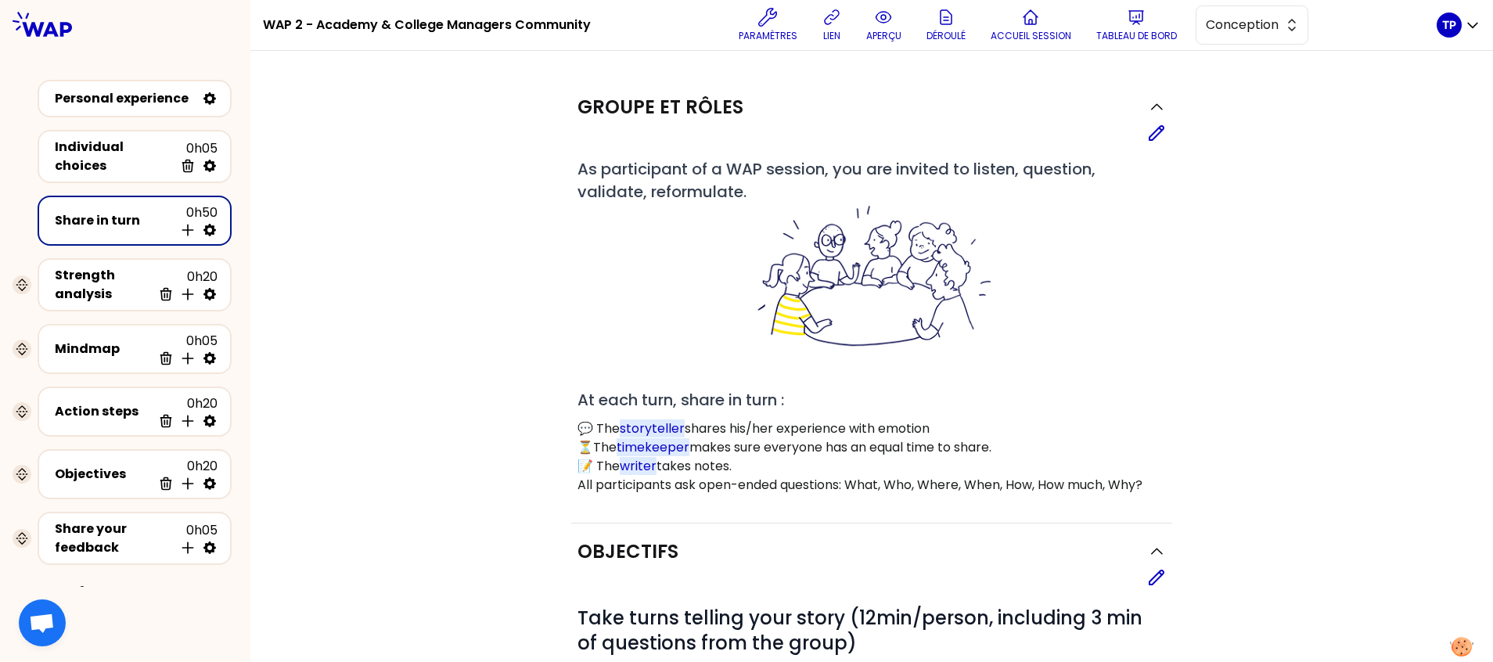
click at [211, 226] on icon at bounding box center [210, 230] width 16 height 16
select select "4"
select select "5"
select select "all"
select select "false"
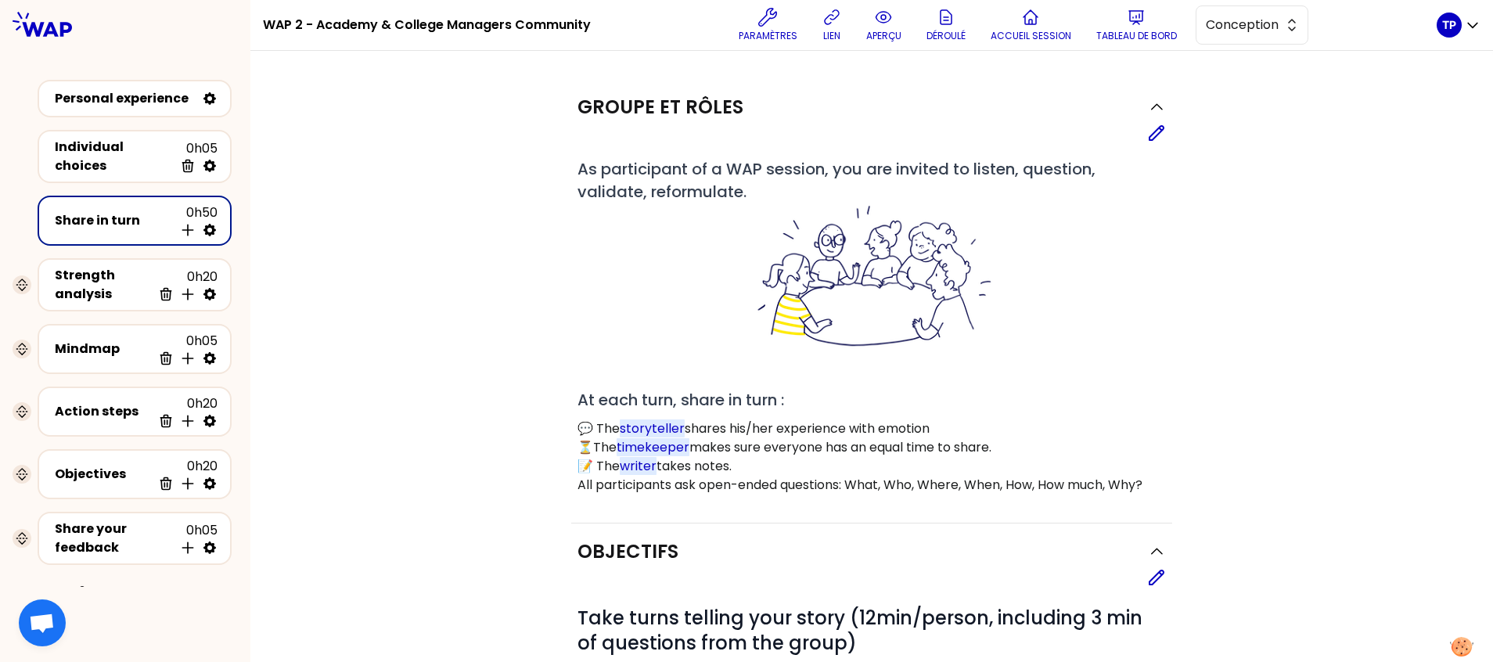
select select "Each"
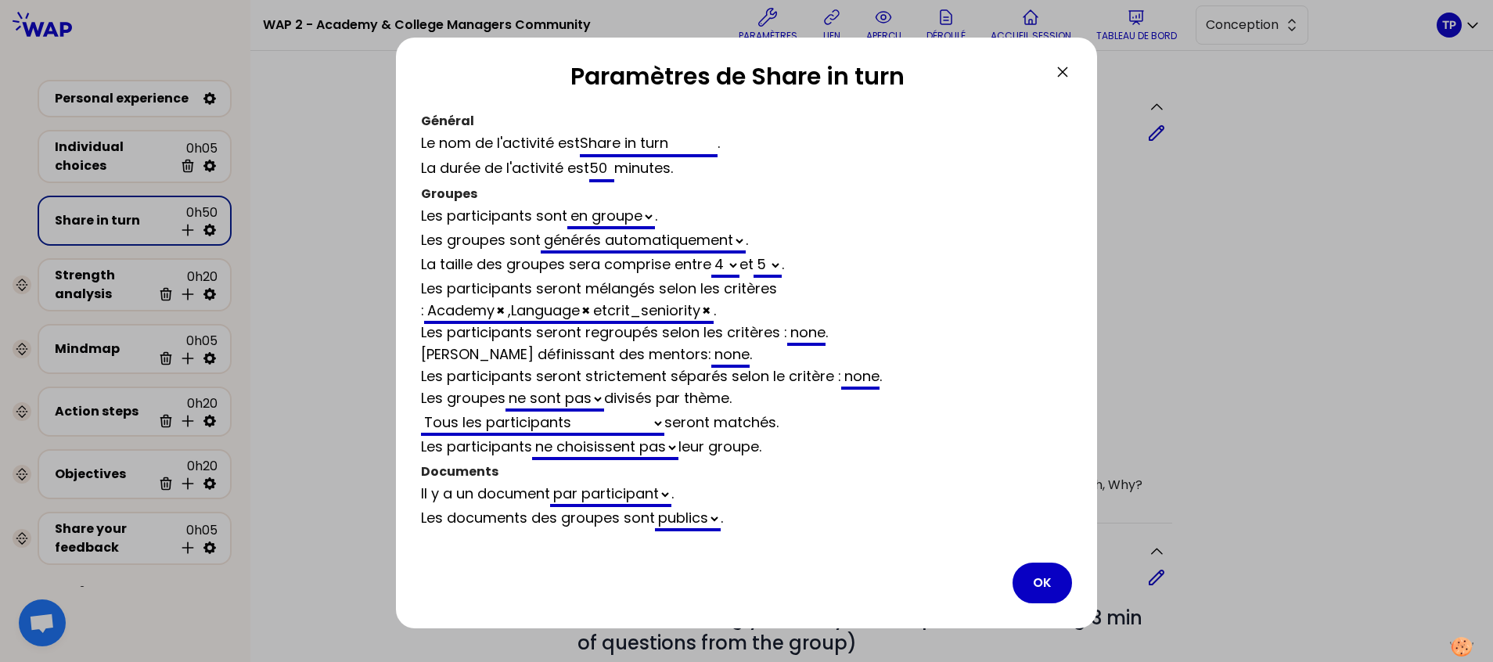
drag, startPoint x: 675, startPoint y: 146, endPoint x: 639, endPoint y: 142, distance: 36.2
click at [639, 142] on input "Share in turn" at bounding box center [649, 144] width 138 height 25
type input "Share in"
select select "4"
select select "5"
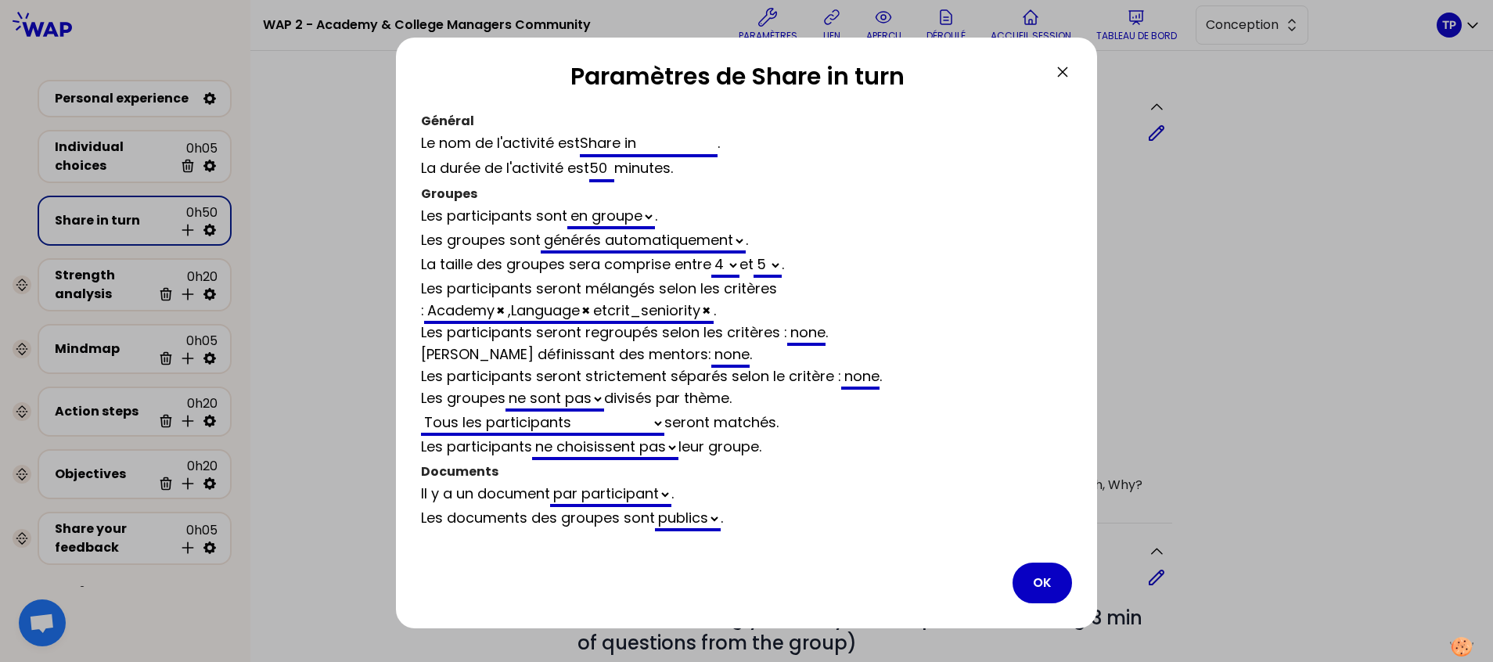
select select "all"
select select "false"
type input "Share in G"
select select "4"
select select "5"
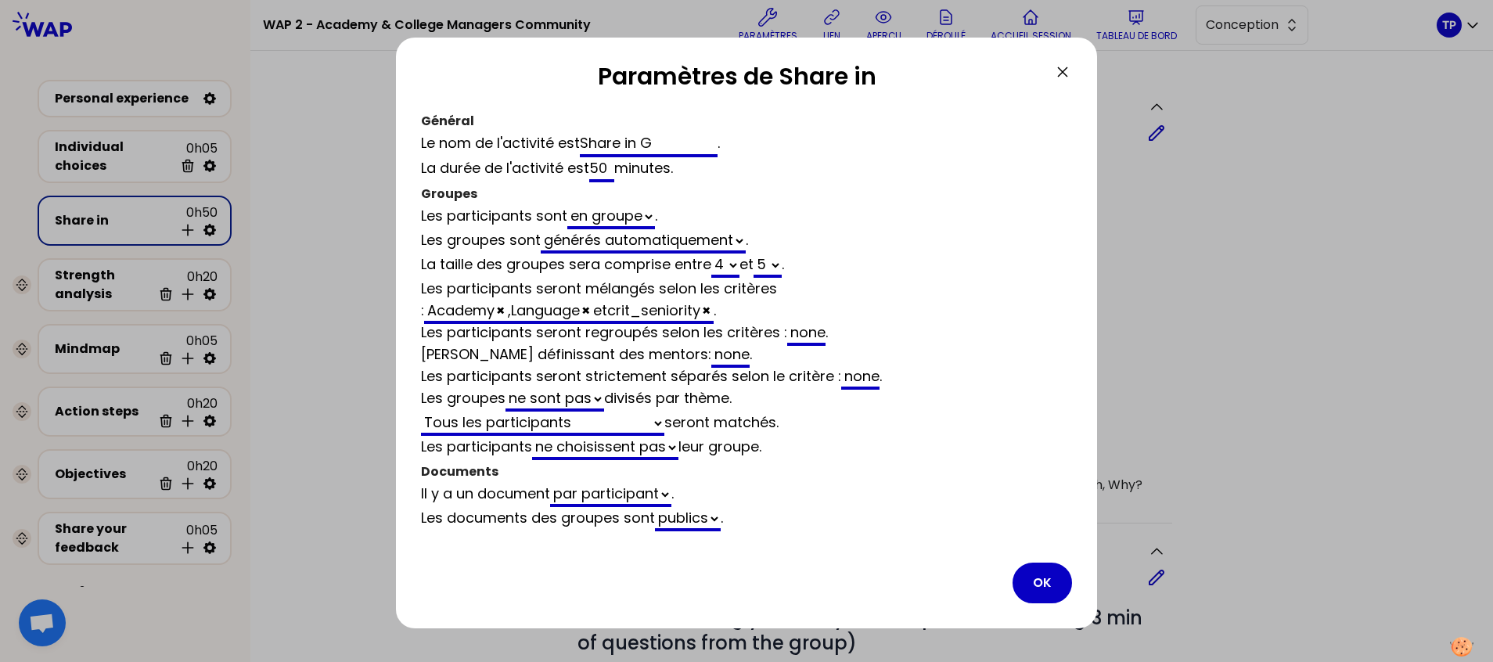
select select "all"
select select "false"
type input "Share in GR"
select select "4"
select select "5"
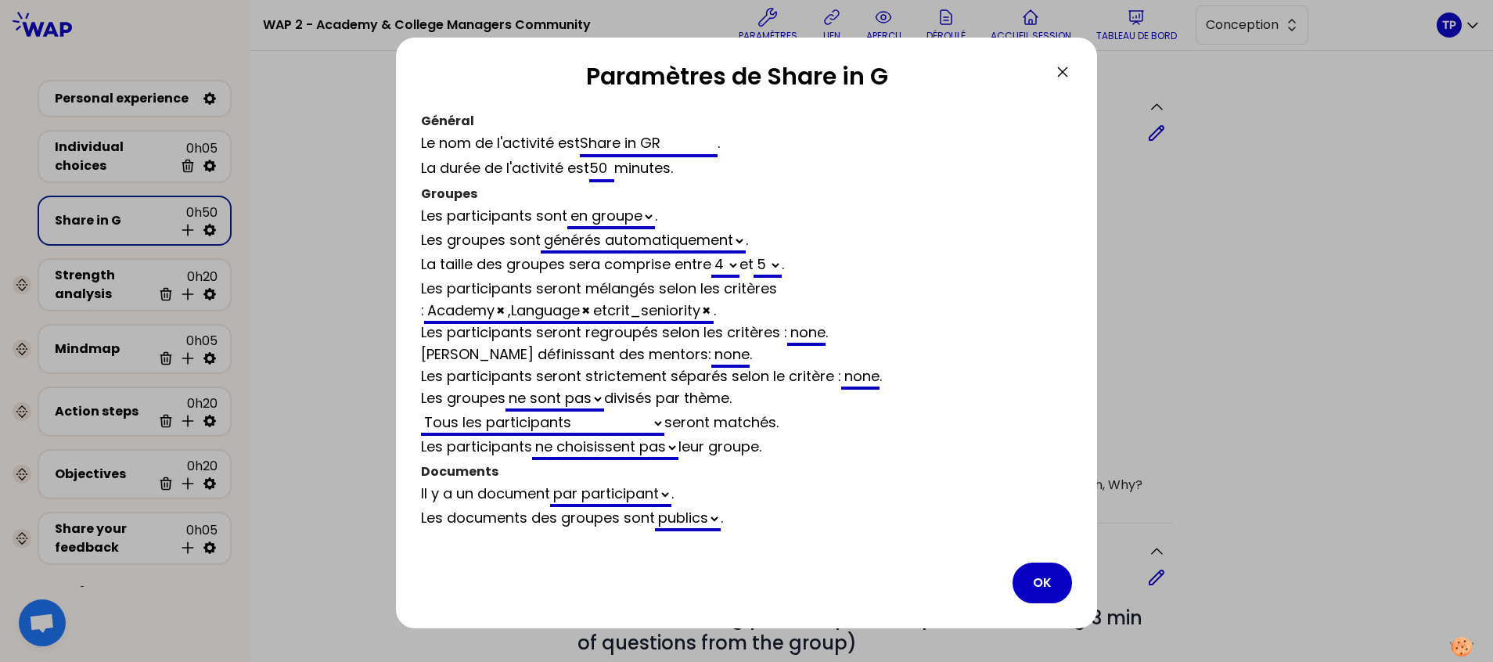
select select "all"
select select "false"
type input "Share in GRO"
select select "4"
select select "5"
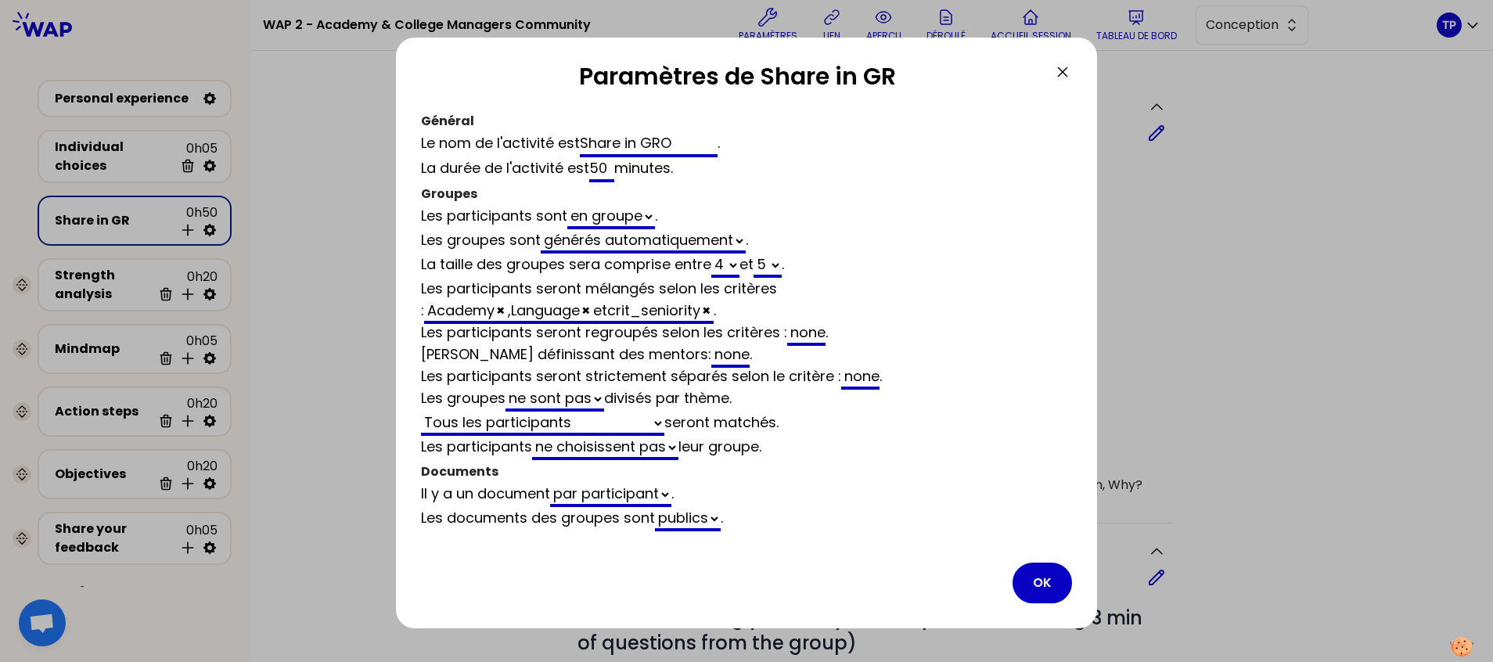
select select "all"
select select "false"
type input "Share in GROU"
select select "4"
select select "5"
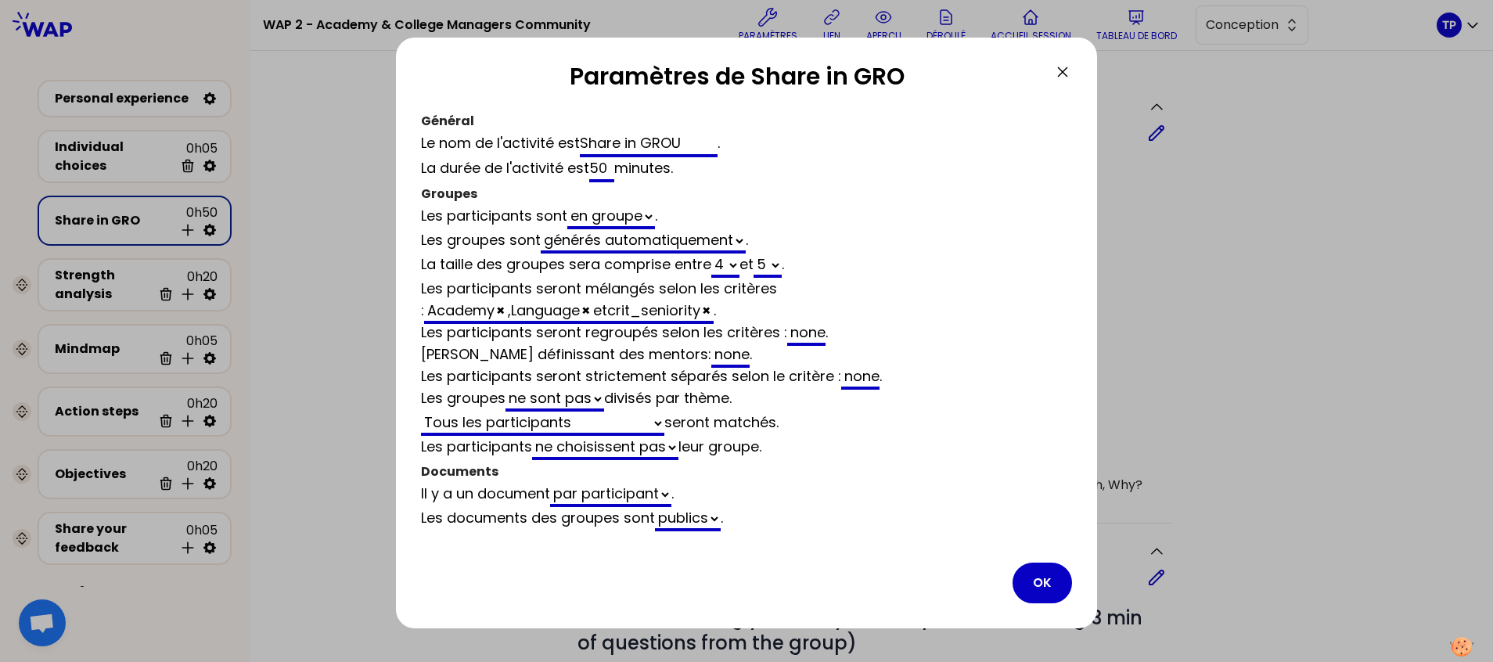
select select "all"
select select "false"
type input "Share in GROUP"
select select "4"
select select "5"
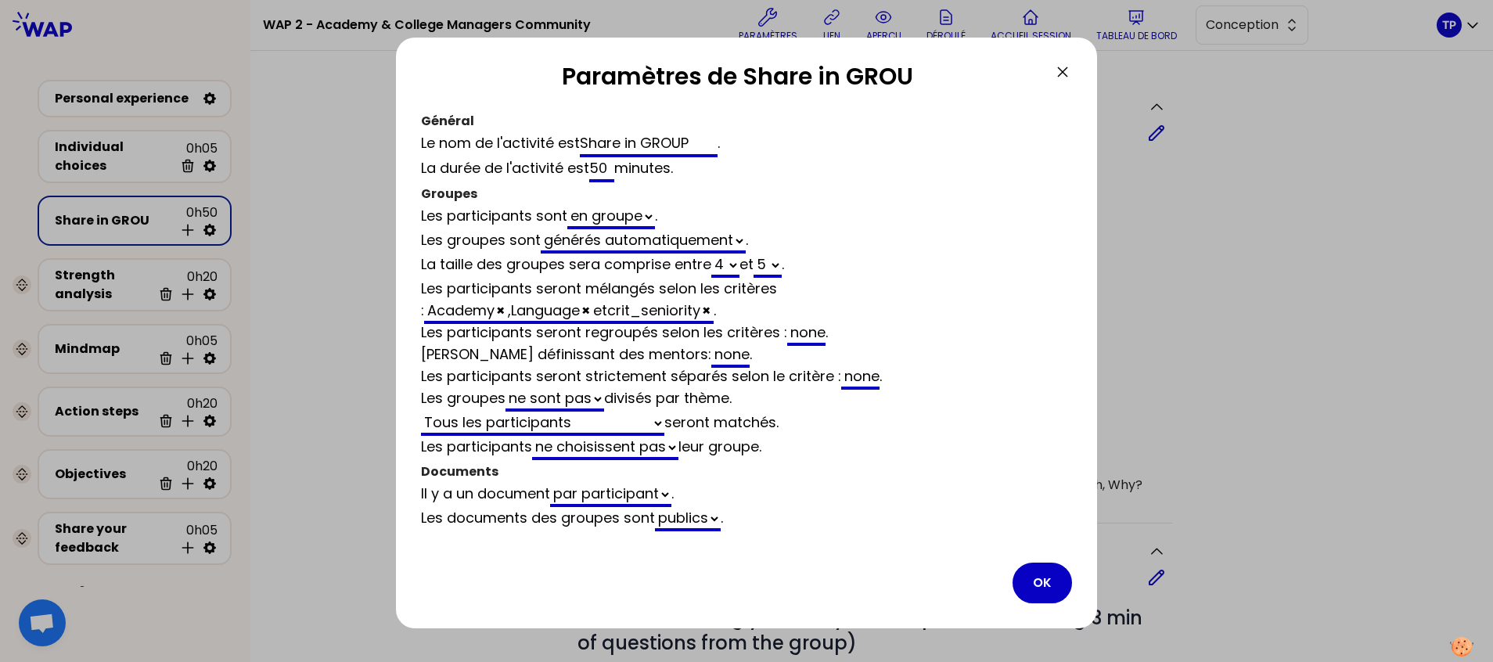
select select "all"
select select "false"
select select "4"
select select "5"
select select "all"
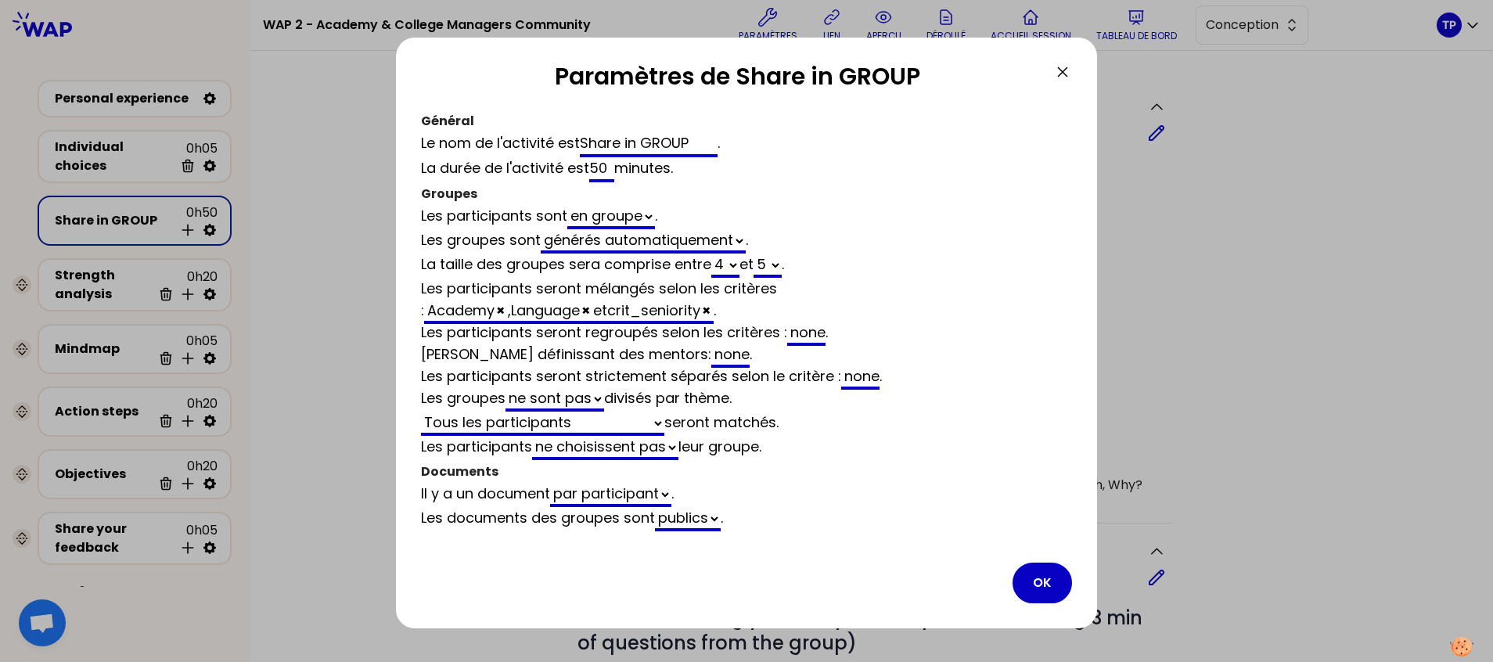
select select "false"
type input "Share in GRO"
select select "4"
select select "5"
select select "all"
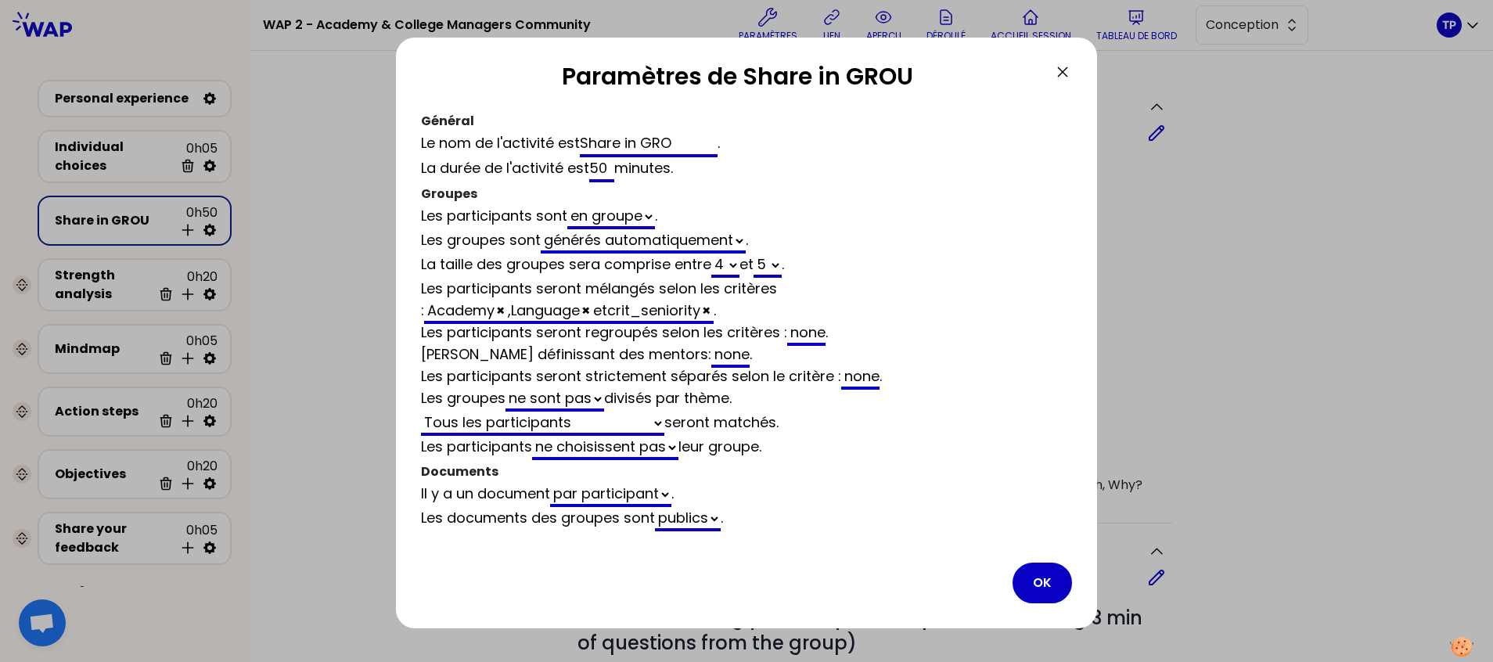
select select "false"
type input "Share in G"
select select "4"
select select "5"
select select "all"
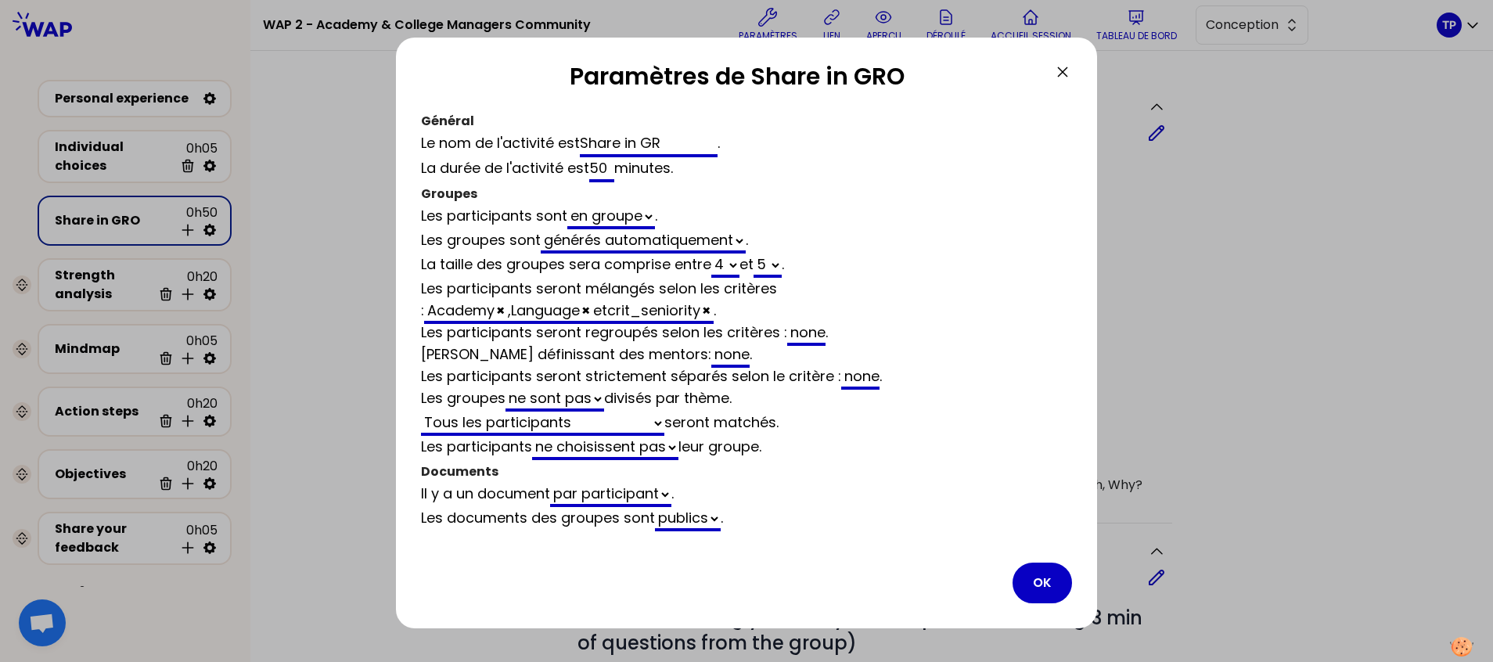
select select "false"
type input "Share in"
select select "4"
select select "5"
select select "all"
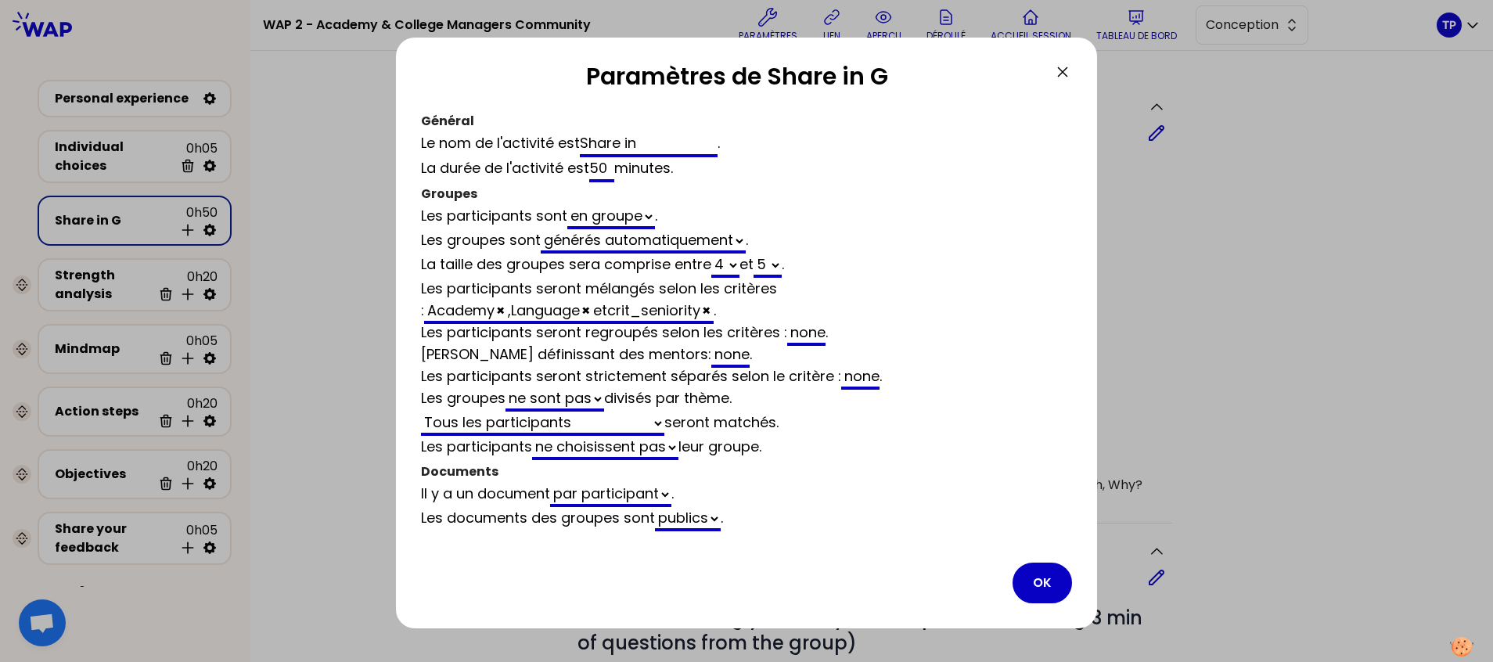
select select "false"
type input "Share in g"
select select "4"
select select "5"
select select "all"
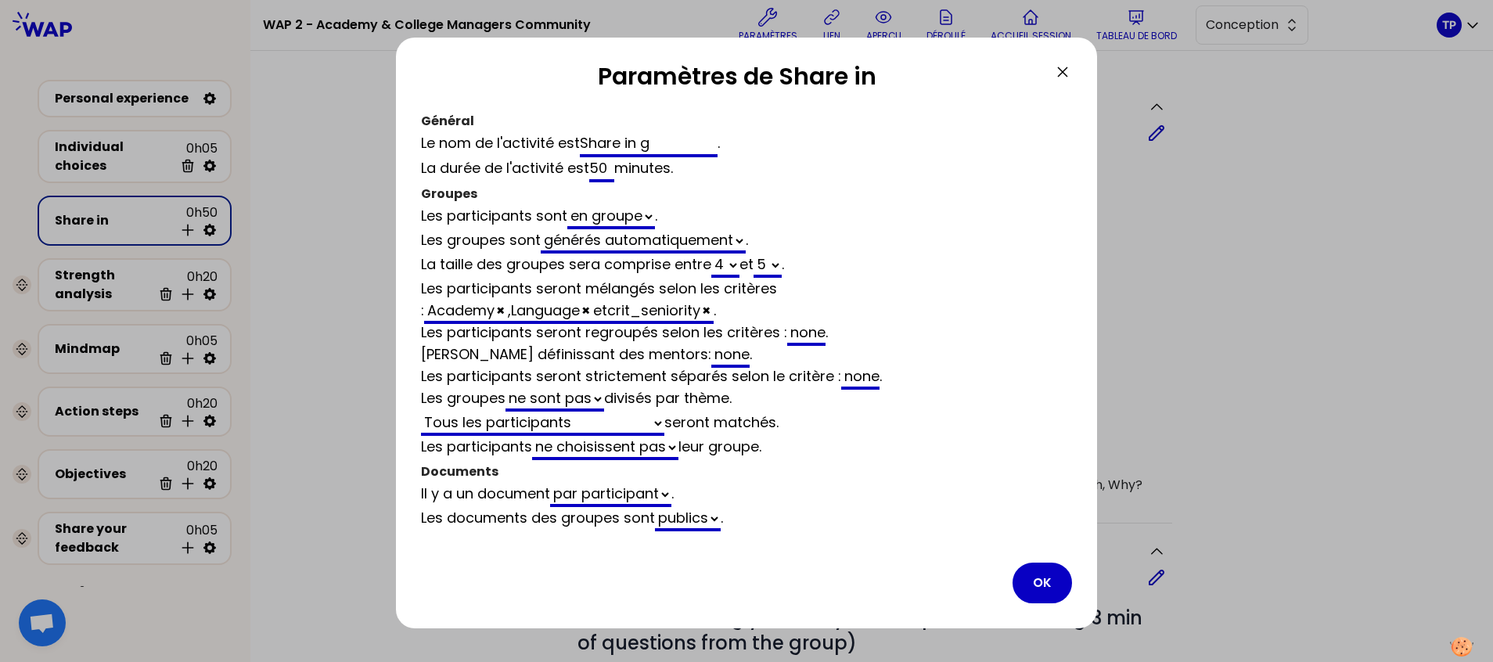
select select "false"
type input "Share in gr"
select select "4"
select select "5"
select select "all"
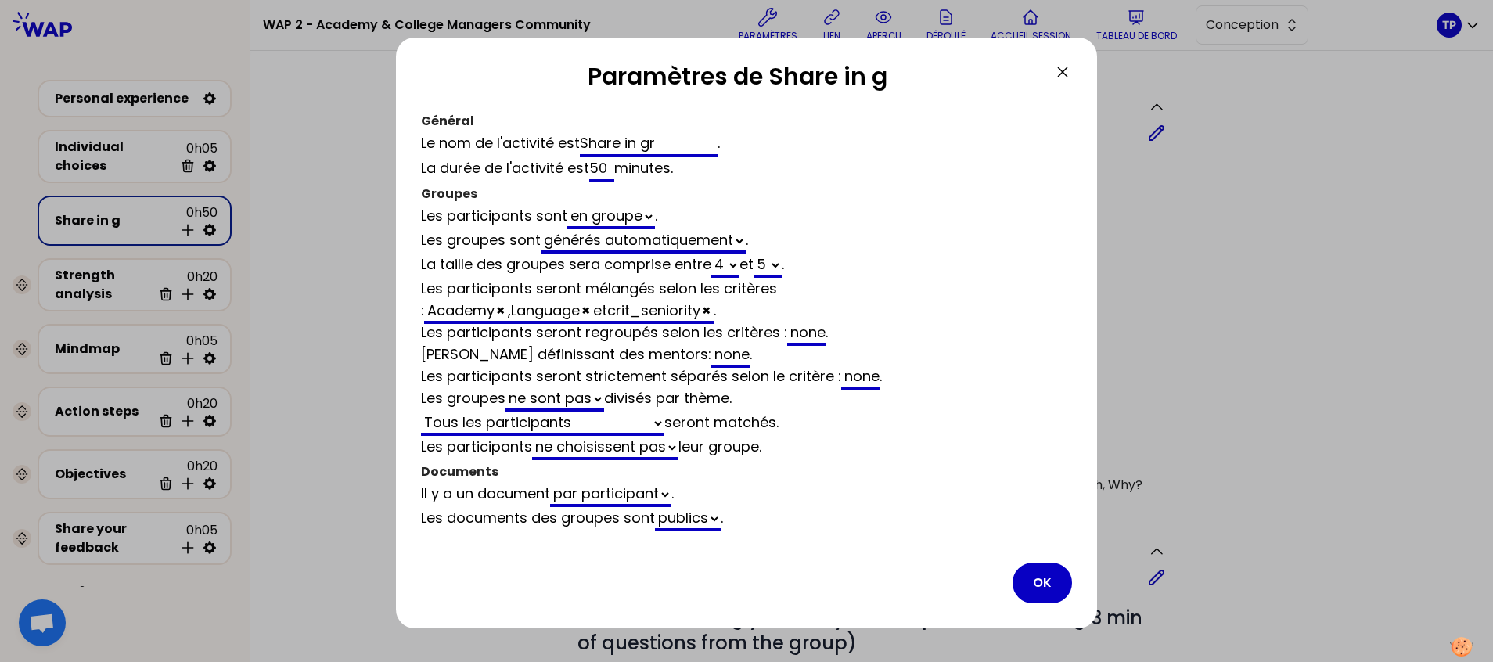
select select "false"
type input "Share in grou"
select select "4"
select select "5"
select select "all"
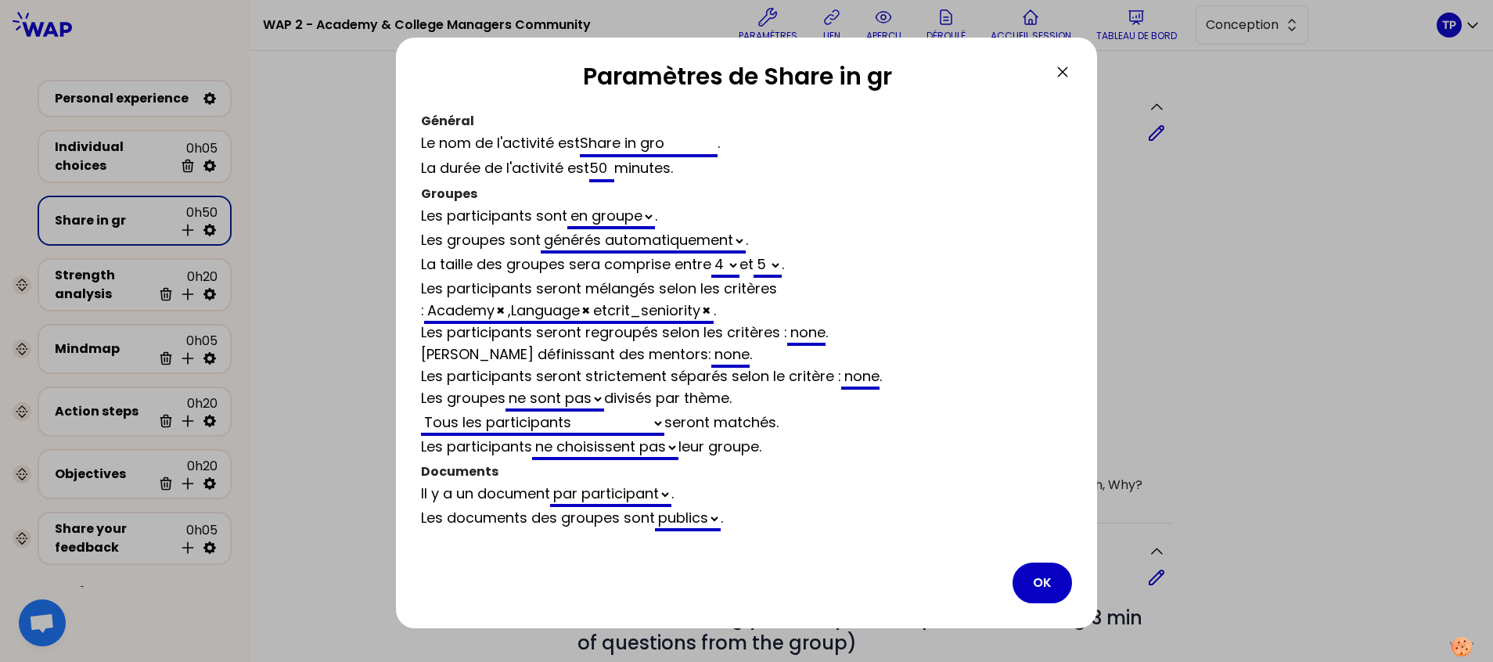
select select "false"
type input "Share in group"
select select "4"
select select "5"
select select "all"
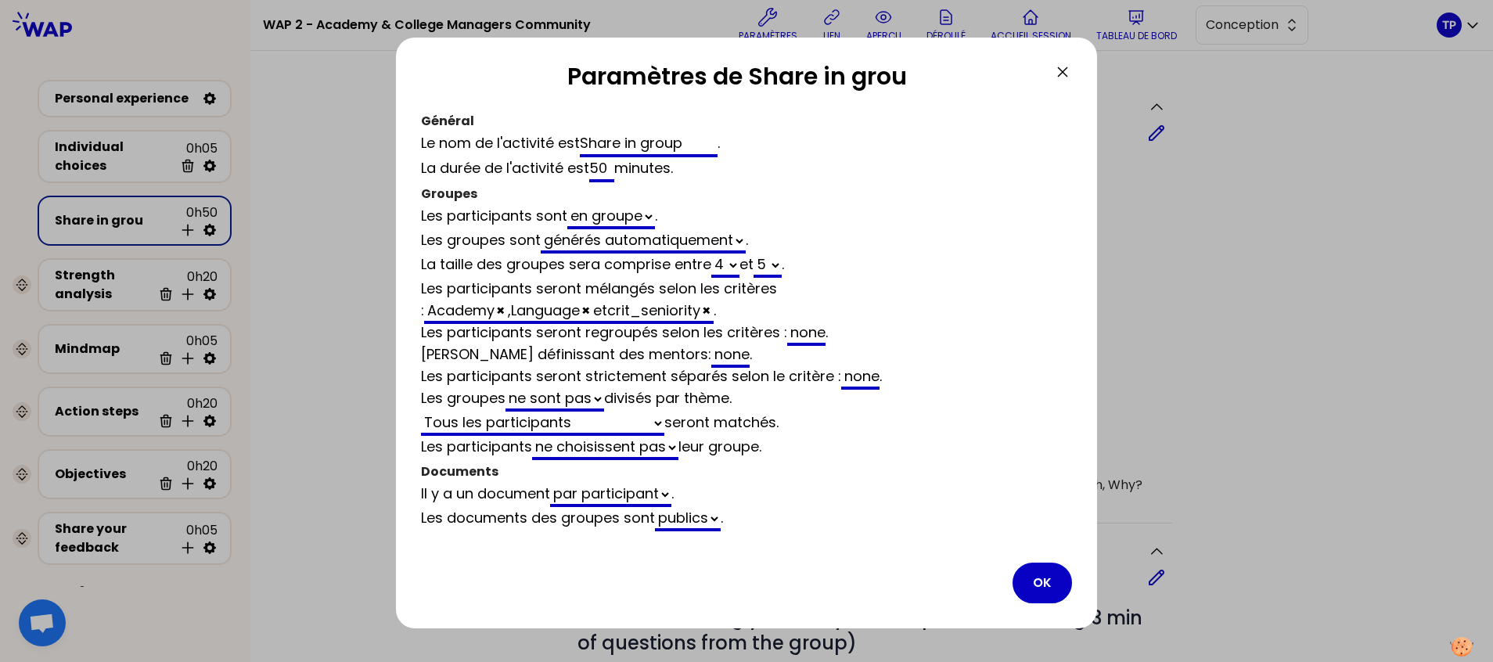
select select "false"
type input "Share in group"
click at [805, 164] on div "La durée de l'activité est 50 minutes ." at bounding box center [746, 169] width 651 height 25
click at [746, 243] on select "générés automatiquement vides" at bounding box center [643, 241] width 205 height 24
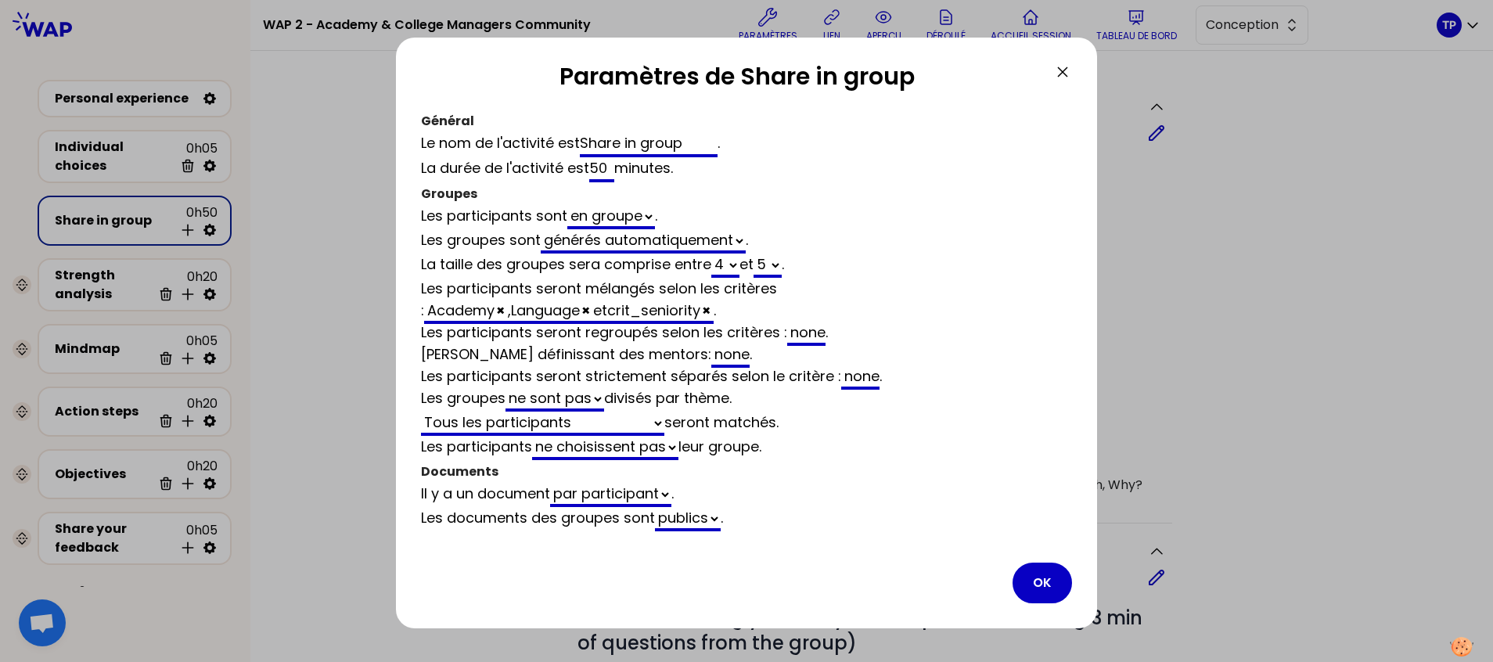
click at [702, 313] on span "×" at bounding box center [706, 311] width 9 height 20
select select "4"
select select "5"
select select "all"
select select "false"
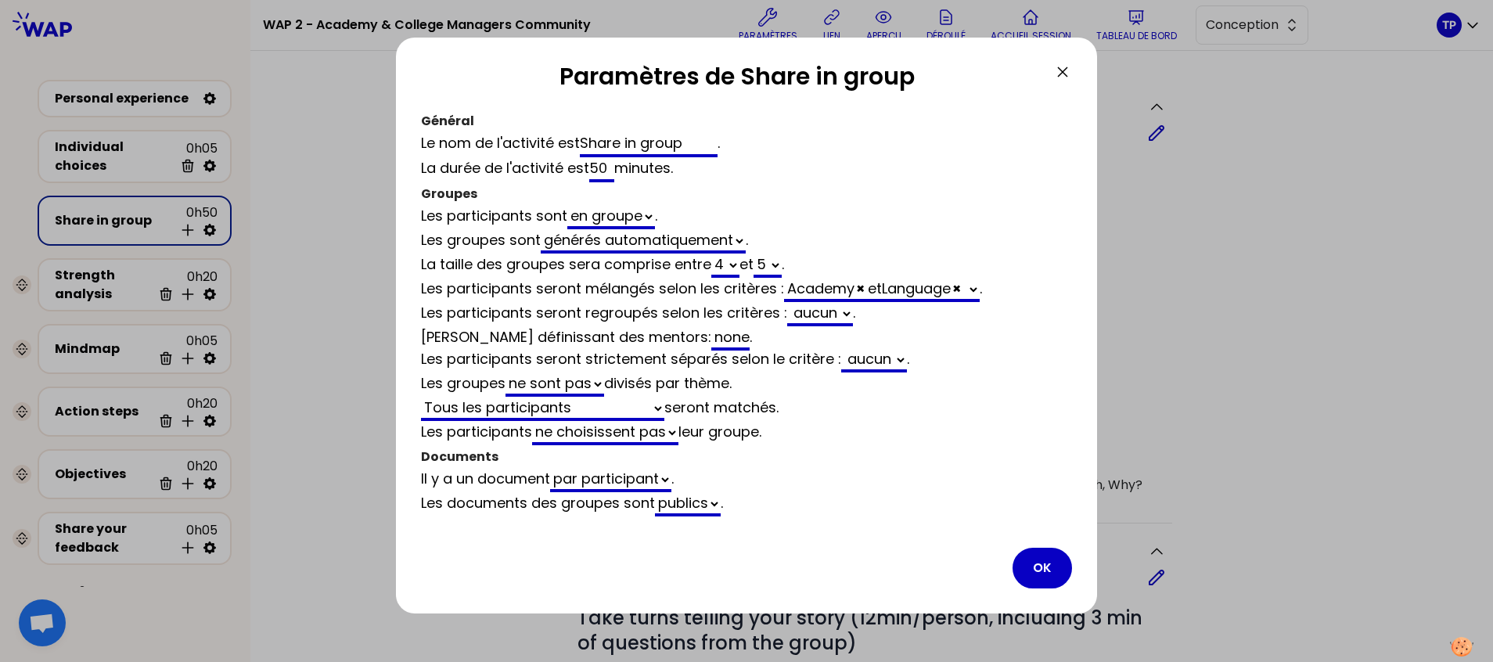
click at [1010, 236] on div "Les groupes sont générés automatiquement vides ." at bounding box center [746, 241] width 651 height 24
click at [847, 316] on select "aucun crit_seniority" at bounding box center [822, 314] width 63 height 24
click at [1042, 565] on button "OK" at bounding box center [1042, 568] width 59 height 41
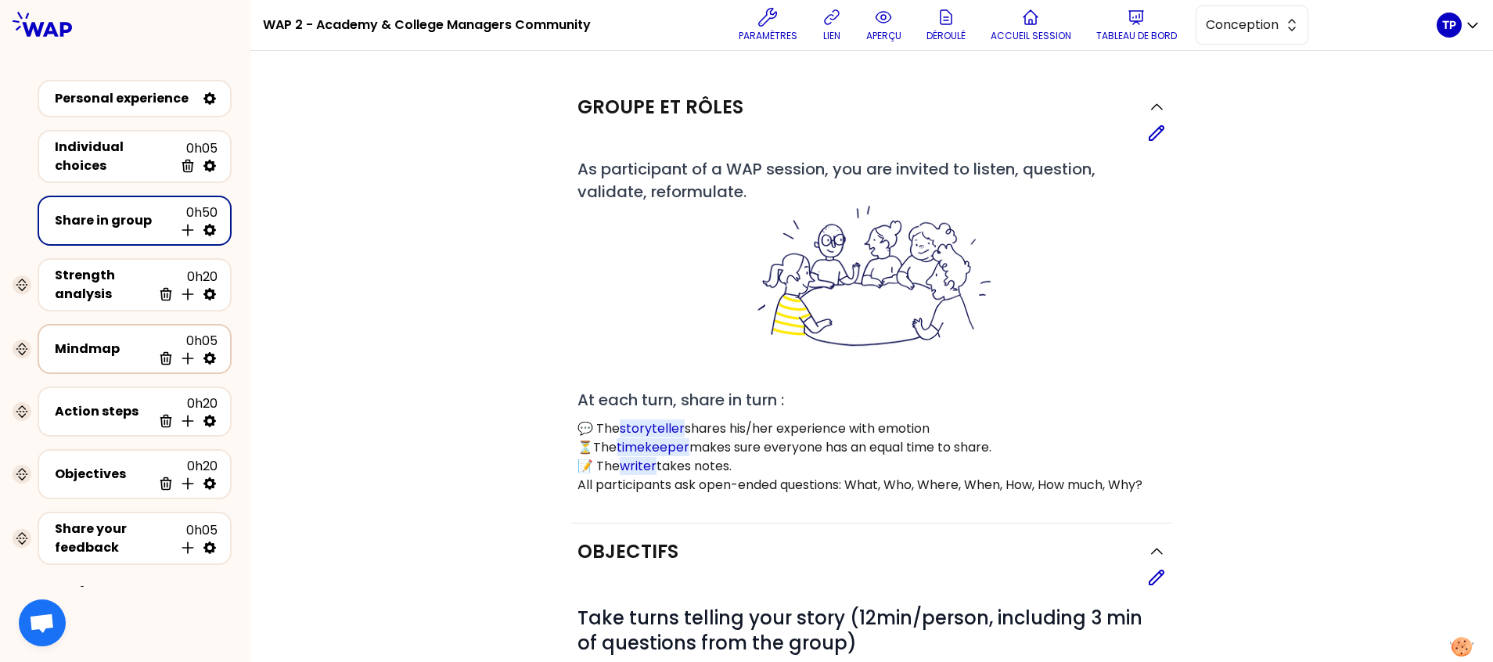
click at [120, 351] on div "Mindmap" at bounding box center [103, 349] width 97 height 19
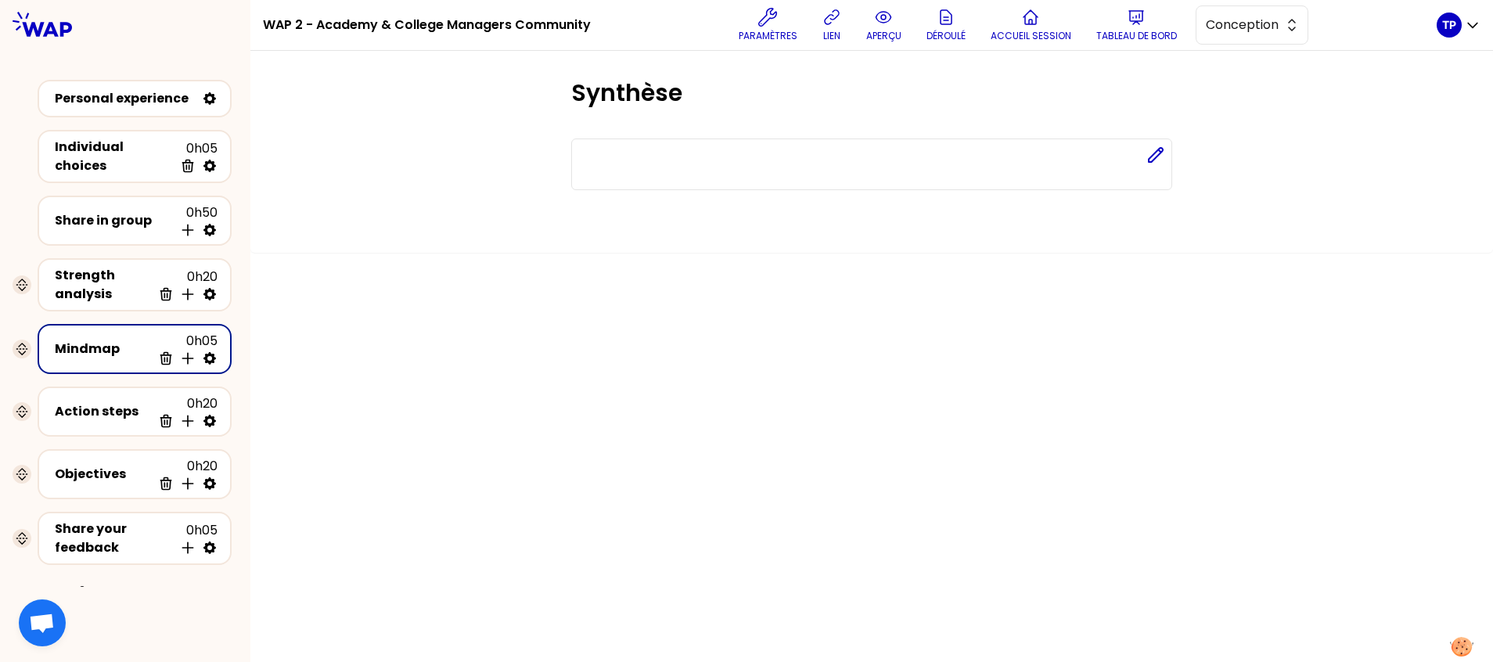
click at [213, 353] on icon at bounding box center [210, 358] width 13 height 13
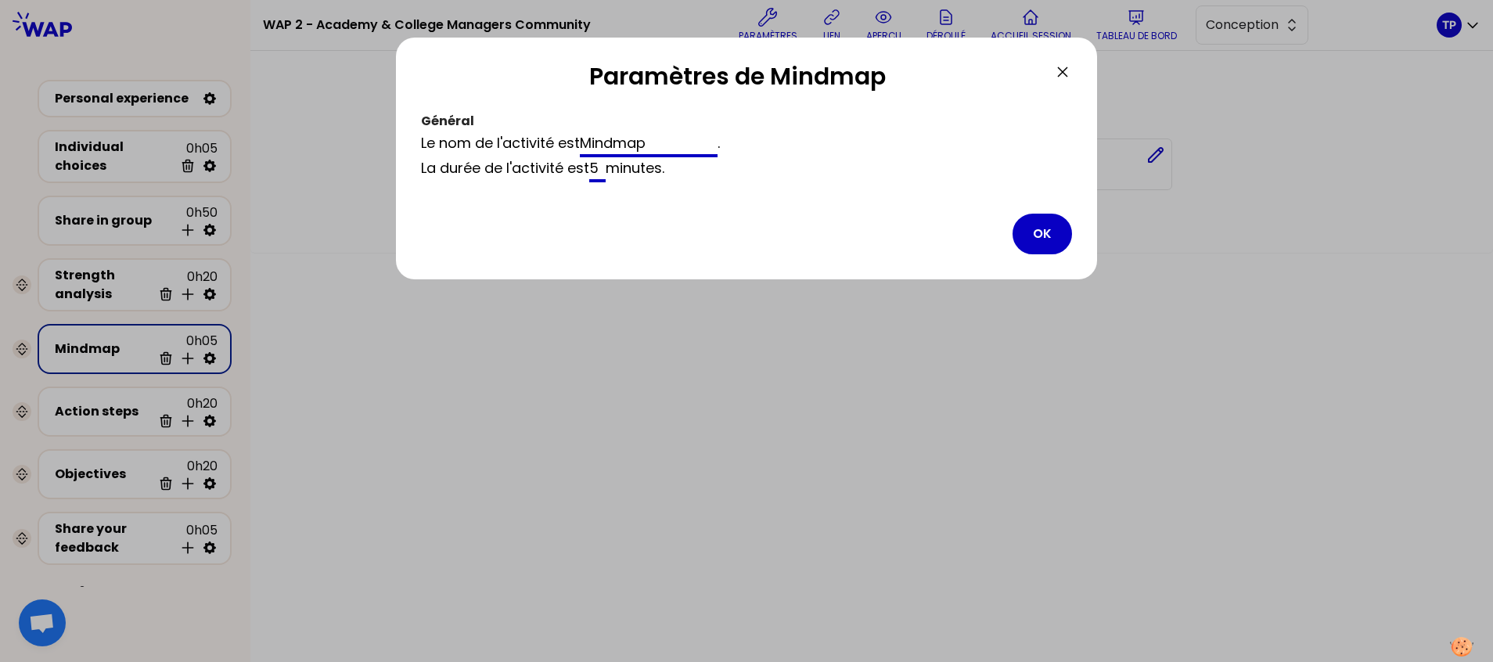
click at [1066, 66] on icon at bounding box center [1063, 72] width 19 height 19
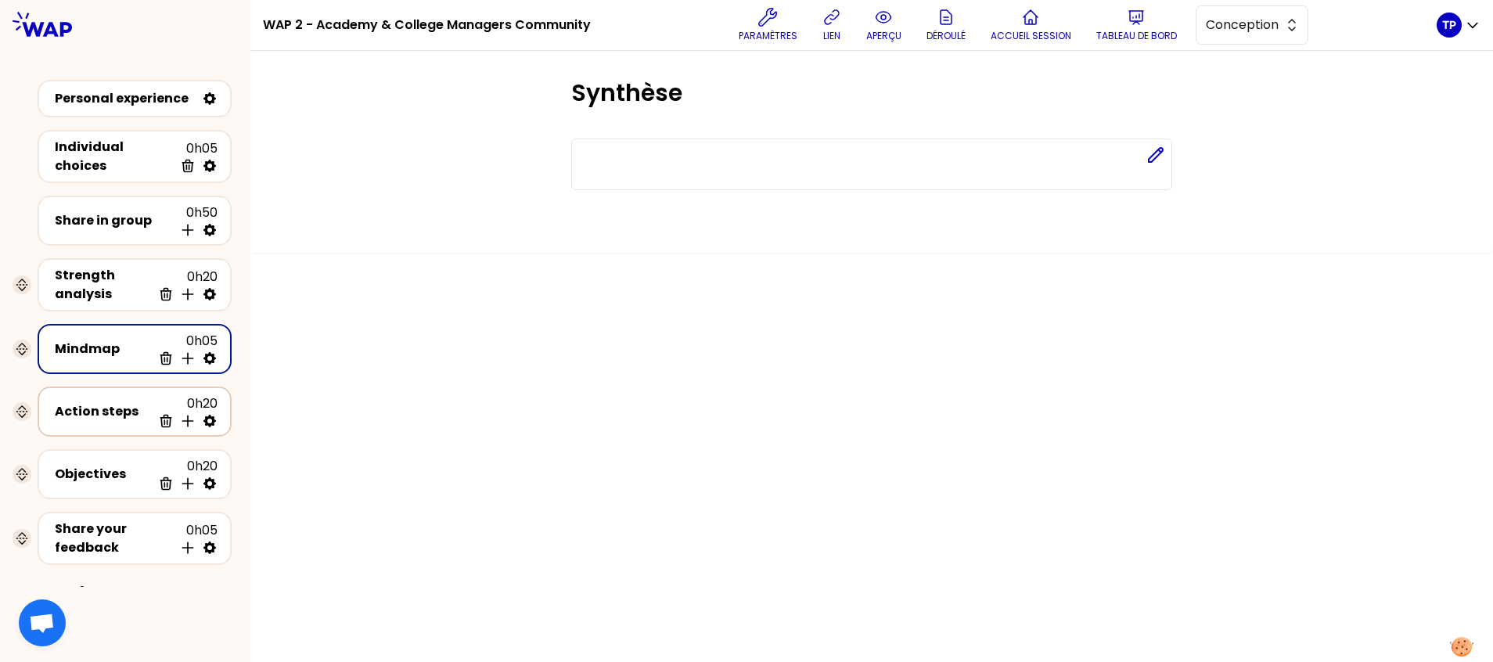
click at [208, 418] on icon at bounding box center [210, 421] width 16 height 16
select select "4"
select select "5"
select select "all"
select select "false"
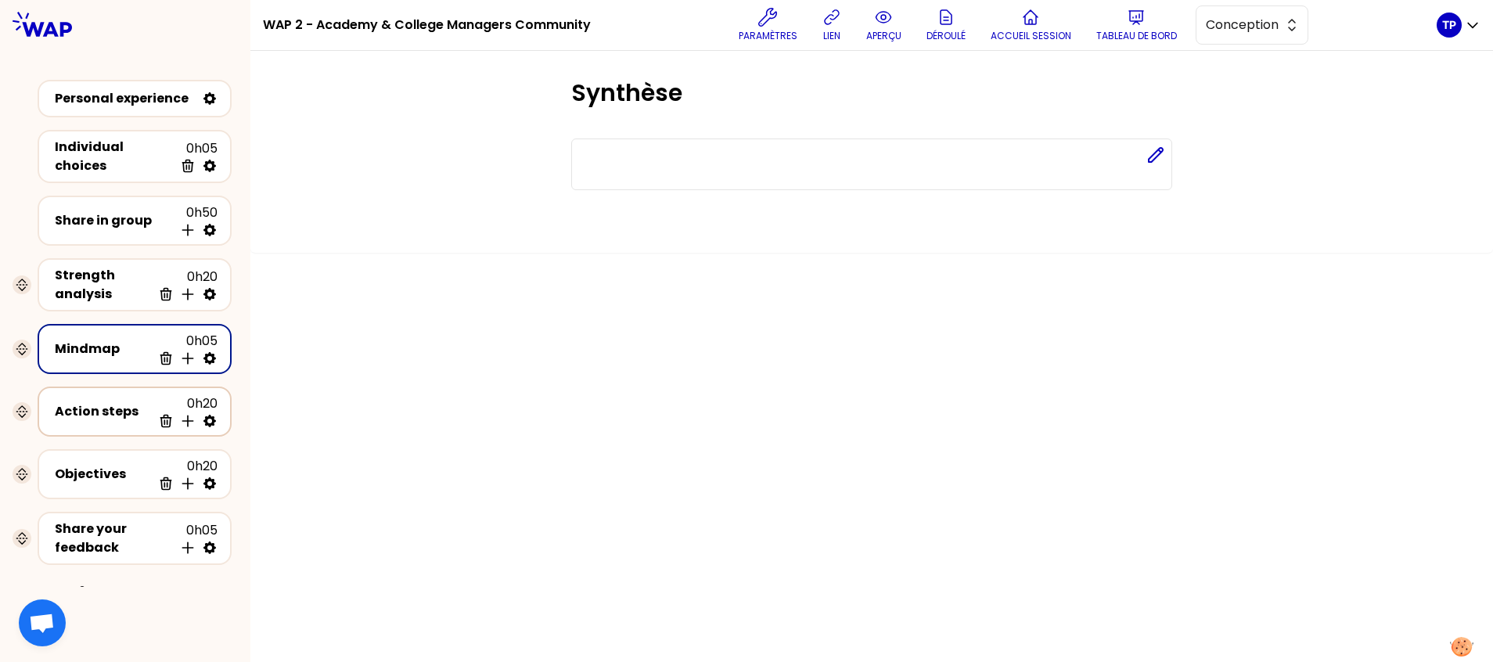
select select "Each"
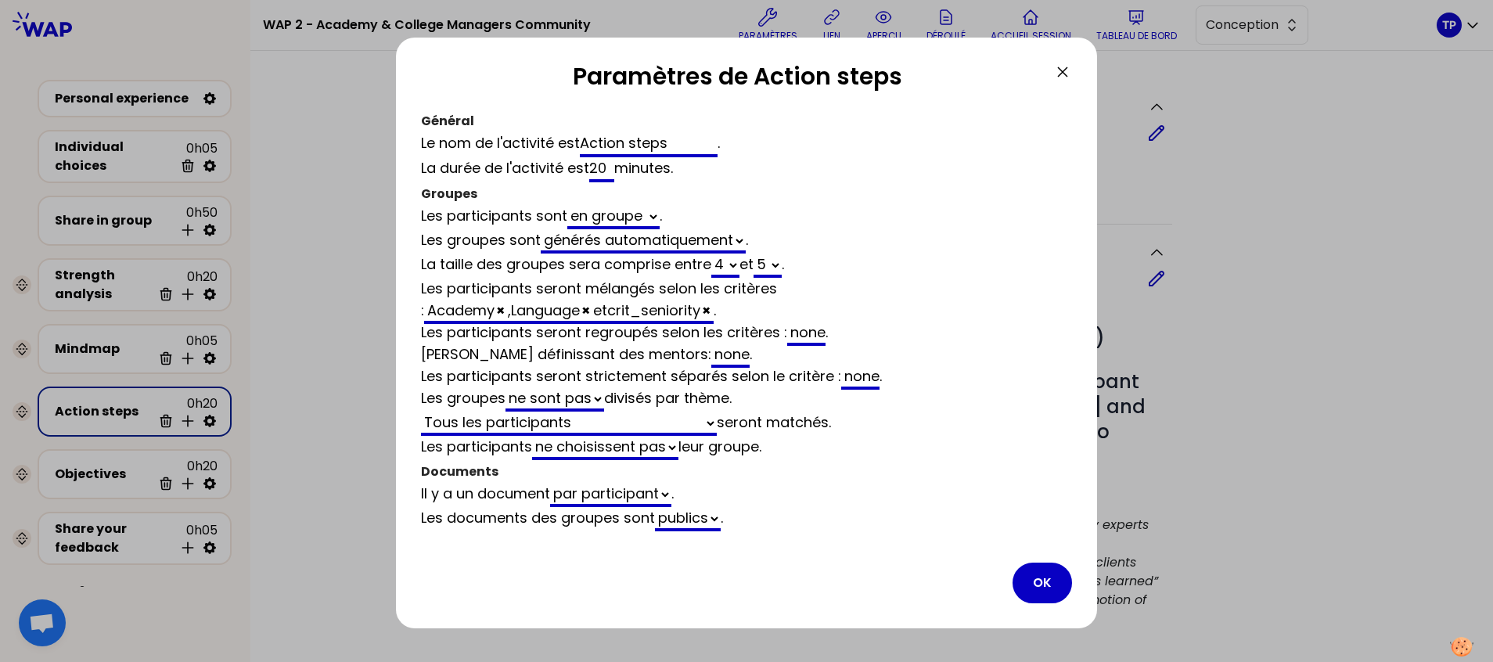
click at [745, 240] on select "générés automatiquement les mêmes que vides" at bounding box center [643, 241] width 205 height 24
select select "same_as"
select select "false"
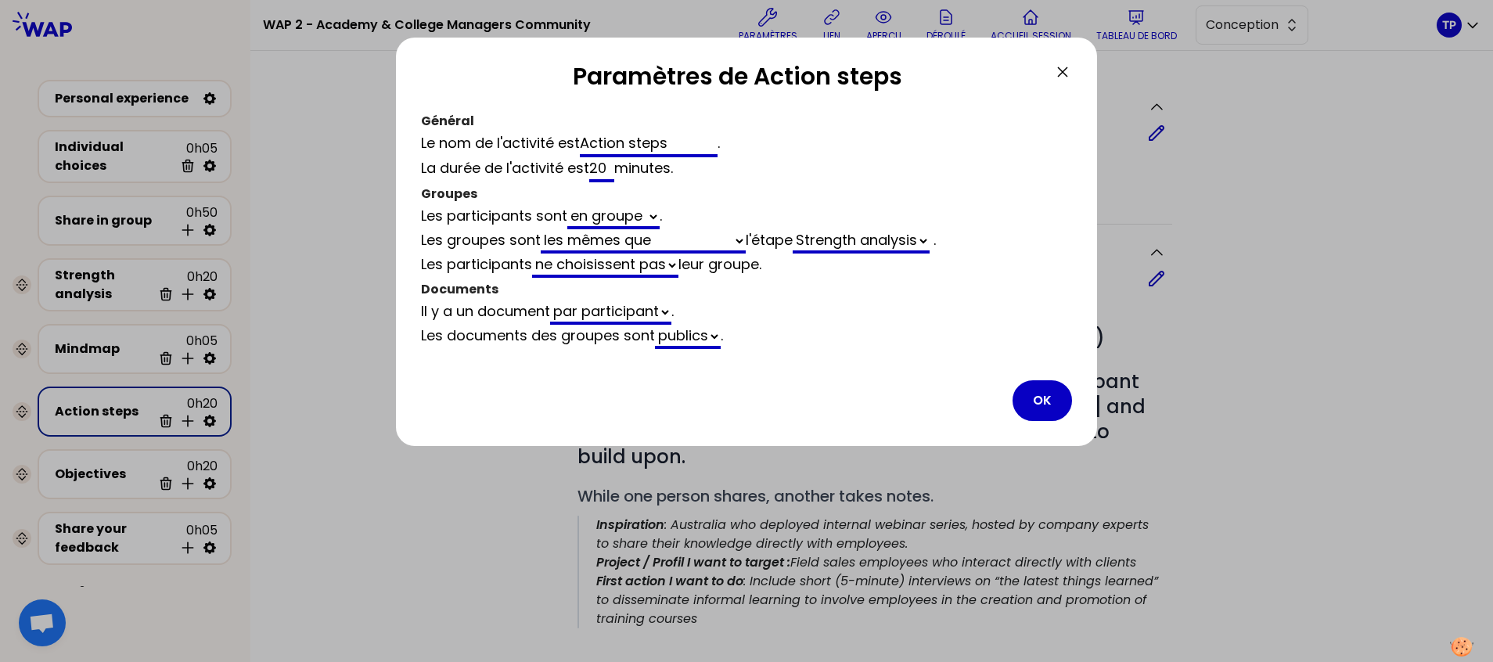
click at [943, 229] on div "Les participants sont en groupe en plénière ." at bounding box center [746, 217] width 651 height 24
click at [930, 240] on select "Strength analysis Share in group" at bounding box center [861, 241] width 137 height 24
select select "same_as"
select select "share"
select select "false"
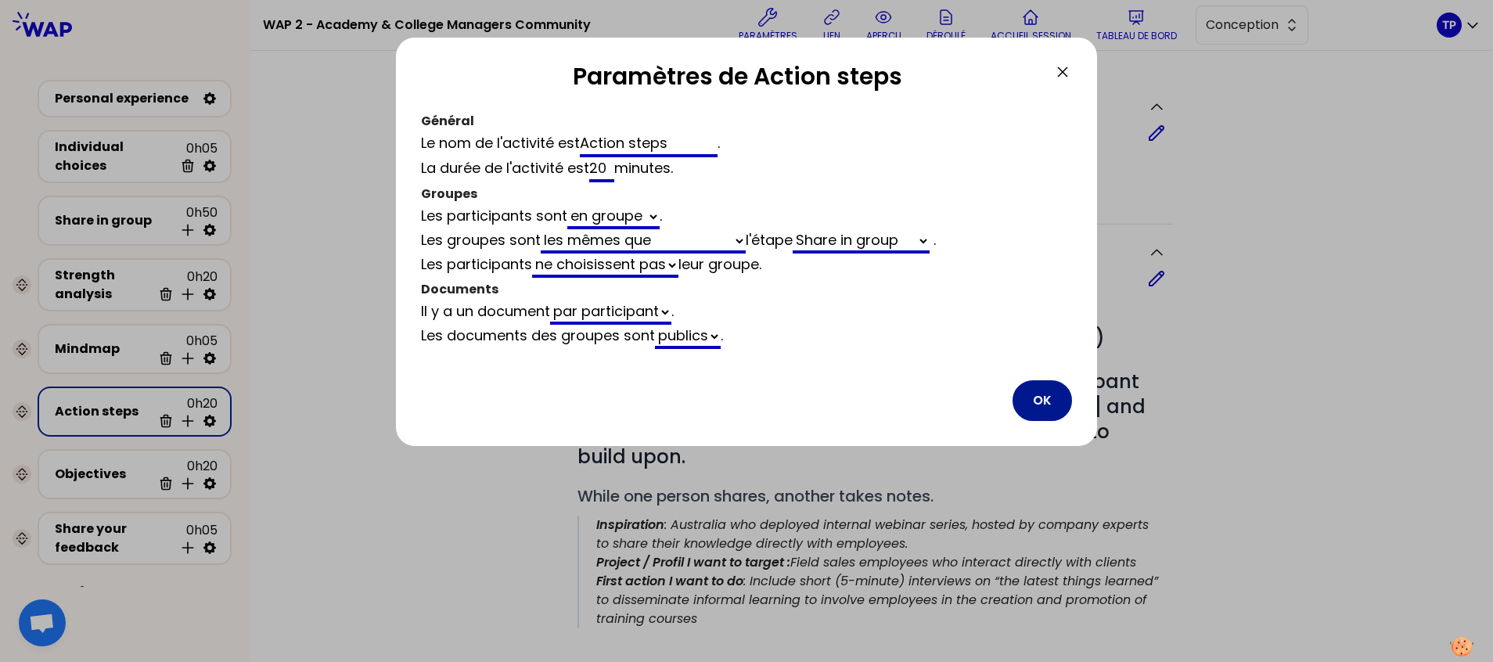
click at [1061, 407] on button "OK" at bounding box center [1042, 400] width 59 height 41
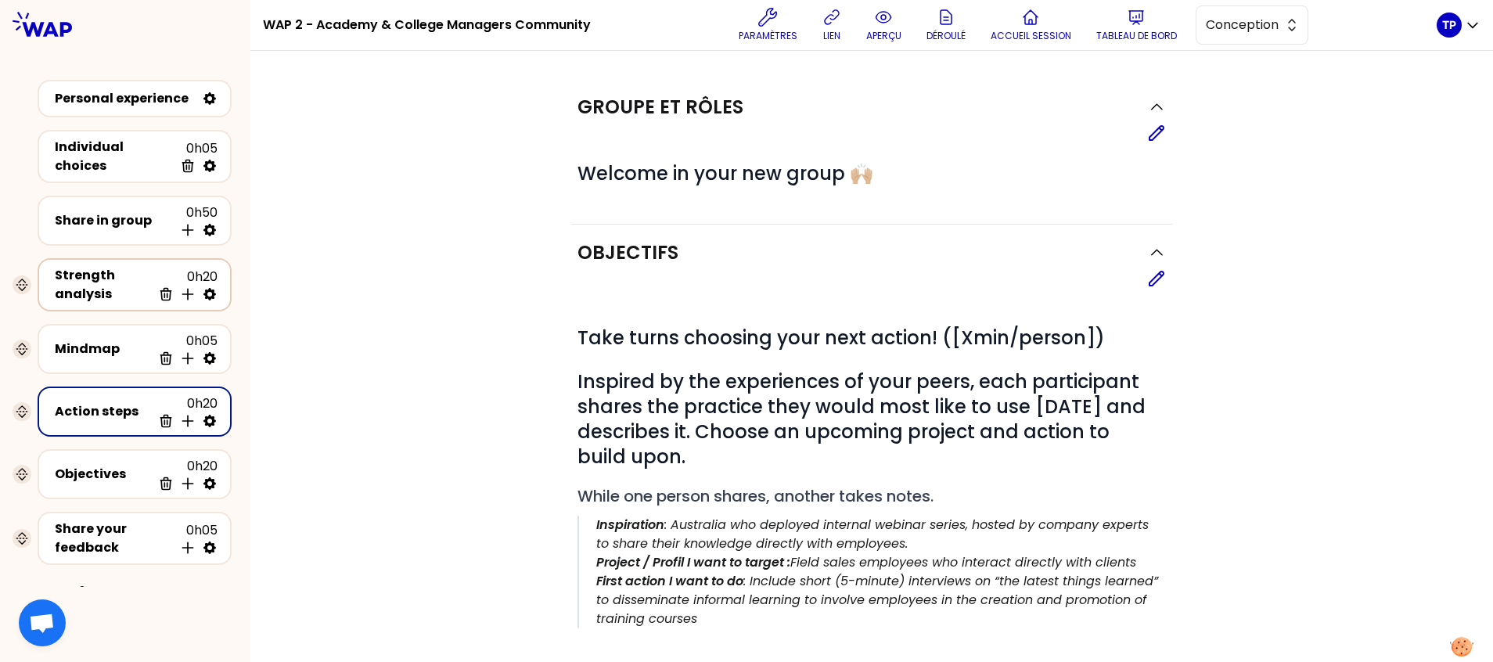
click at [211, 290] on icon at bounding box center [210, 294] width 16 height 16
select select "same_as"
select select "false"
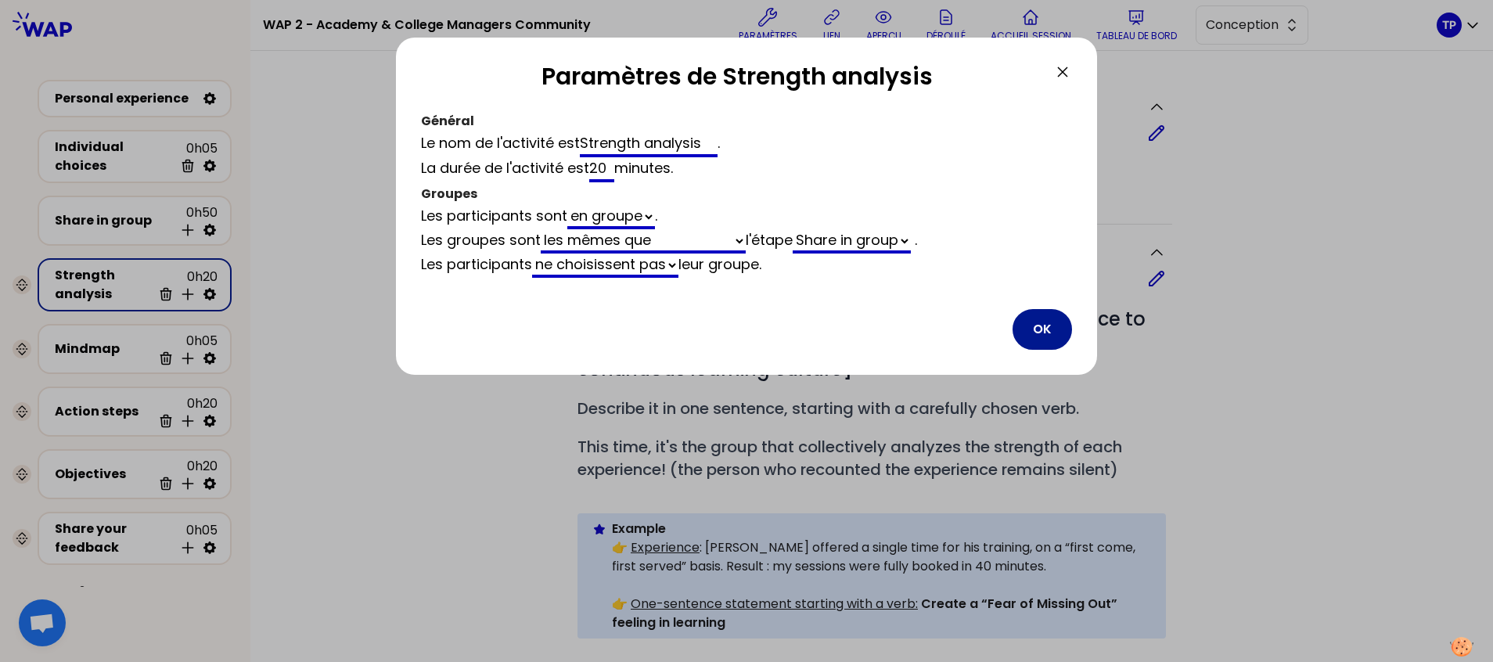
click at [1038, 325] on button "OK" at bounding box center [1042, 329] width 59 height 41
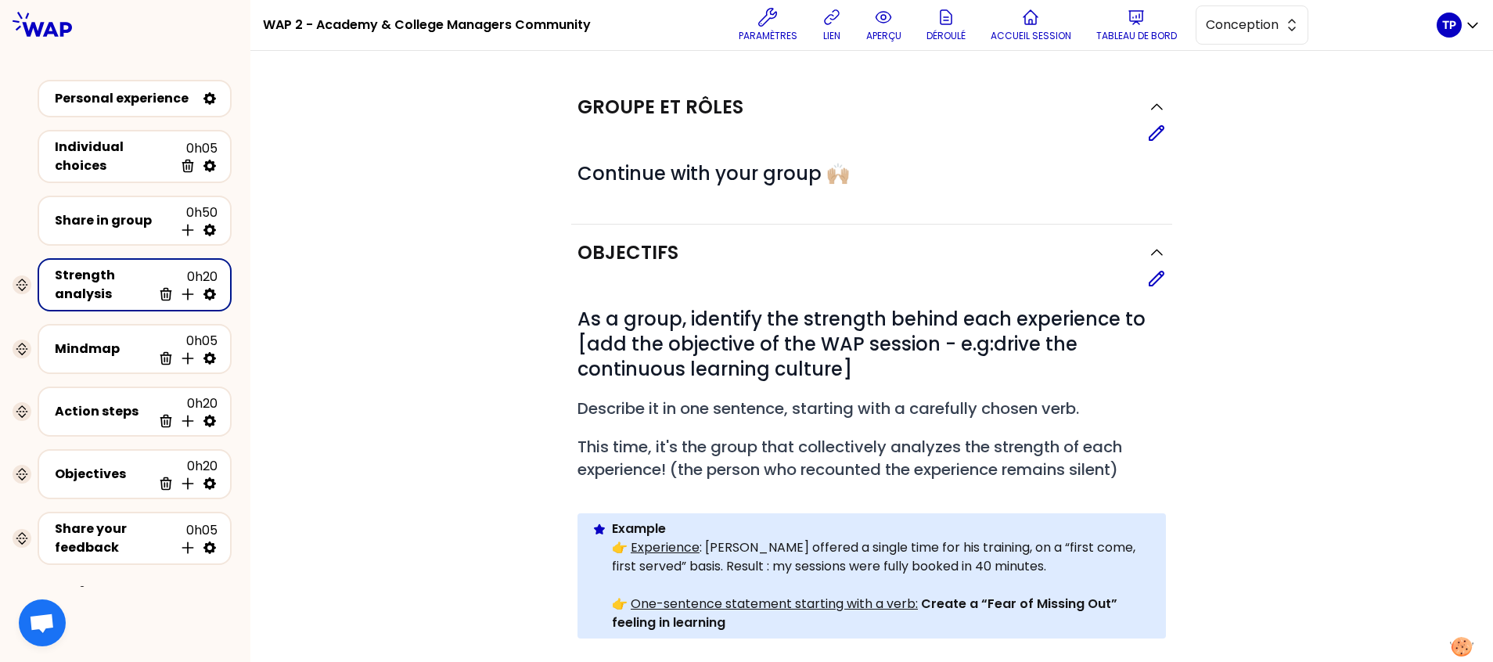
scroll to position [16, 0]
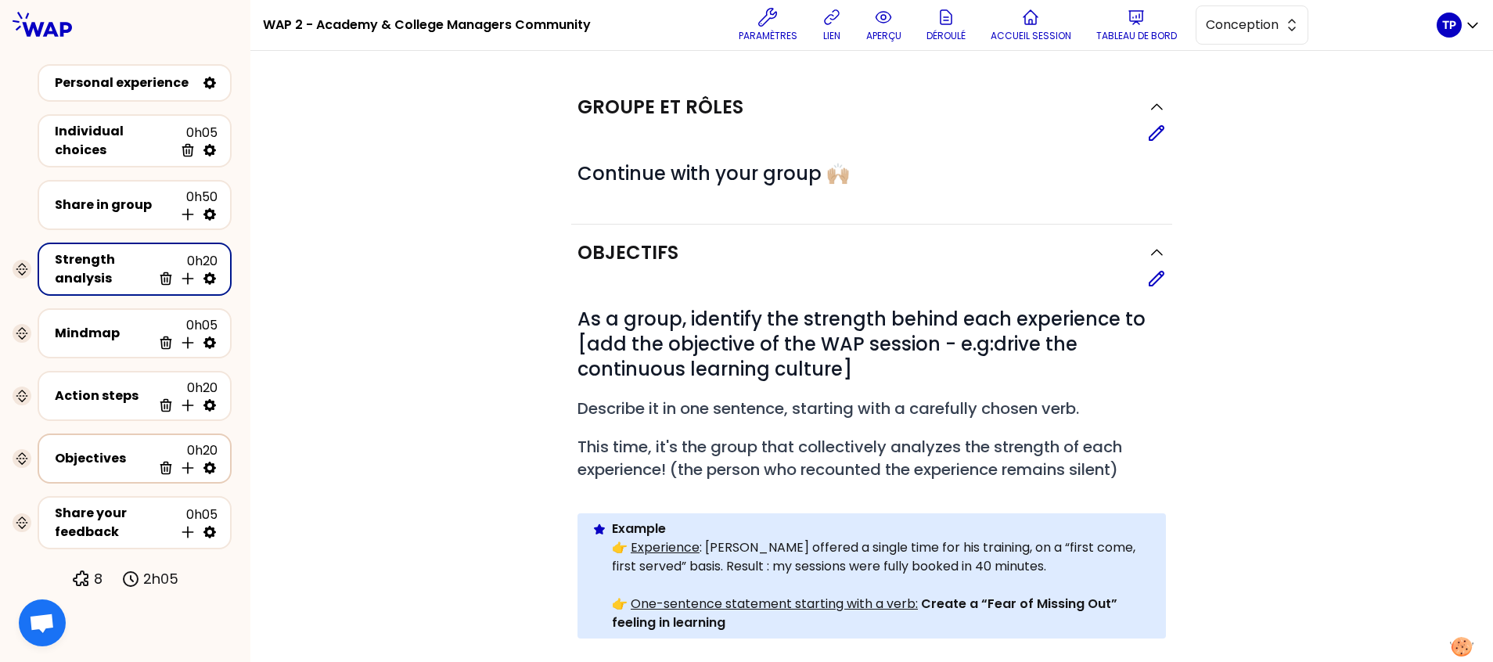
click at [207, 467] on icon at bounding box center [210, 468] width 13 height 13
select select "same_as"
select select "false"
select select "Each"
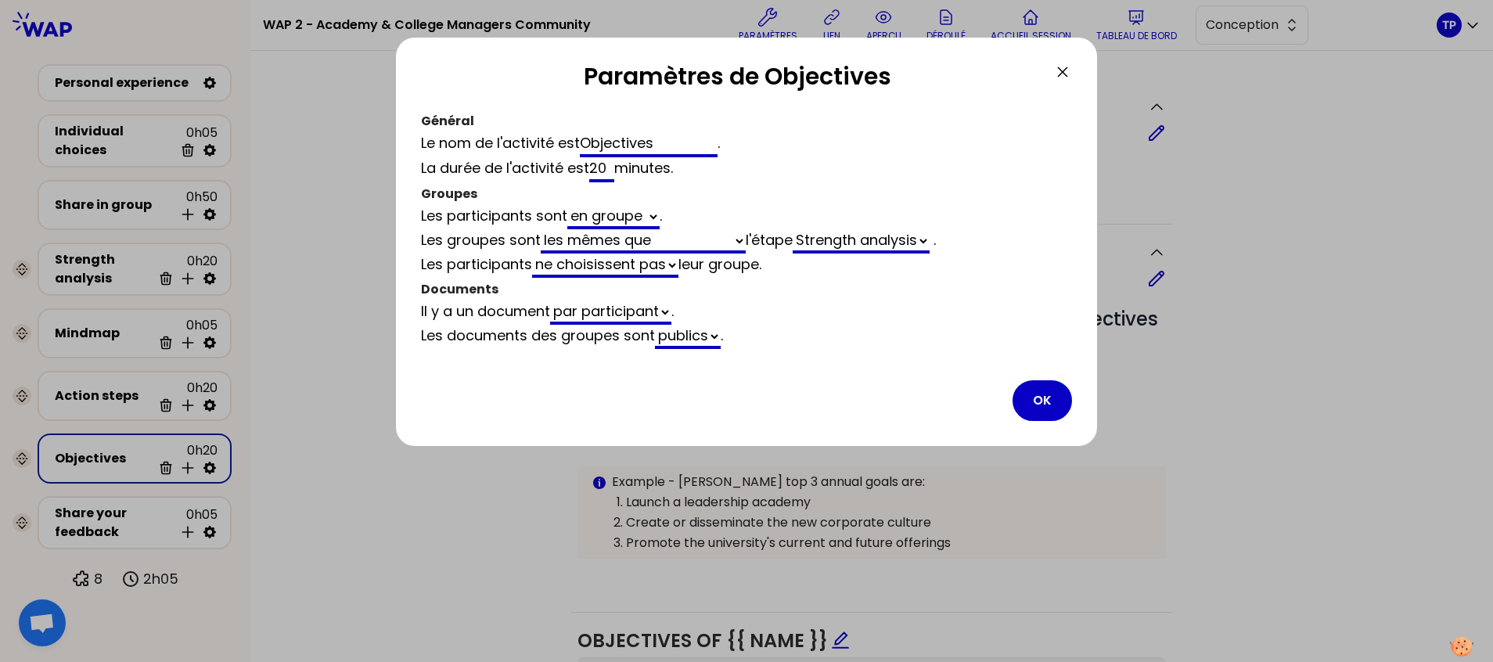
click at [1064, 73] on icon at bounding box center [1062, 71] width 9 height 9
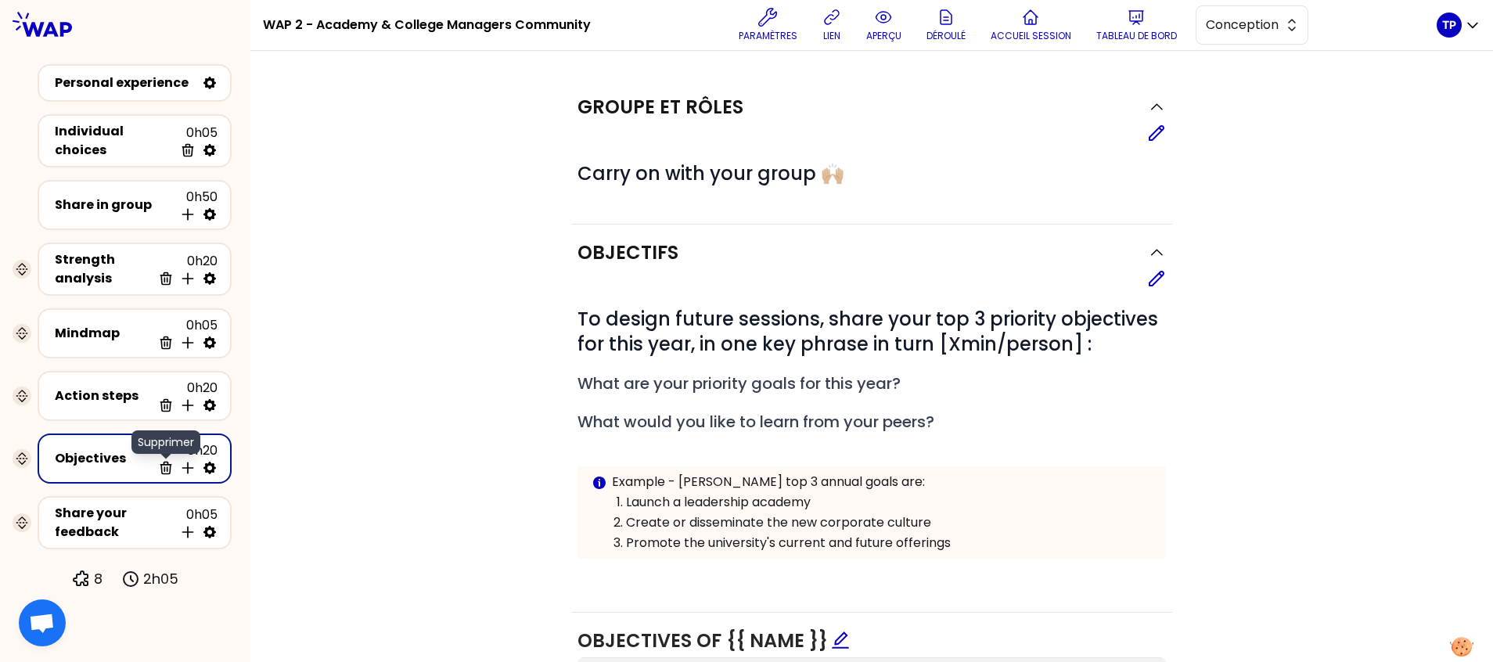
click at [169, 468] on icon at bounding box center [166, 468] width 16 height 16
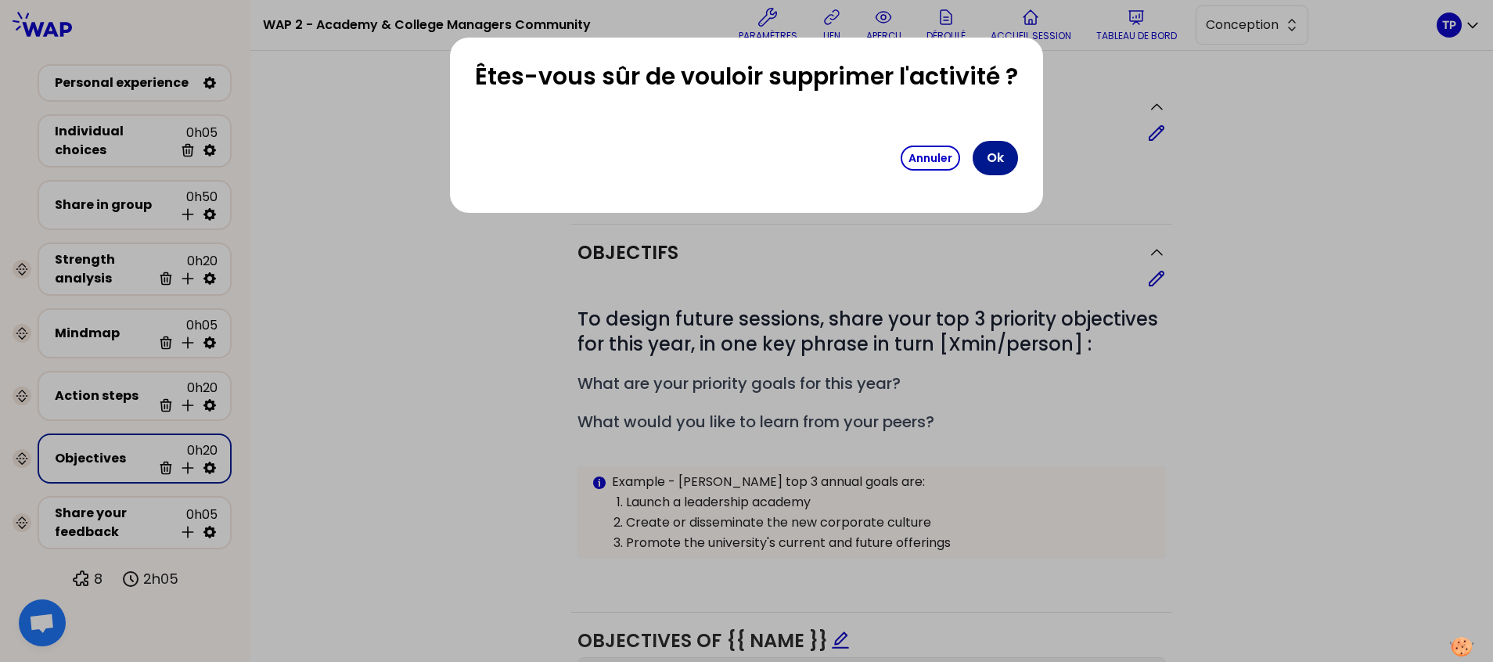
click at [986, 163] on button "Ok" at bounding box center [995, 158] width 45 height 34
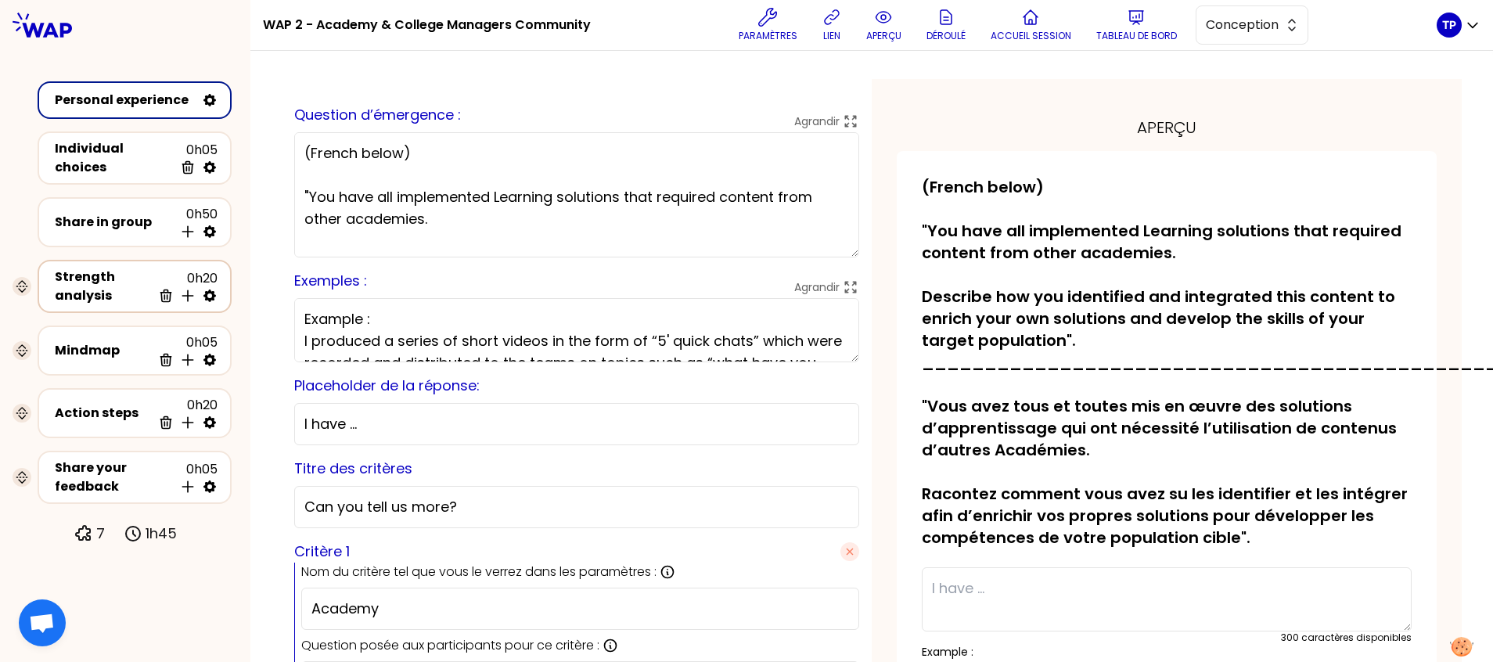
click at [111, 268] on div "Strength analysis" at bounding box center [103, 287] width 97 height 38
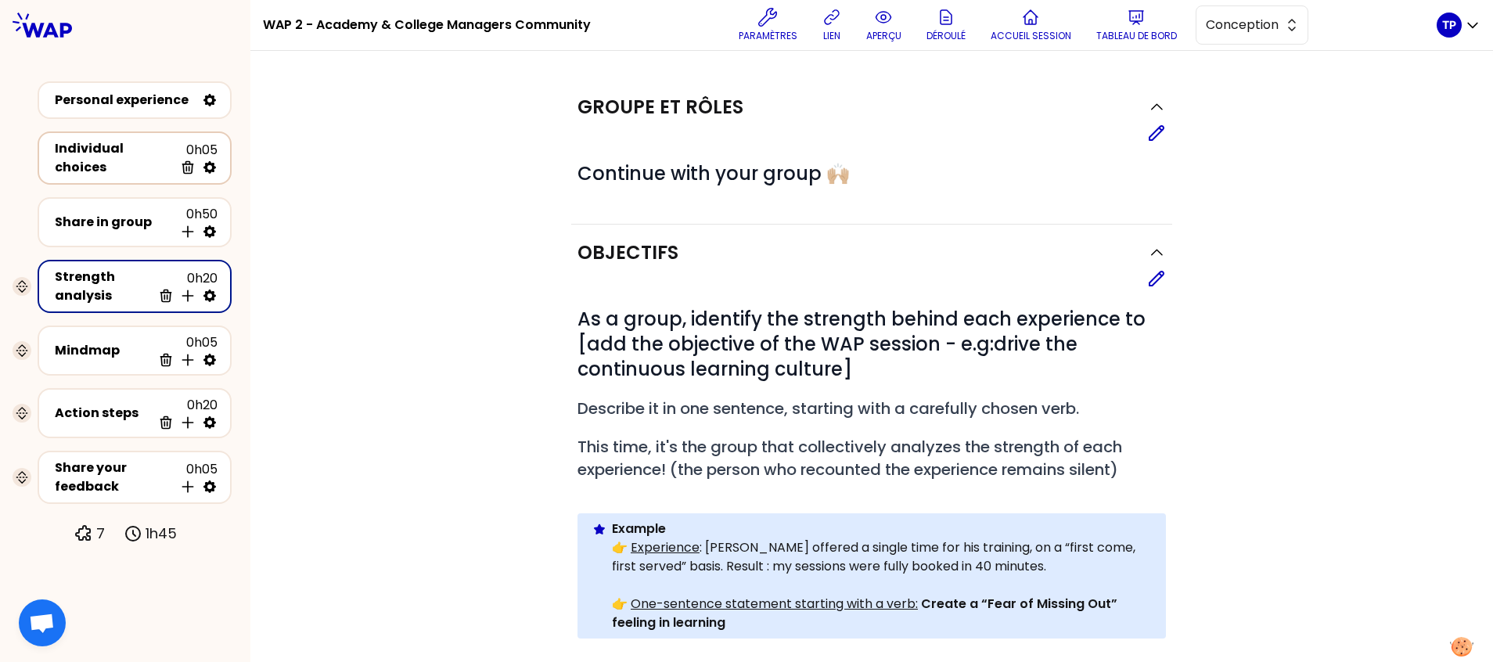
click at [145, 150] on div "Individual choices" at bounding box center [114, 158] width 119 height 38
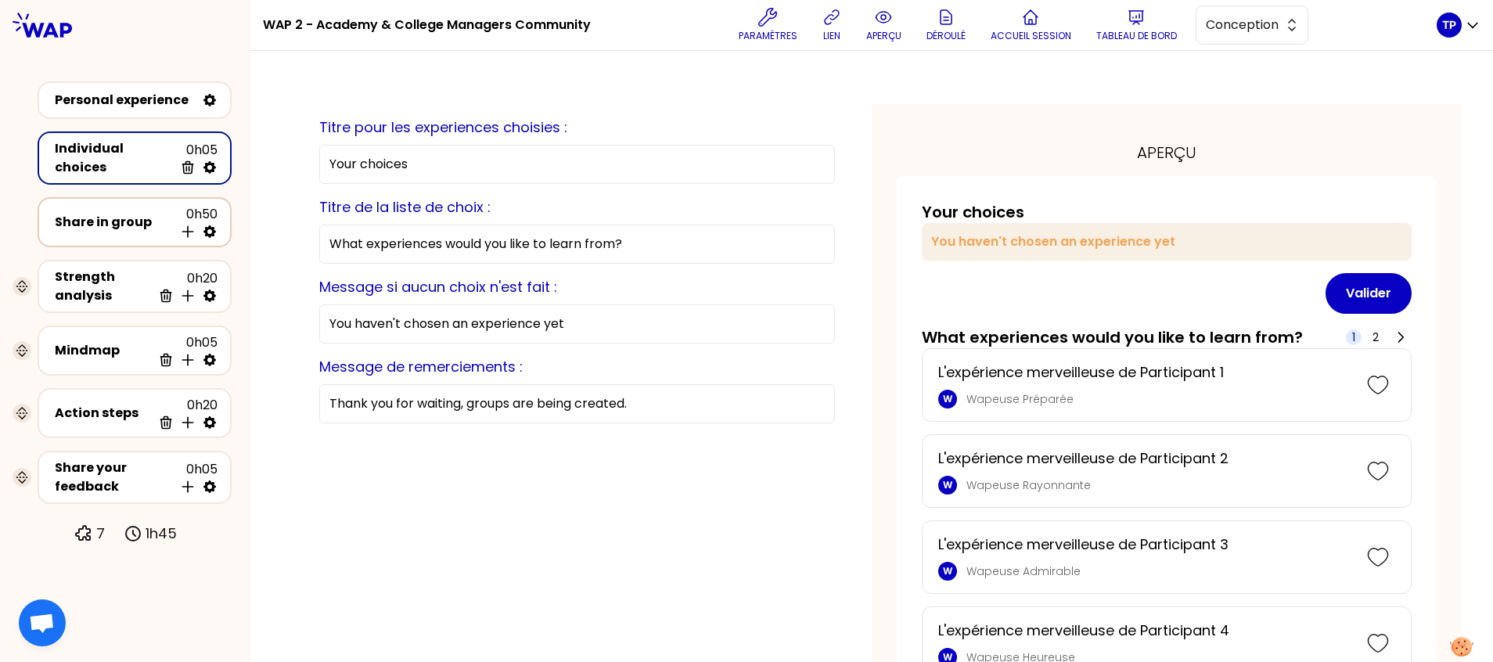
click at [135, 219] on div "Share in group" at bounding box center [114, 222] width 119 height 19
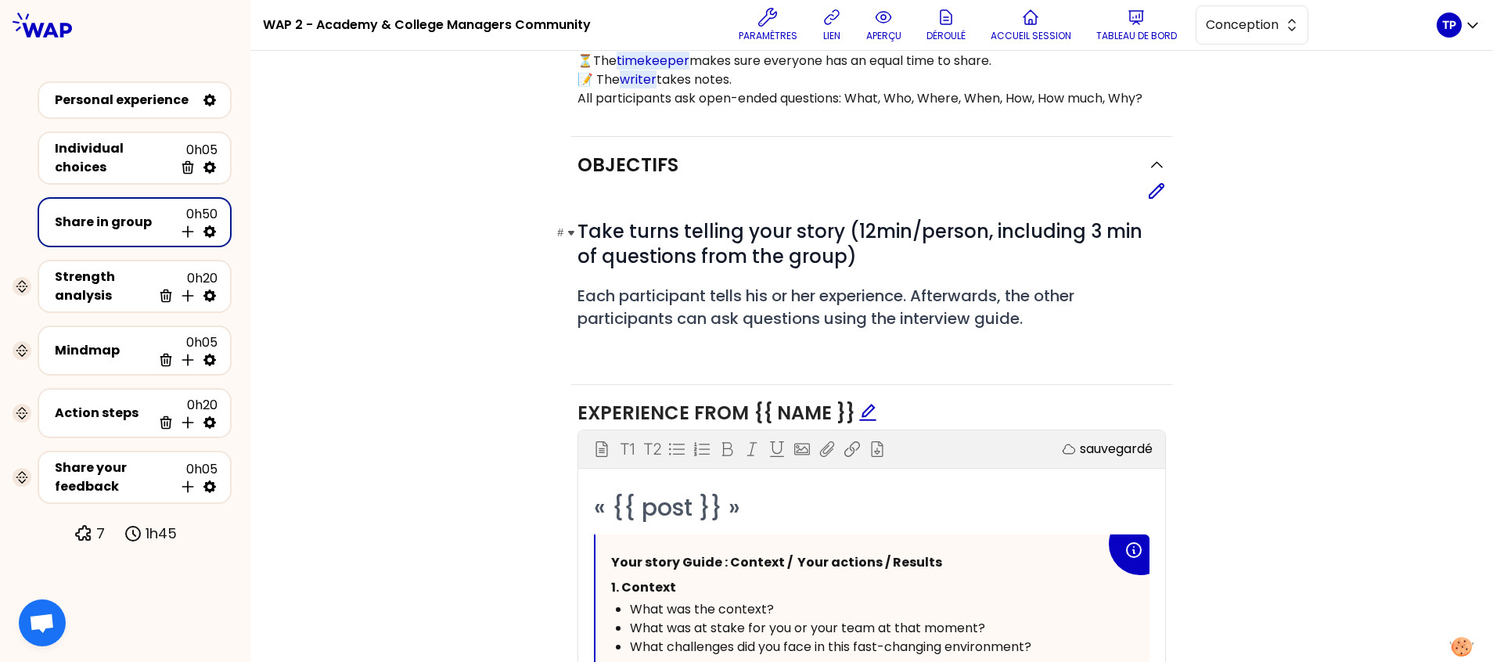
scroll to position [402, 0]
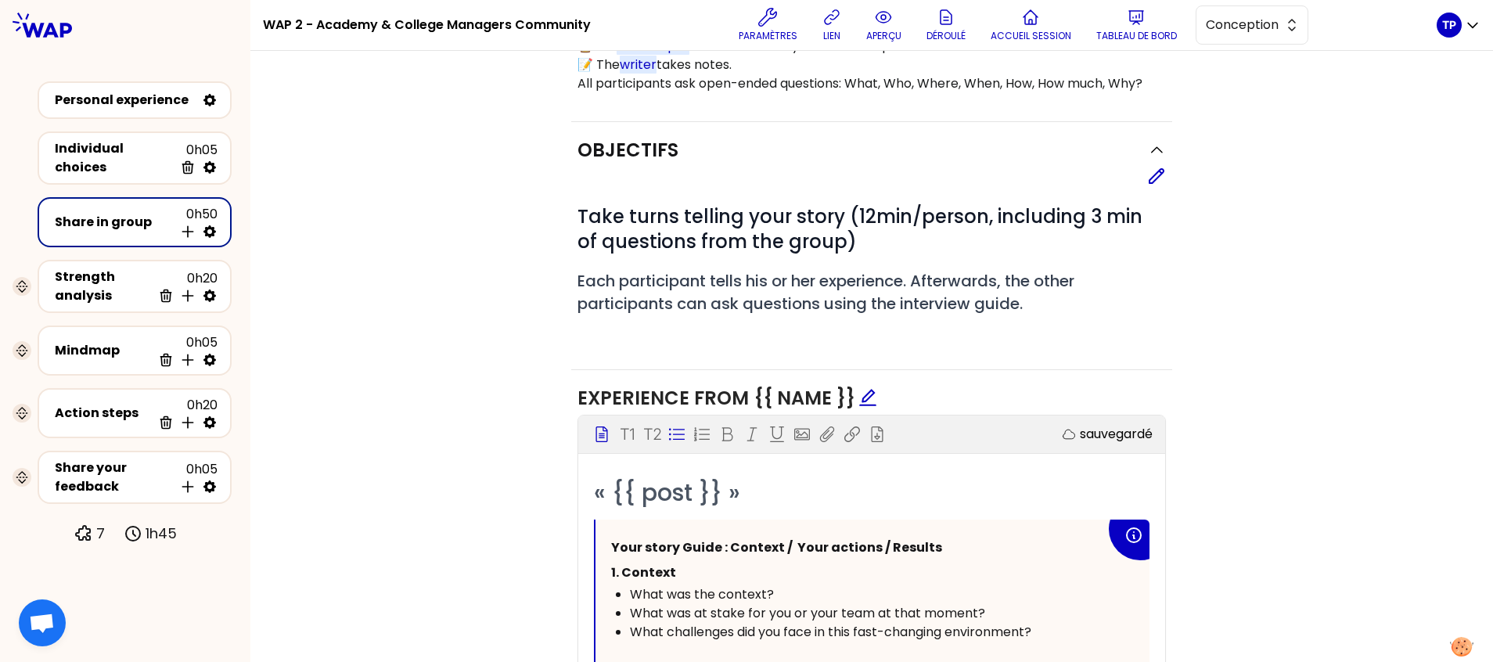
click at [683, 604] on span "What was at stake for you or your team at that moment?" at bounding box center [807, 613] width 355 height 18
click at [154, 106] on div "Personal experience" at bounding box center [125, 100] width 141 height 19
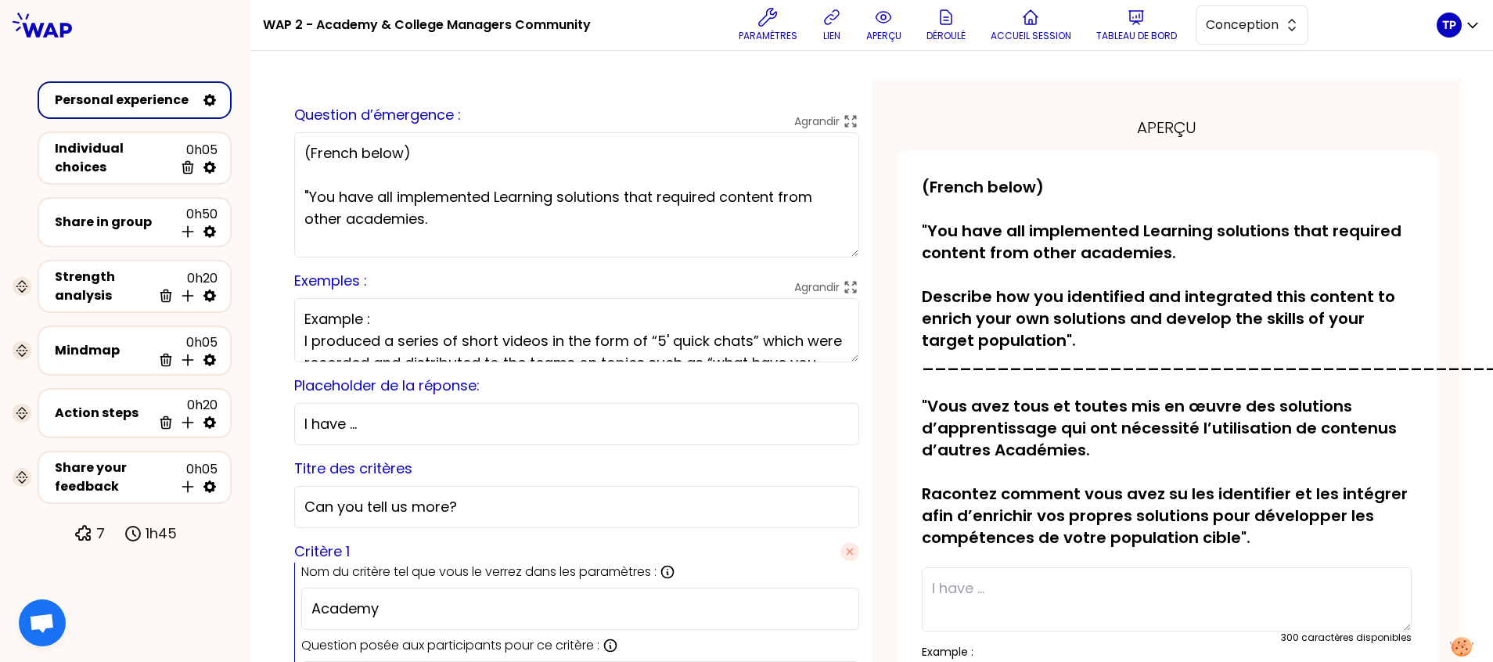
scroll to position [106, 0]
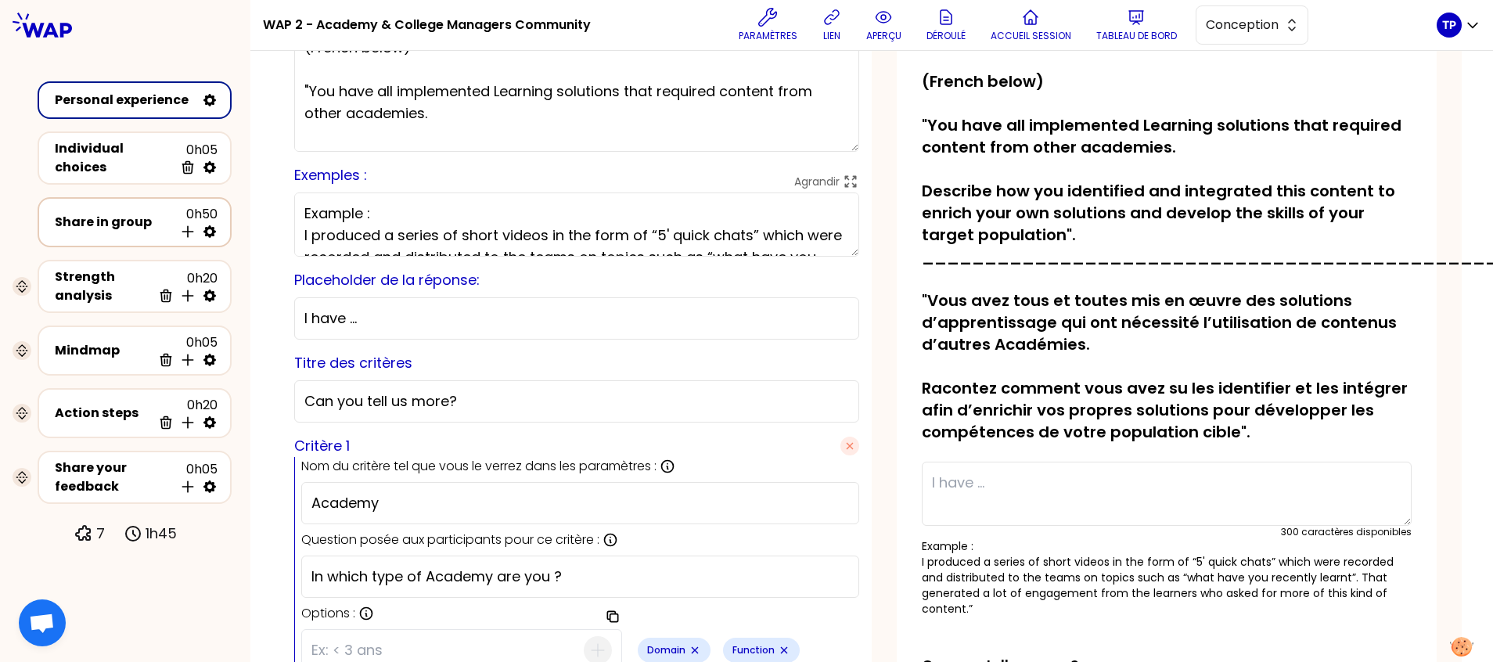
click at [130, 218] on div "Share in group" at bounding box center [114, 222] width 119 height 19
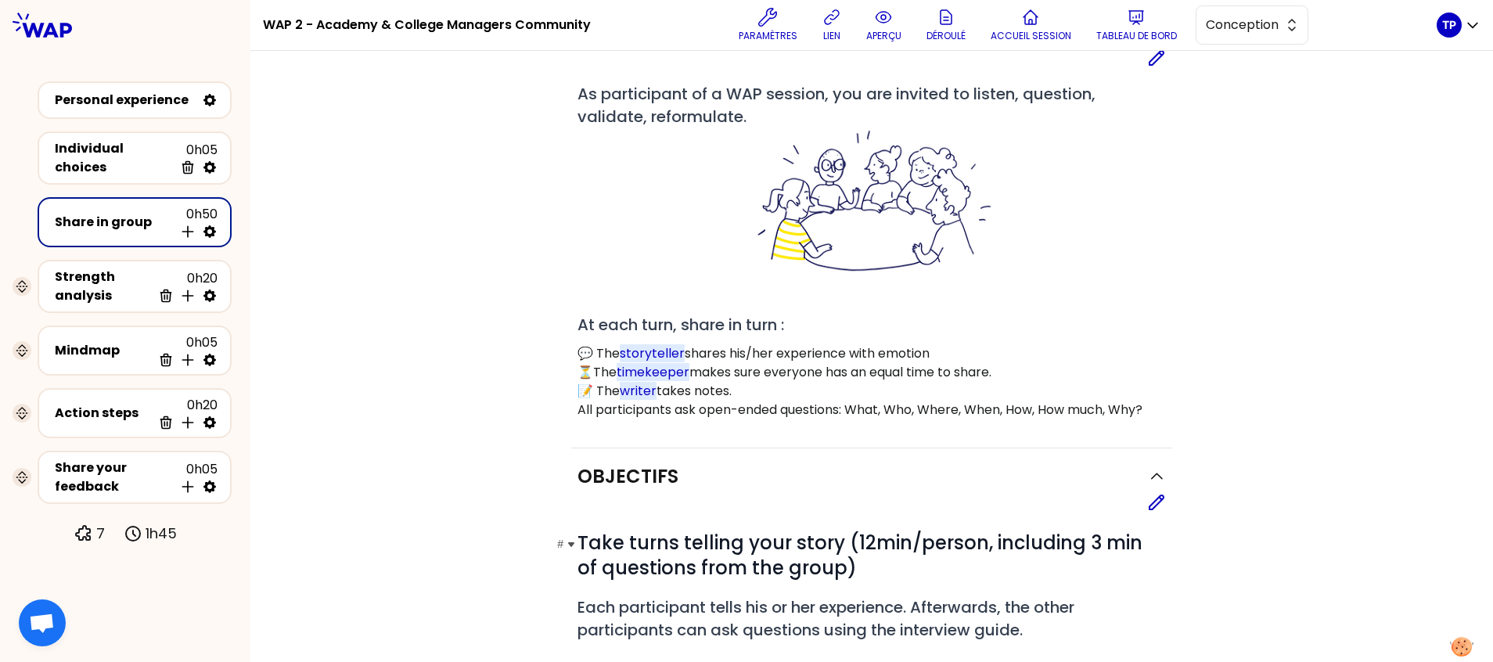
scroll to position [82, 0]
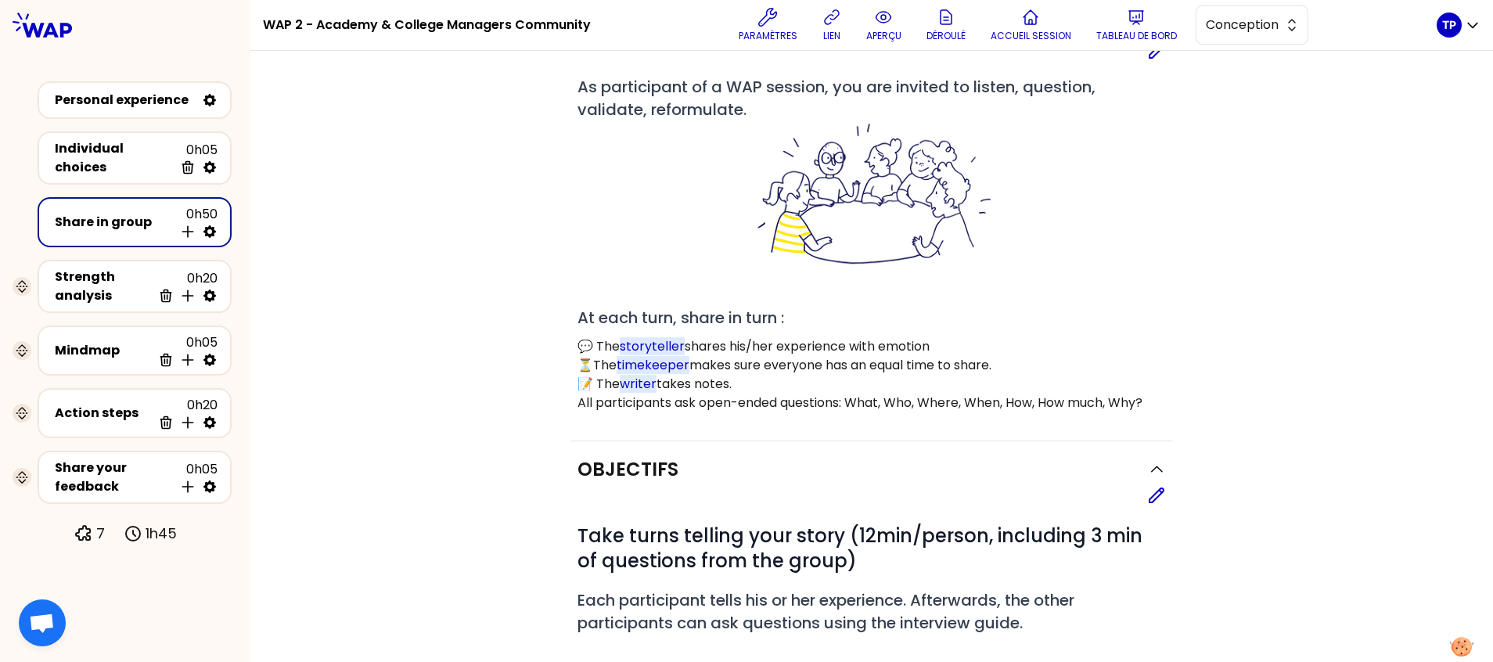
click at [210, 228] on icon at bounding box center [210, 232] width 16 height 16
select select "4"
select select "5"
select select "all"
select select "false"
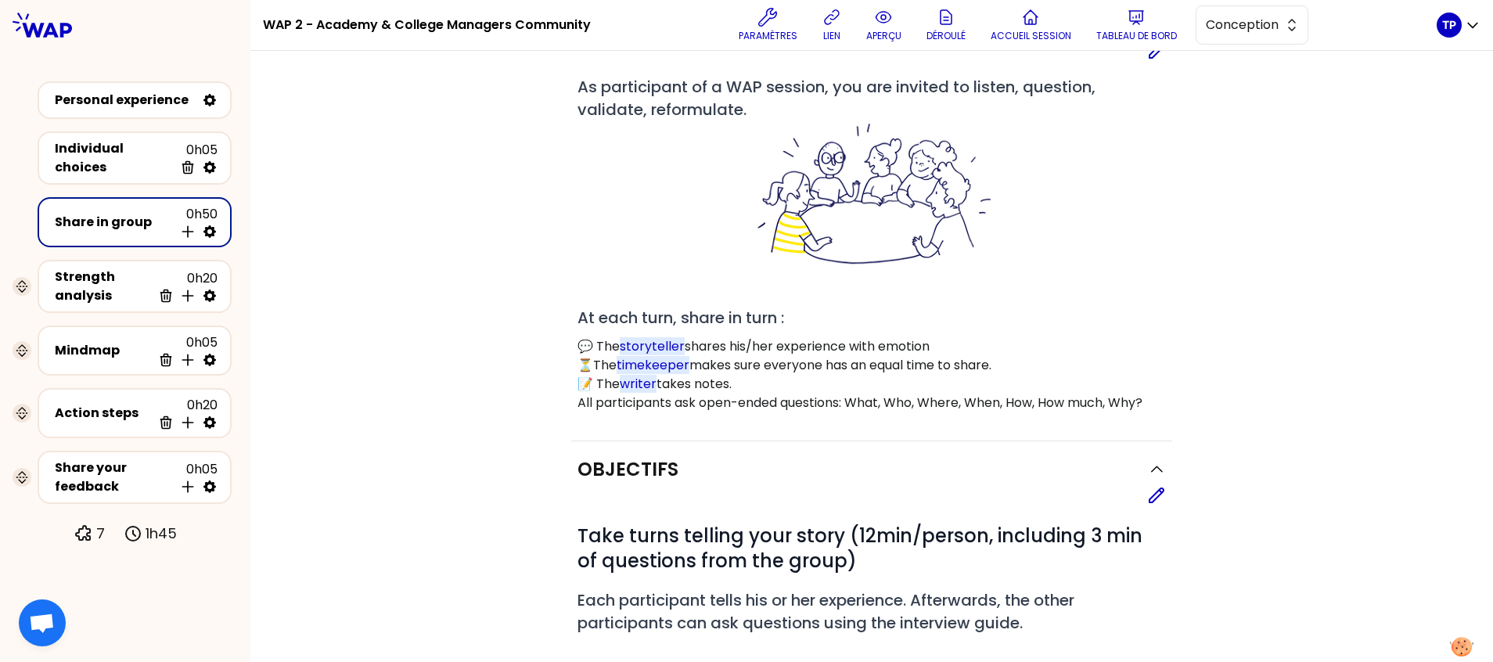
select select "Each"
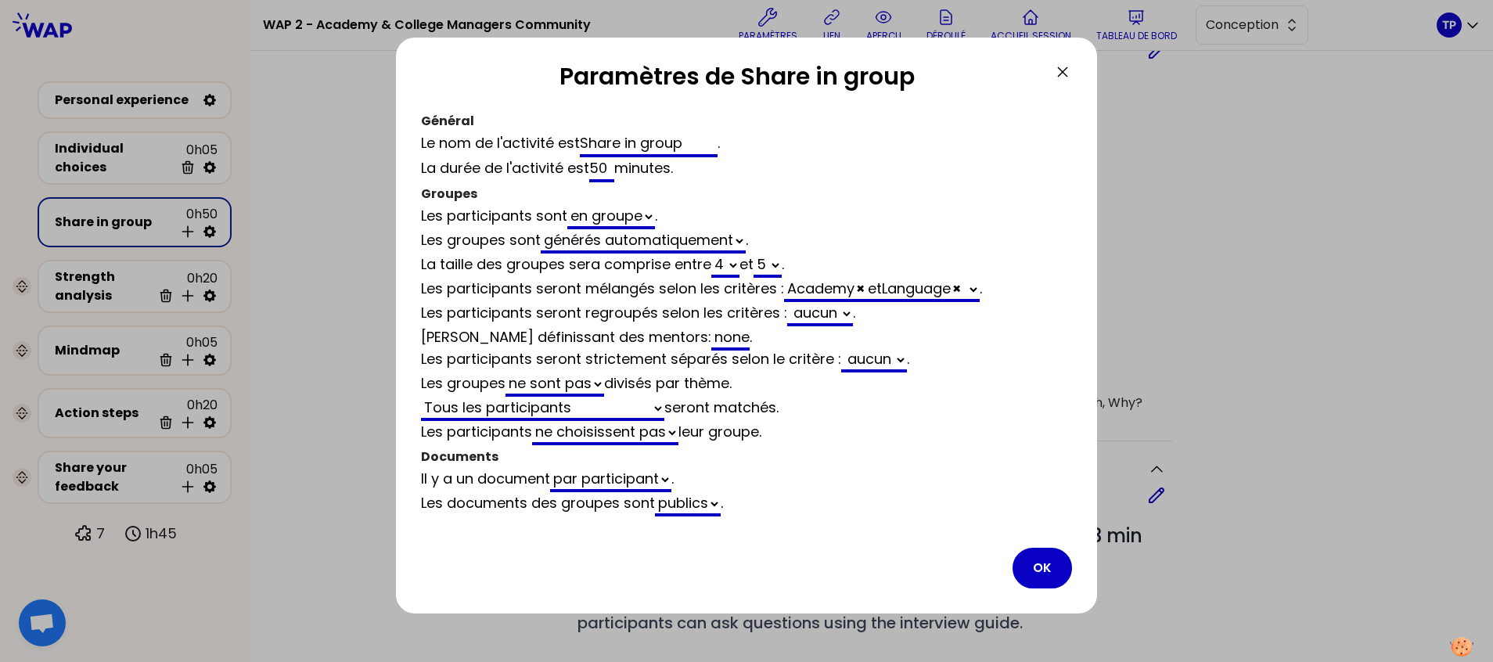
scroll to position [82, 0]
click at [740, 265] on select "2 3 4 5 6 7 8 9 10 11 12" at bounding box center [725, 266] width 28 height 24
select select "5"
select select "all"
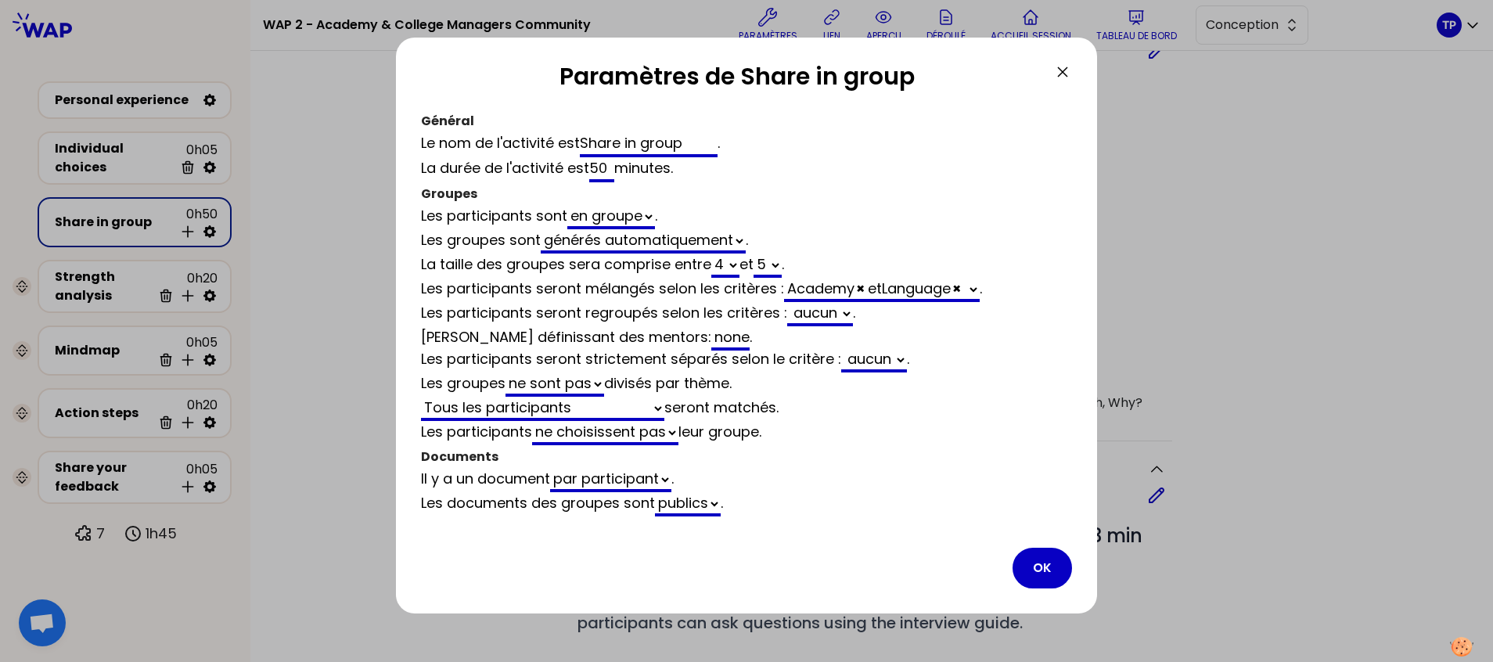
select select "false"
click at [1038, 573] on button "OK" at bounding box center [1042, 568] width 59 height 41
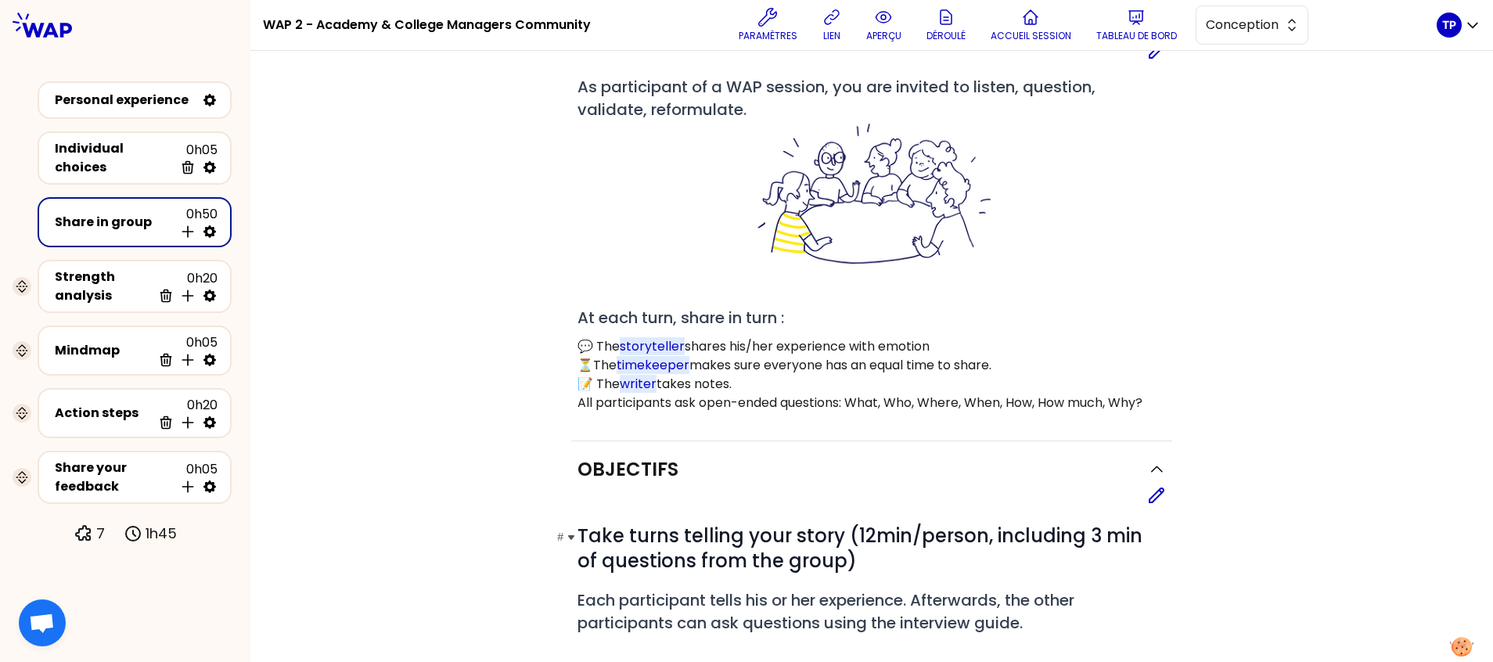
click at [971, 524] on h1 "# Take turns telling your story (12min/person, including 3 min of questions fro…" at bounding box center [872, 549] width 589 height 50
click at [1154, 488] on icon at bounding box center [1157, 495] width 14 height 14
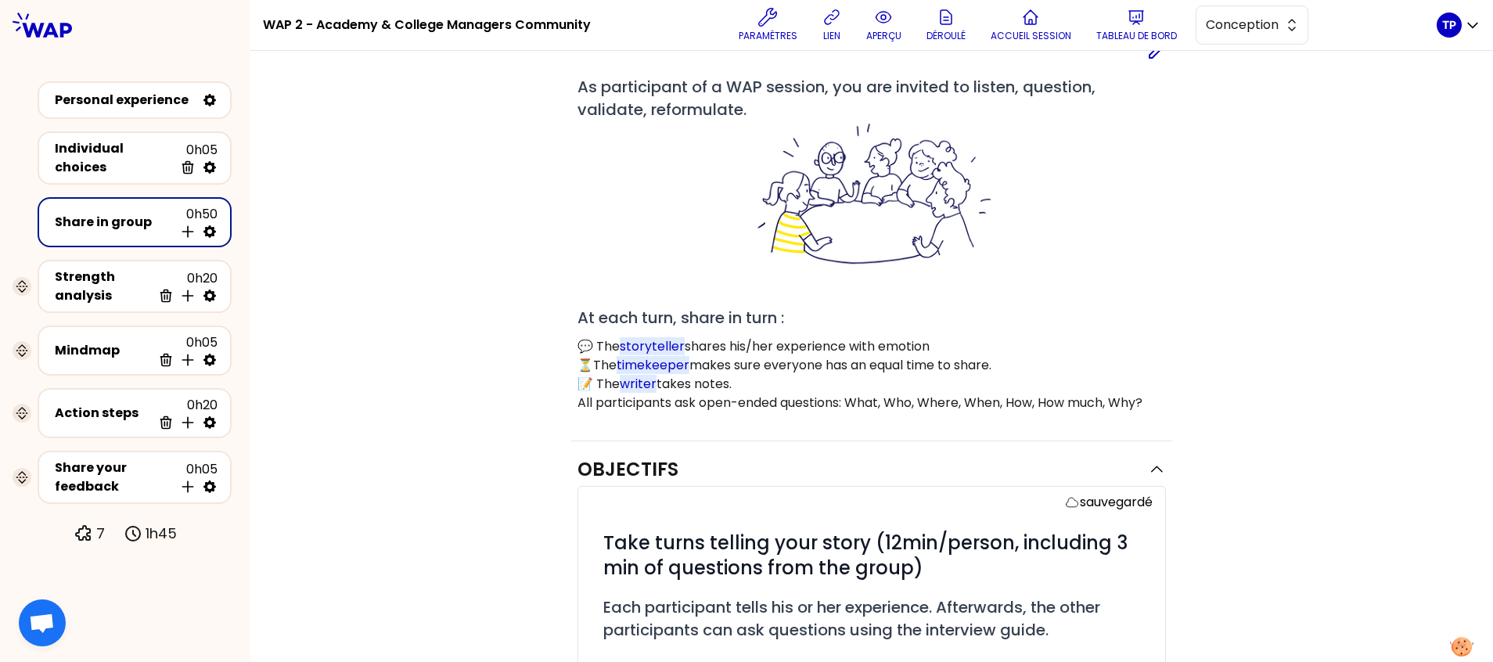
click at [208, 225] on icon at bounding box center [210, 231] width 13 height 13
select select "5"
select select "all"
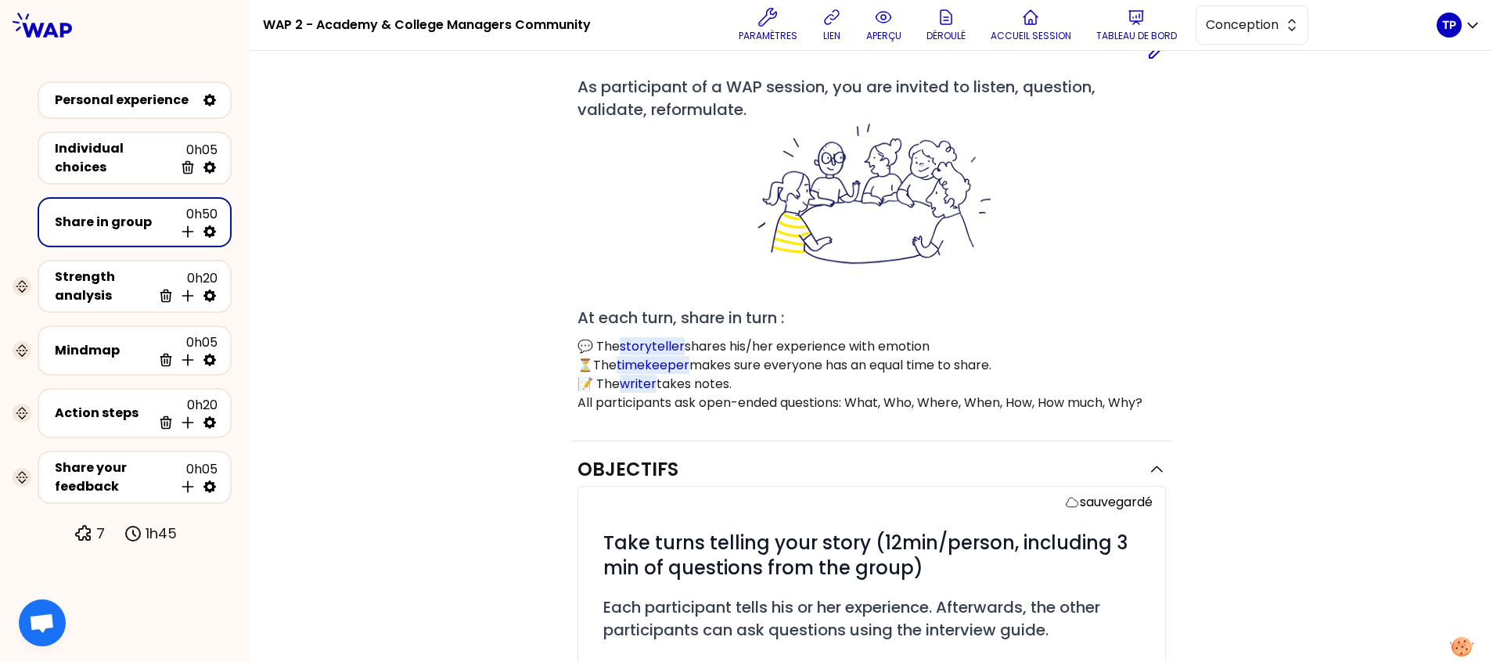
select select "false"
select select "Each"
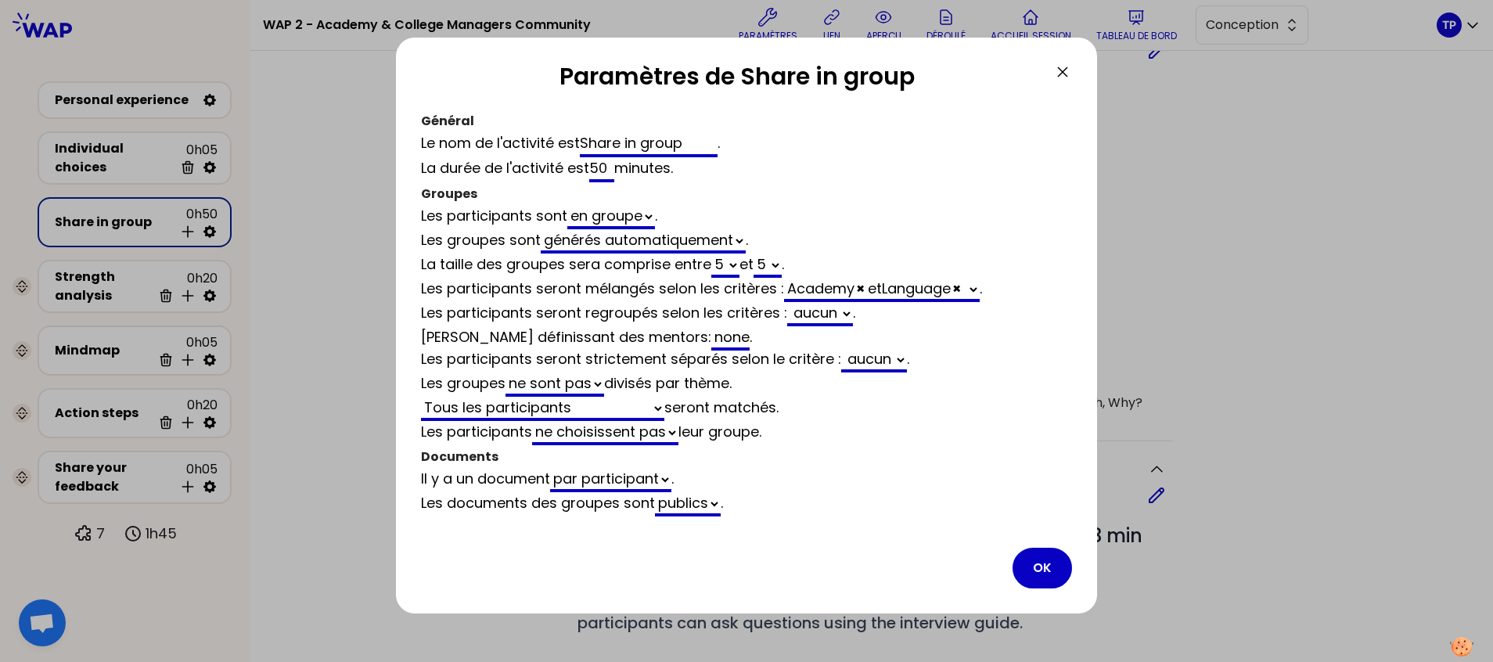
click at [740, 270] on select "2 3 4 5 6 7 8 9 10 11 12" at bounding box center [725, 266] width 28 height 24
select select "4"
select select "5"
select select "all"
select select "false"
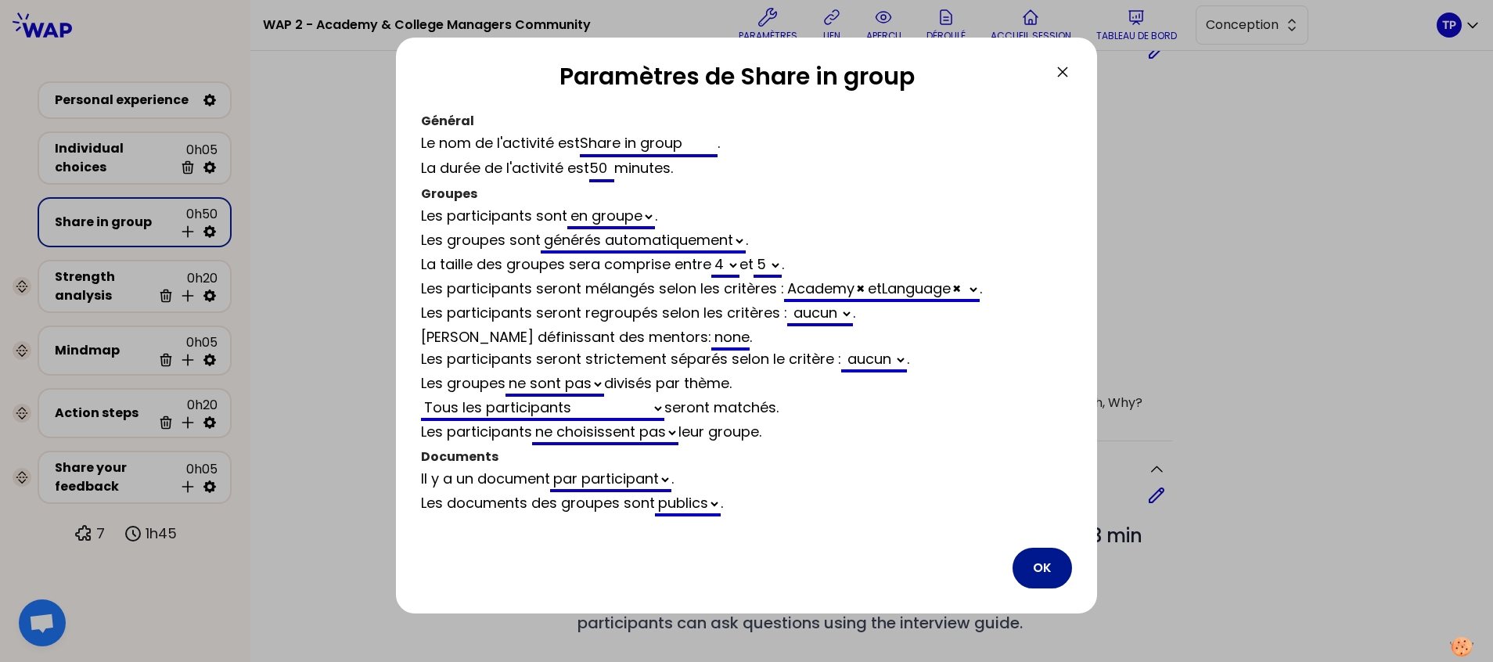
click at [1039, 560] on button "OK" at bounding box center [1042, 568] width 59 height 41
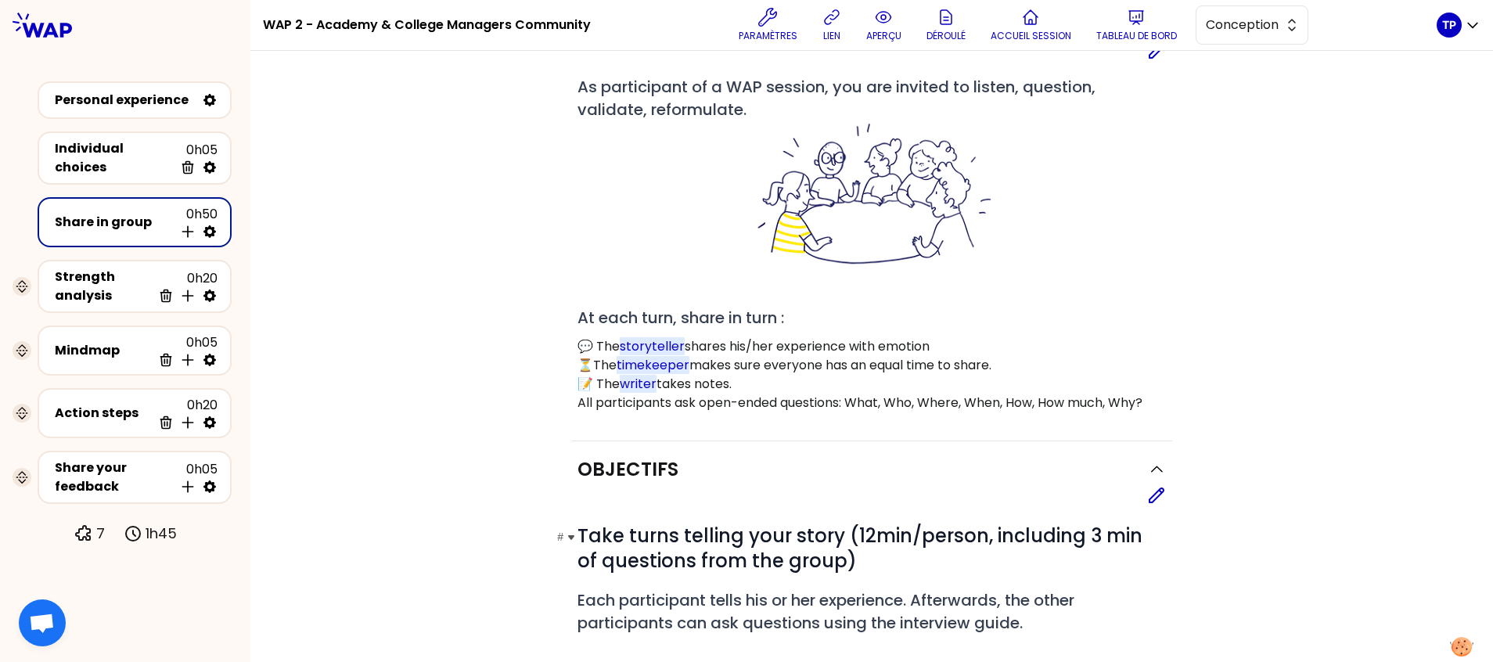
click at [851, 524] on h1 "# Take turns telling your story (12min/person, including 3 min of questions fro…" at bounding box center [872, 549] width 589 height 50
click at [1148, 486] on icon at bounding box center [1156, 495] width 19 height 19
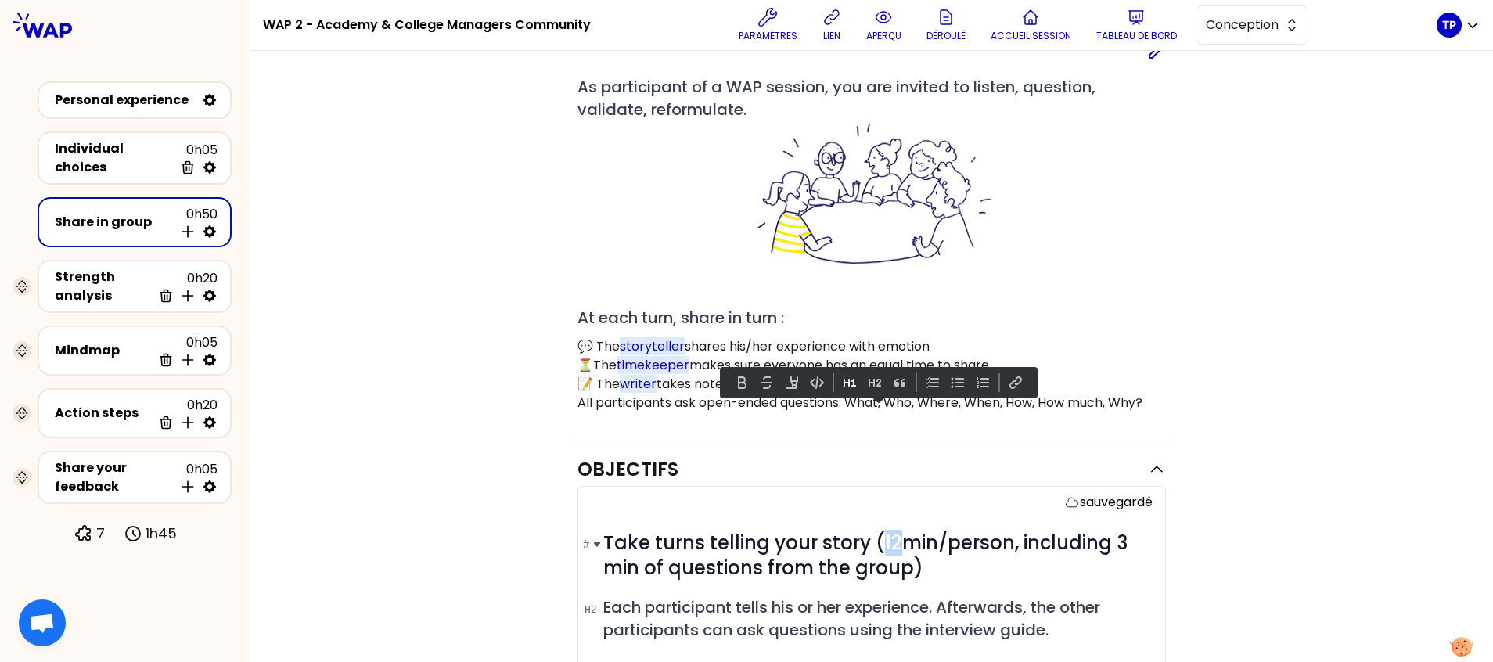
drag, startPoint x: 888, startPoint y: 419, endPoint x: 873, endPoint y: 414, distance: 16.3
click at [873, 530] on span "Take turns telling your story (12min/person, including 3 min of questions from …" at bounding box center [867, 555] width 529 height 51
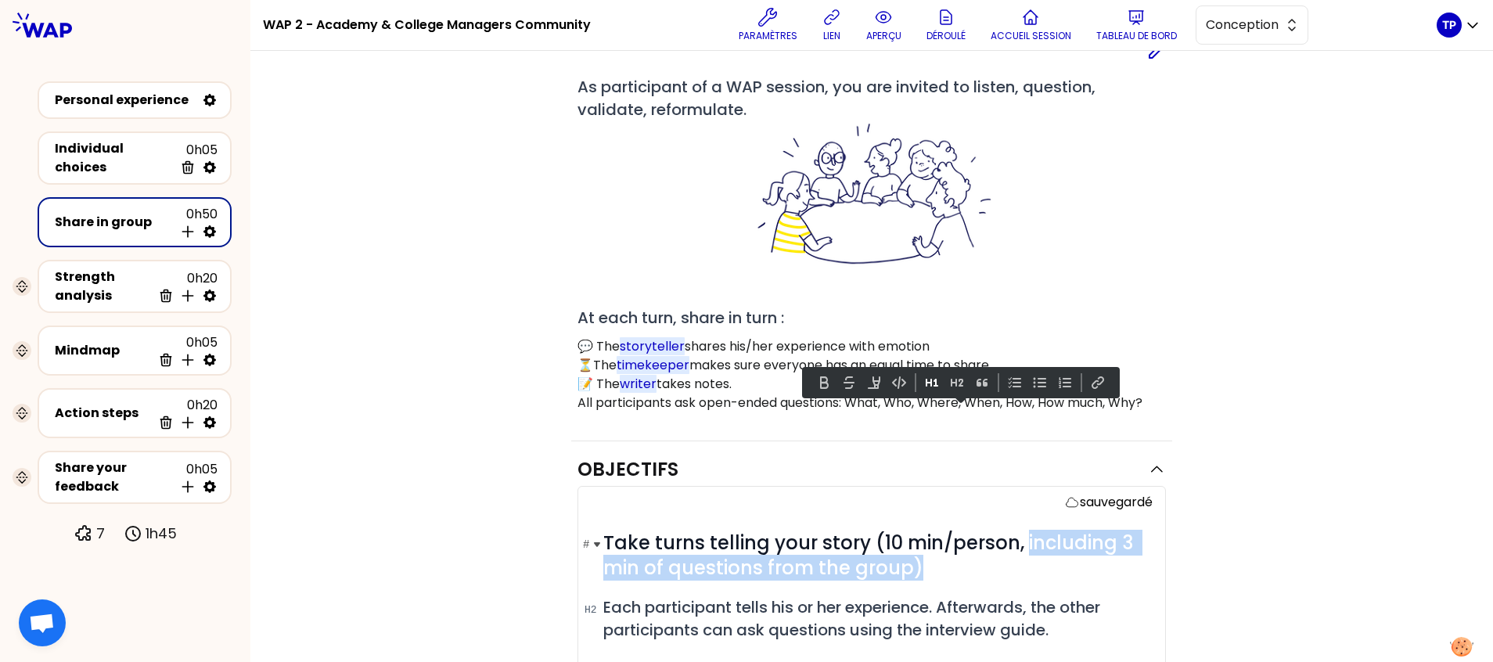
drag, startPoint x: 978, startPoint y: 441, endPoint x: 1015, endPoint y: 420, distance: 42.8
click at [1015, 531] on h1 "# Take turns telling your story (10 min/person, including 3 min of questions fr…" at bounding box center [877, 556] width 549 height 50
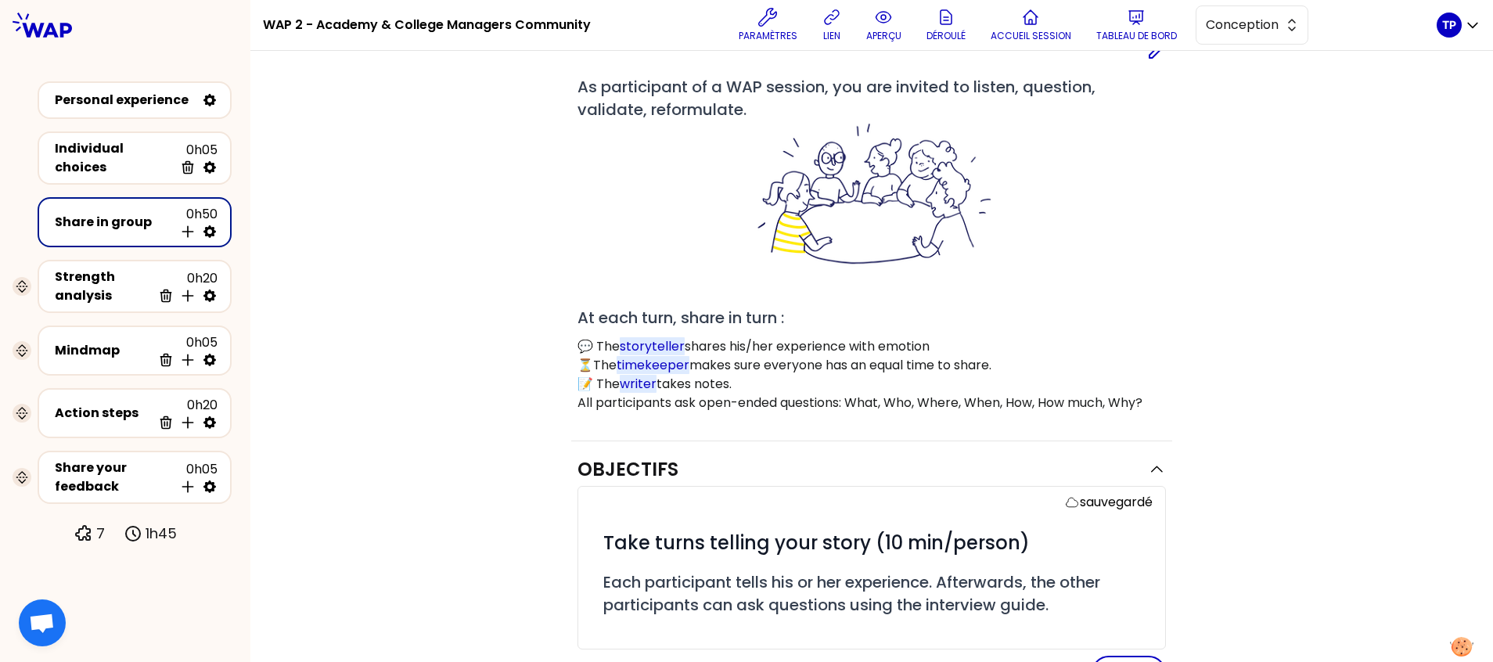
click at [935, 571] on span "Each participant tells his or her experience. Afterwards, the other participant…" at bounding box center [853, 593] width 501 height 45
click at [937, 571] on span "Each participant tells his or her experience. Afterwards, the other participant…" at bounding box center [853, 593] width 501 height 45
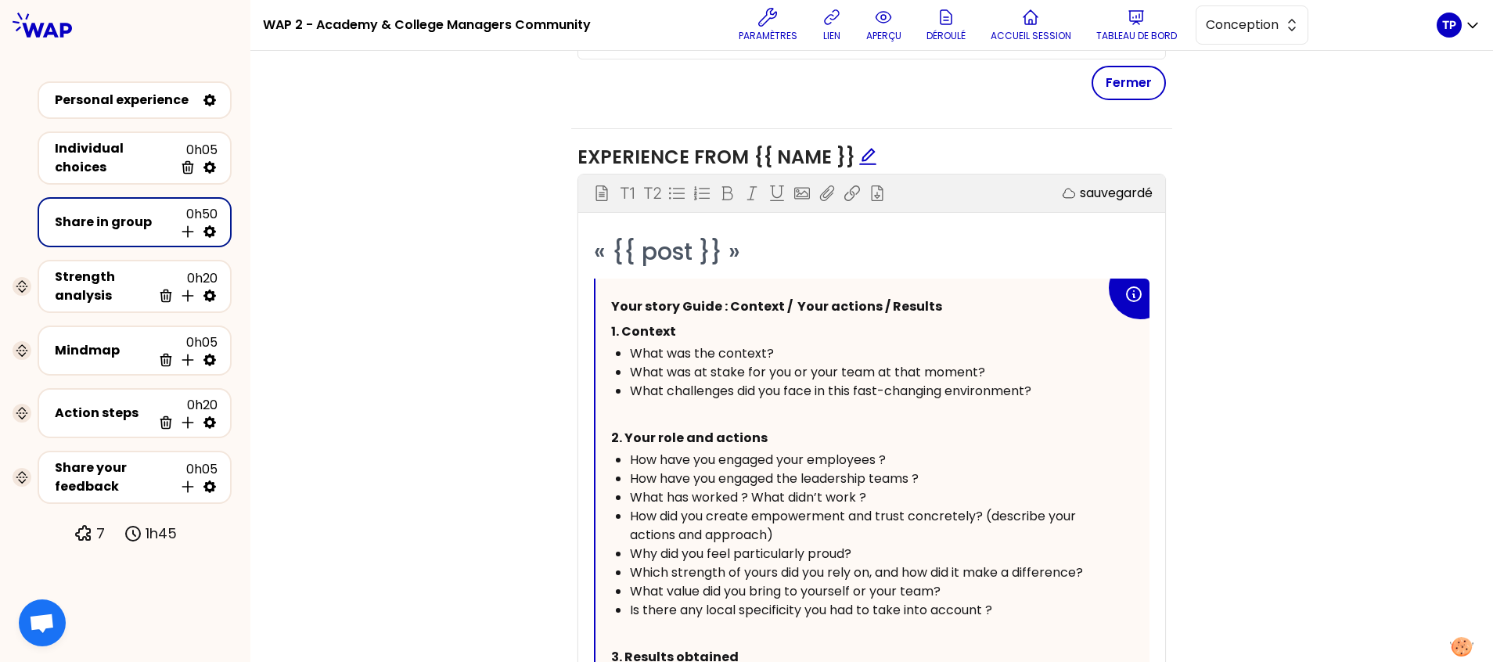
scroll to position [713, 0]
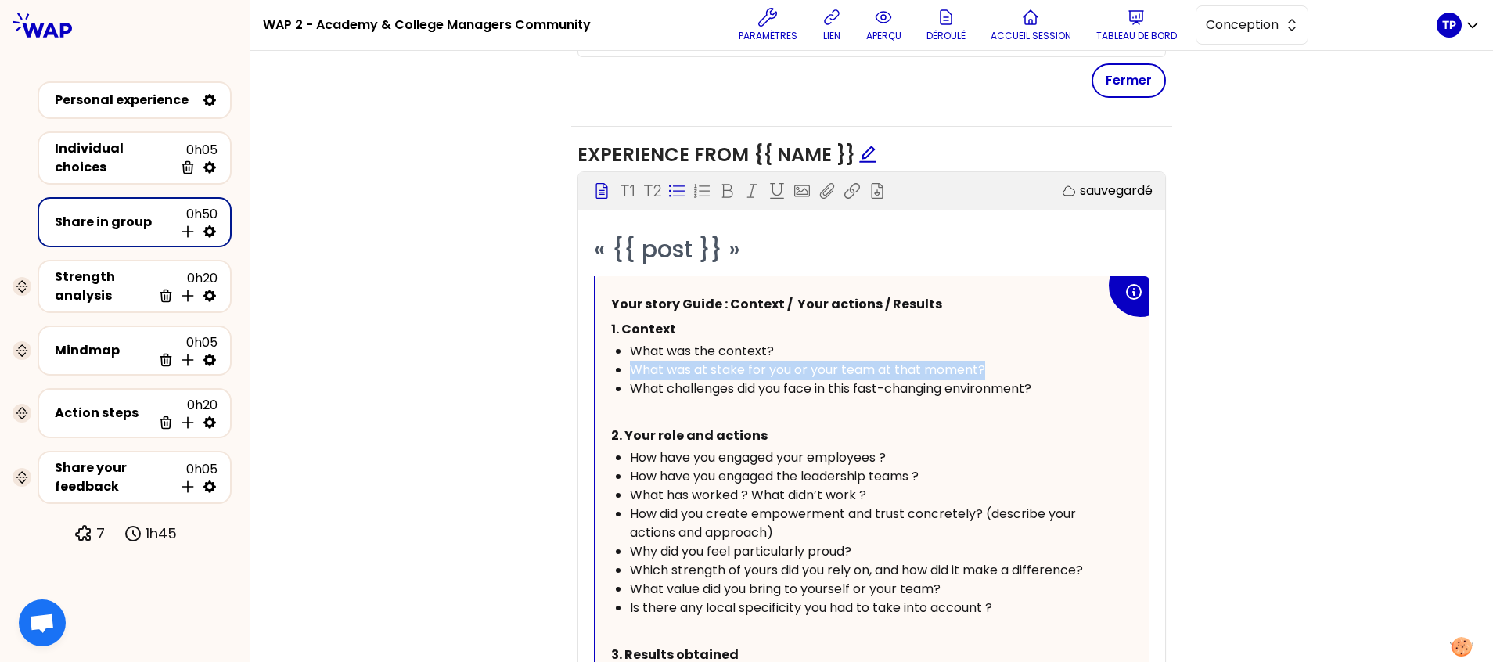
drag, startPoint x: 999, startPoint y: 243, endPoint x: 624, endPoint y: 243, distance: 374.9
click at [630, 361] on div "What was at stake for you or your team at that moment?" at bounding box center [868, 370] width 476 height 19
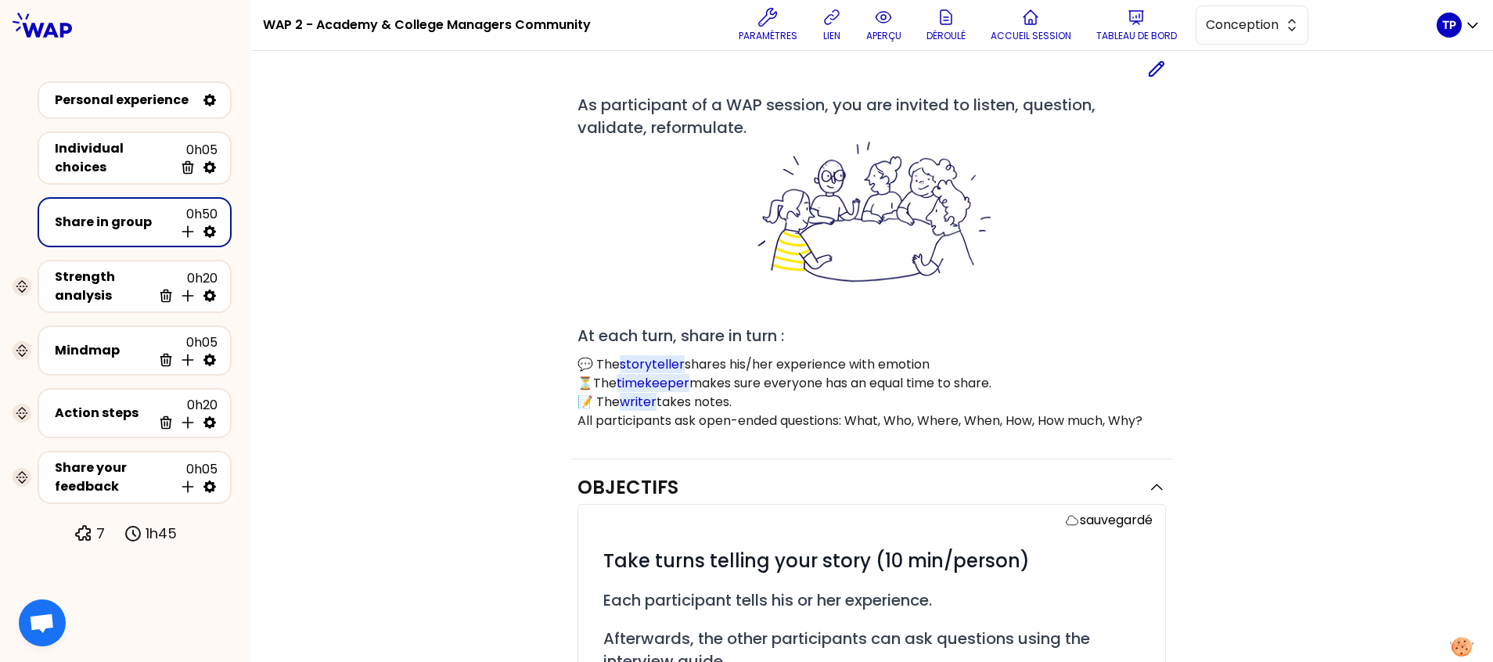
scroll to position [0, 0]
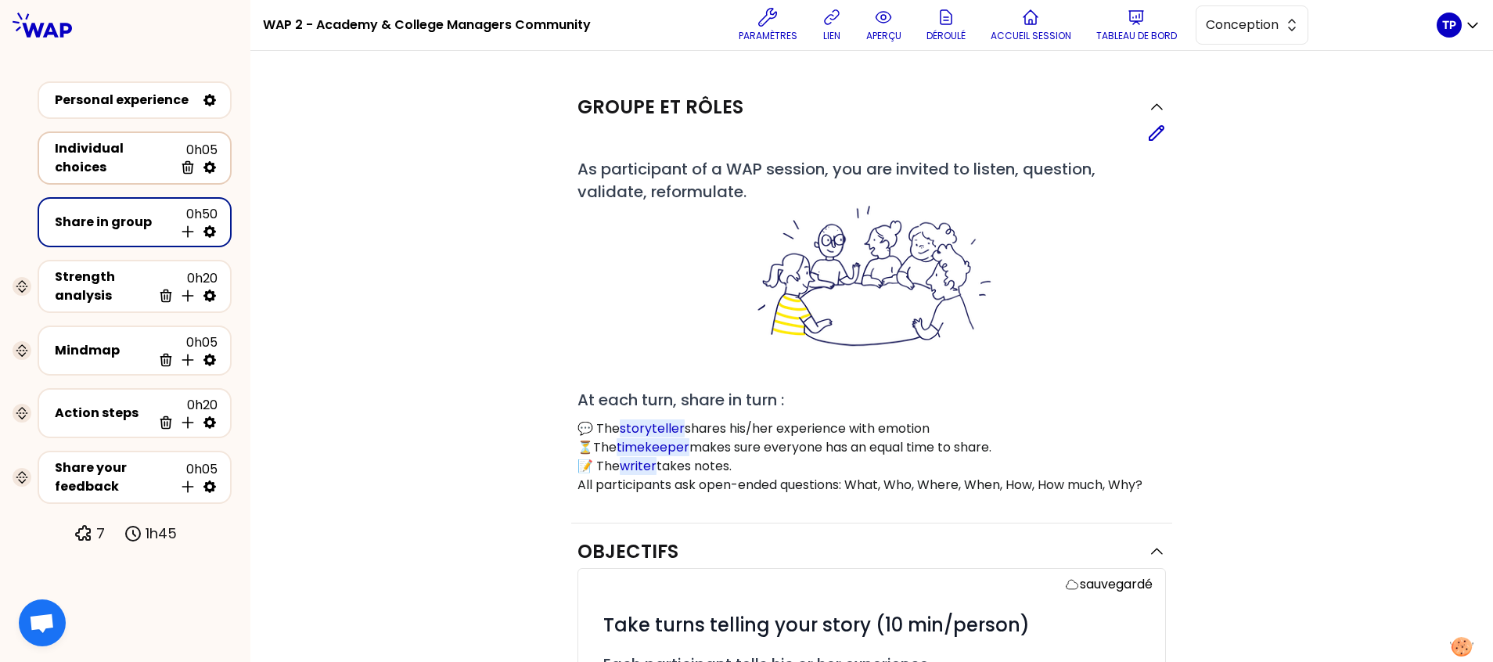
click at [107, 152] on div "Individual choices" at bounding box center [114, 158] width 119 height 38
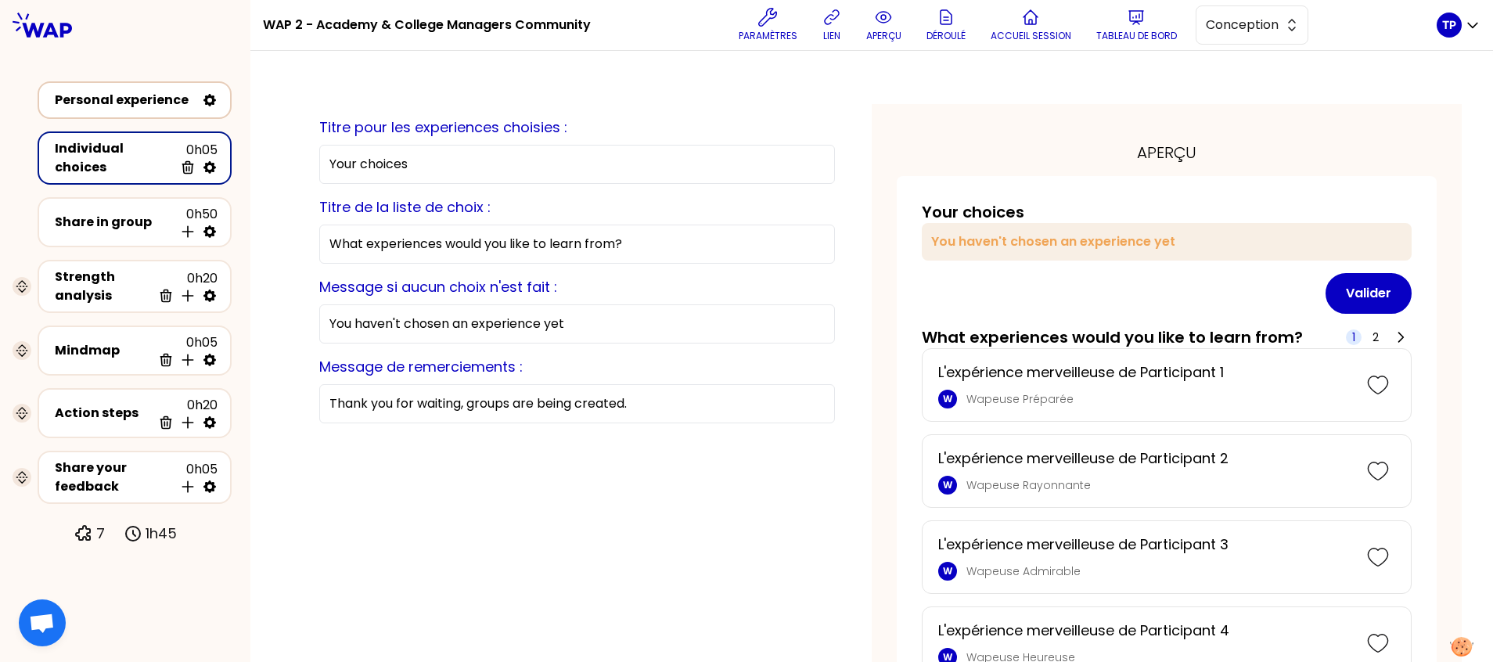
click at [141, 89] on div "Personal experience" at bounding box center [135, 100] width 166 height 22
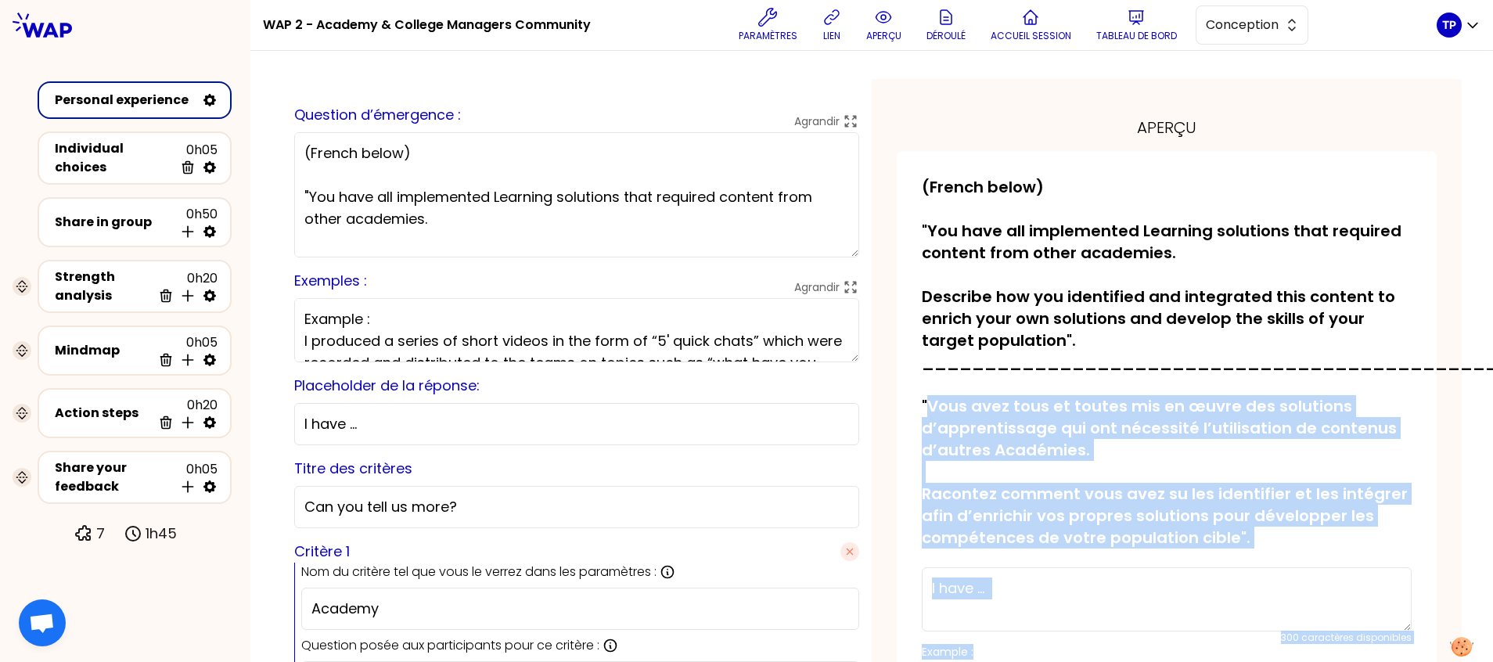
scroll to position [75, 0]
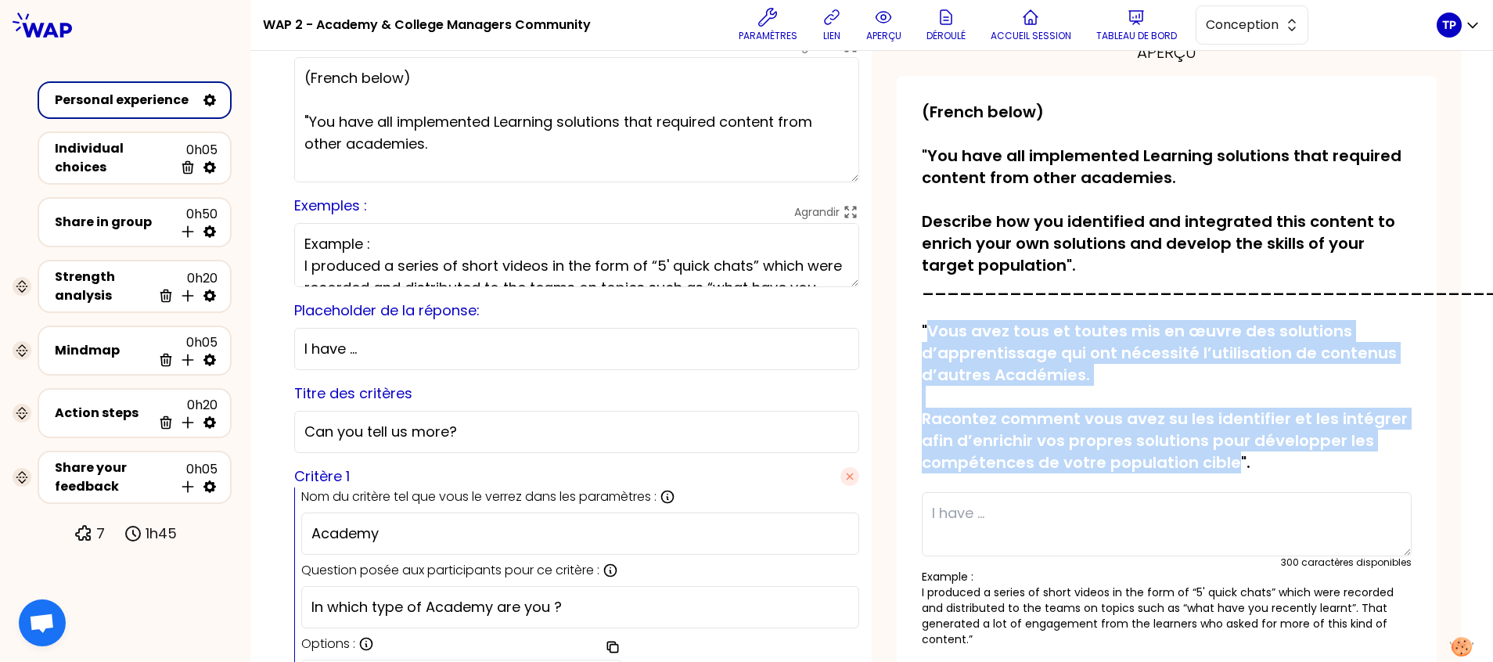
drag, startPoint x: 922, startPoint y: 403, endPoint x: 1223, endPoint y: 461, distance: 306.1
click at [1223, 461] on p "(French below) "You have all implemented Learning solutions that required conte…" at bounding box center [1167, 287] width 490 height 373
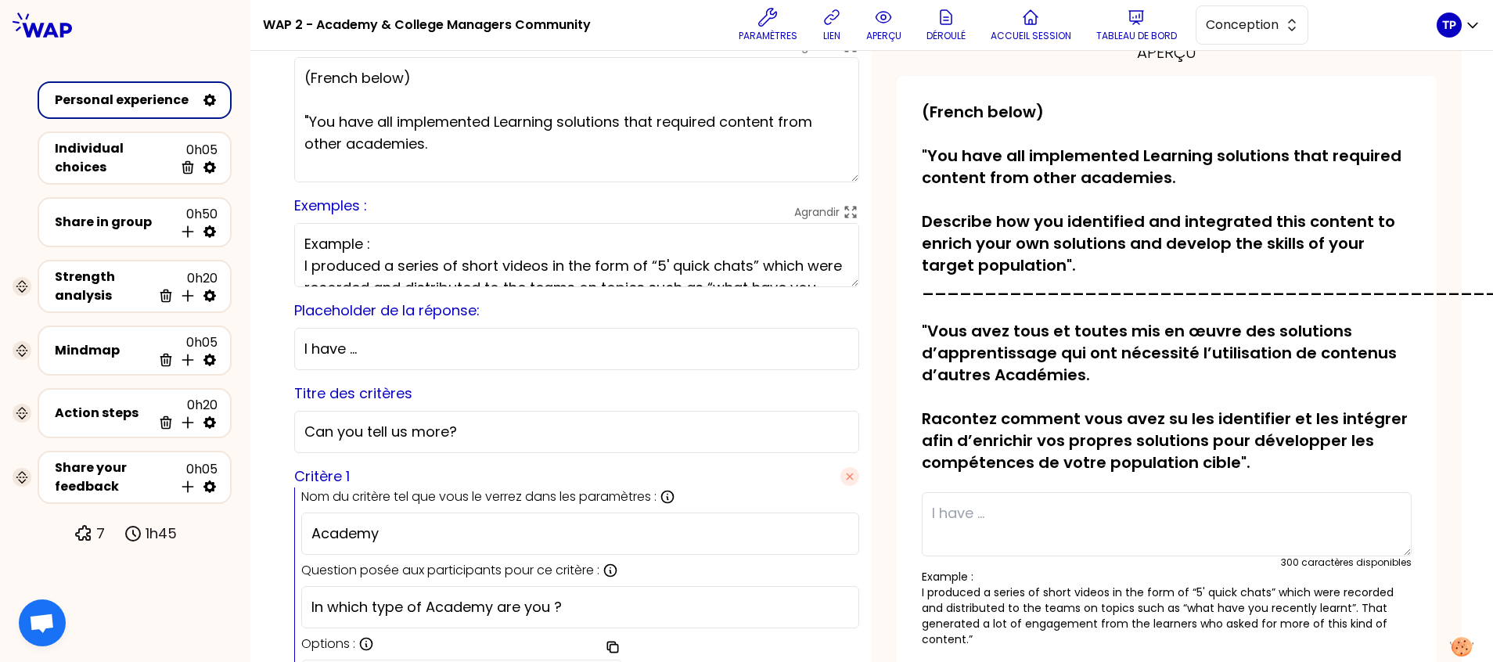
click at [1230, 461] on p "(French below) "You have all implemented Learning solutions that required conte…" at bounding box center [1167, 287] width 490 height 373
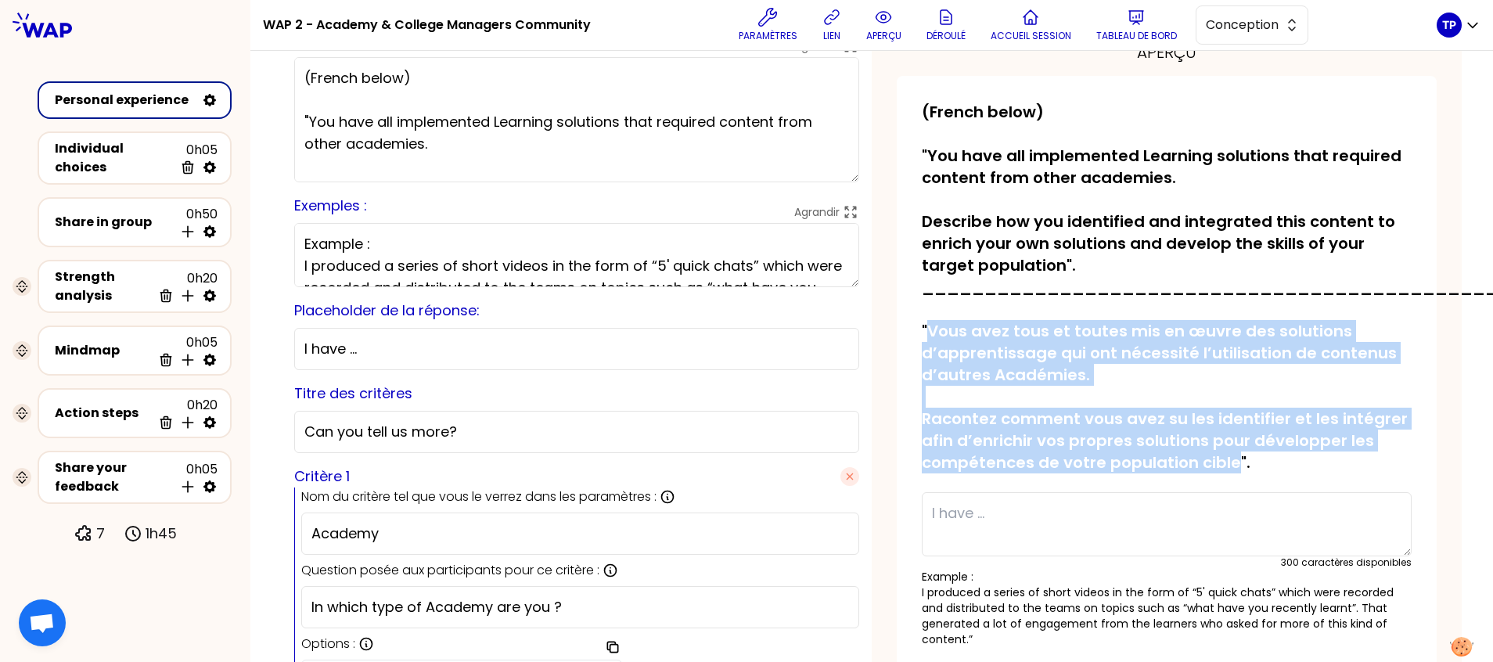
drag, startPoint x: 1224, startPoint y: 459, endPoint x: 924, endPoint y: 325, distance: 329.3
click at [924, 325] on p "(French below) "You have all implemented Learning solutions that required conte…" at bounding box center [1167, 287] width 490 height 373
copy p "Vous avez tous et toutes mis en œuvre des solutions d’apprentissage qui ont néc…"
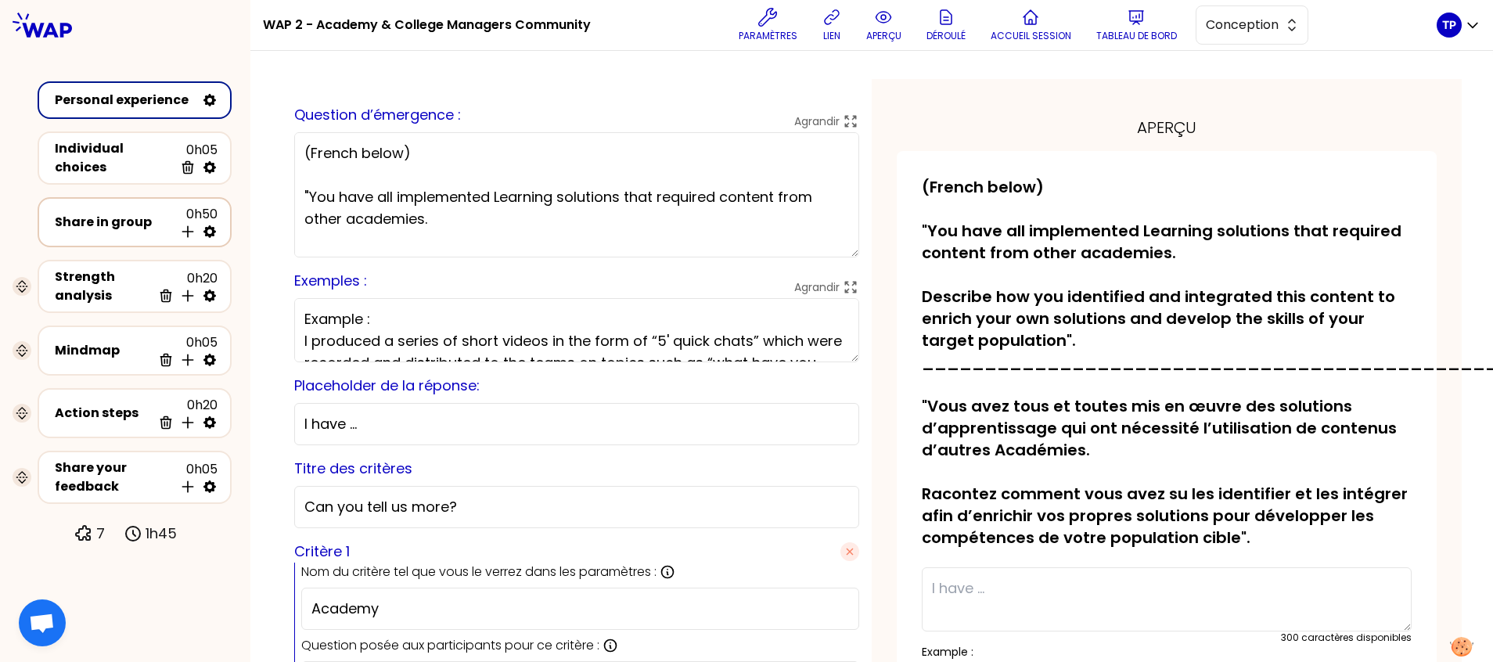
click at [121, 230] on div "Share in group 0h50 Insérer une activité en dessous" at bounding box center [135, 222] width 166 height 34
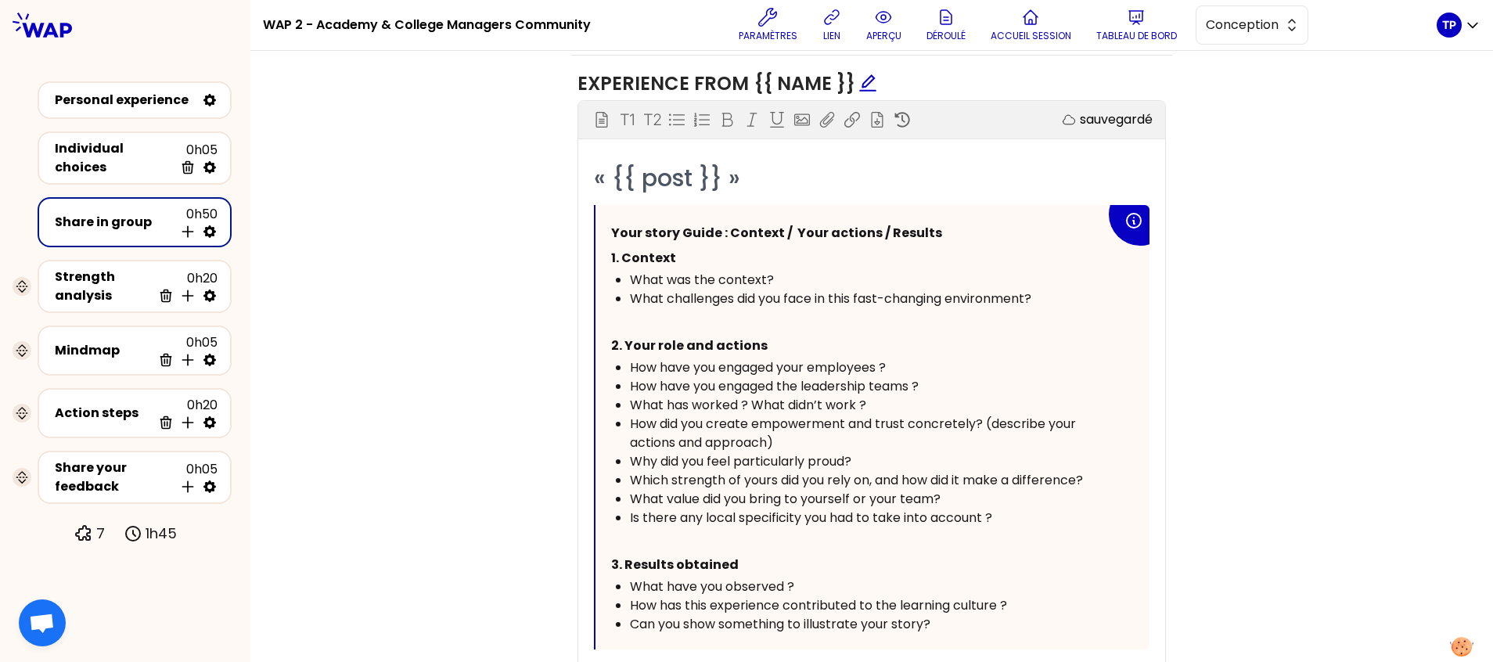
scroll to position [742, 0]
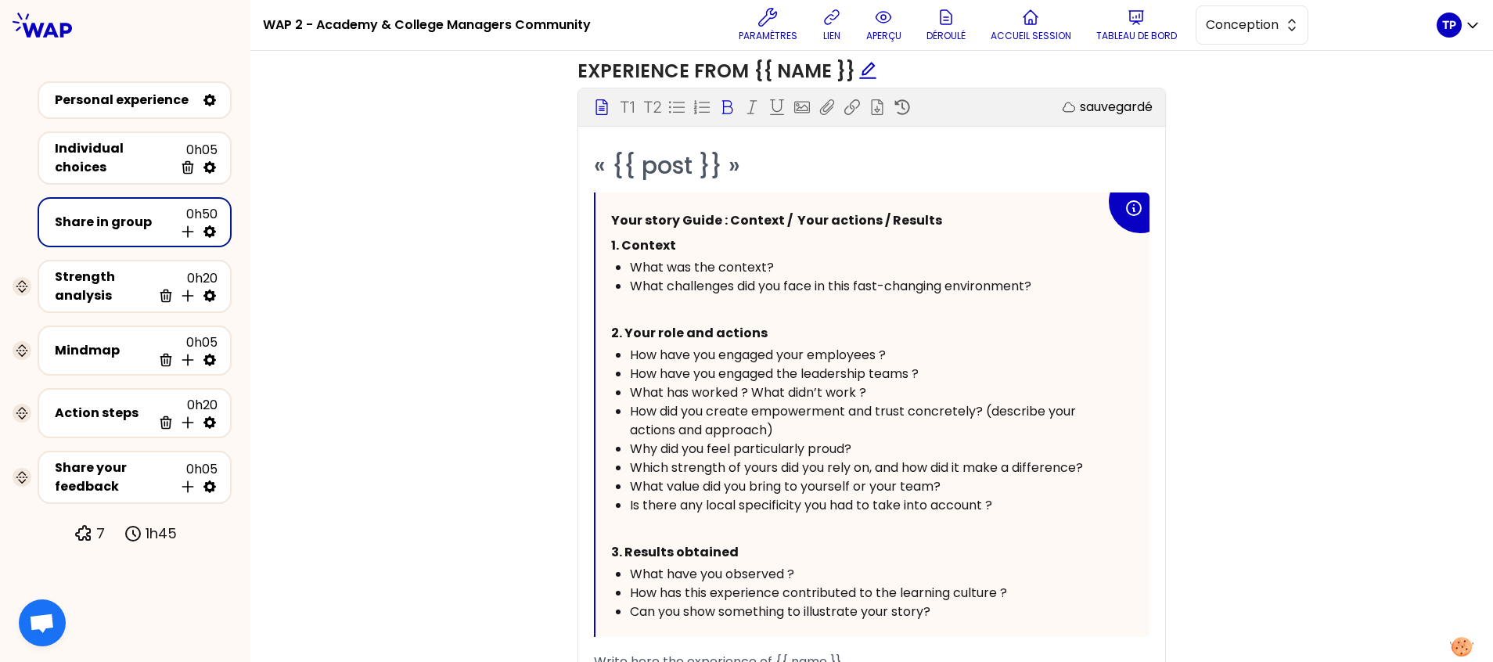
drag, startPoint x: 939, startPoint y: 495, endPoint x: 582, endPoint y: 118, distance: 519.3
click at [582, 150] on div "« {{ post }} » Your story Guide : Context / Your actions / Results 1. Context W…" at bounding box center [871, 476] width 587 height 653
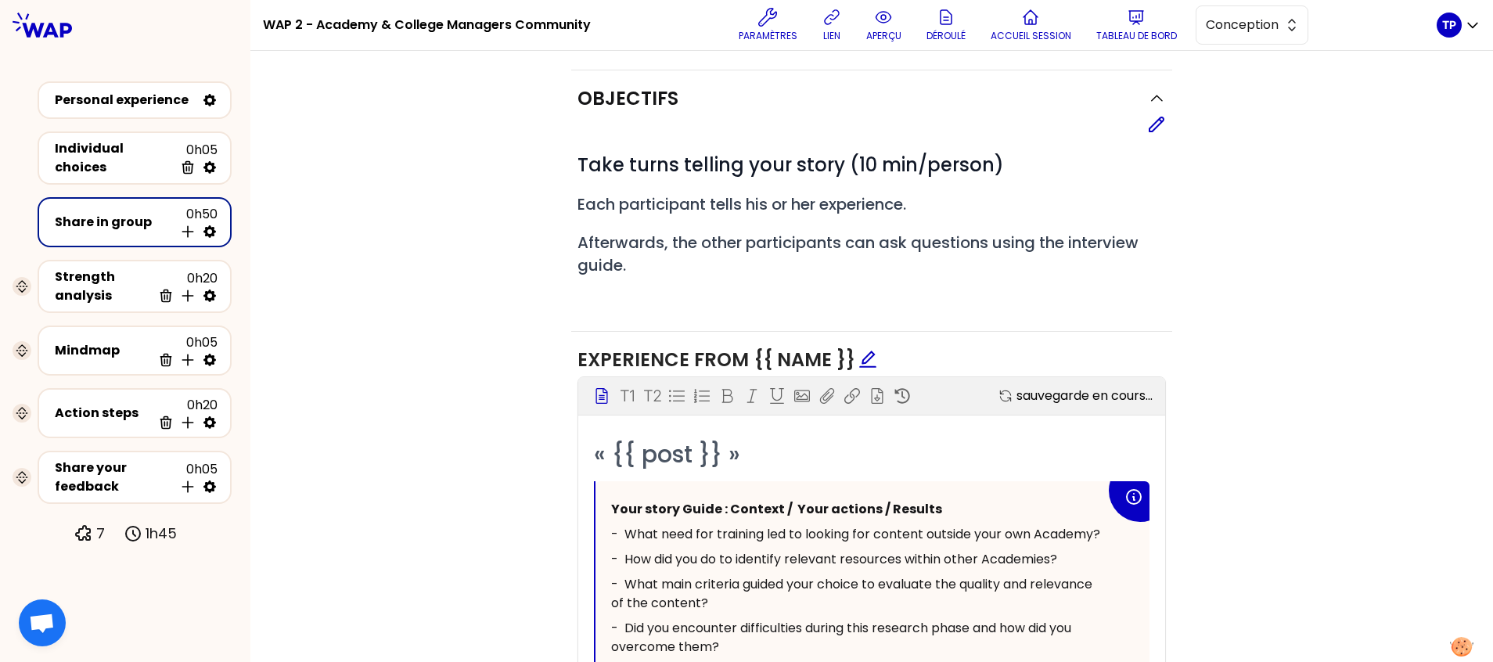
scroll to position [616, 0]
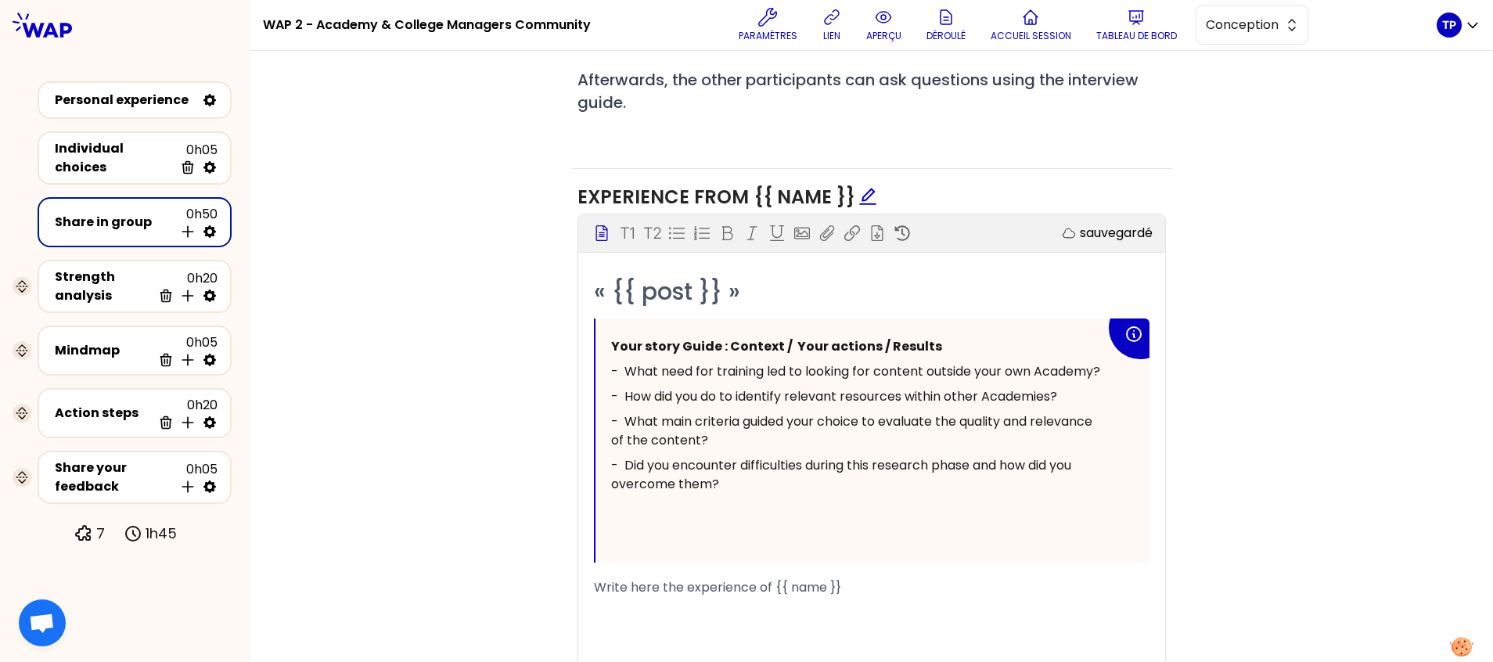
click at [620, 456] on span "- Did you encounter difficulties during this research phase and how did you ove…" at bounding box center [842, 474] width 463 height 37
click at [618, 412] on span "- What main criteria guided your choice to evaluate the quality and relevance o…" at bounding box center [853, 430] width 484 height 37
click at [617, 387] on span "- How did you do to identify relevant resources within other Academies?" at bounding box center [834, 396] width 446 height 18
click at [617, 362] on span "- What need for training led to looking for content outside your own Academy?" at bounding box center [855, 371] width 489 height 18
click at [668, 214] on div "Bloc d'instruction T1 T2 Exporter sauvegardé" at bounding box center [871, 233] width 587 height 38
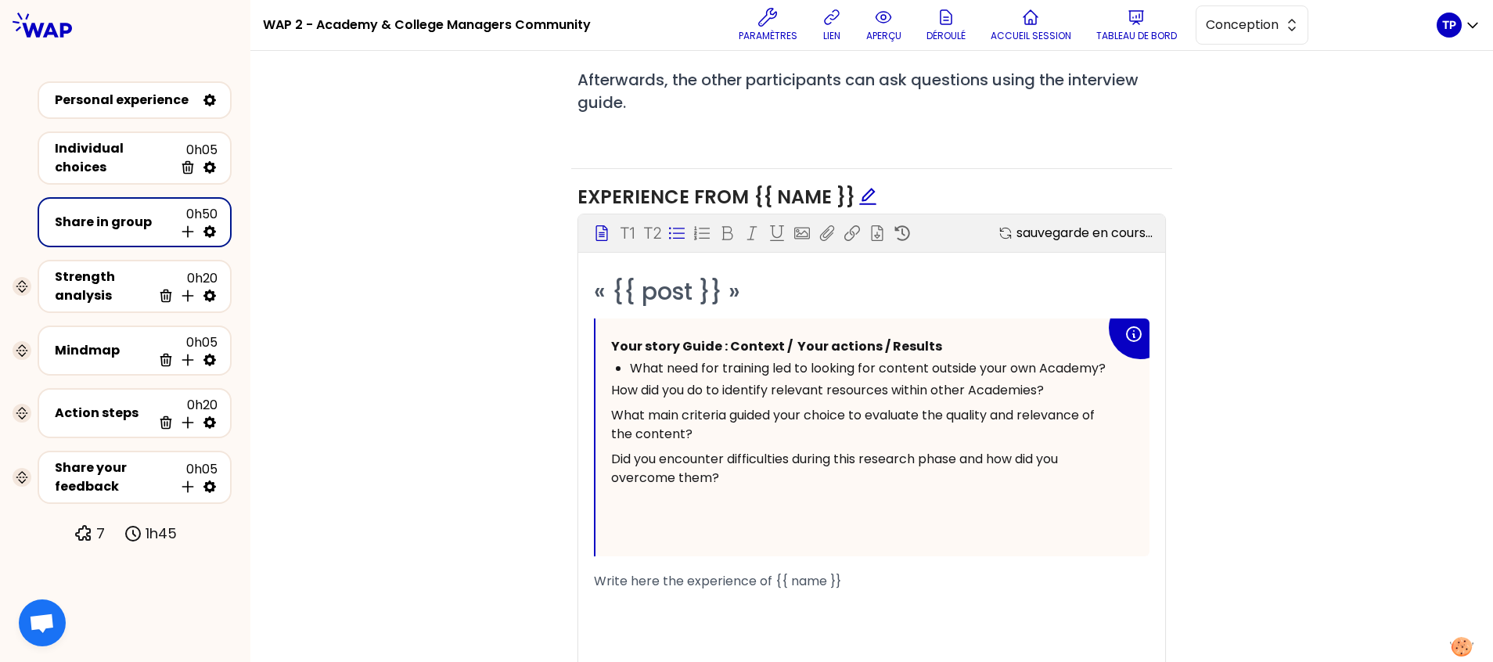
scroll to position [629, 0]
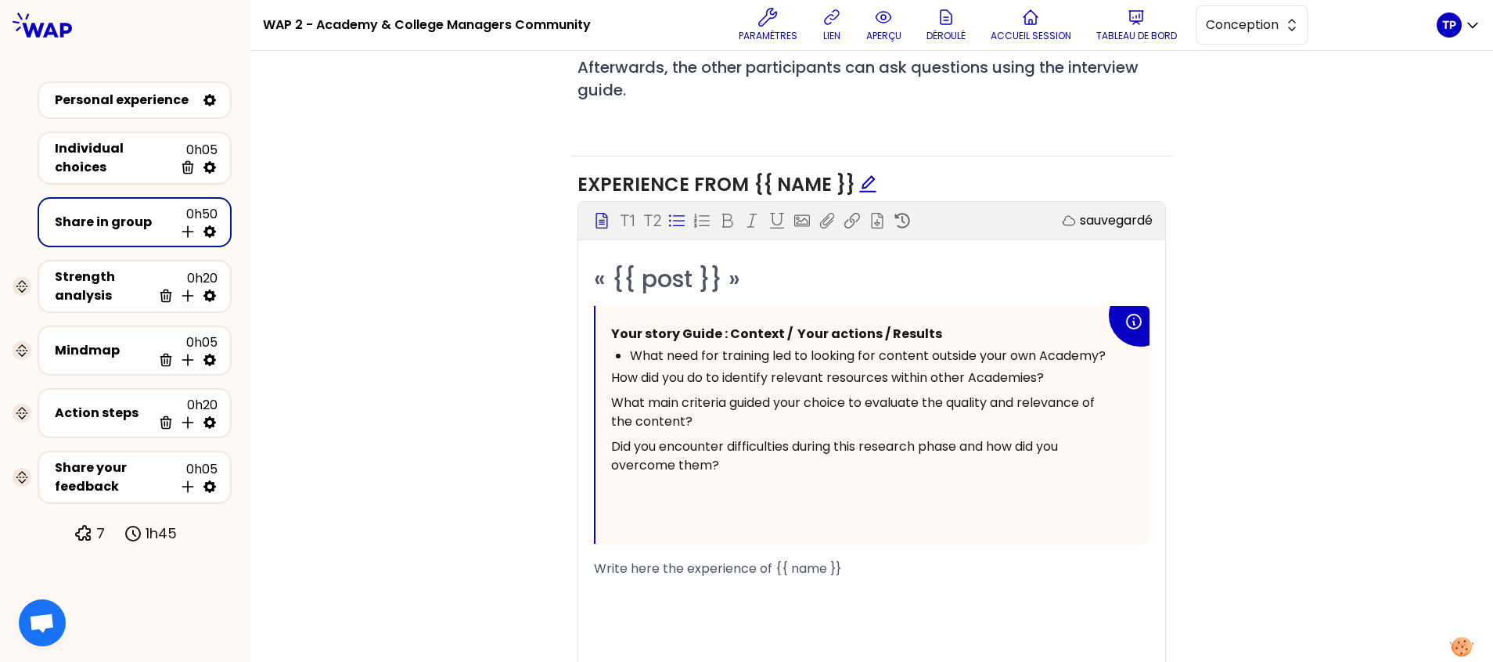
click at [600, 306] on div "Your story Guide : Context / Your actions / Results What need for training led …" at bounding box center [873, 425] width 554 height 238
click at [669, 213] on icon at bounding box center [677, 221] width 16 height 16
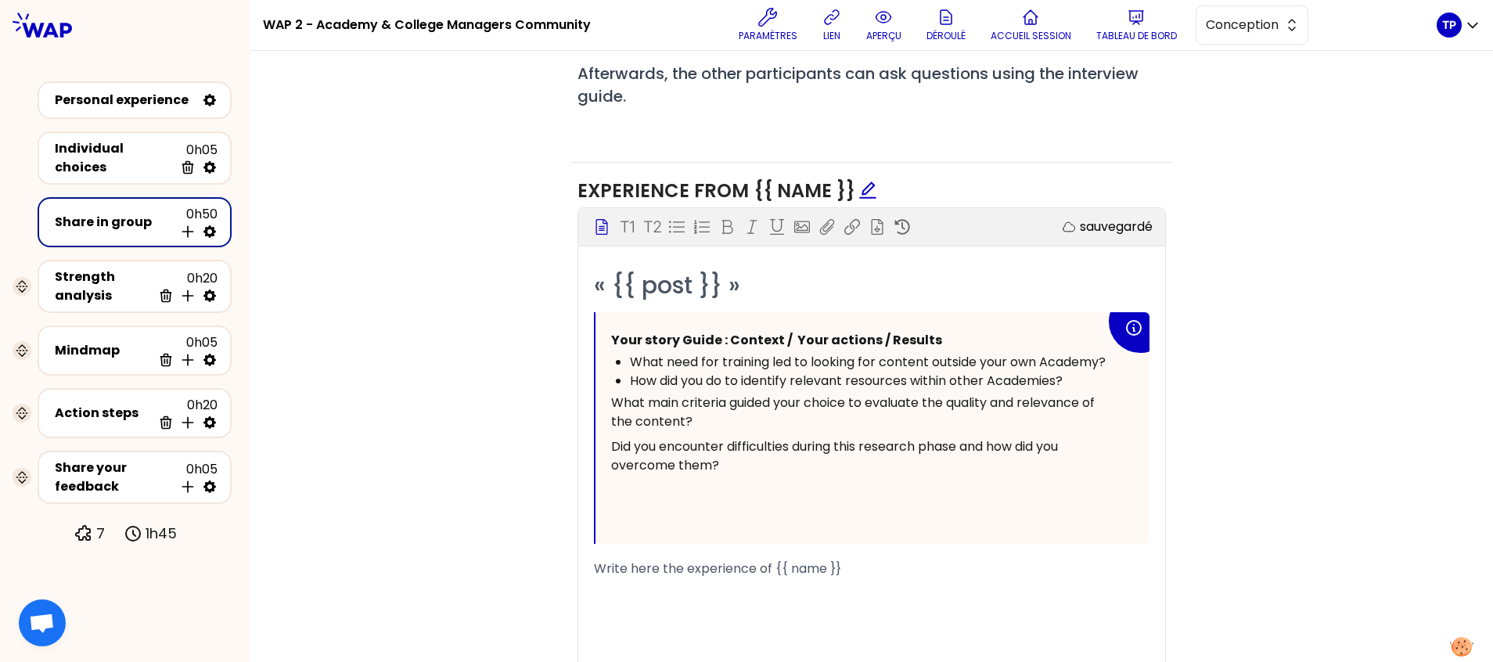
click at [611, 394] on span "What main criteria guided your choice to evaluate the quality and relevance of …" at bounding box center [854, 412] width 487 height 37
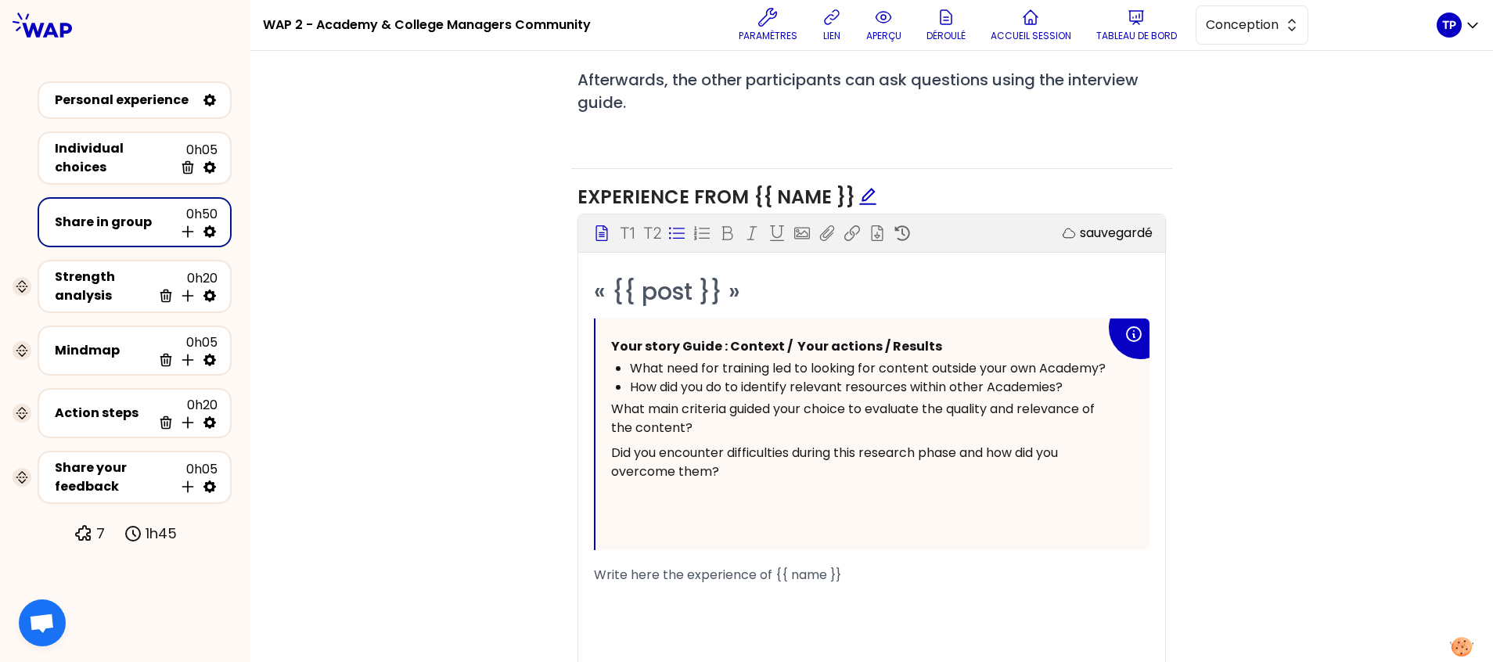
click at [674, 225] on icon at bounding box center [677, 233] width 16 height 16
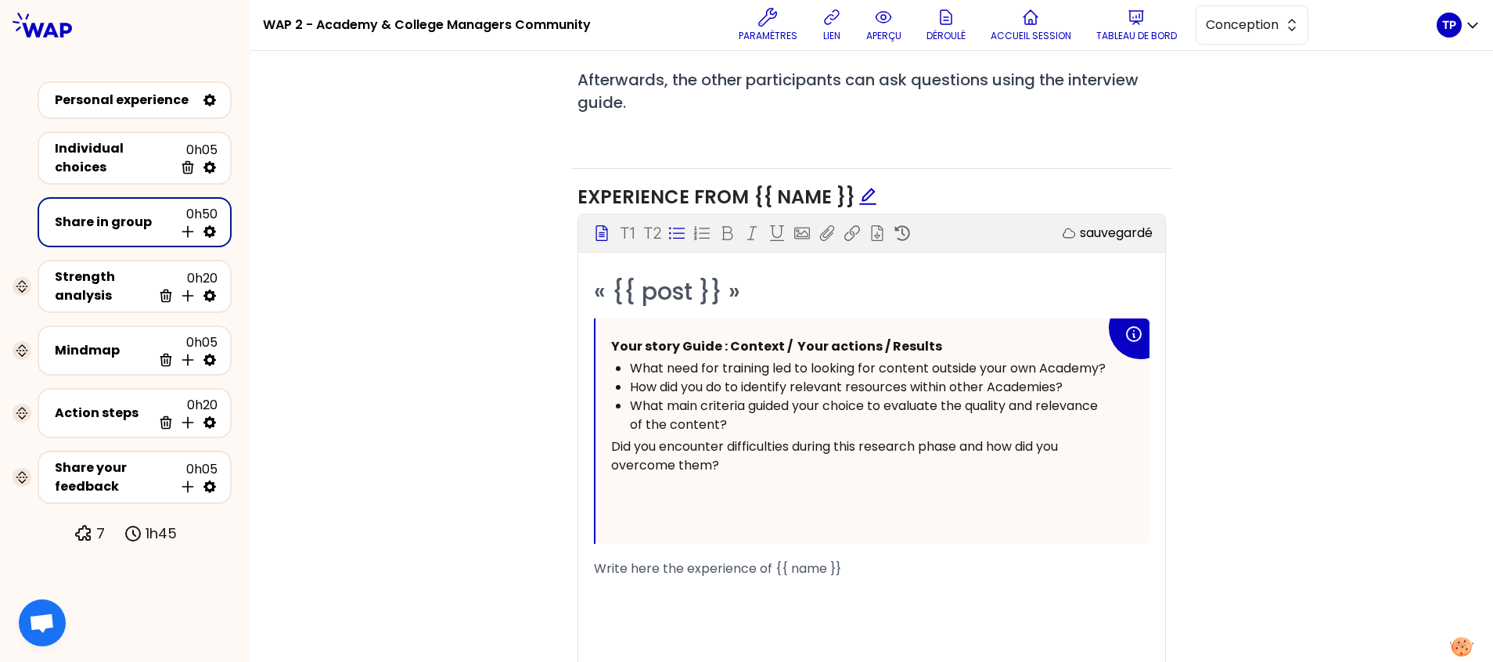
click at [600, 339] on div "Your story Guide : Context / Your actions / Results What need for training led …" at bounding box center [873, 431] width 554 height 225
click at [672, 225] on icon at bounding box center [677, 233] width 16 height 16
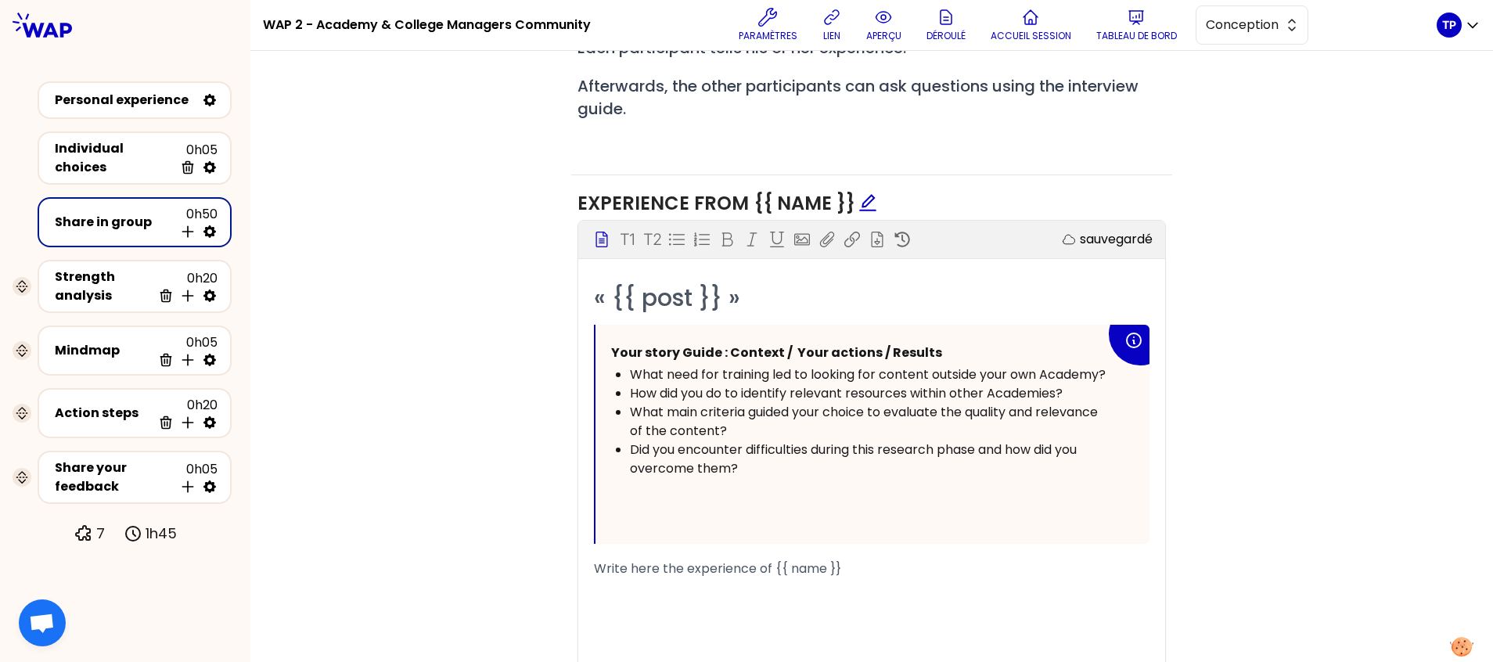
click at [793, 478] on p "﻿" at bounding box center [858, 490] width 495 height 25
click at [791, 503] on p "﻿" at bounding box center [858, 515] width 495 height 25
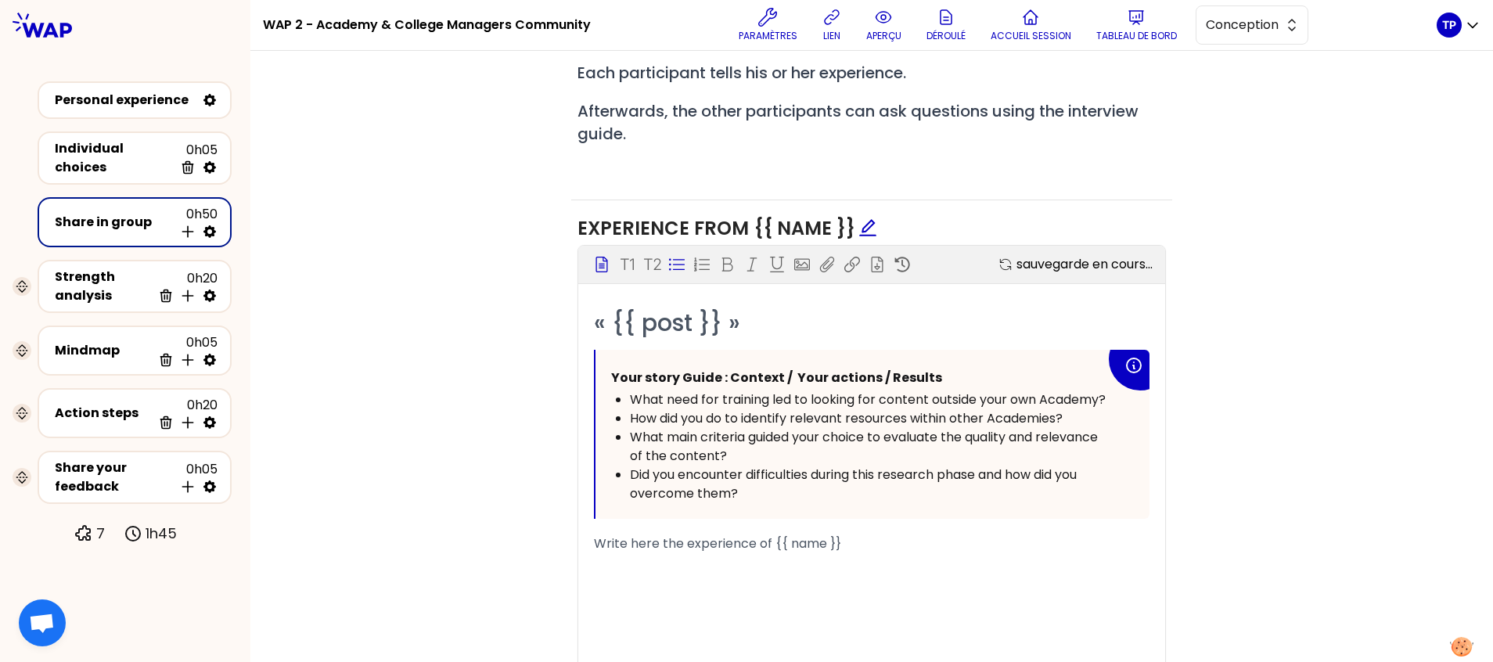
scroll to position [560, 0]
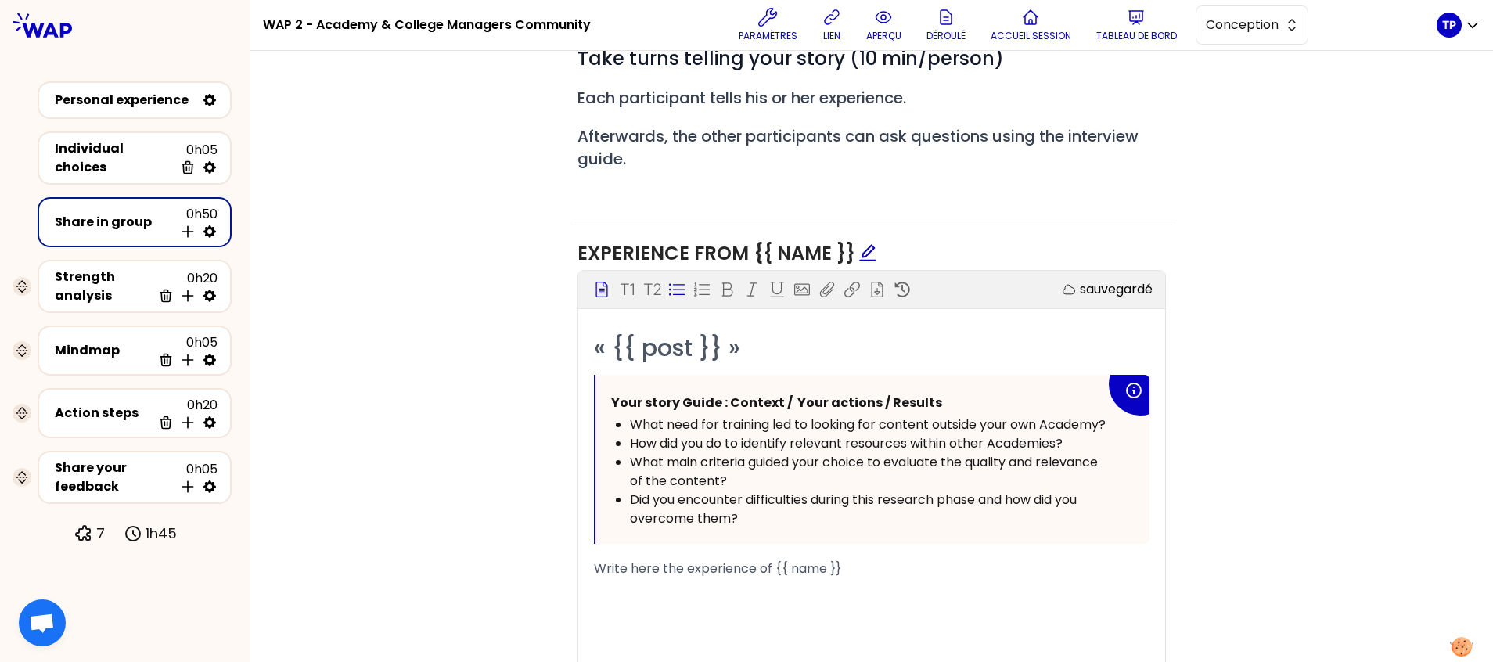
click at [1261, 370] on div "Objectifs Editer # Take turns telling your story (10 min/person) # Each partici…" at bounding box center [872, 351] width 1180 height 775
drag, startPoint x: 964, startPoint y: 279, endPoint x: 744, endPoint y: 273, distance: 220.0
click at [744, 391] on p "Your story Guide : Context / Your actions / Results" at bounding box center [858, 403] width 495 height 25
click at [1242, 315] on div "Objectifs Editer # Take turns telling your story (10 min/person) # Each partici…" at bounding box center [872, 351] width 1180 height 775
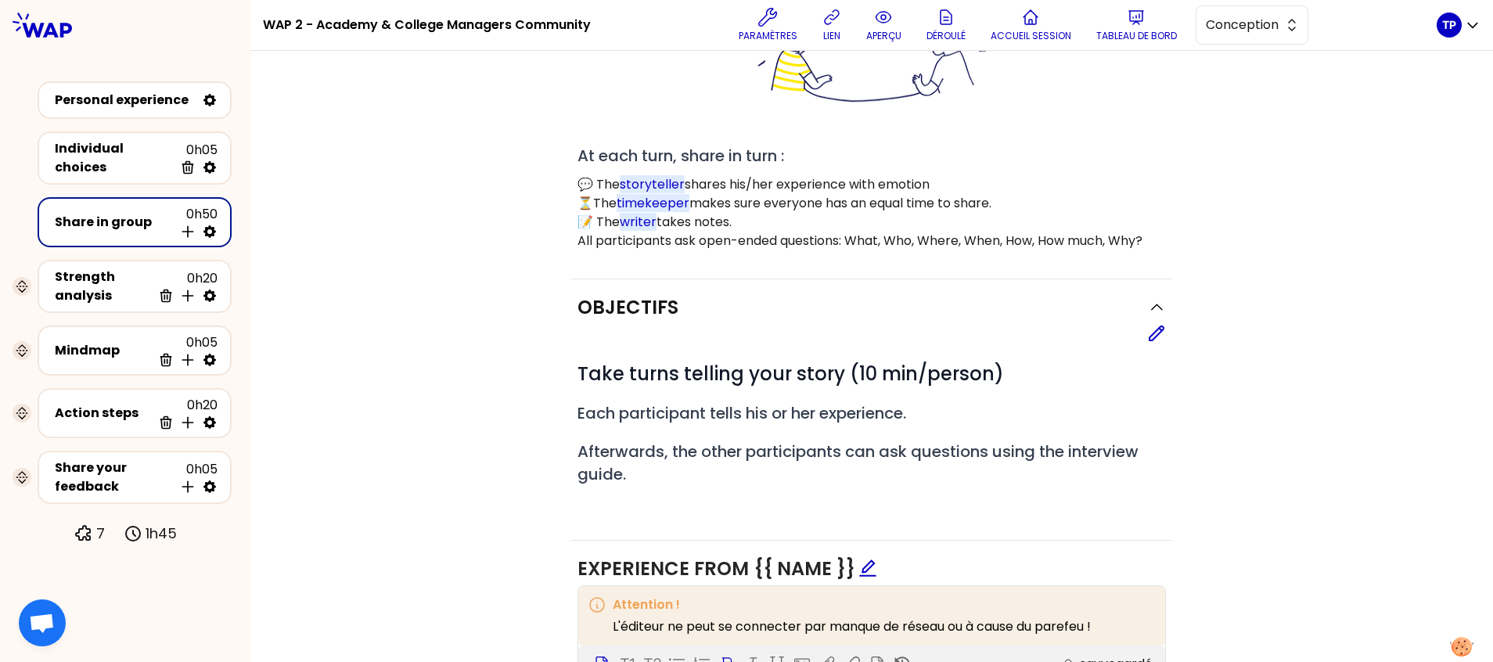
scroll to position [366, 0]
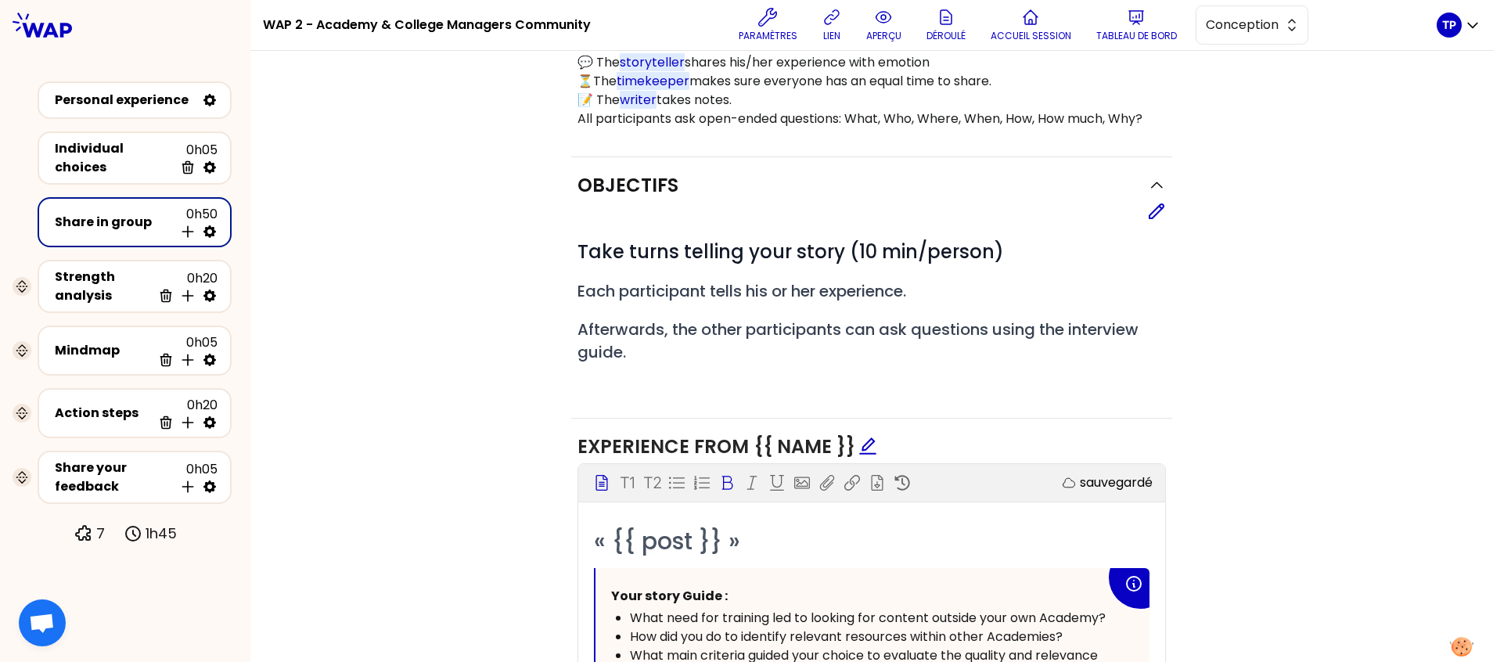
click at [1248, 312] on div "Objectifs Editer # Take turns telling your story (10 min/person) # Each partici…" at bounding box center [872, 544] width 1180 height 775
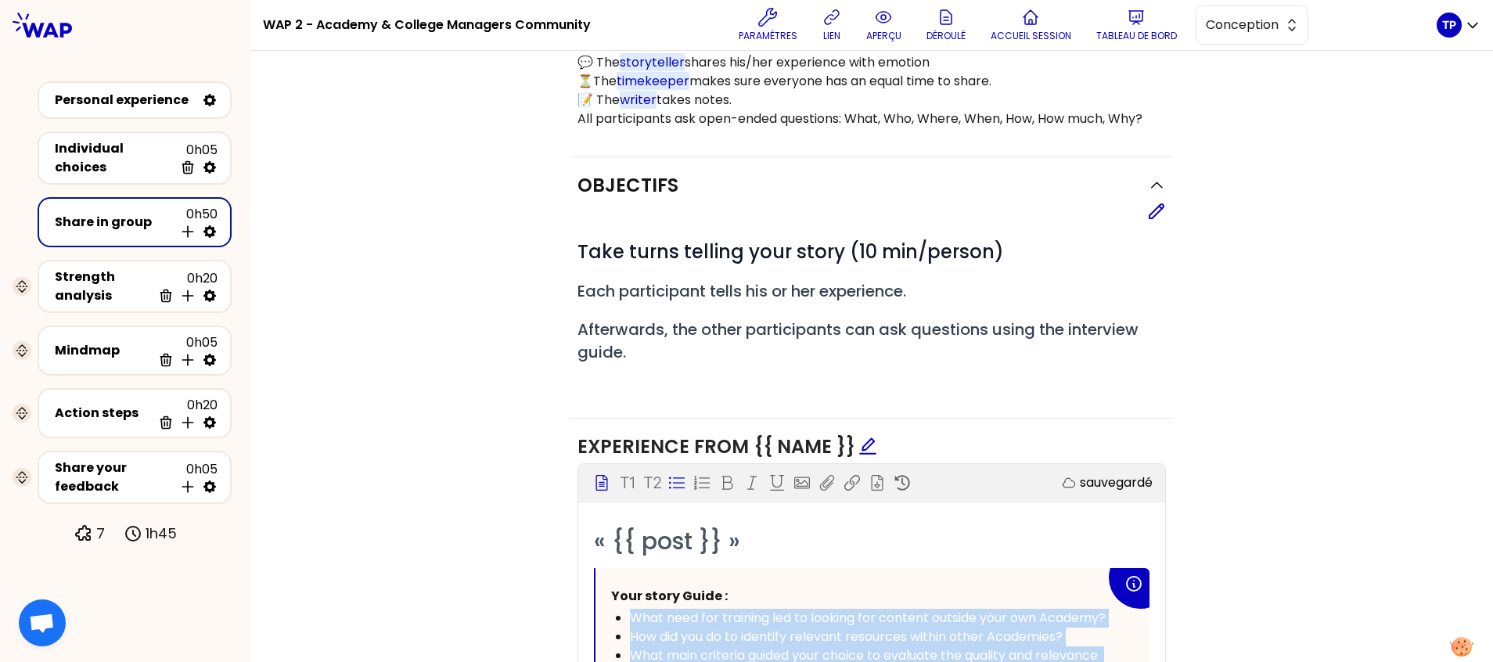
drag, startPoint x: 740, startPoint y: 607, endPoint x: 623, endPoint y: 488, distance: 167.1
click at [623, 609] on ul "What need for training led to looking for content outside your own Academy? How…" at bounding box center [858, 665] width 495 height 113
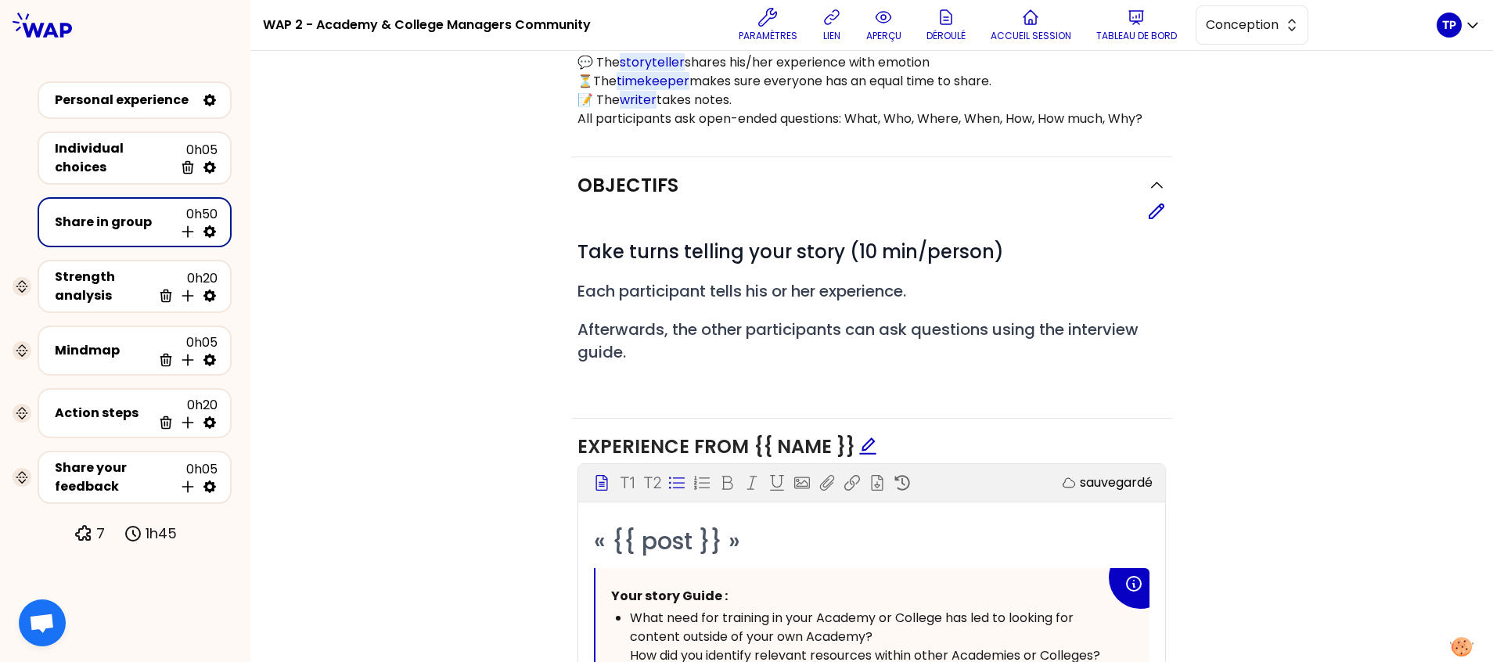
click at [672, 477] on icon at bounding box center [677, 483] width 16 height 12
click at [670, 475] on icon at bounding box center [677, 483] width 16 height 16
drag, startPoint x: 625, startPoint y: 603, endPoint x: 641, endPoint y: 459, distance: 145.6
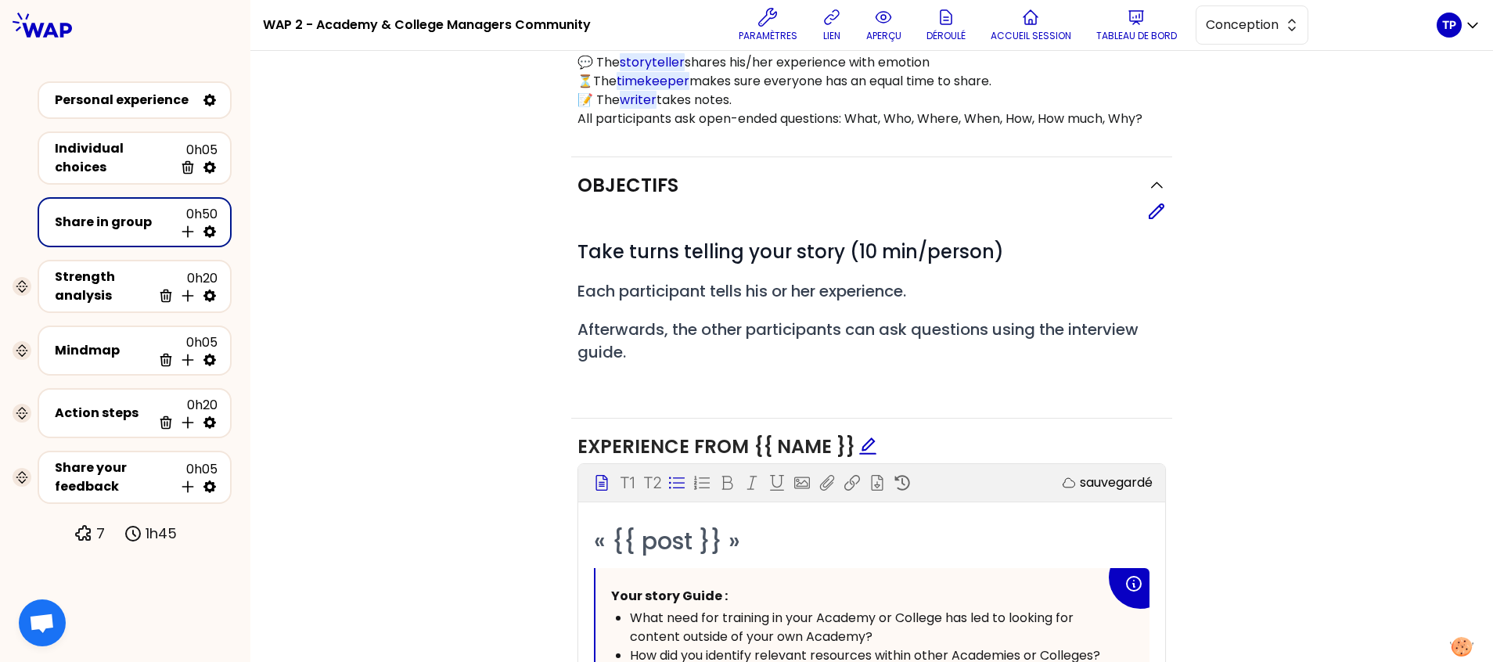
click at [669, 475] on icon at bounding box center [677, 483] width 16 height 16
click at [1223, 491] on div "Objectifs Editer # Take turns telling your story (10 min/person) # Each partici…" at bounding box center [872, 544] width 1180 height 775
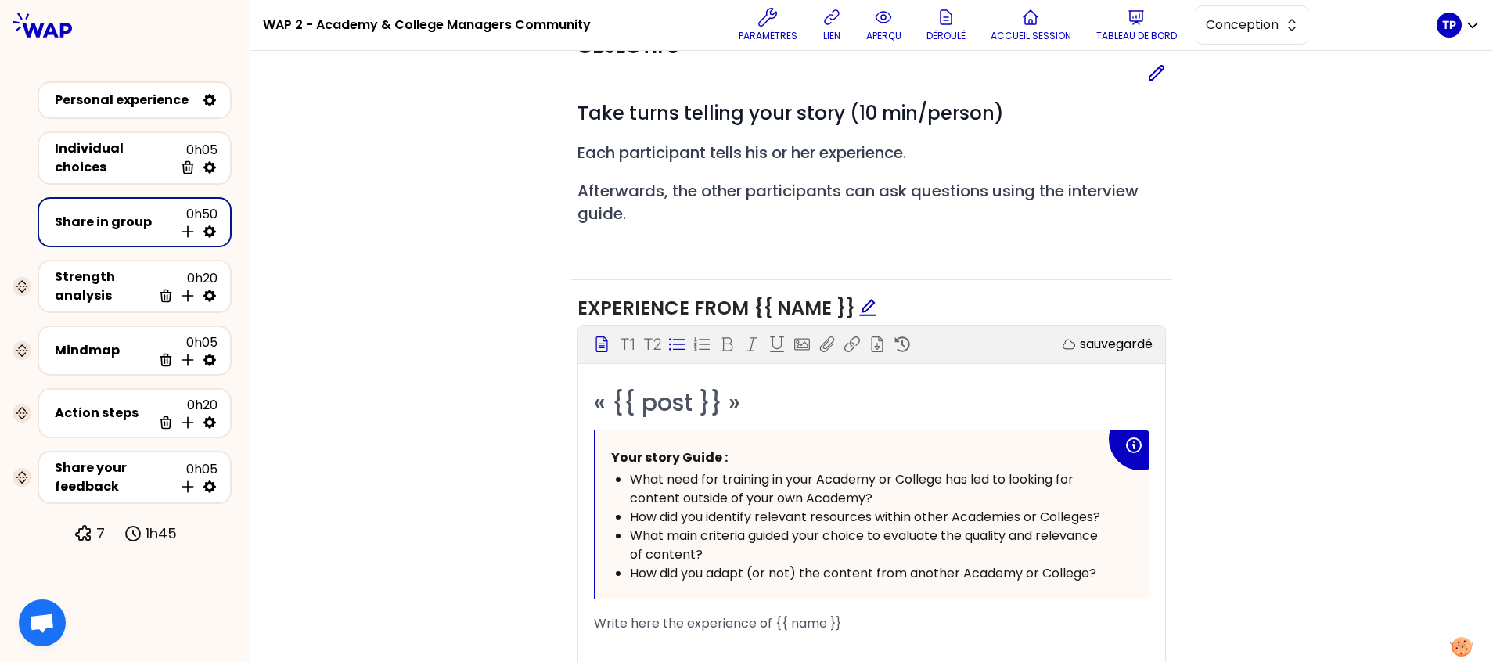
scroll to position [560, 0]
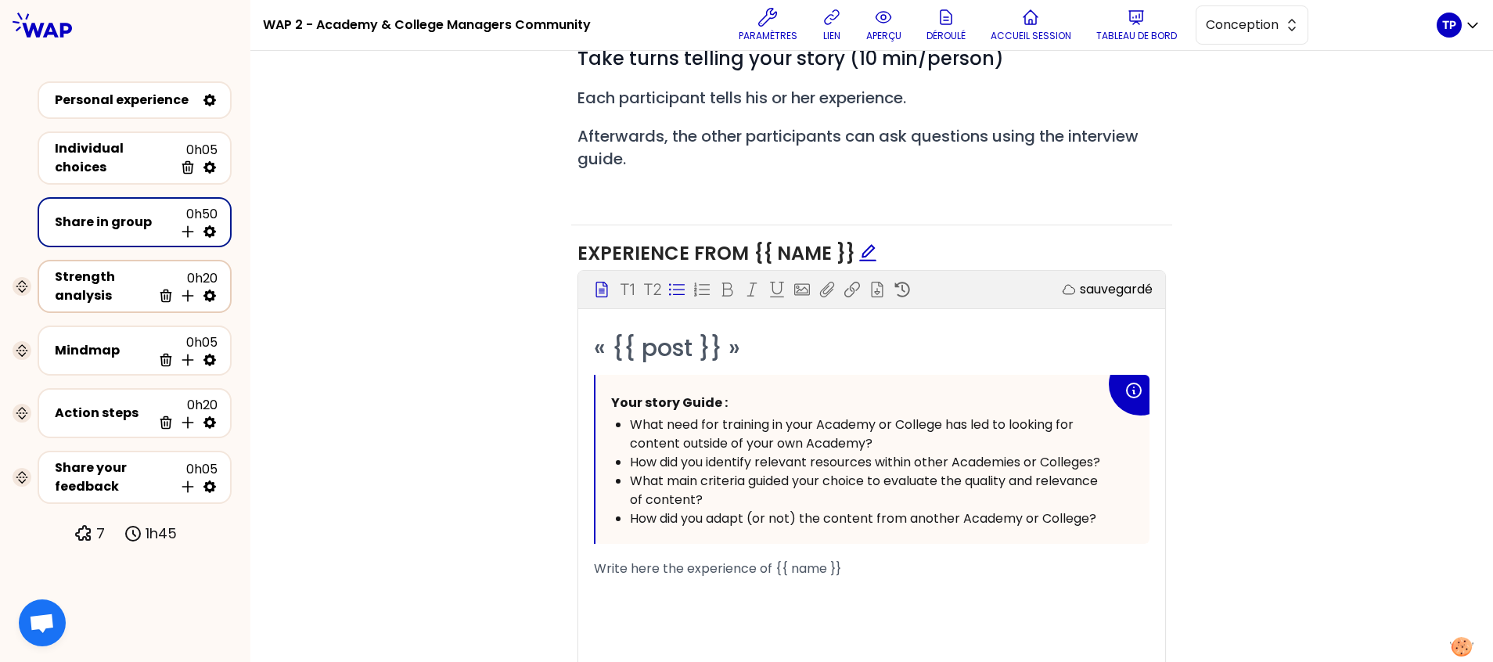
click at [132, 289] on div "Strength analysis" at bounding box center [103, 287] width 97 height 38
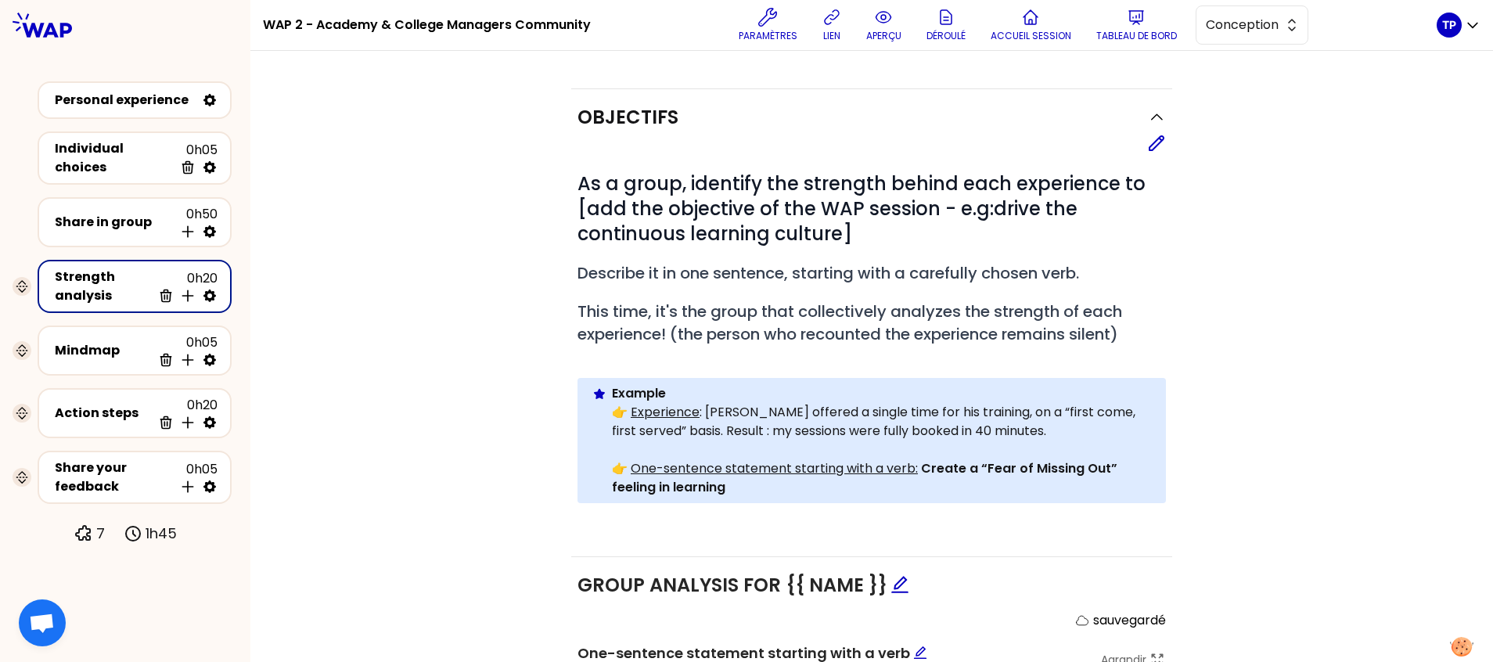
scroll to position [137, 0]
click at [1139, 346] on div "# As a group, identify the strength behind each experience to [add the objectiv…" at bounding box center [872, 348] width 589 height 357
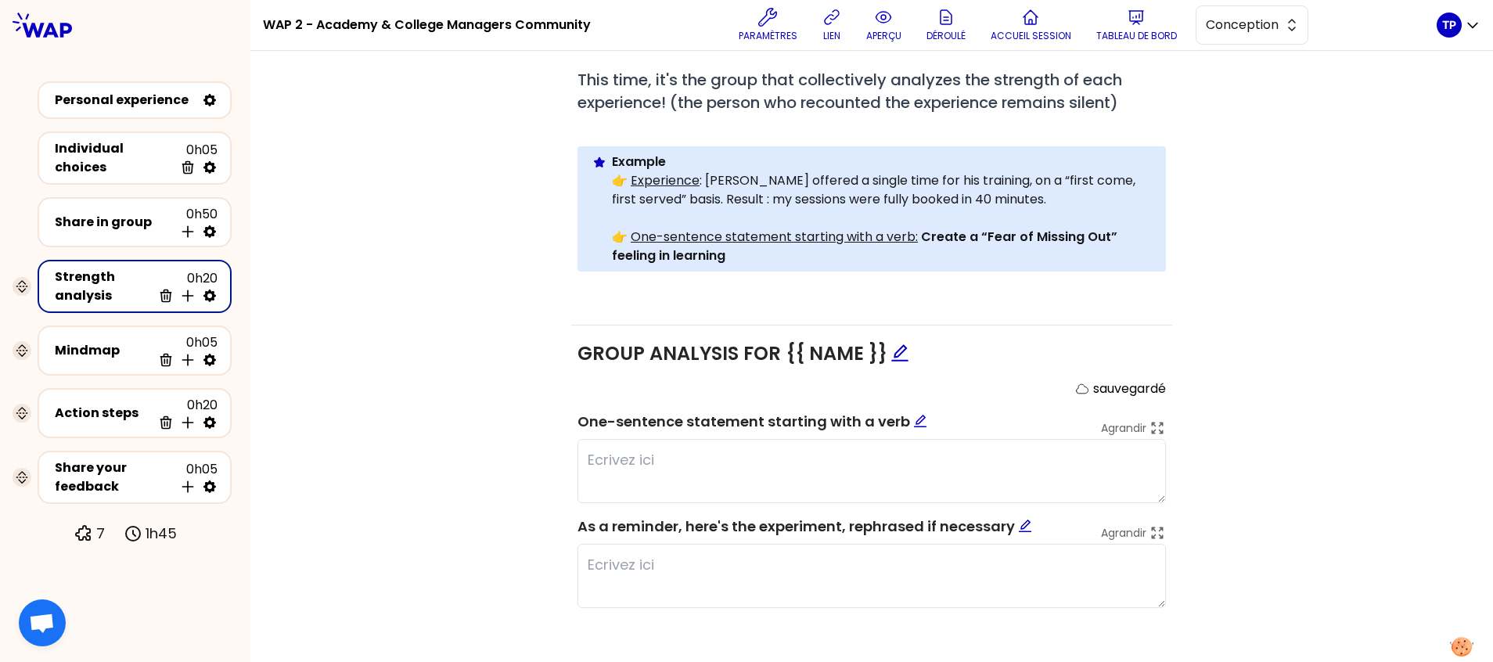
scroll to position [373, 0]
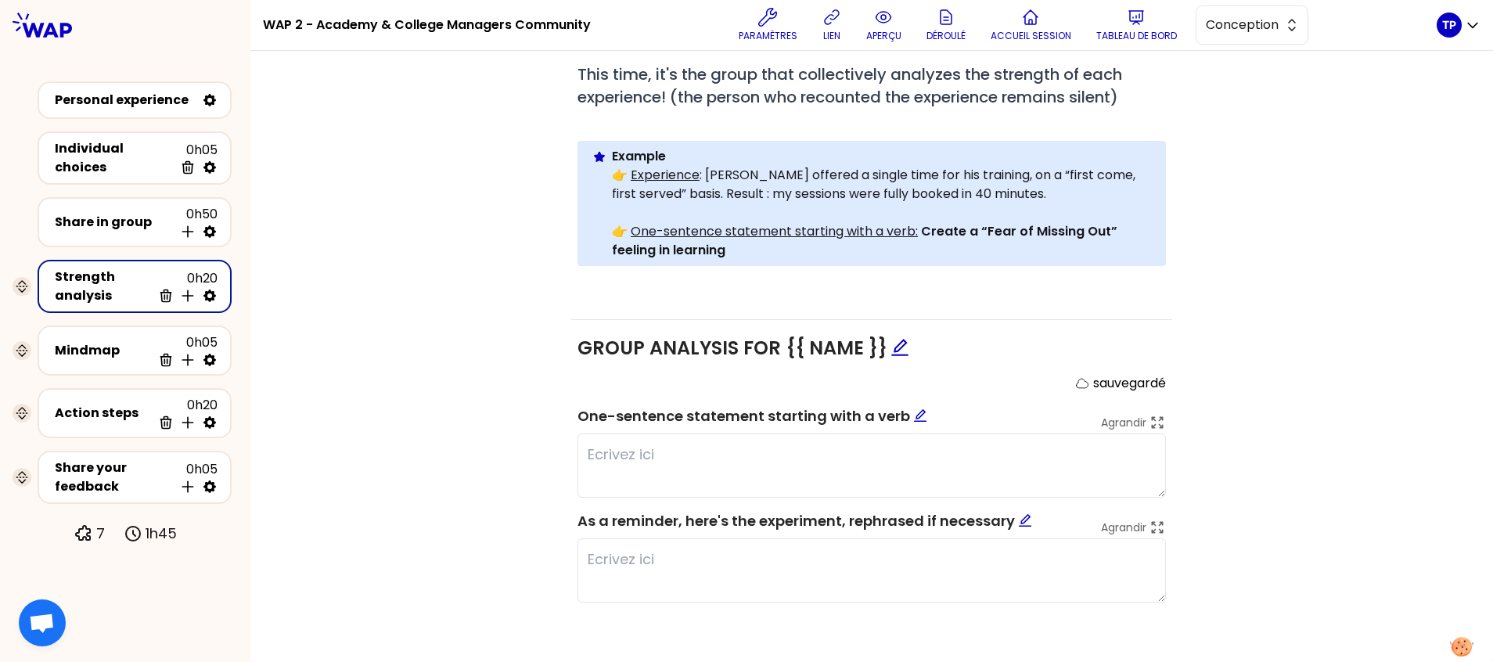
click at [211, 294] on icon at bounding box center [210, 296] width 16 height 16
select select "same_as"
select select "false"
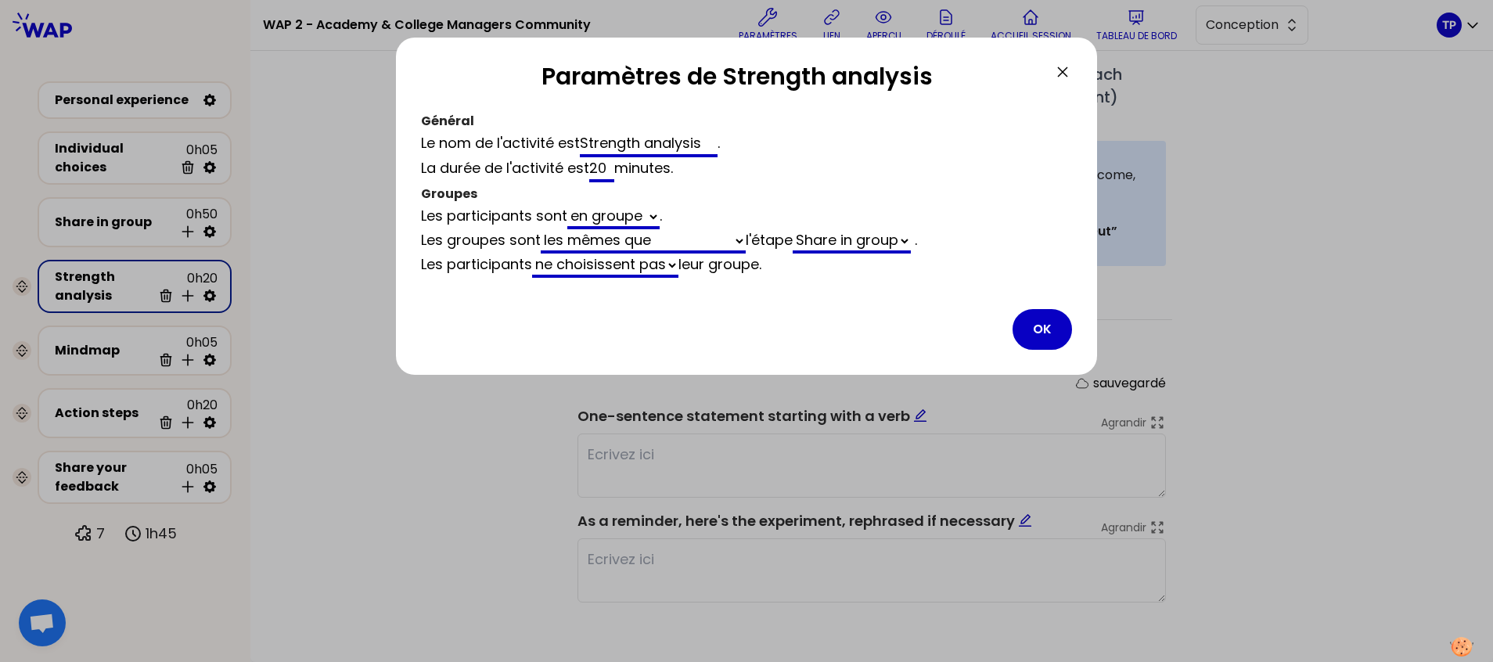
click at [708, 142] on input "Strength analysis" at bounding box center [649, 144] width 138 height 25
type input "Strength analysis"
select select "same_as"
select select "false"
type input "Strength analysis b"
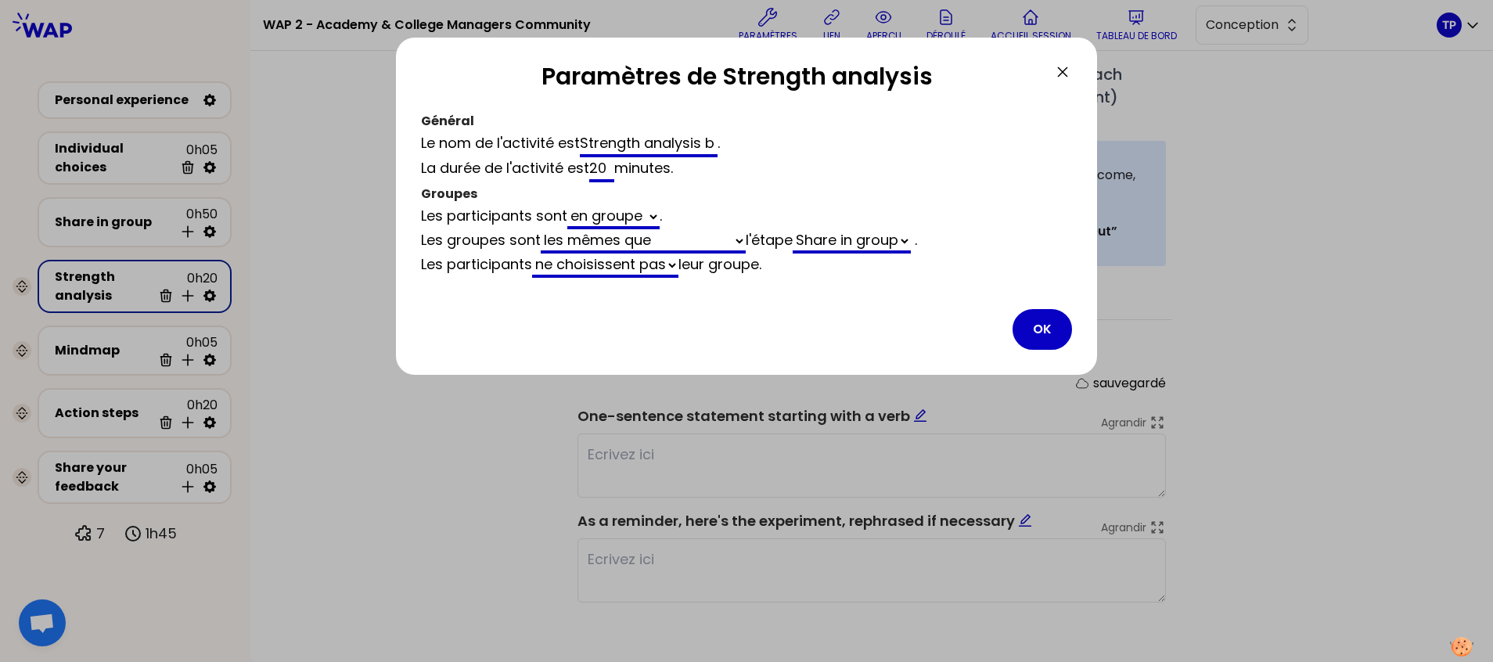
select select "same_as"
select select "false"
type input "Strength analysis by"
select select "same_as"
select select "false"
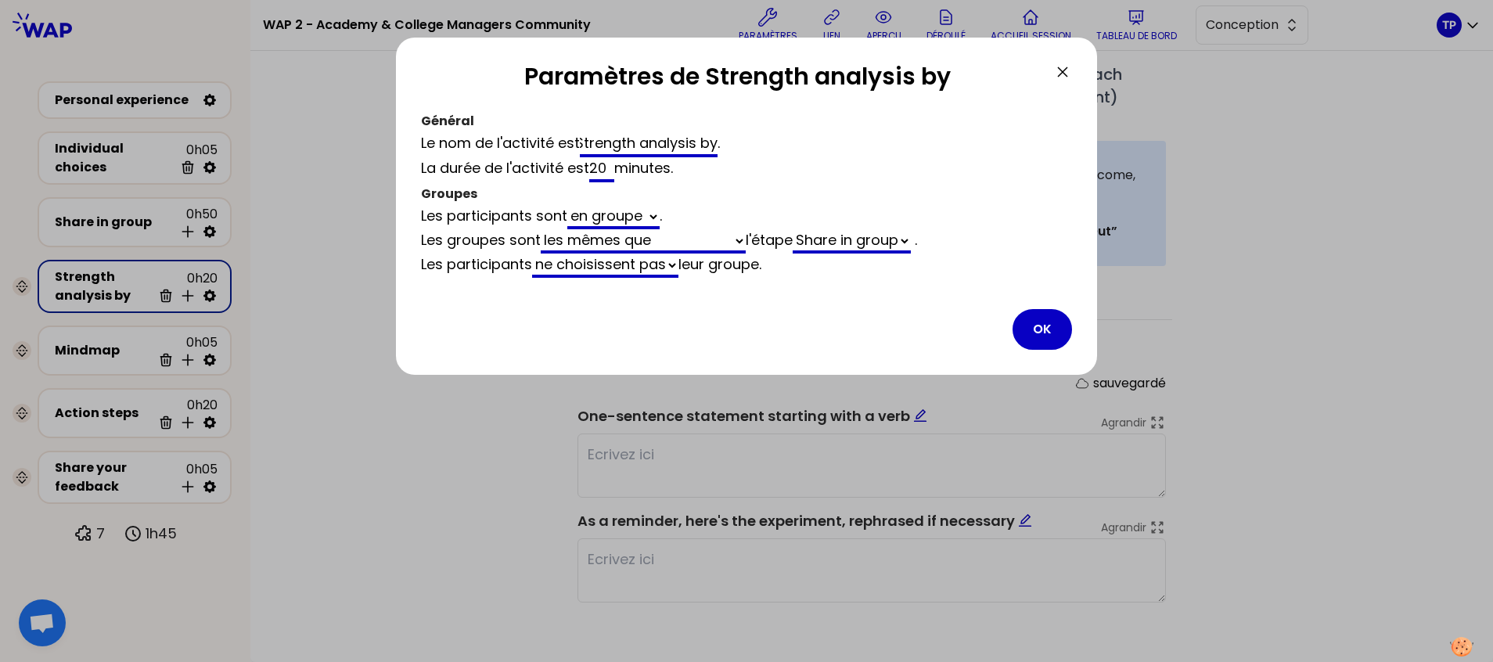
type input "Strength analysis by o"
select select "same_as"
select select "false"
type input "Strength analysis by ot"
select select "same_as"
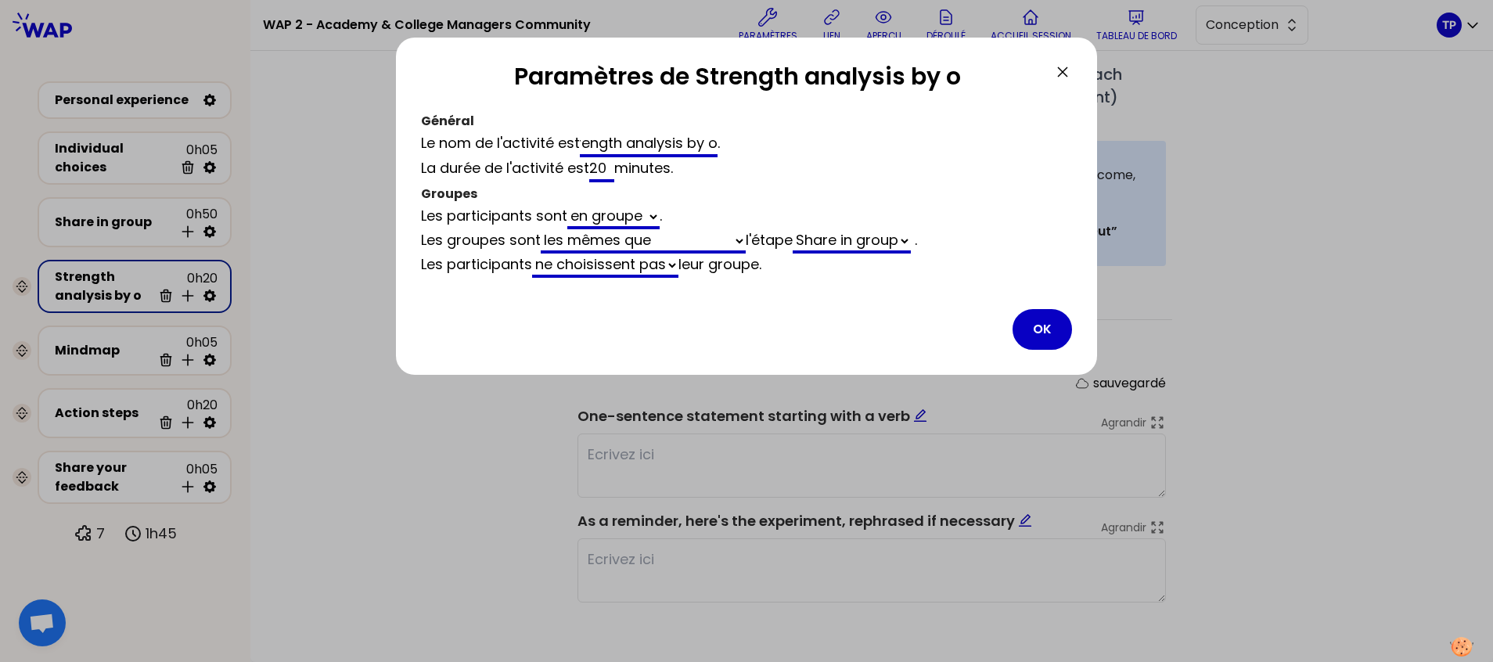
select select "false"
type input "Strength analysis by oth"
select select "same_as"
select select "false"
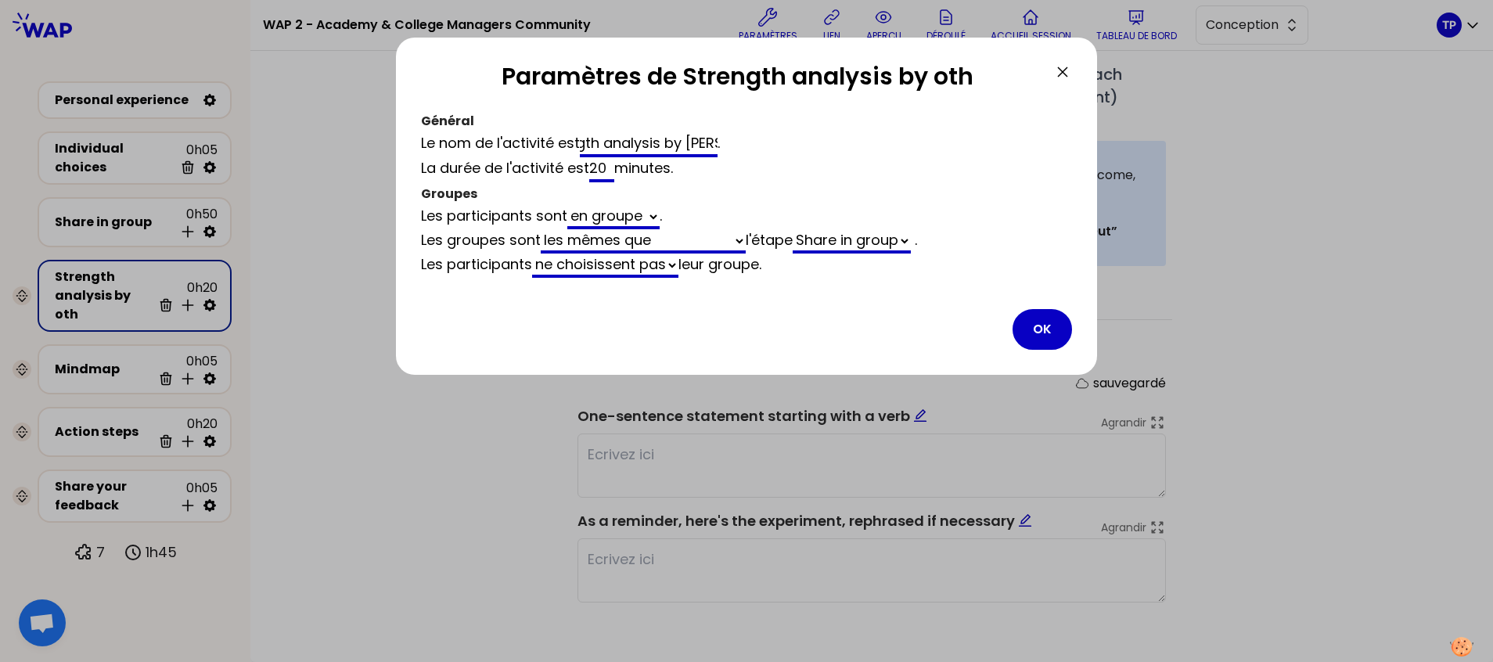
type input "Strength analysis by other"
select select "same_as"
select select "false"
type input "Strength analysis by otherd"
select select "same_as"
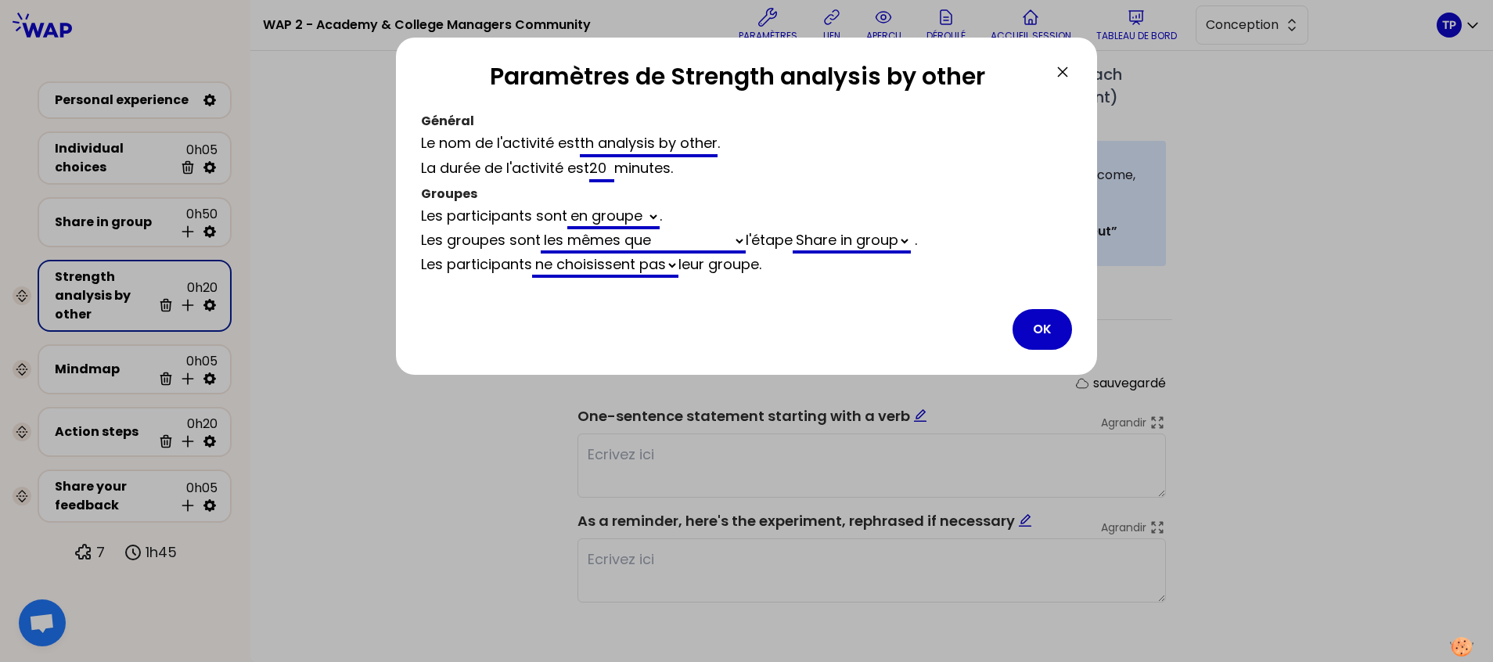
select select "false"
type input "Strength analysis by others"
select select "same_as"
select select "false"
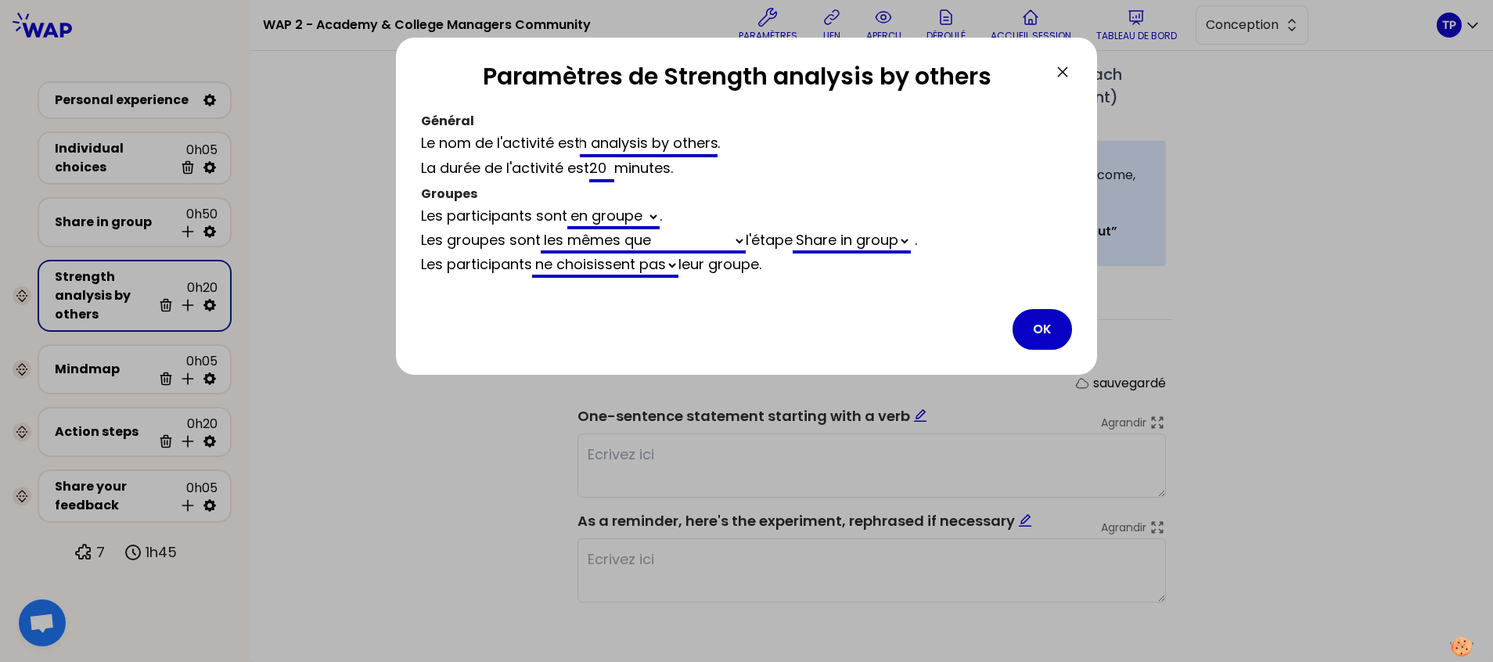
type input "Strength analysis by others"
click at [718, 146] on input "Strength analysis by others" at bounding box center [649, 144] width 138 height 25
click at [1037, 338] on button "OK" at bounding box center [1042, 329] width 59 height 41
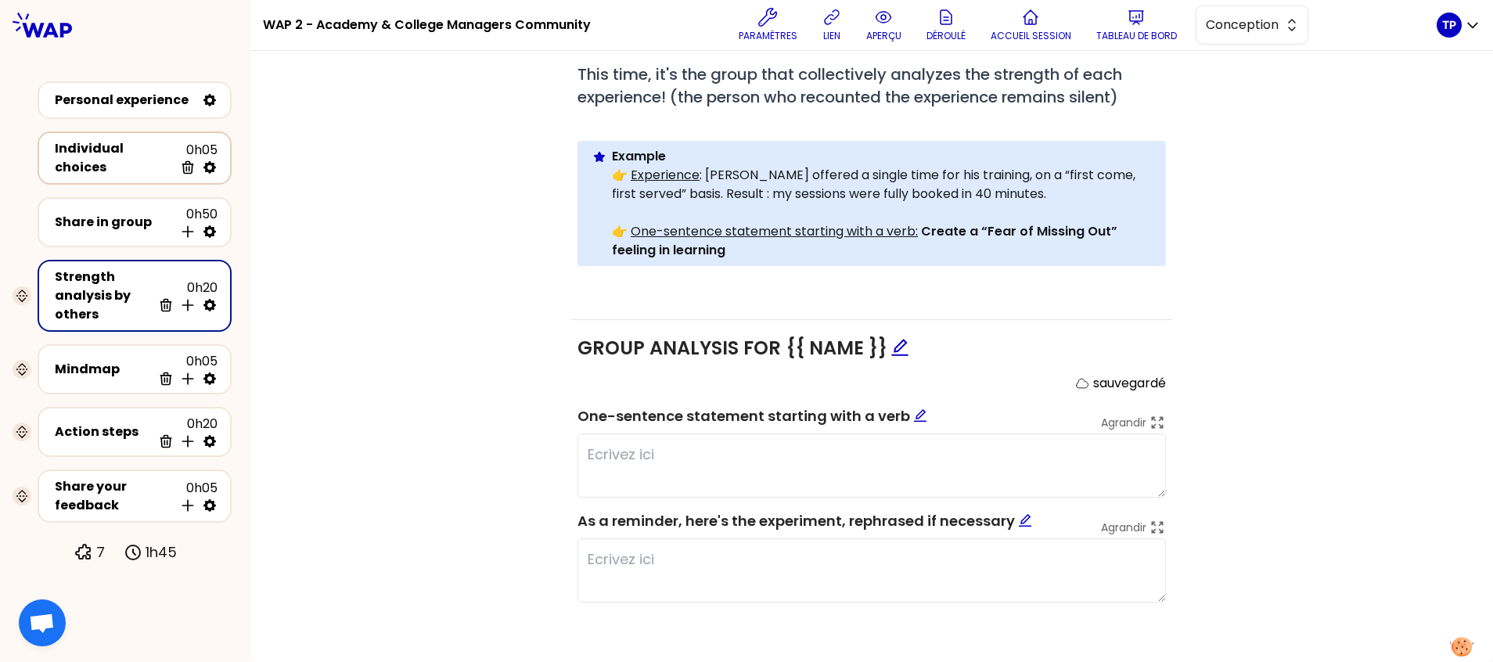
click at [214, 161] on icon at bounding box center [210, 167] width 13 height 13
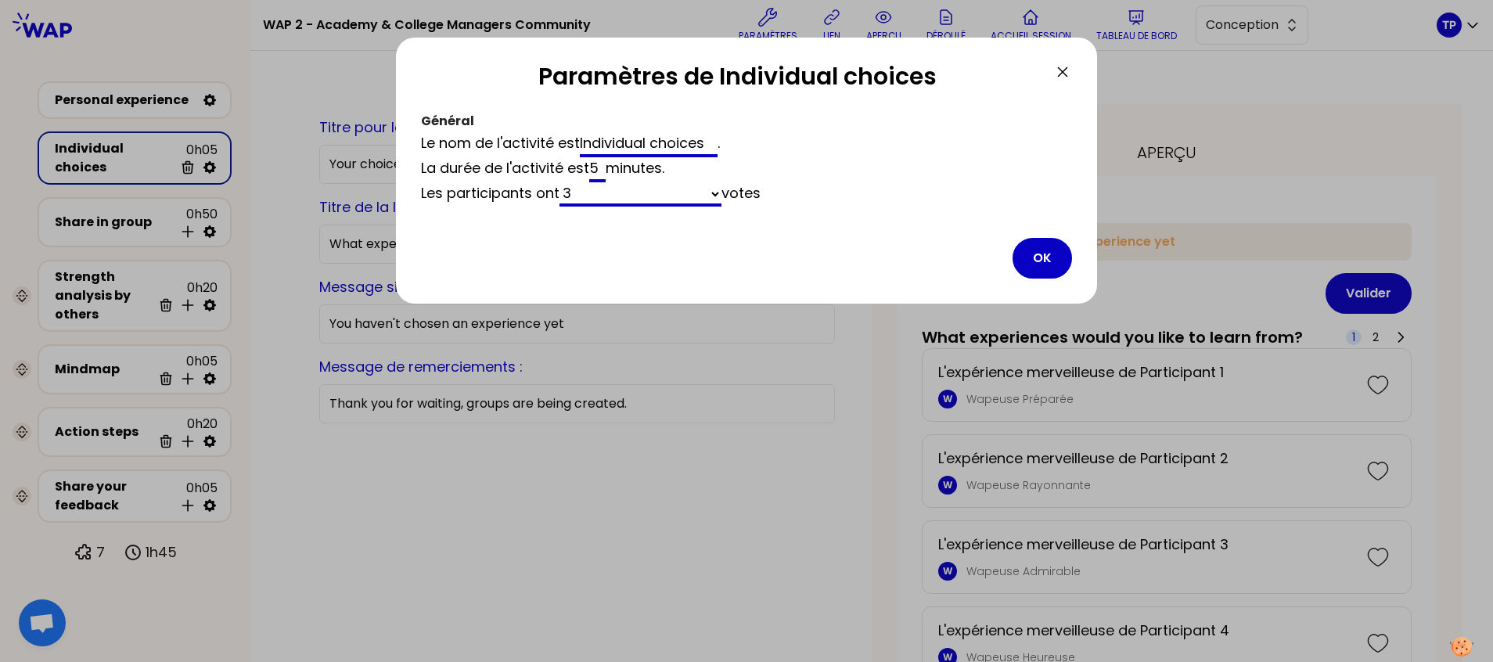
click at [595, 171] on input "5" at bounding box center [597, 169] width 16 height 25
type input "7"
click at [1036, 261] on button "OK" at bounding box center [1042, 258] width 59 height 41
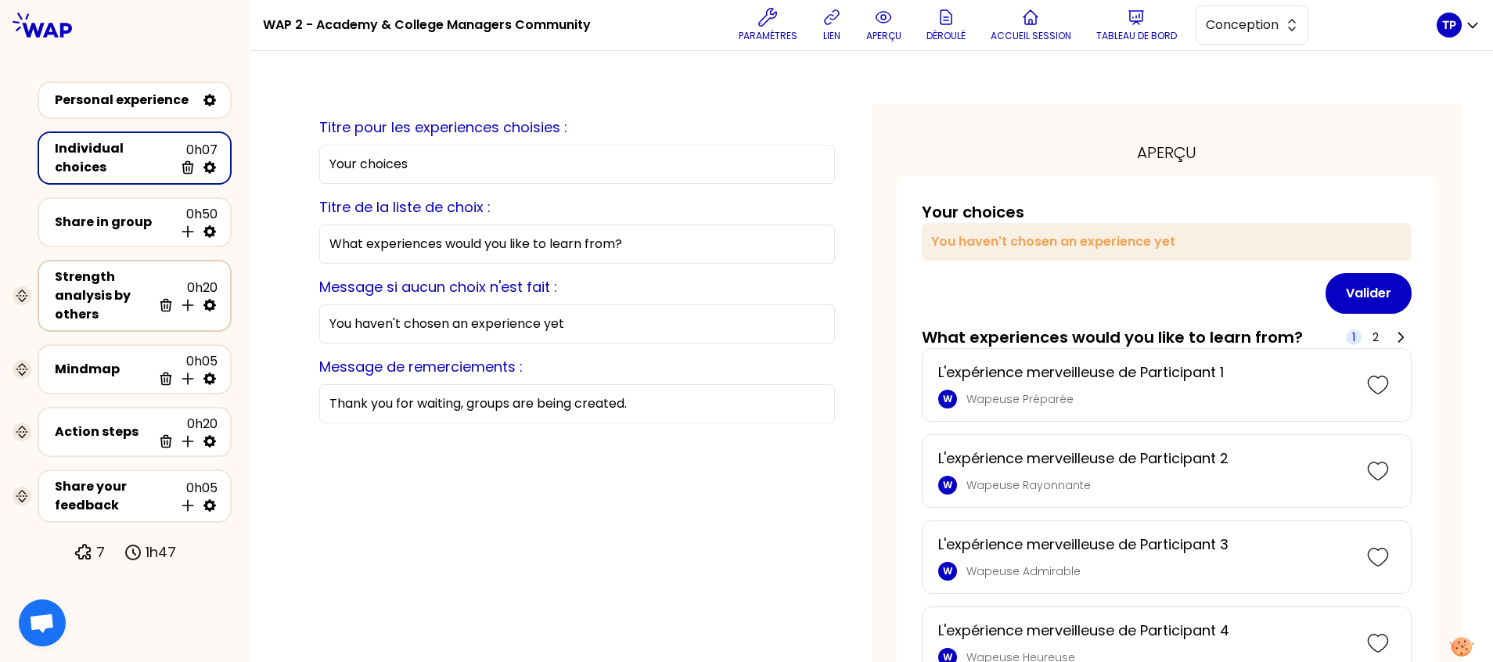
click at [215, 301] on icon at bounding box center [210, 305] width 16 height 16
select select "same_as"
select select "false"
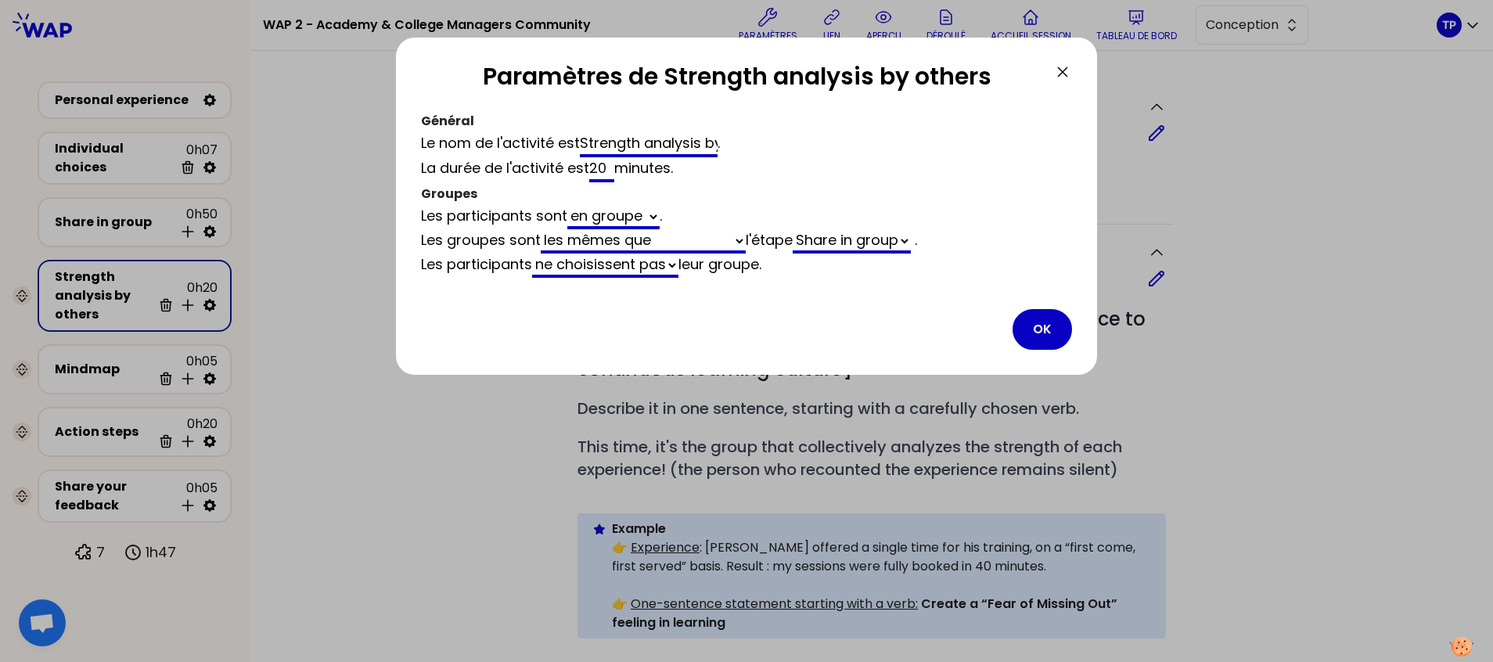
drag, startPoint x: 609, startPoint y: 169, endPoint x: 593, endPoint y: 167, distance: 16.6
click at [593, 167] on div "La durée de l'activité est 20 minutes ." at bounding box center [746, 169] width 651 height 25
type input "3"
select select "same_as"
select select "false"
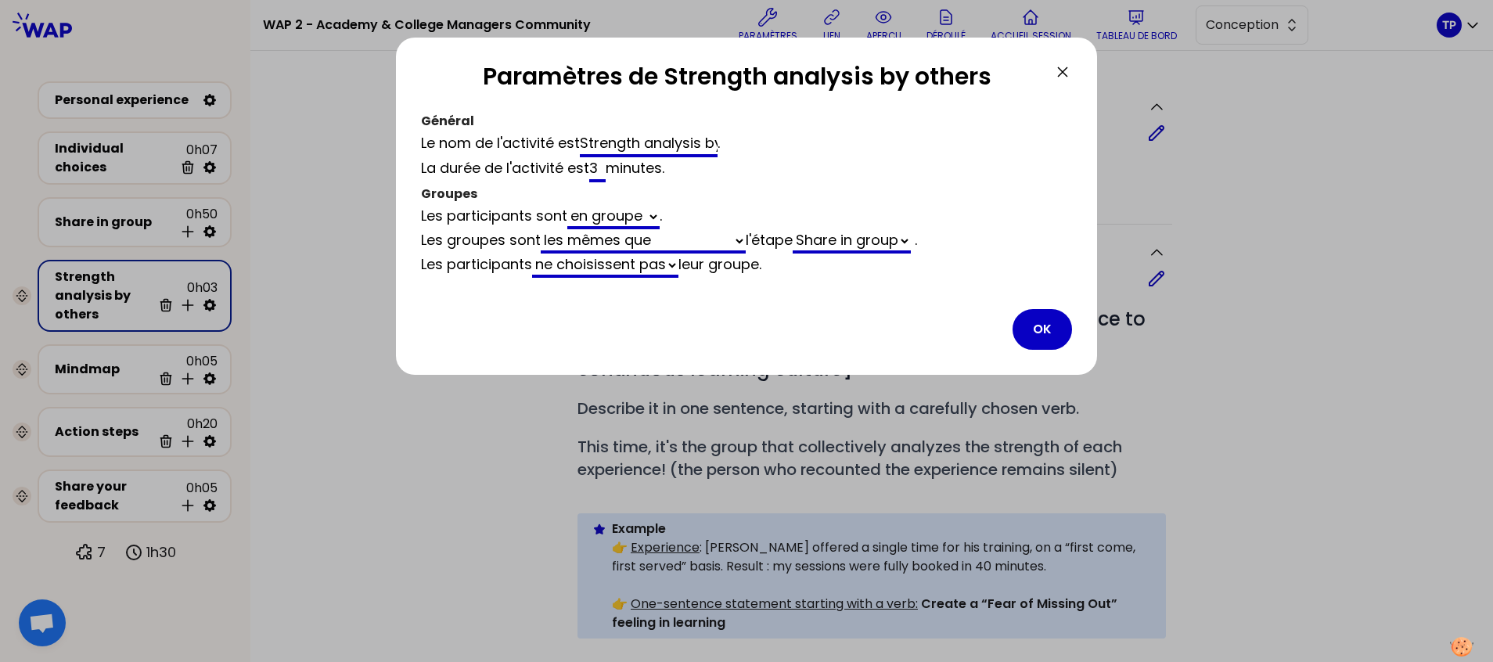
type input "30"
select select "same_as"
select select "false"
type input "30"
click at [1044, 330] on button "OK" at bounding box center [1042, 329] width 59 height 41
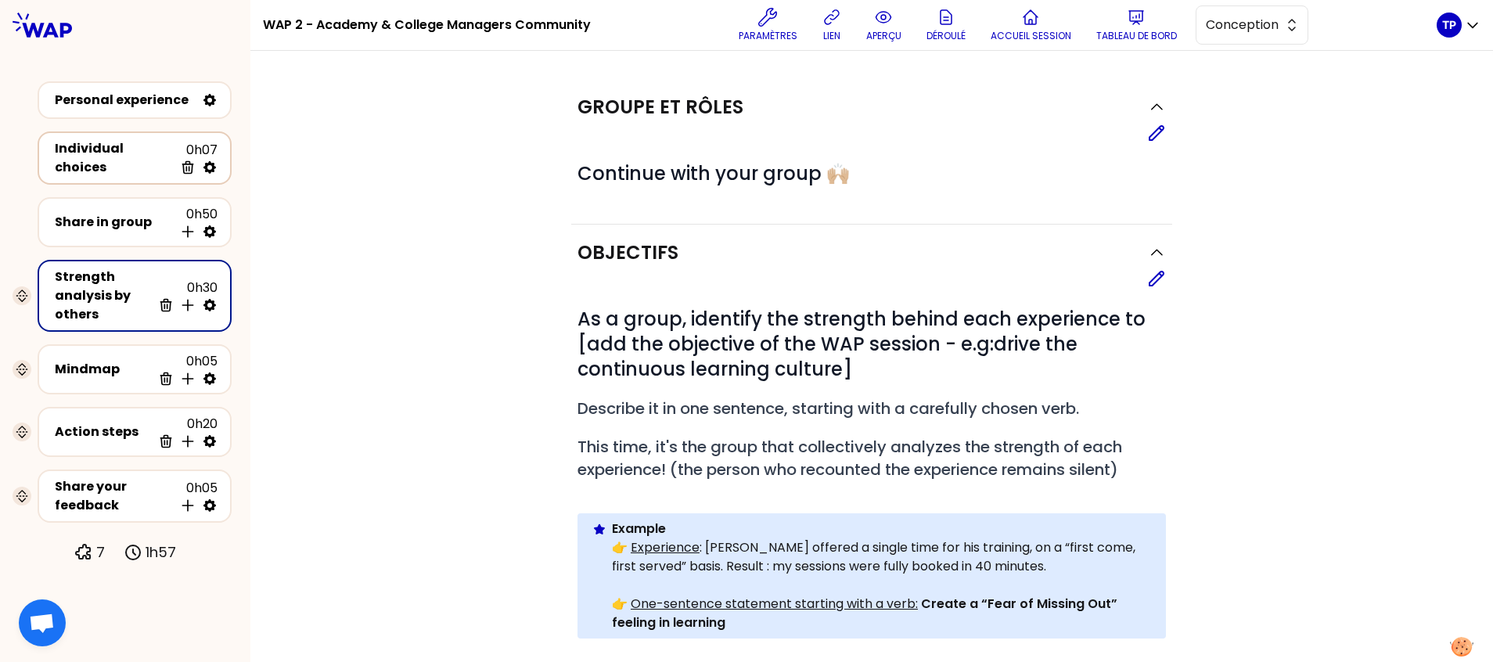
click at [218, 143] on div "Individual choices 0h07 Supprimer" at bounding box center [135, 157] width 194 height 53
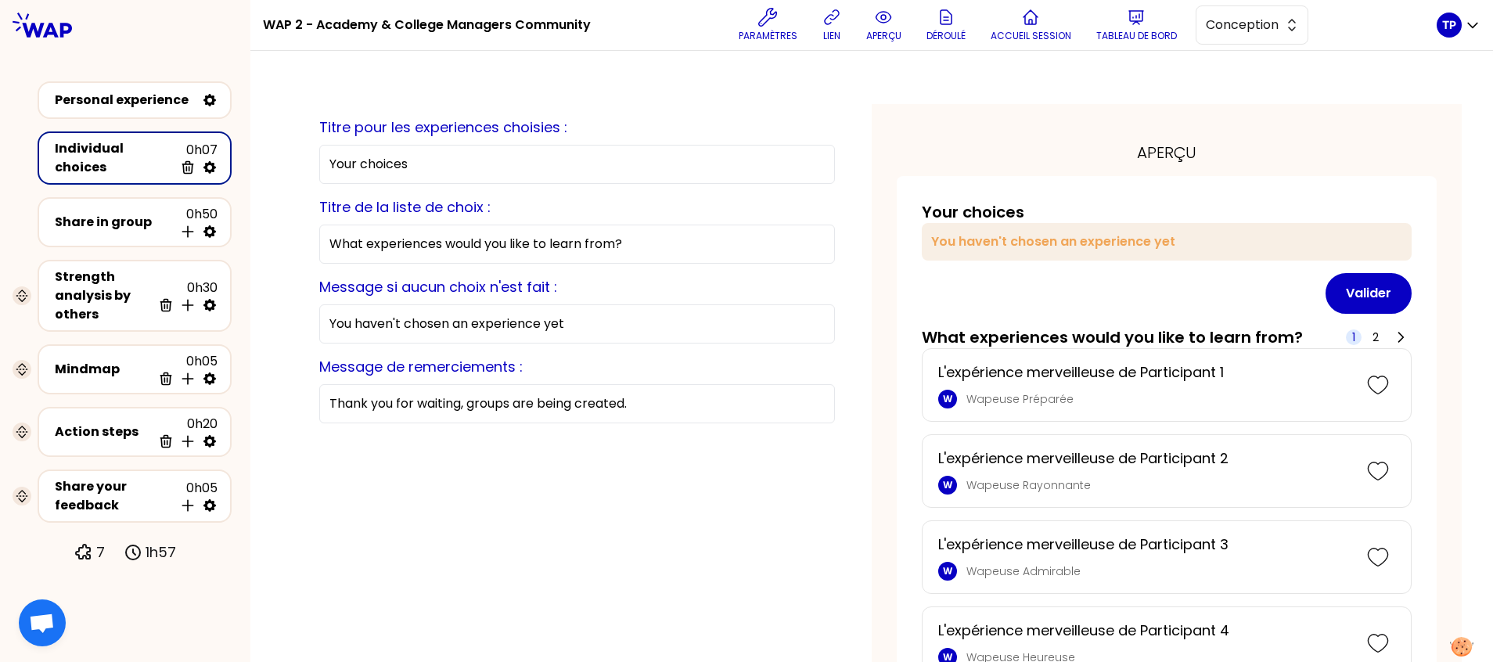
click at [212, 163] on icon at bounding box center [210, 167] width 13 height 13
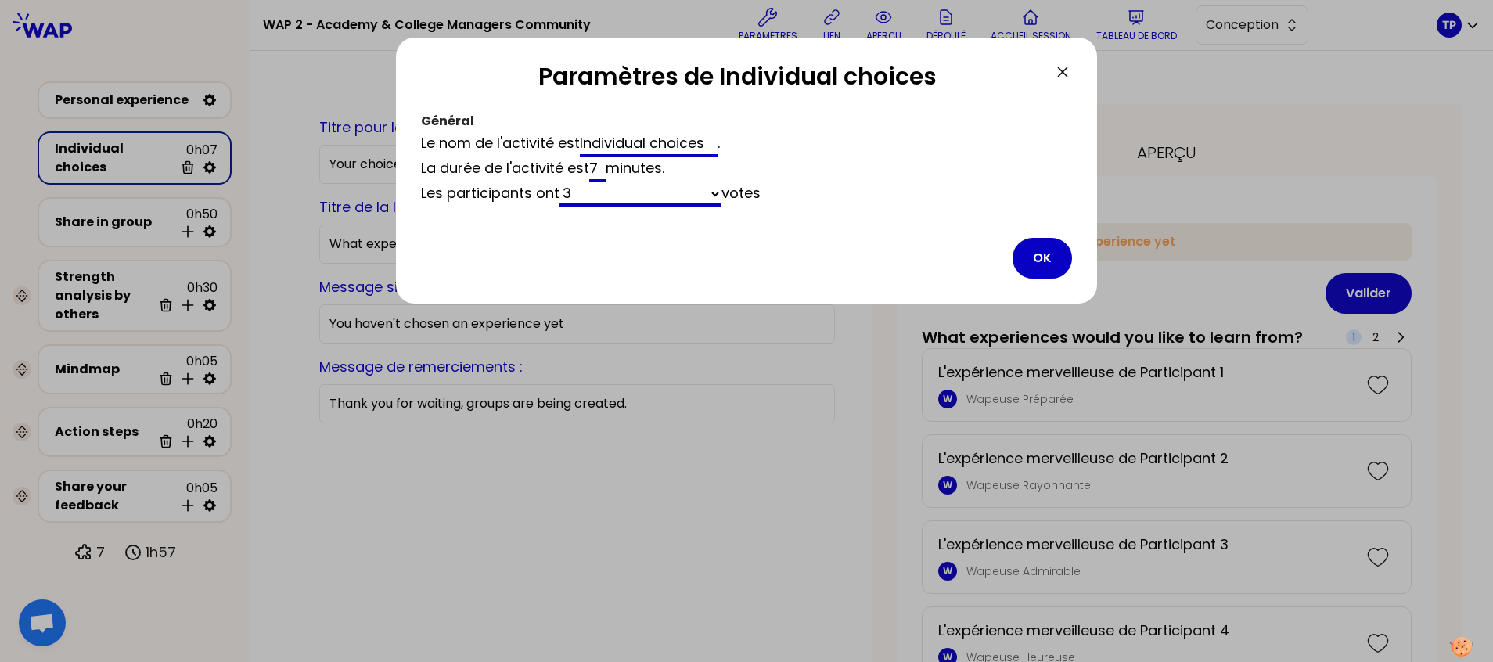
click at [598, 167] on input "7" at bounding box center [597, 169] width 16 height 25
click at [596, 166] on input "7" at bounding box center [597, 169] width 16 height 25
type input "10"
click at [1054, 253] on button "OK" at bounding box center [1042, 258] width 59 height 41
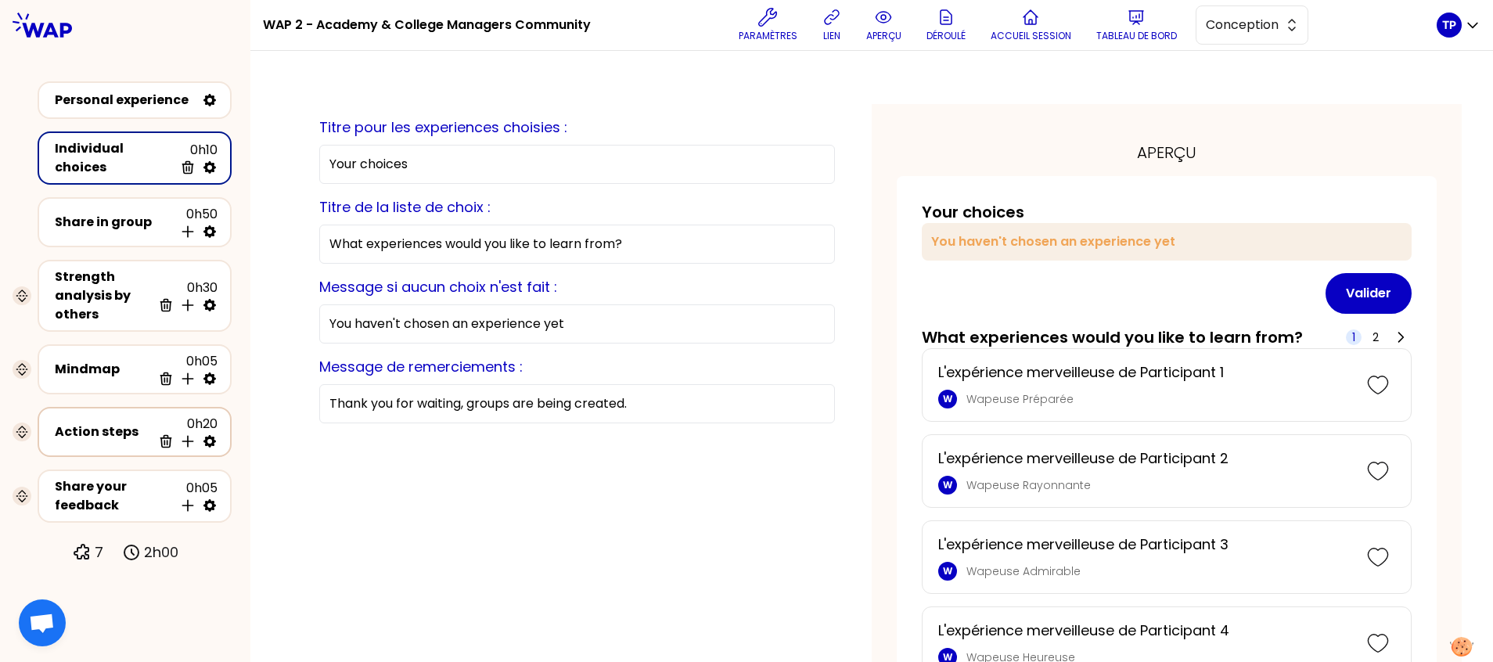
click at [126, 427] on div "Action steps" at bounding box center [103, 432] width 97 height 19
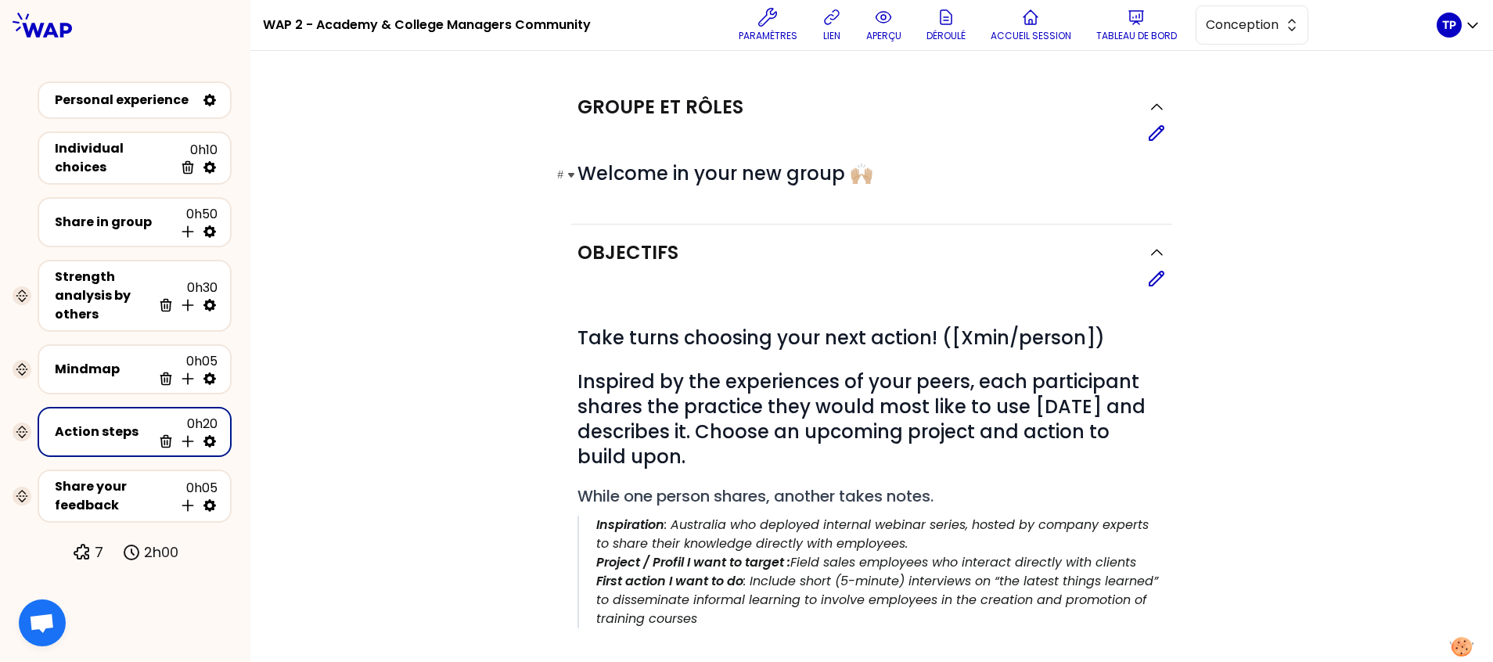
click at [835, 178] on span "Welcome in your new group 🙌🏼" at bounding box center [726, 173] width 296 height 26
click at [1147, 135] on icon at bounding box center [1156, 133] width 19 height 19
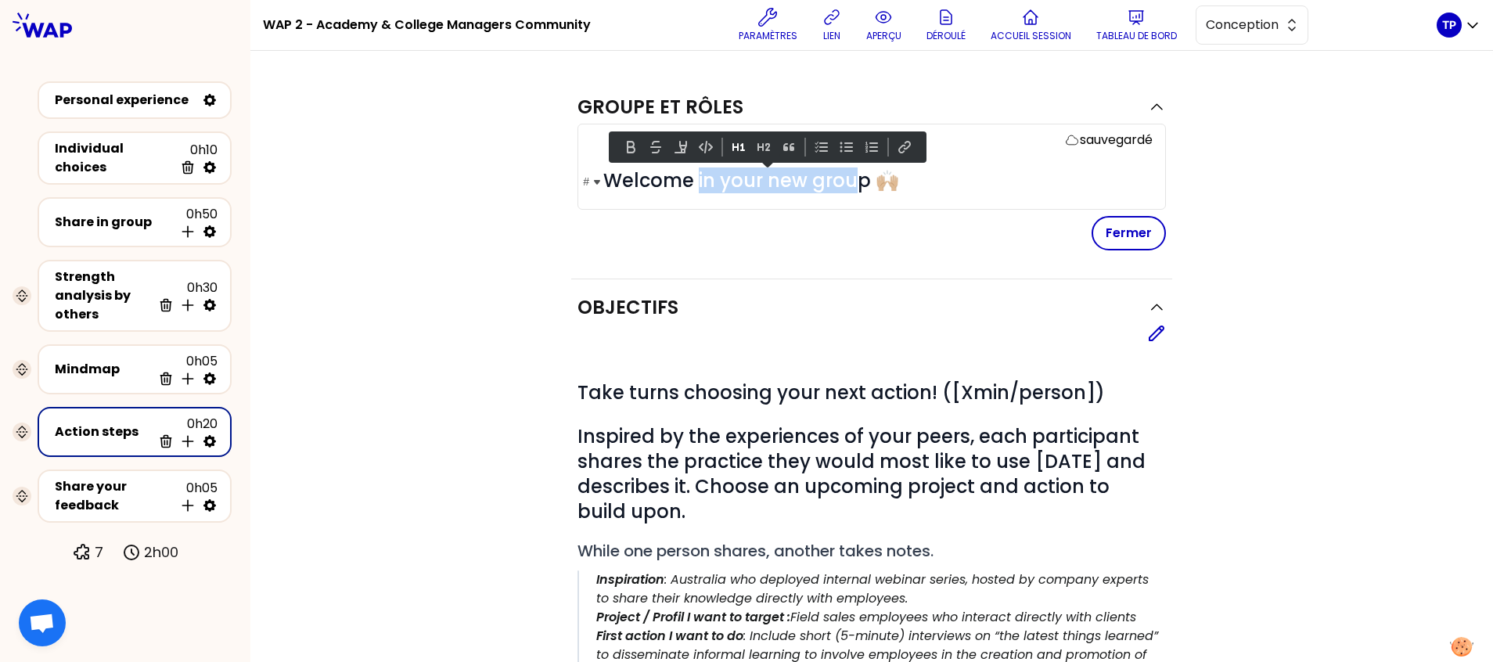
drag, startPoint x: 852, startPoint y: 182, endPoint x: 688, endPoint y: 181, distance: 163.6
click at [688, 181] on span "Welcome in your new group 🙌🏼" at bounding box center [751, 181] width 296 height 26
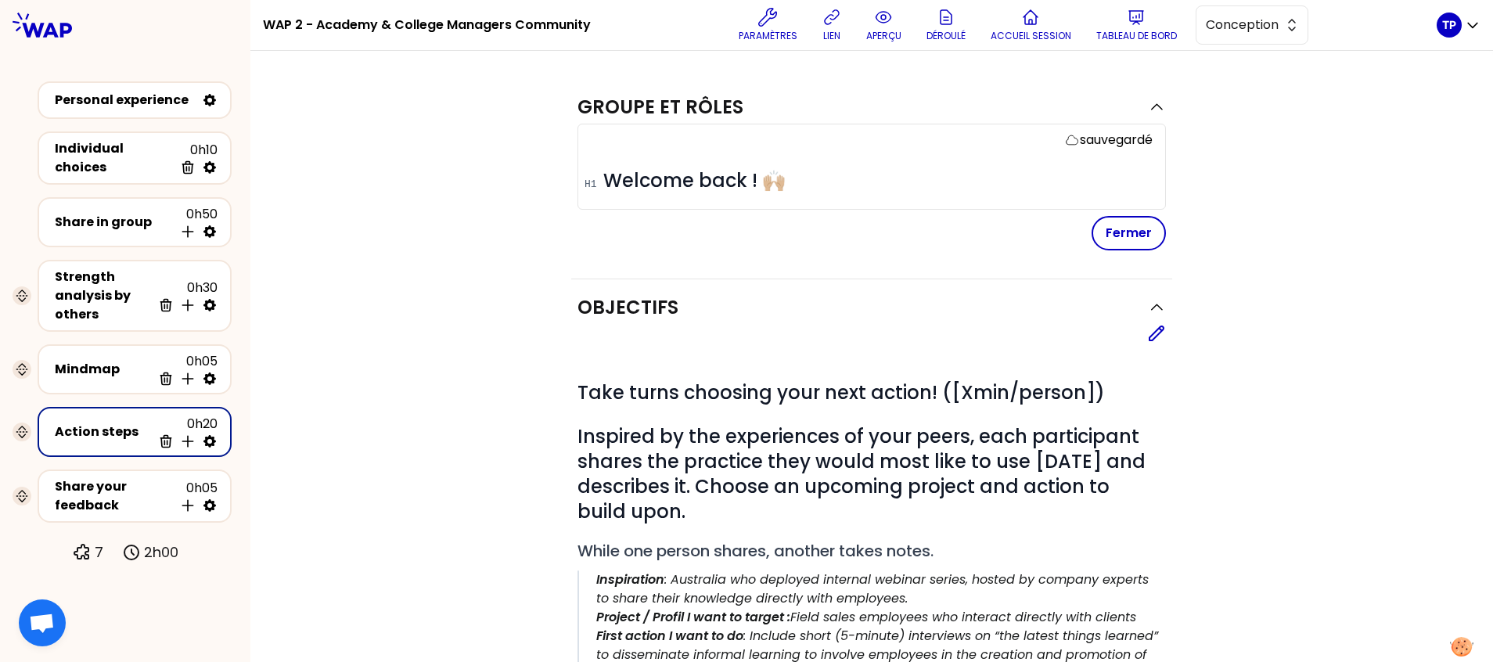
click at [549, 204] on div "Groupe et rôles sauvegardé # Welcome back ! 🙌🏼 Fermer Objectifs Editer # Take t…" at bounding box center [872, 559] width 1180 height 961
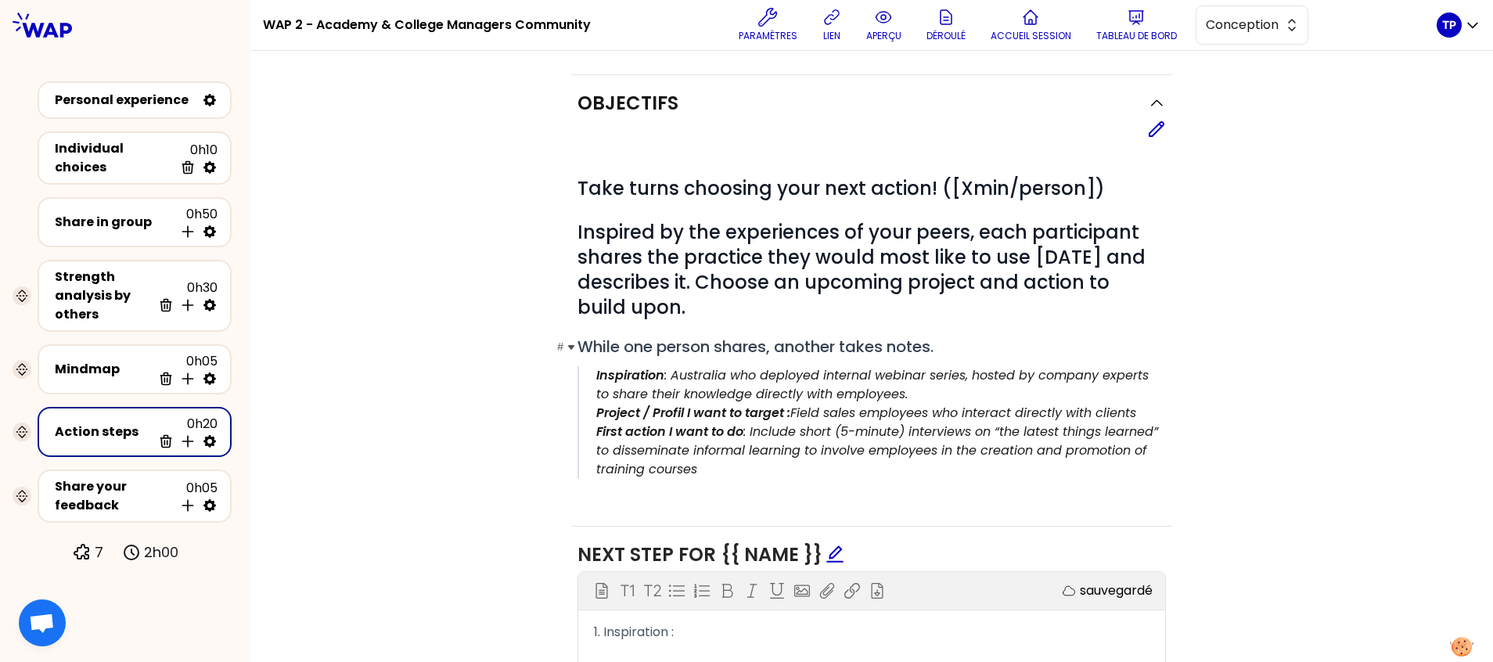
scroll to position [183, 0]
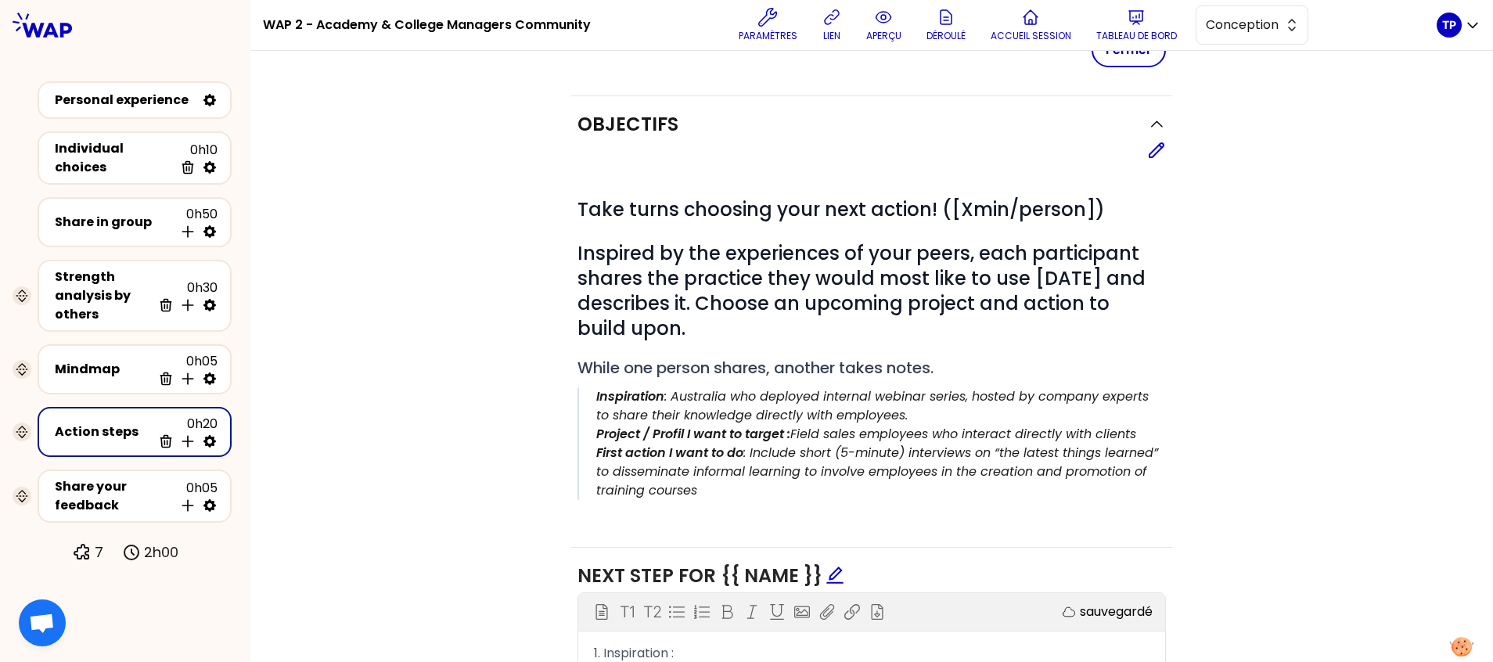
click at [207, 440] on icon at bounding box center [210, 441] width 13 height 13
select select "same_as"
select select "share"
select select "false"
select select "Each"
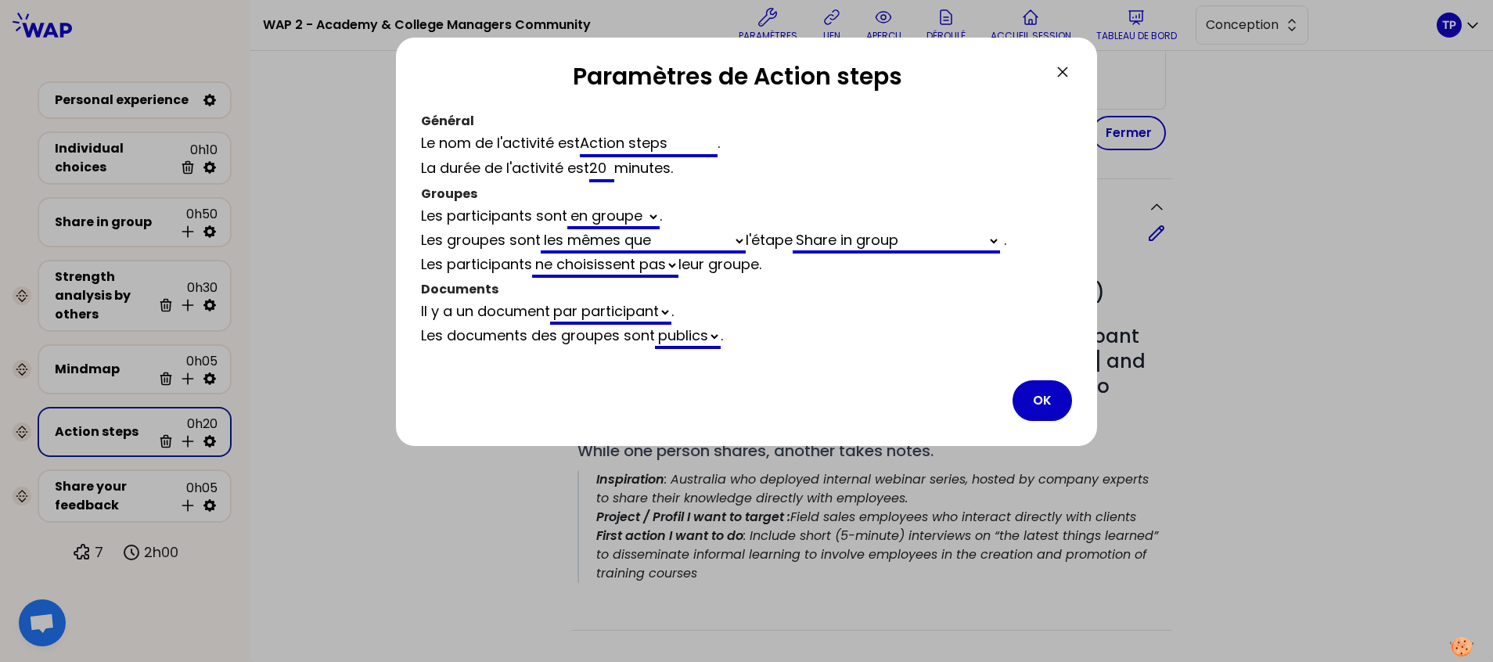
scroll to position [183, 0]
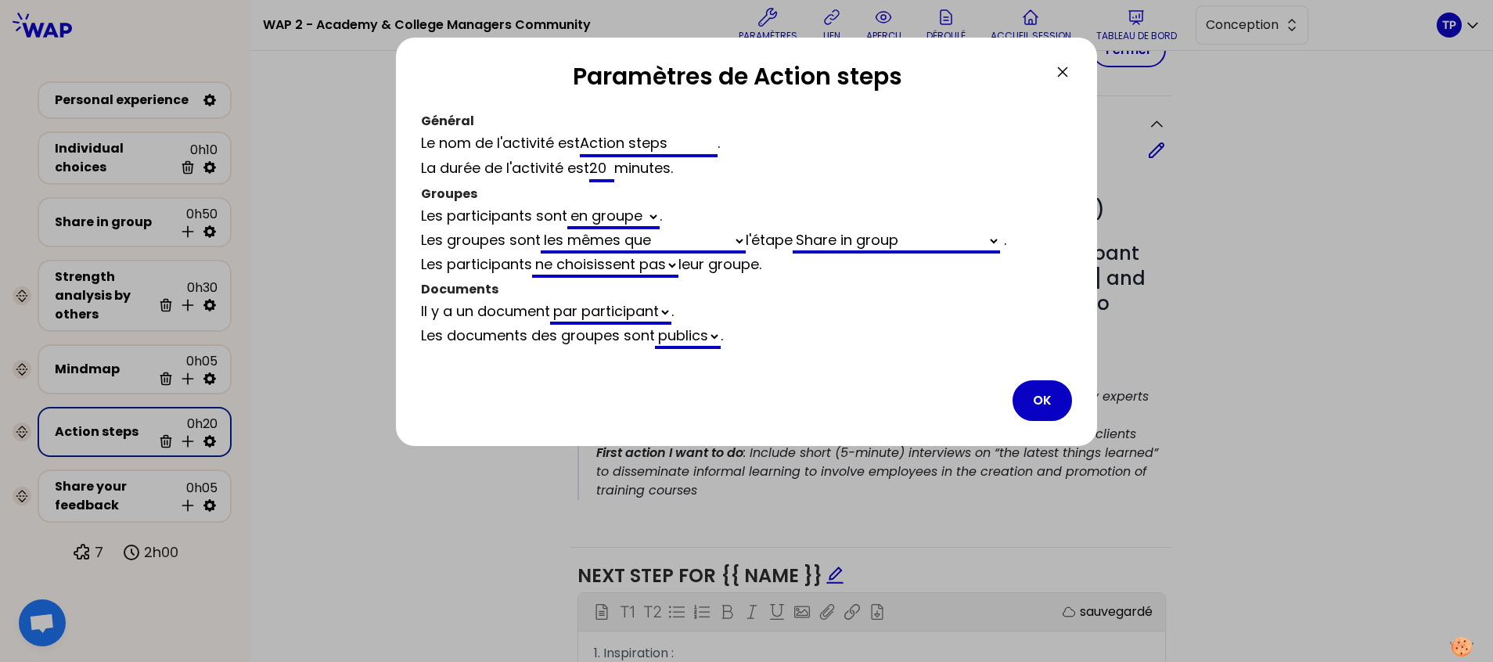
drag, startPoint x: 652, startPoint y: 143, endPoint x: 513, endPoint y: 139, distance: 138.6
click at [513, 139] on div "Le nom de l'activité est Action steps ." at bounding box center [746, 144] width 651 height 25
type input "I"
select select "same_as"
select select "share"
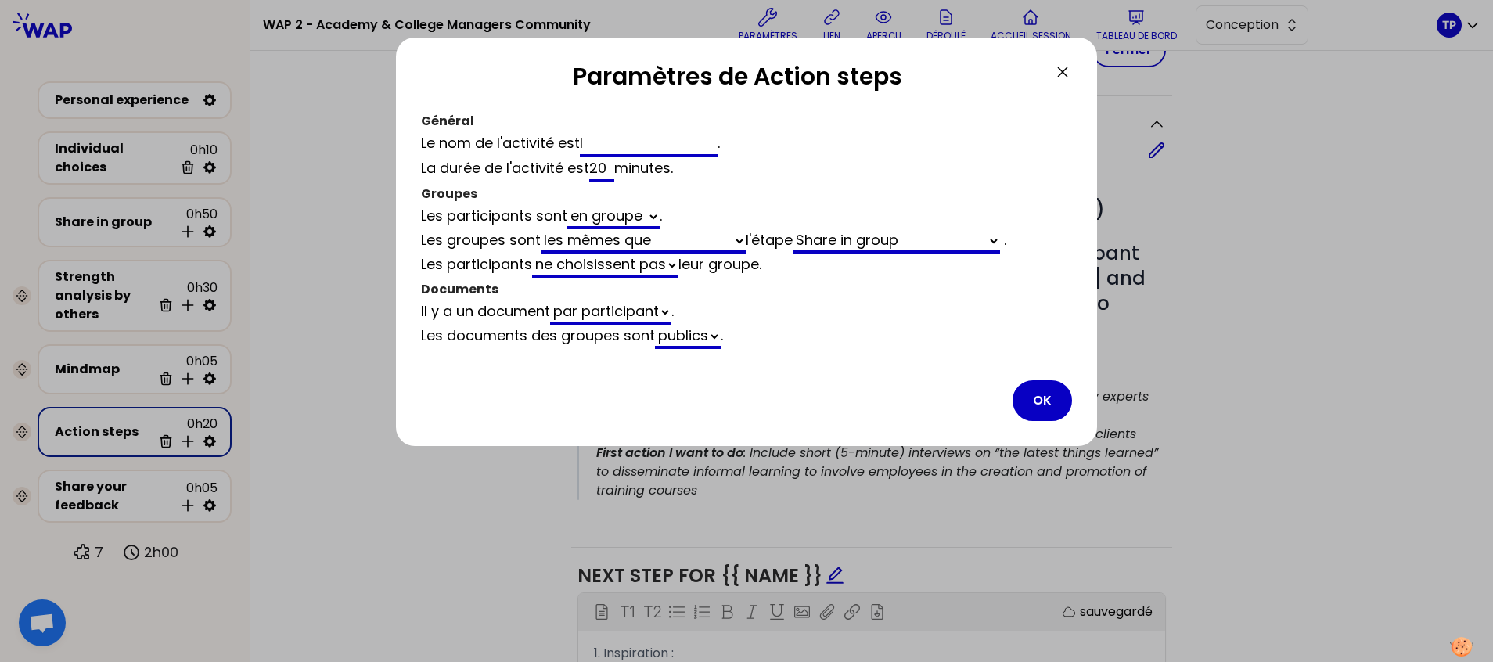
select select "false"
type input "In"
select select "same_as"
select select "share"
select select "false"
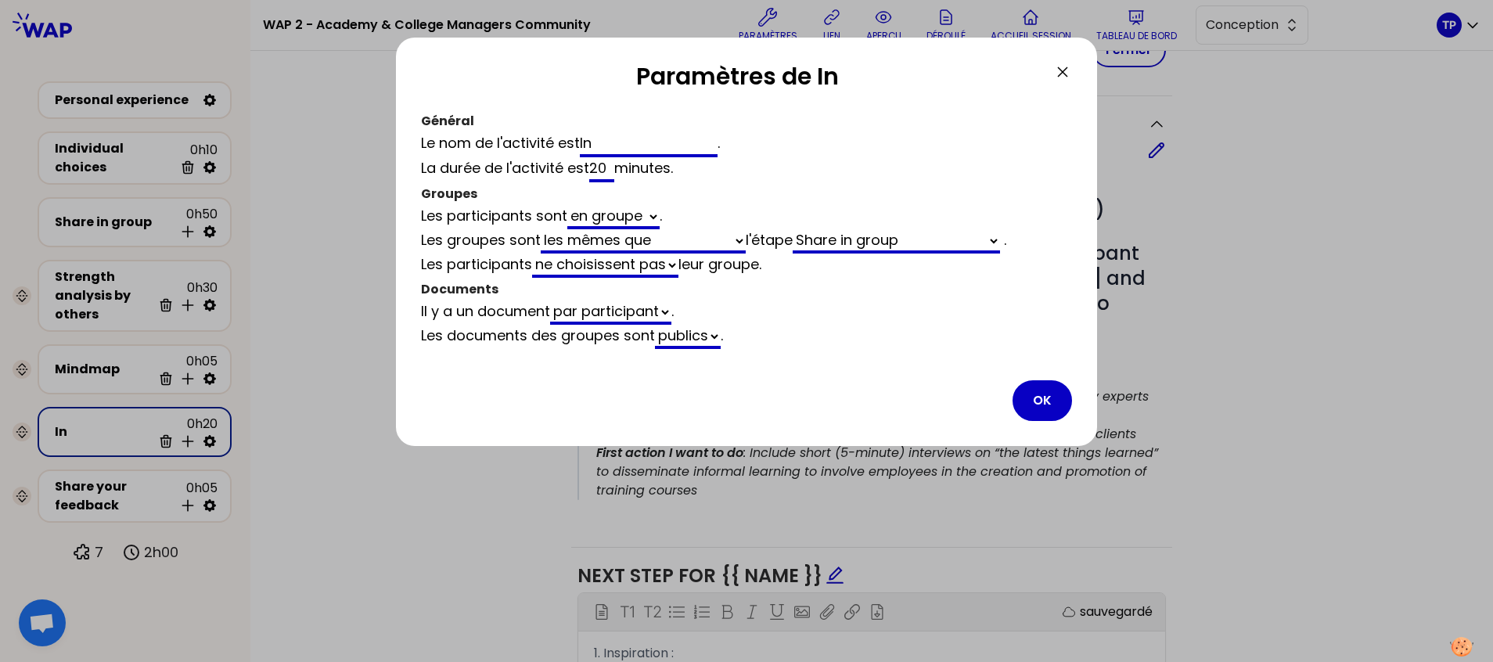
type input "Ins"
select select "same_as"
click at [1064, 400] on button "OK" at bounding box center [1042, 400] width 59 height 41
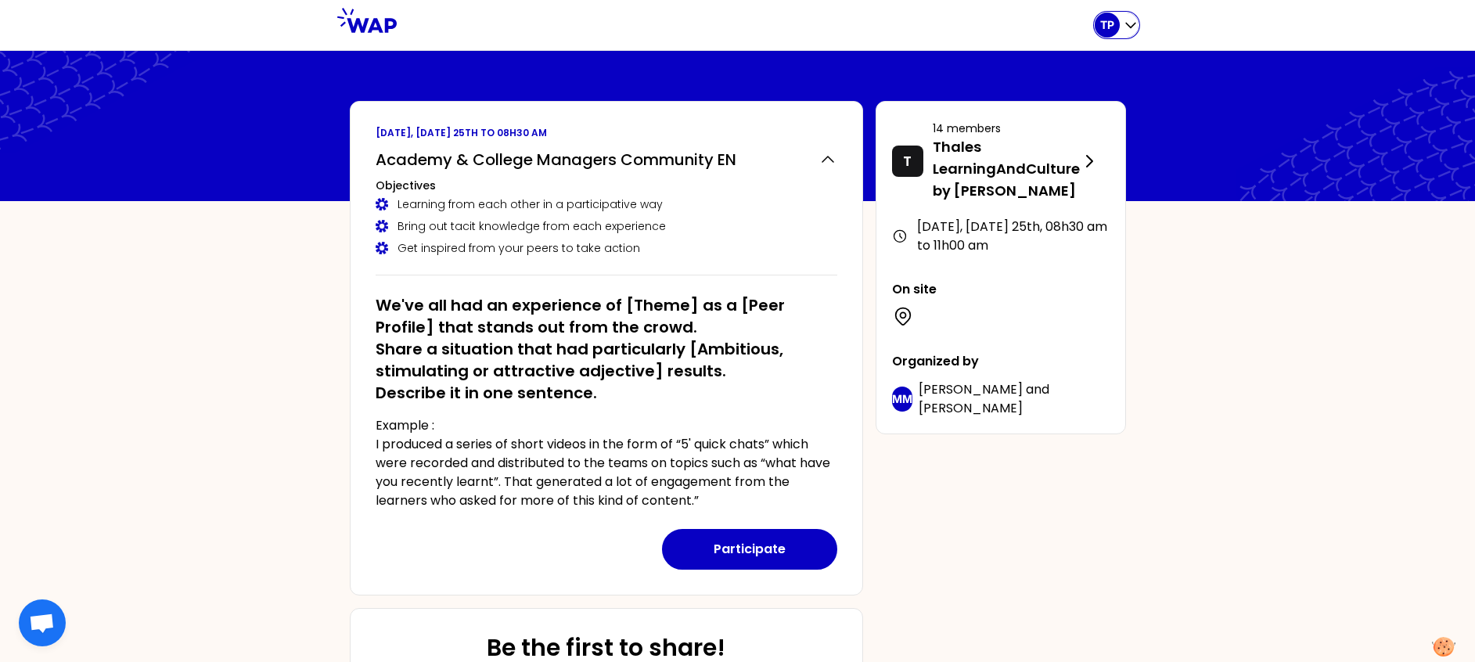
click at [1130, 23] on icon "button" at bounding box center [1131, 25] width 16 height 16
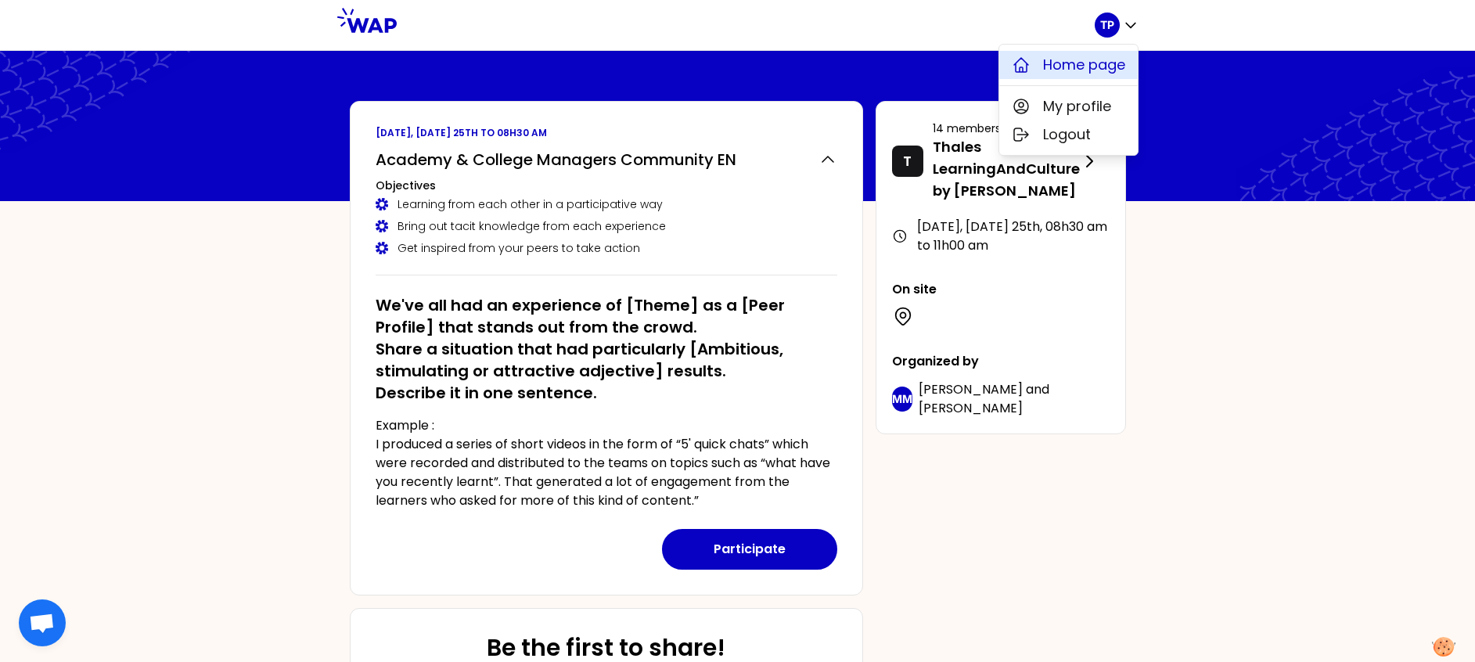
click at [1102, 63] on span "Home page" at bounding box center [1084, 65] width 82 height 22
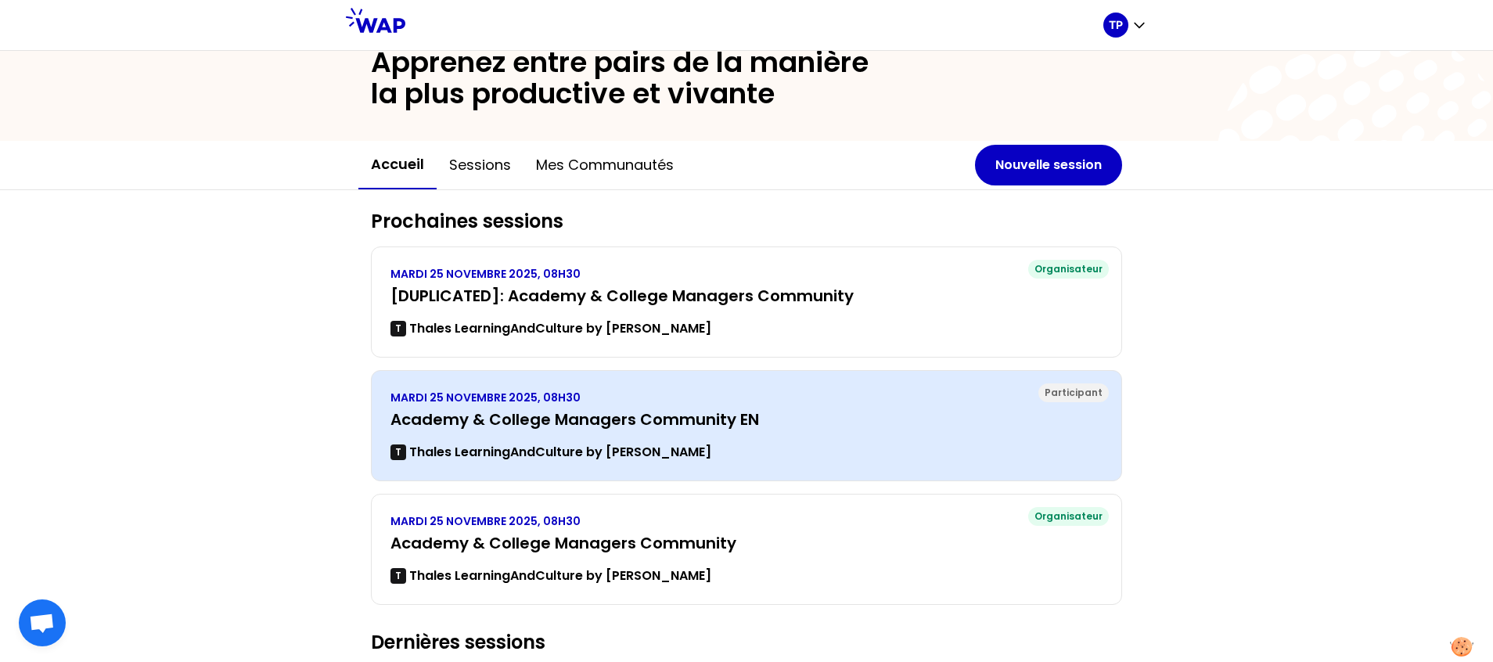
scroll to position [61, 0]
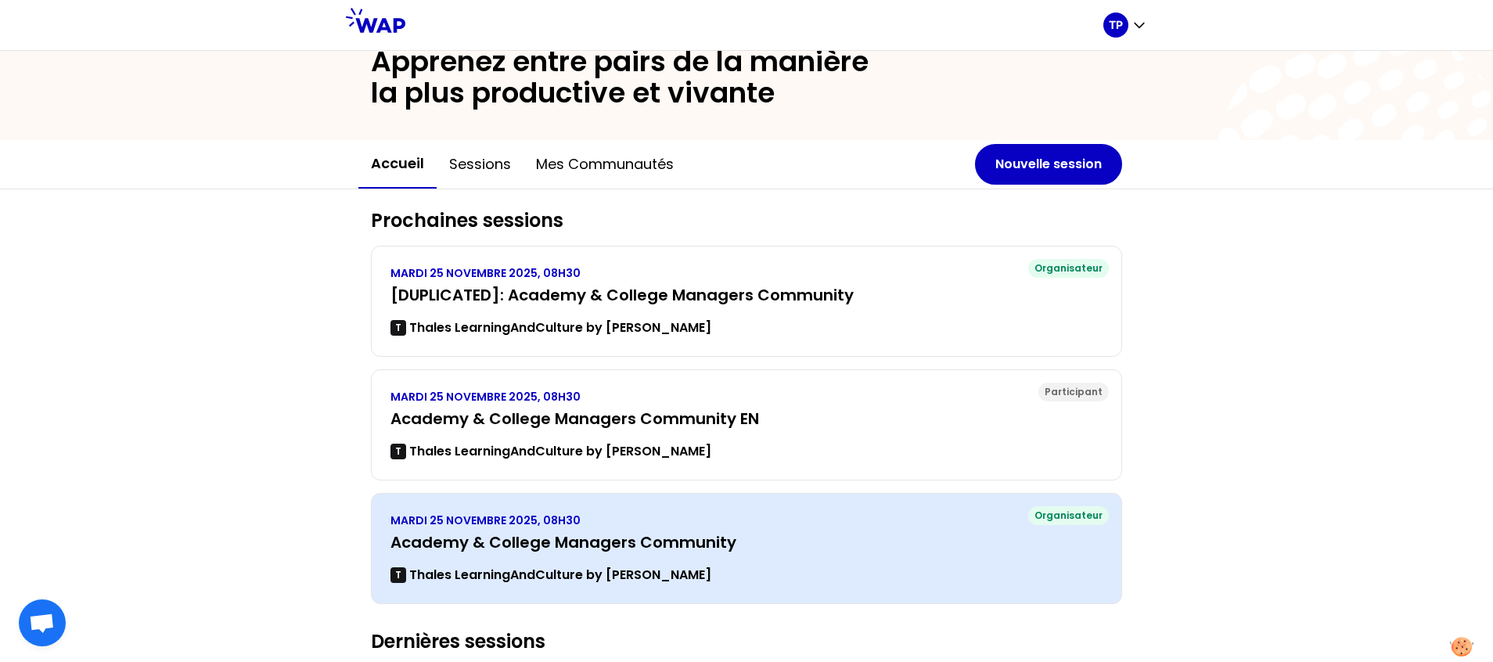
click at [659, 539] on h3 "Academy & College Managers Community" at bounding box center [747, 542] width 712 height 22
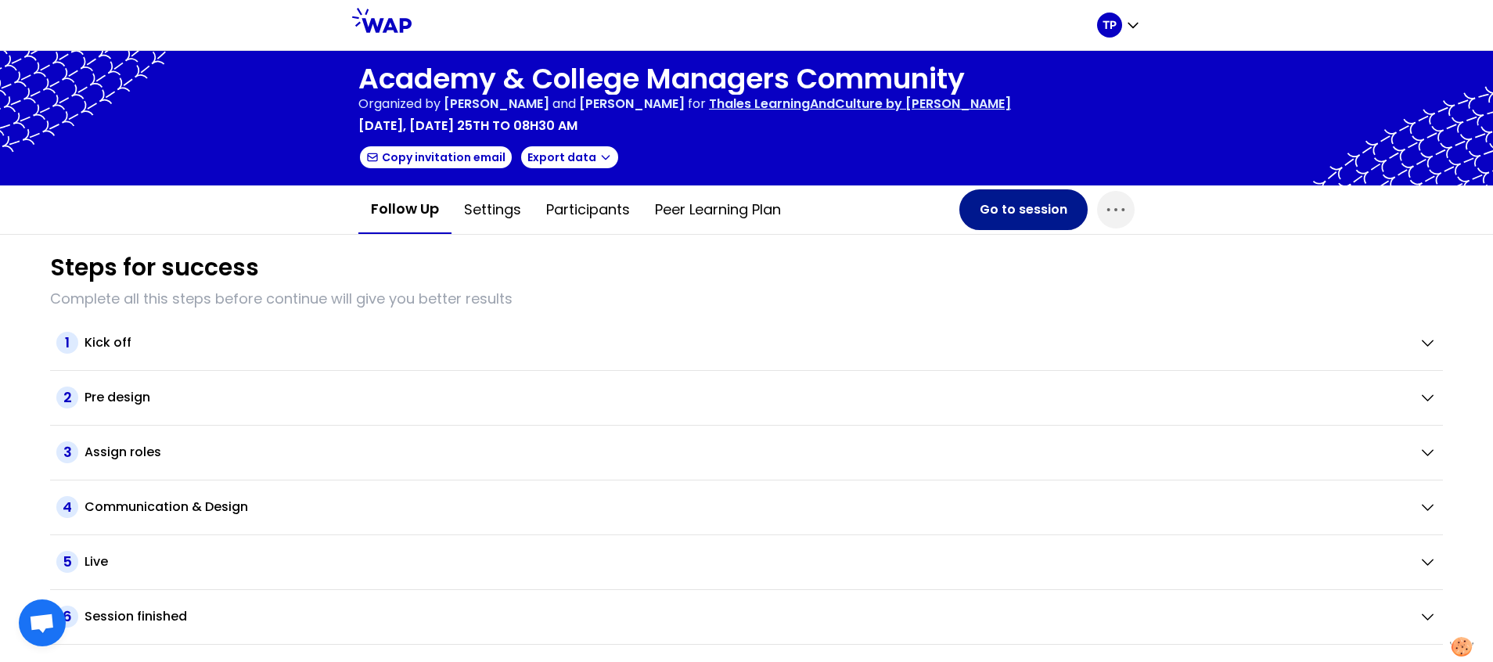
click at [1017, 214] on button "Go to session" at bounding box center [1024, 209] width 128 height 41
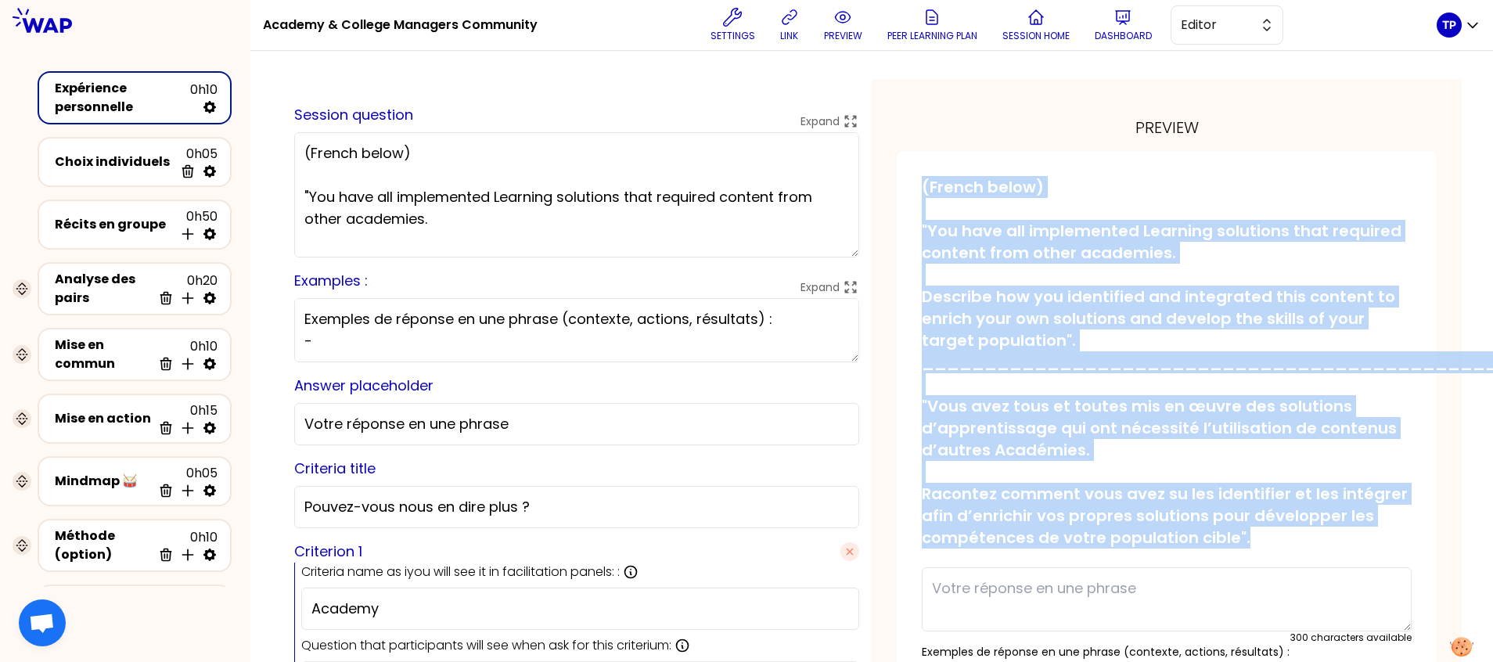
drag, startPoint x: 1374, startPoint y: 535, endPoint x: 892, endPoint y: 189, distance: 594.5
click at [892, 189] on div "preview saved (French below) "You have all implemented Learning solutions that …" at bounding box center [1167, 611] width 590 height 1064
copy p "(French below) "You have all implemented Learning solutions that required conte…"
click at [924, 189] on p "(French below) "You have all implemented Learning solutions that required conte…" at bounding box center [1167, 362] width 490 height 373
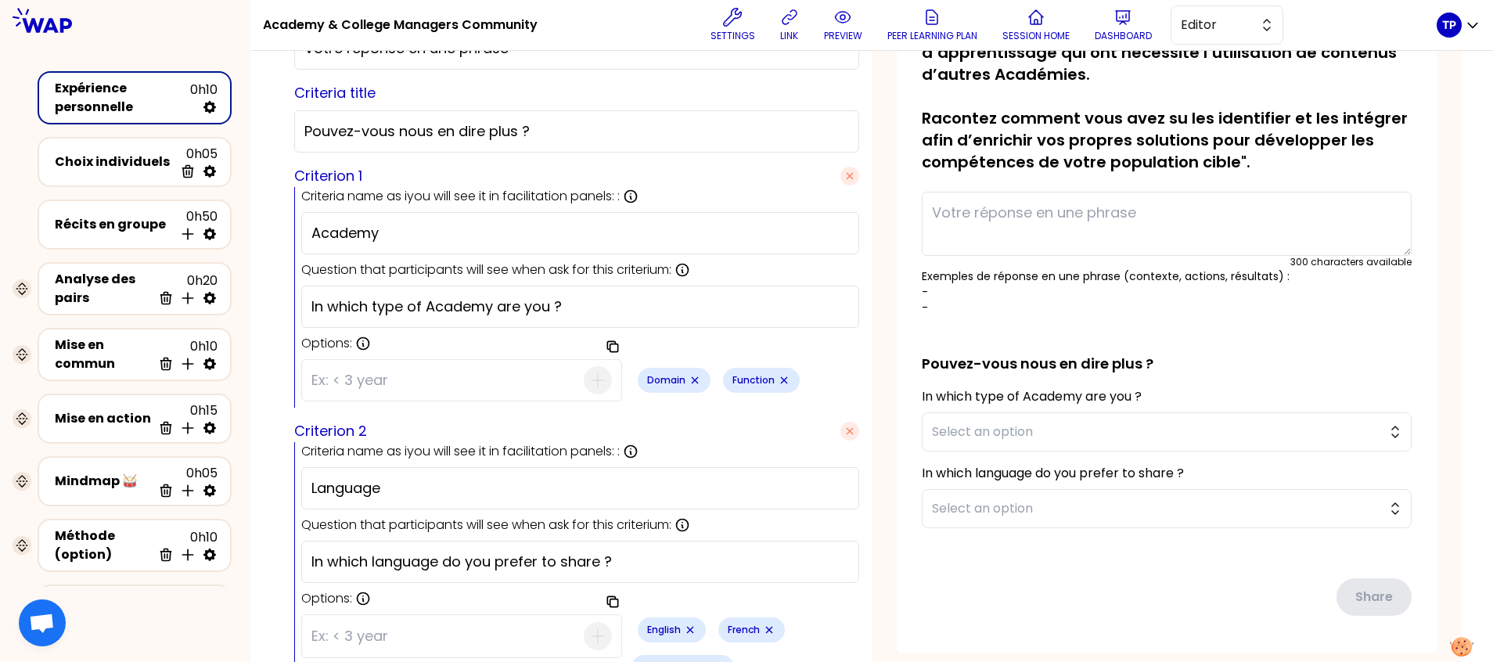
scroll to position [377, 0]
drag, startPoint x: 445, startPoint y: 236, endPoint x: 324, endPoint y: 232, distance: 121.4
click at [324, 232] on div "saved Session question Expand (French below) "You have all implemented Learning…" at bounding box center [577, 234] width 590 height 1064
click at [493, 300] on input "In which type of Academy are you ?" at bounding box center [581, 305] width 538 height 22
drag, startPoint x: 625, startPoint y: 297, endPoint x: 302, endPoint y: 295, distance: 322.5
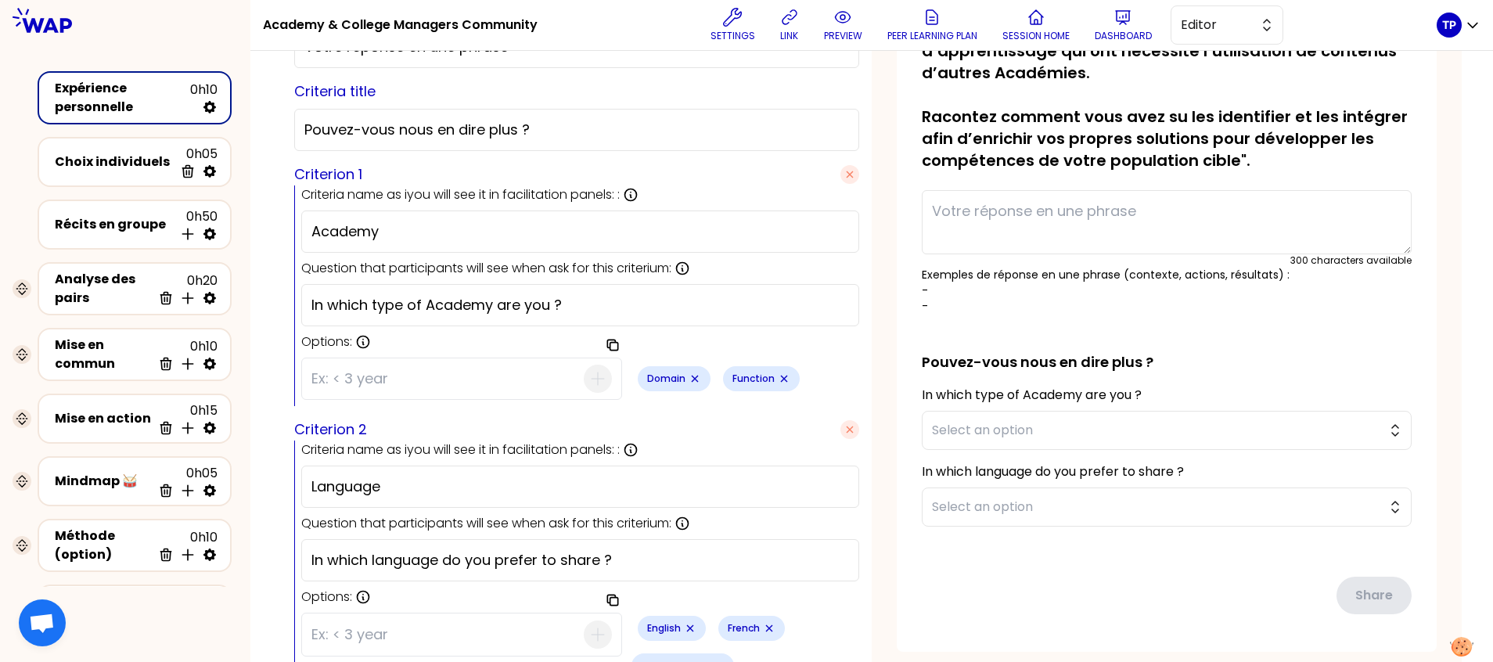
click at [302, 295] on div "saved Session question Expand (French below) "You have all implemented Learning…" at bounding box center [577, 234] width 590 height 1064
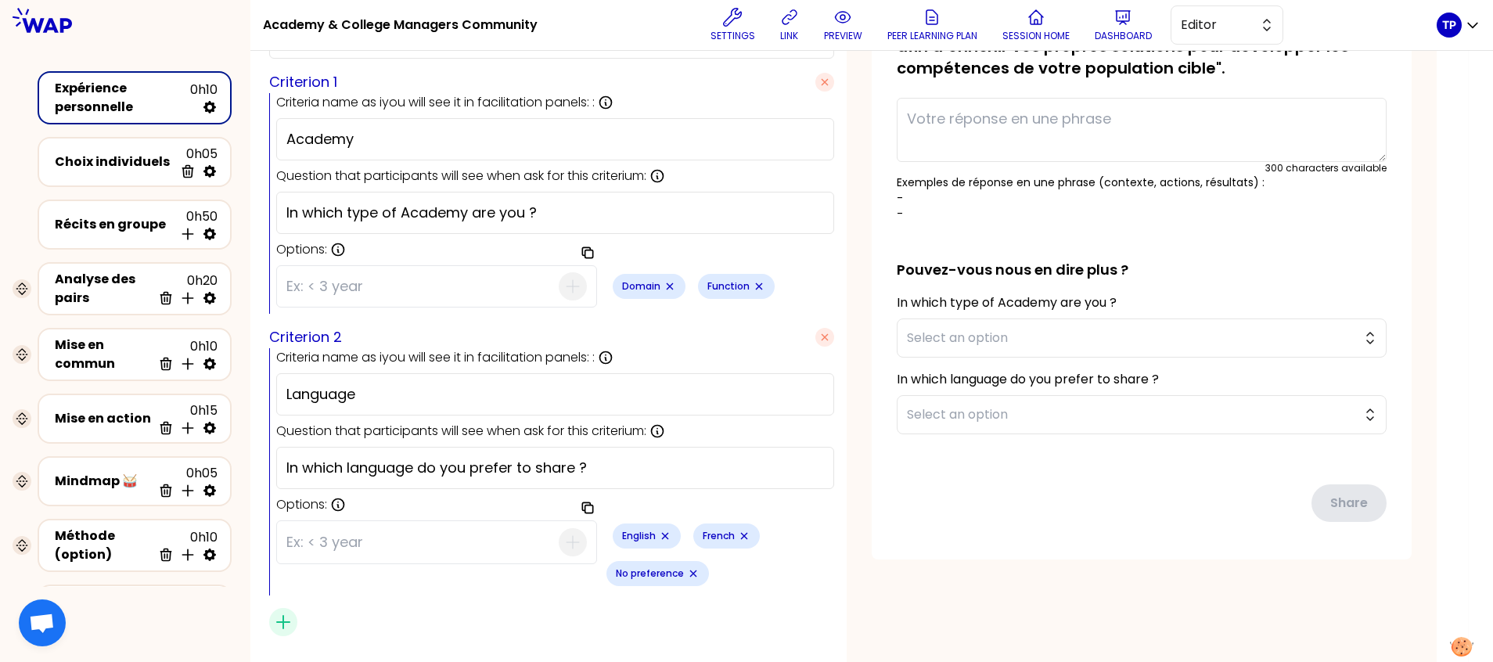
scroll to position [469, 25]
drag, startPoint x: 665, startPoint y: 475, endPoint x: 294, endPoint y: 468, distance: 371.1
click at [294, 468] on div "saved Session question Expand (French below) "You have all implemented Learning…" at bounding box center [552, 142] width 590 height 1064
